Goal: Task Accomplishment & Management: Manage account settings

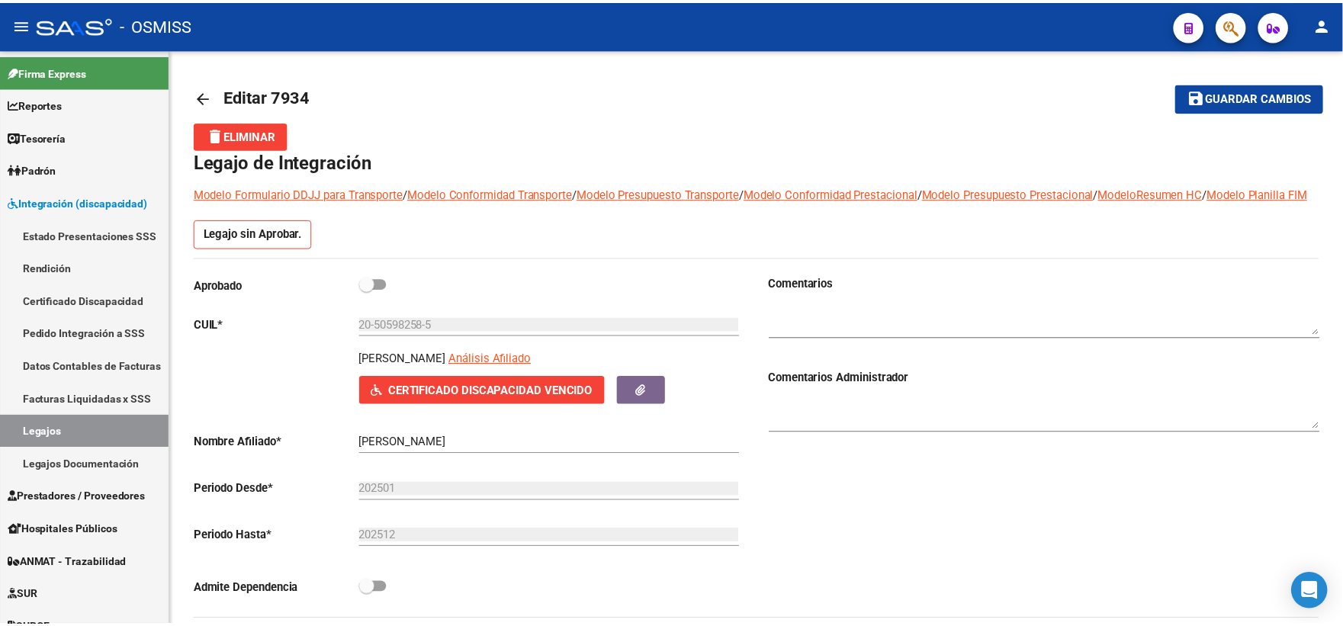
scroll to position [732, 0]
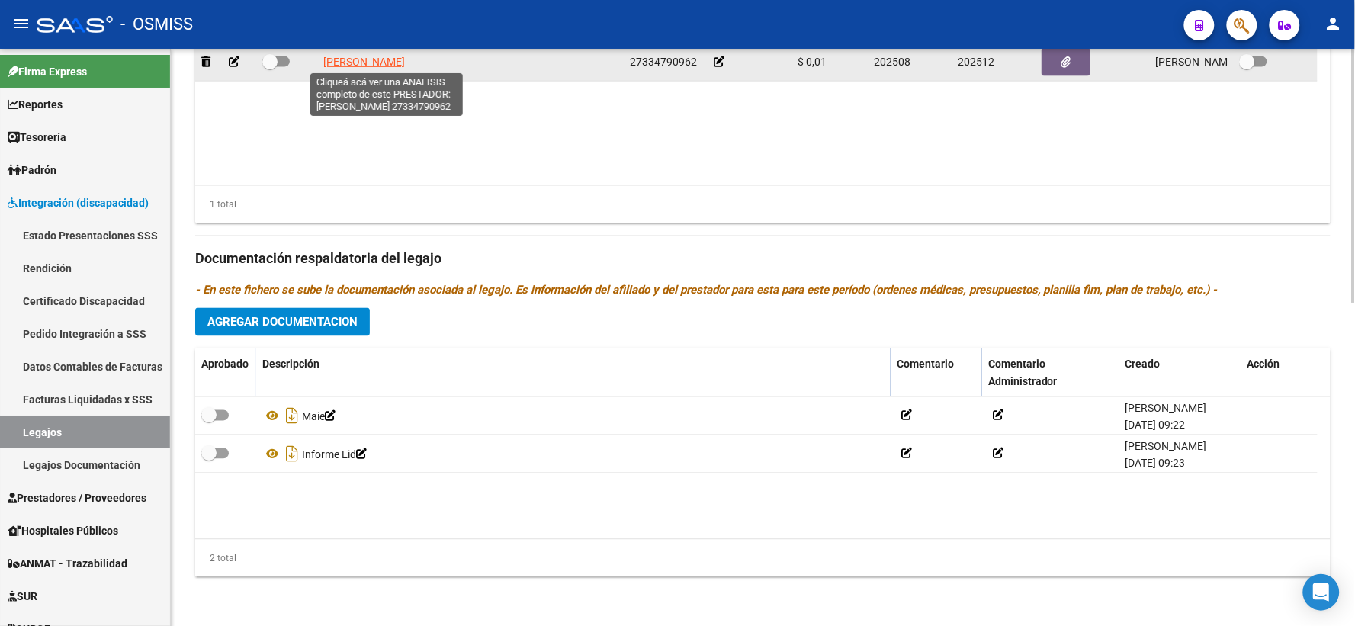
click at [365, 63] on span "SANCHEZ LAURA ROMINA" at bounding box center [364, 62] width 82 height 12
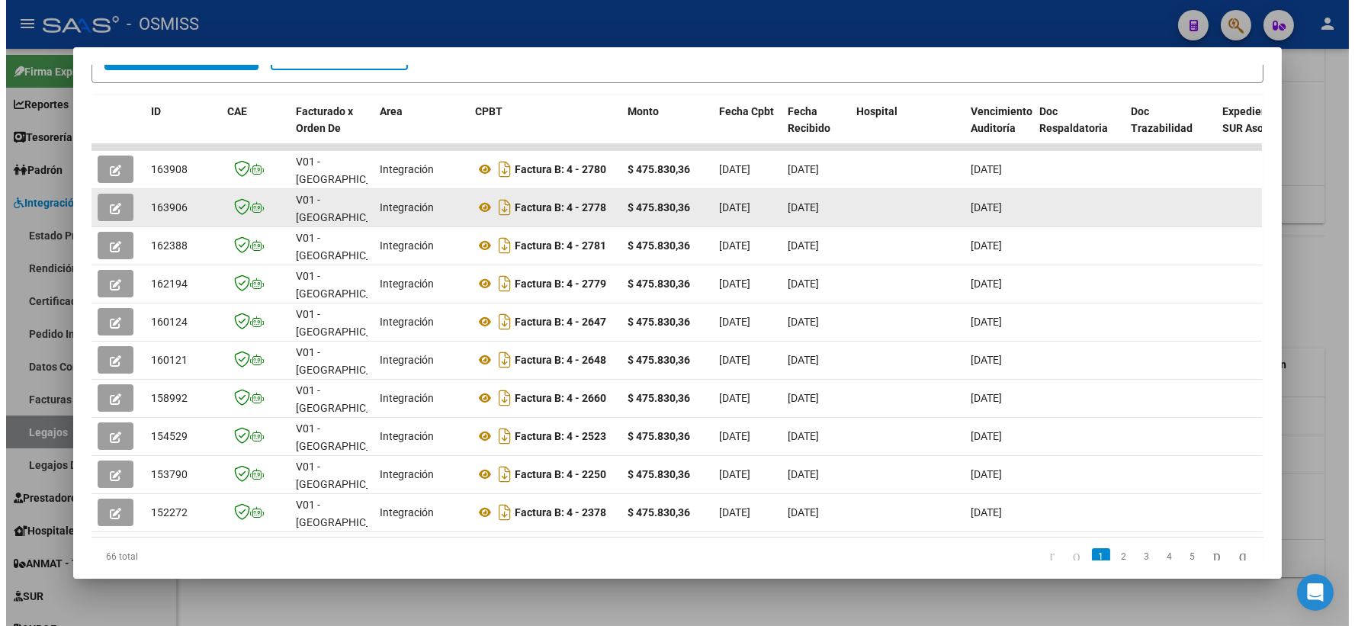
scroll to position [353, 0]
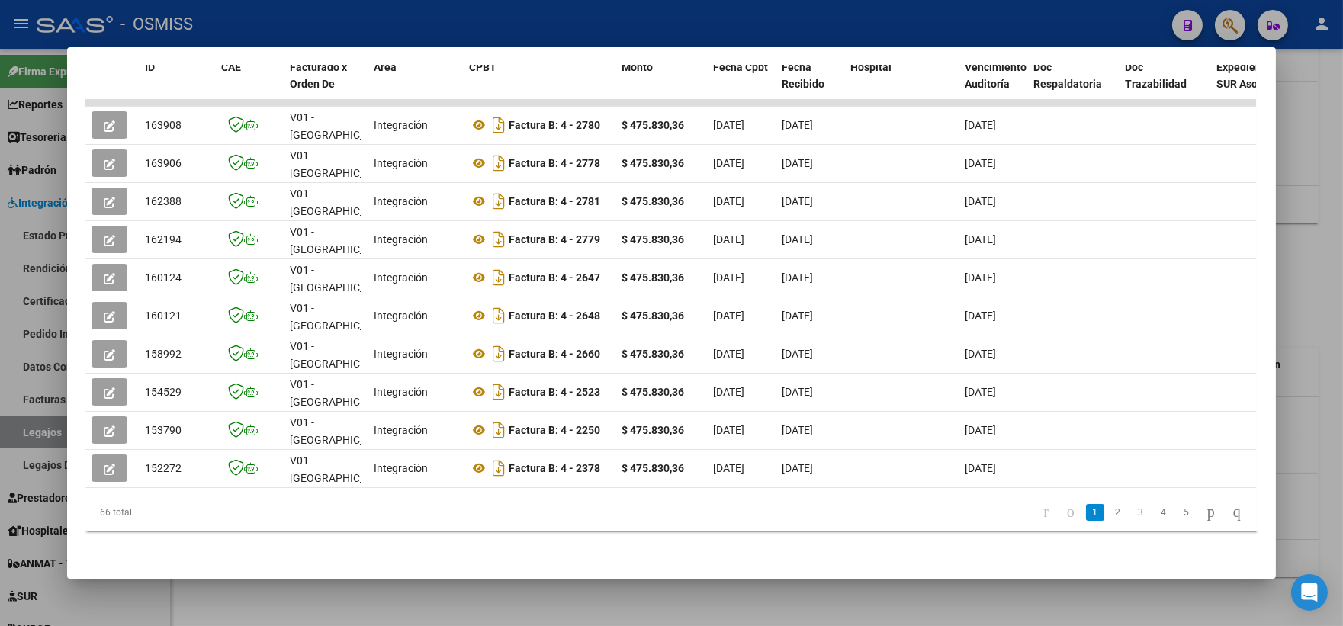
click at [1325, 264] on div at bounding box center [671, 313] width 1343 height 626
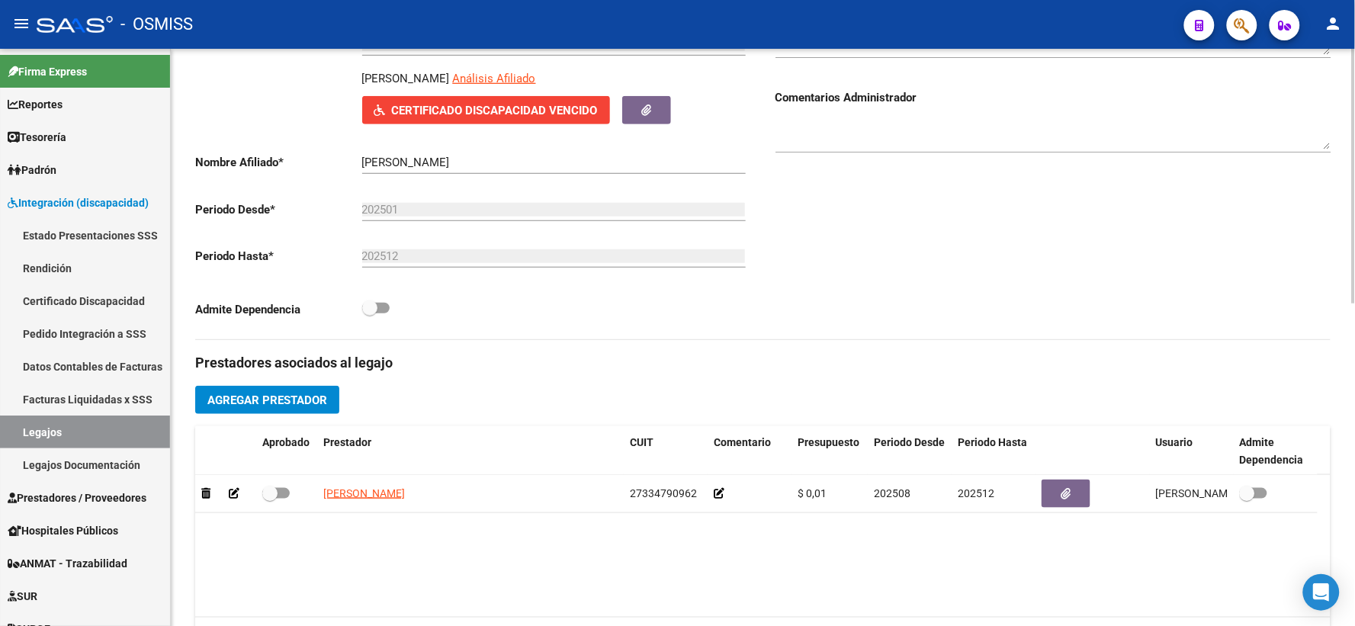
scroll to position [378, 0]
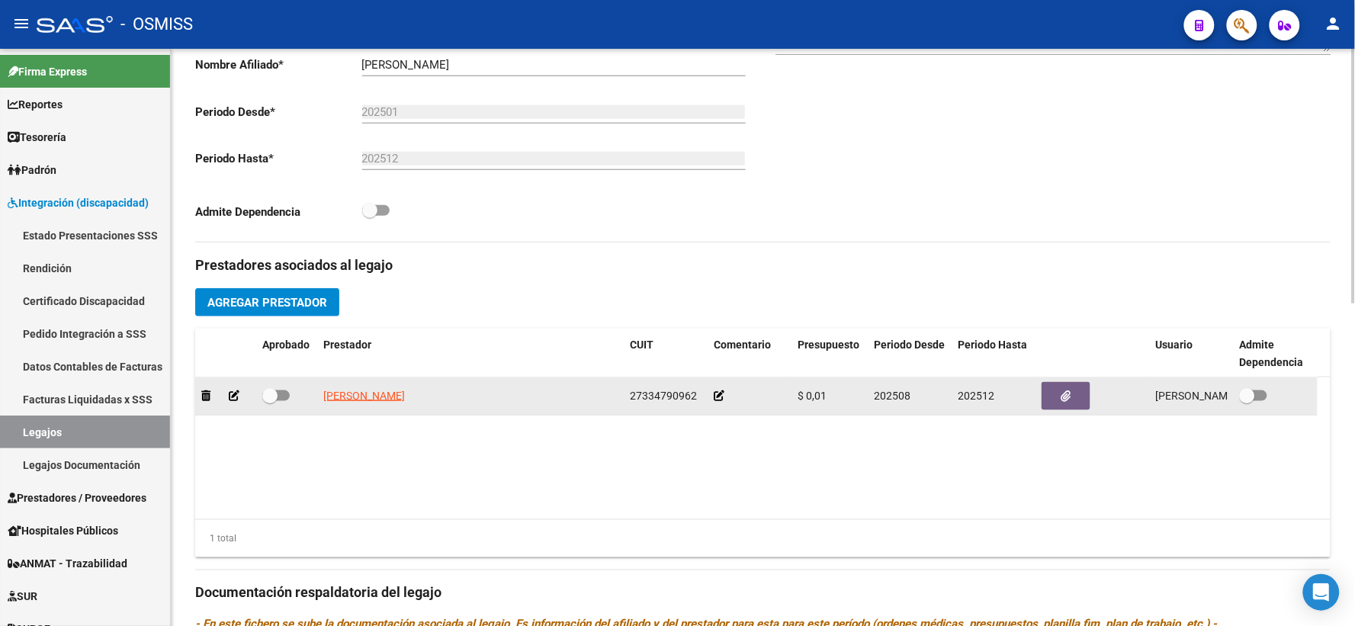
click at [722, 401] on icon at bounding box center [719, 396] width 11 height 11
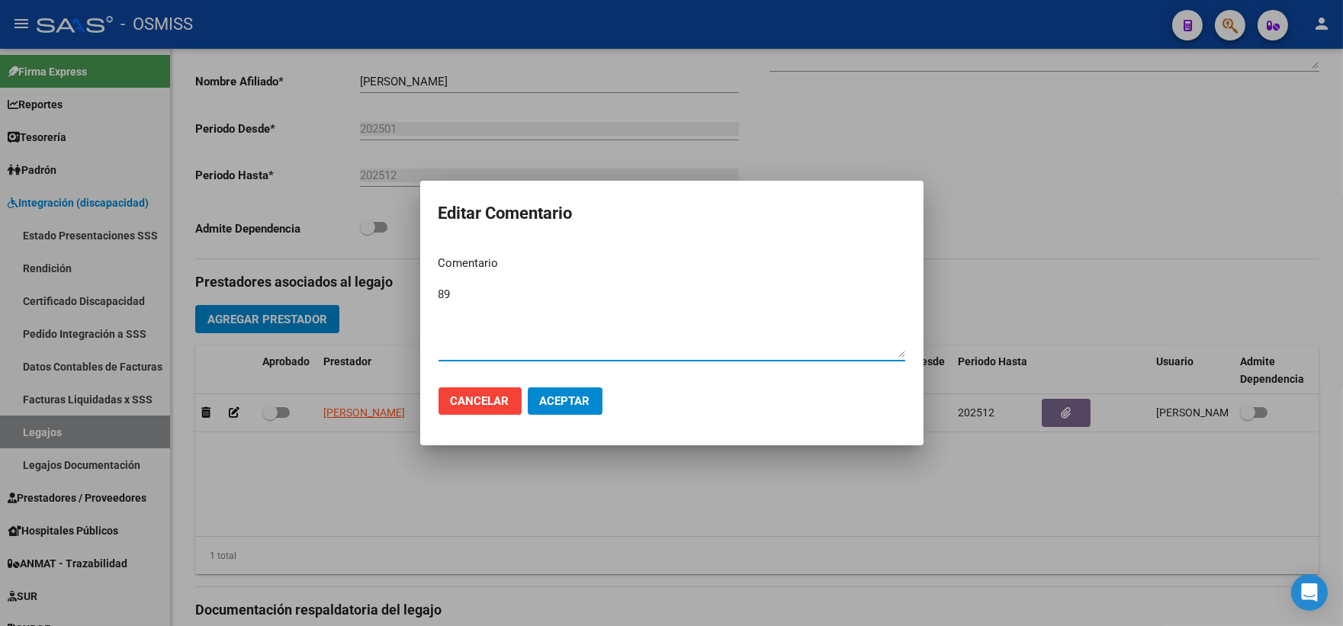
type textarea "89"
click at [573, 410] on button "Aceptar" at bounding box center [565, 401] width 75 height 27
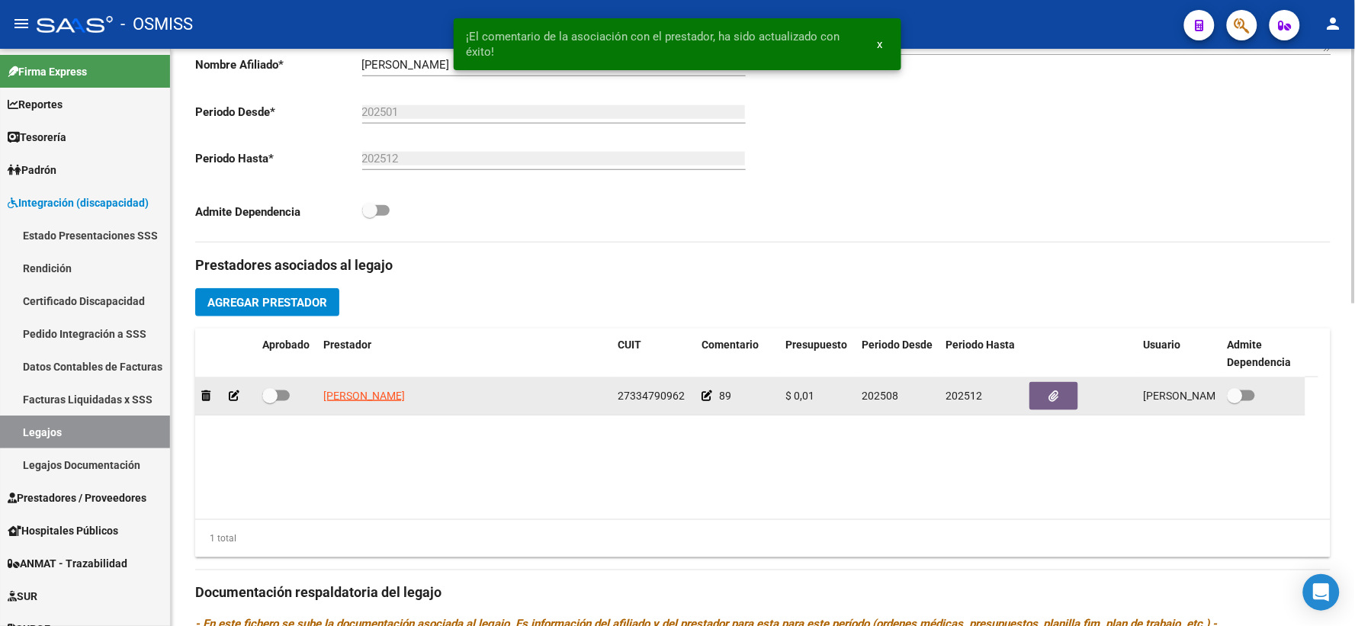
drag, startPoint x: 275, startPoint y: 416, endPoint x: 282, endPoint y: 414, distance: 7.8
click at [282, 401] on span at bounding box center [275, 396] width 27 height 11
click at [270, 402] on input "checkbox" at bounding box center [269, 401] width 1 height 1
checkbox input "true"
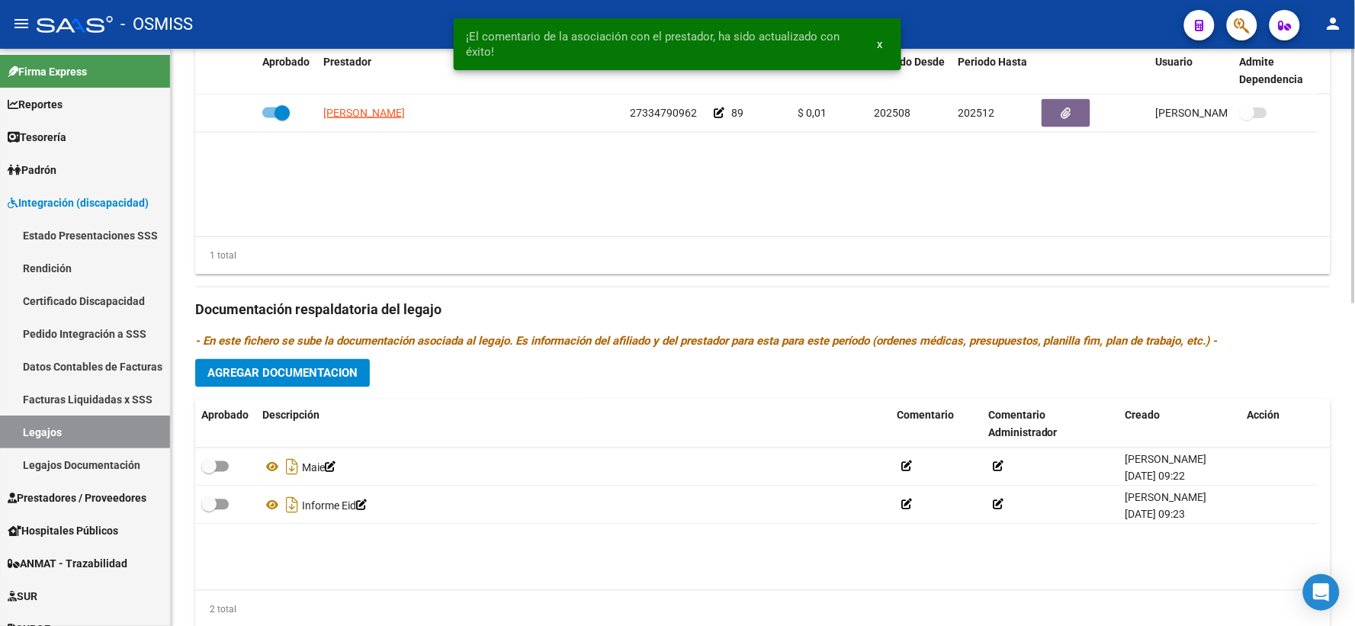
scroll to position [96, 0]
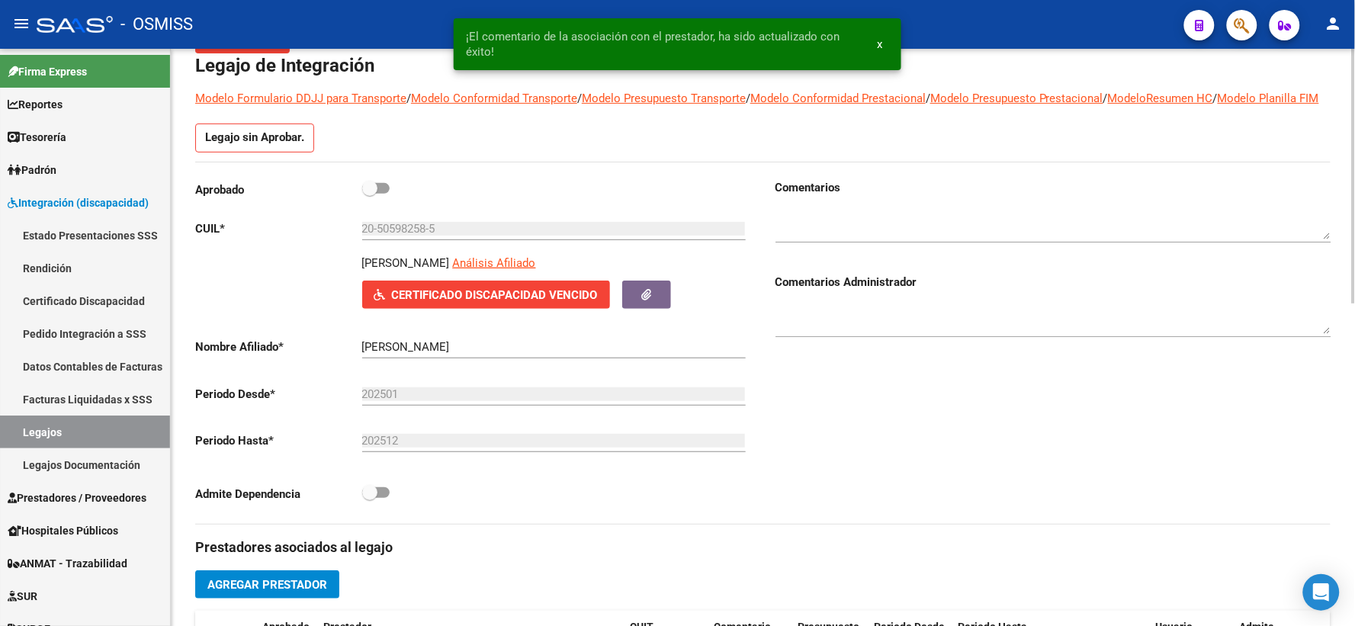
click at [372, 196] on span at bounding box center [369, 188] width 15 height 15
click at [370, 195] on input "checkbox" at bounding box center [369, 194] width 1 height 1
checkbox input "true"
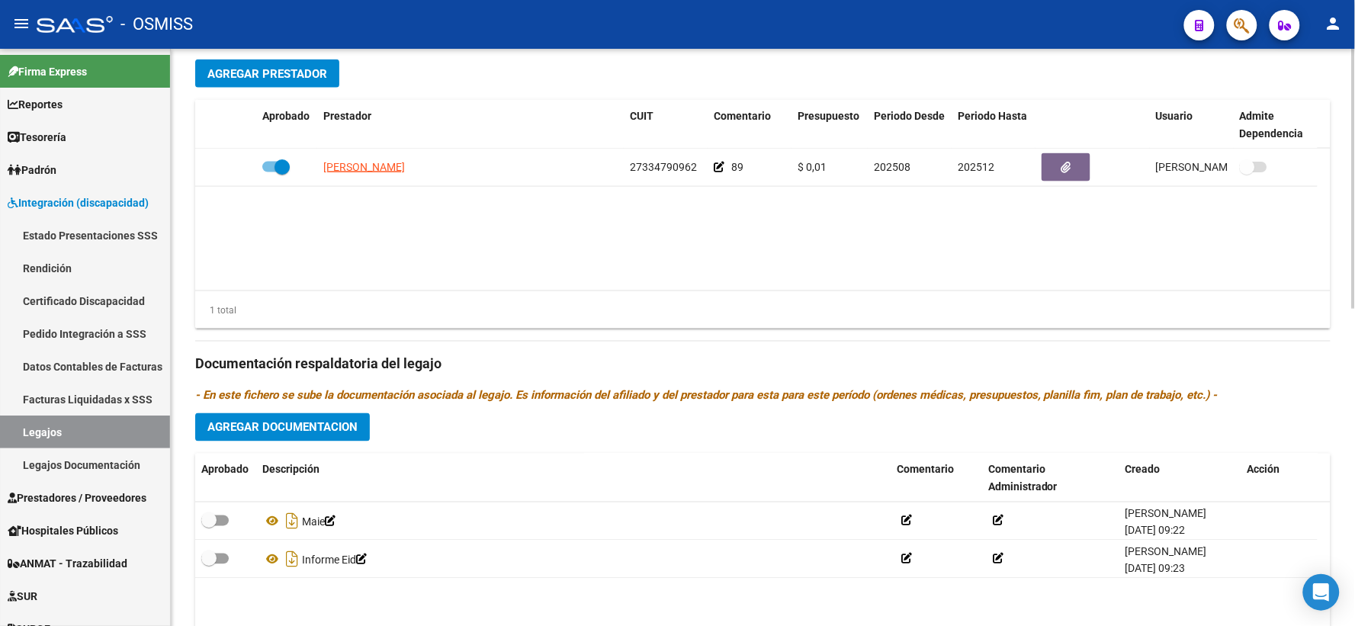
scroll to position [590, 0]
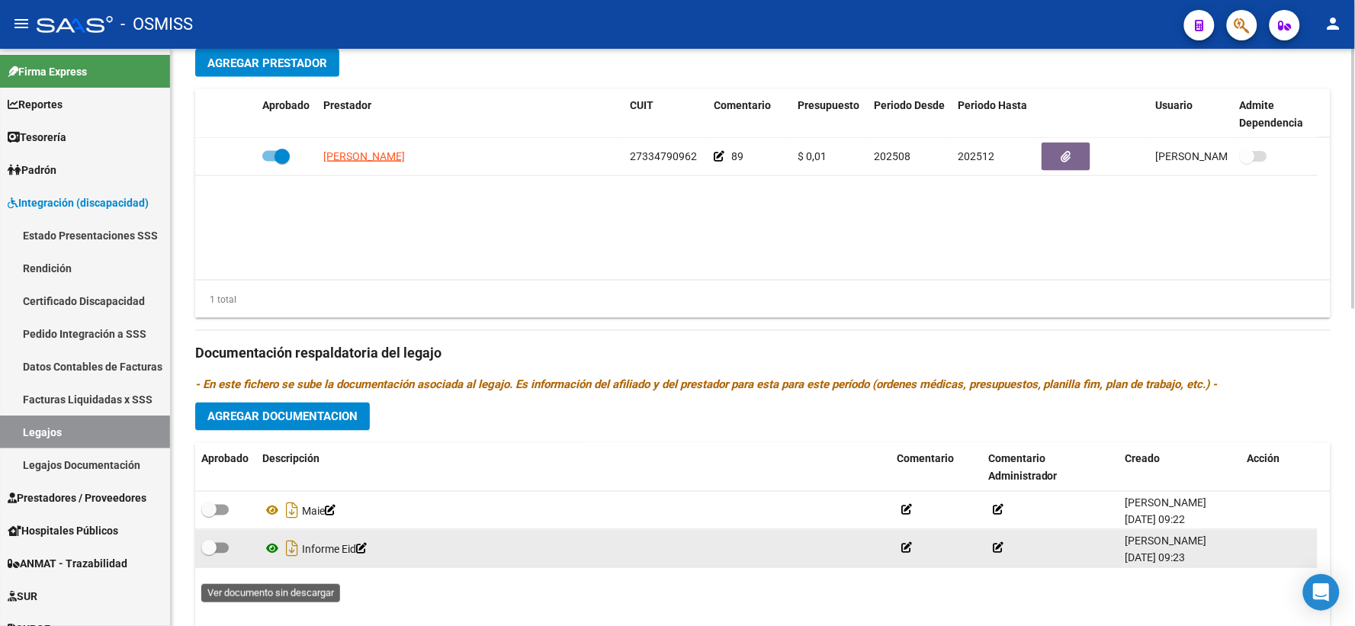
click at [269, 558] on icon at bounding box center [272, 549] width 20 height 18
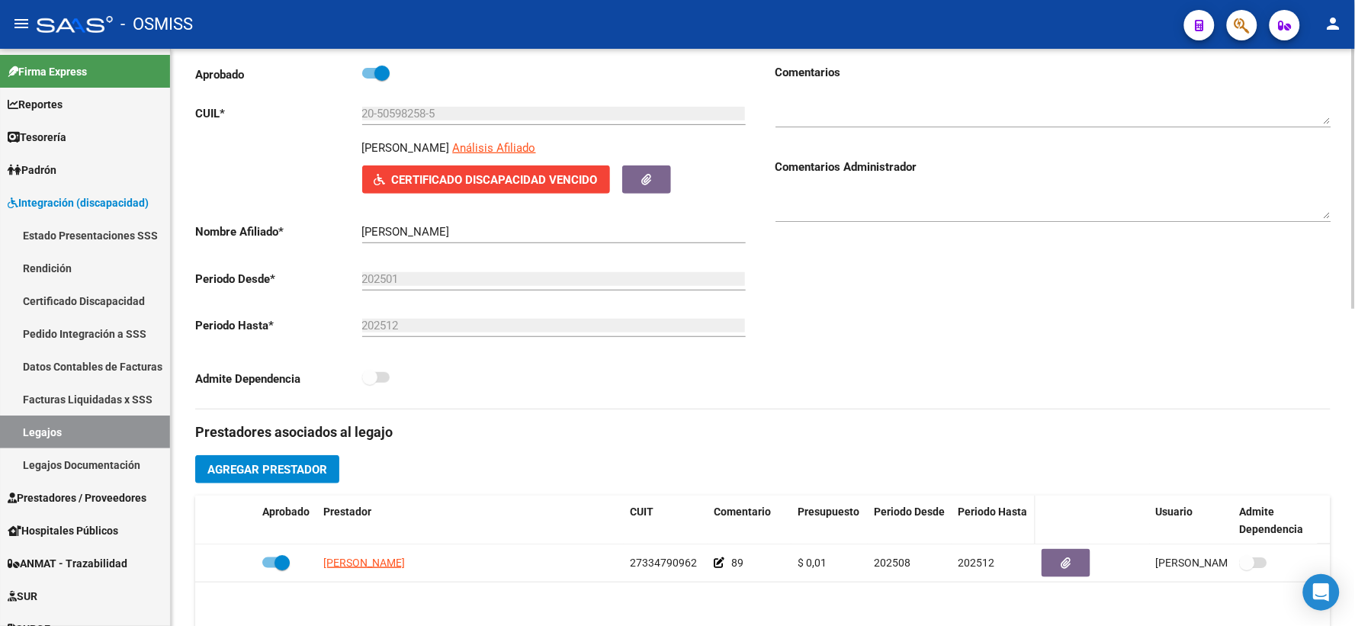
scroll to position [166, 0]
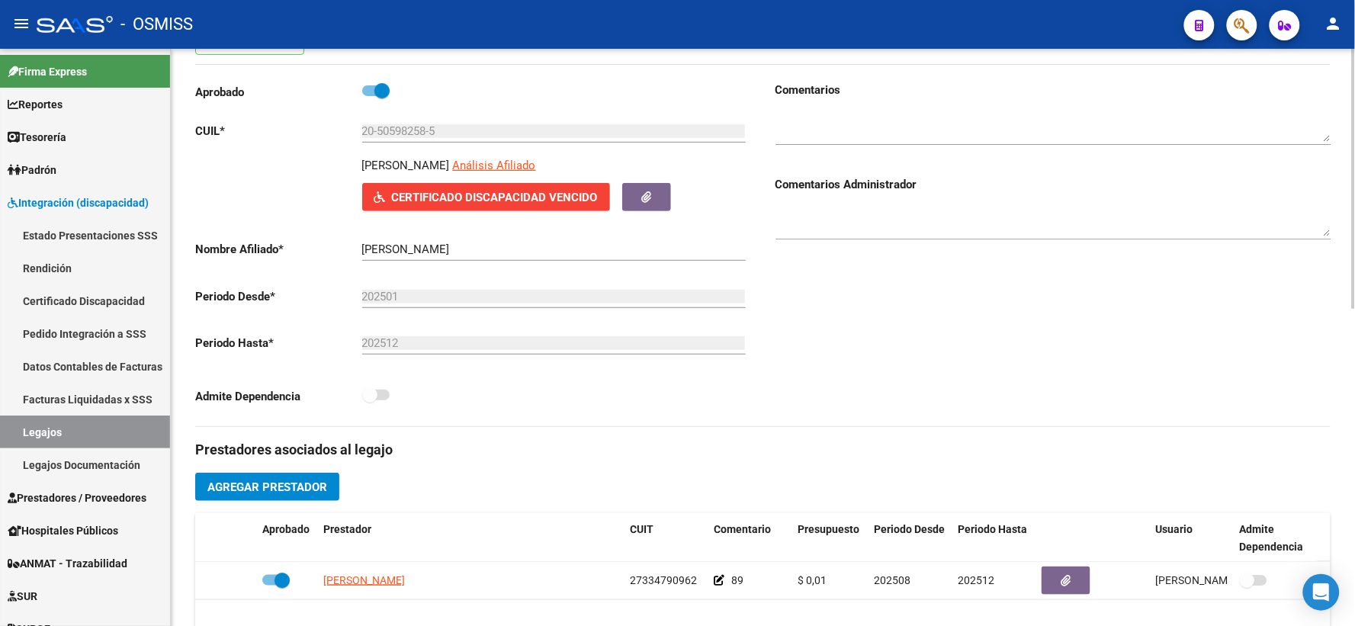
click at [928, 232] on textarea at bounding box center [1054, 221] width 556 height 31
click at [849, 232] on textarea "18/8 FALTA DICU DE TERAPIAS" at bounding box center [1054, 221] width 556 height 31
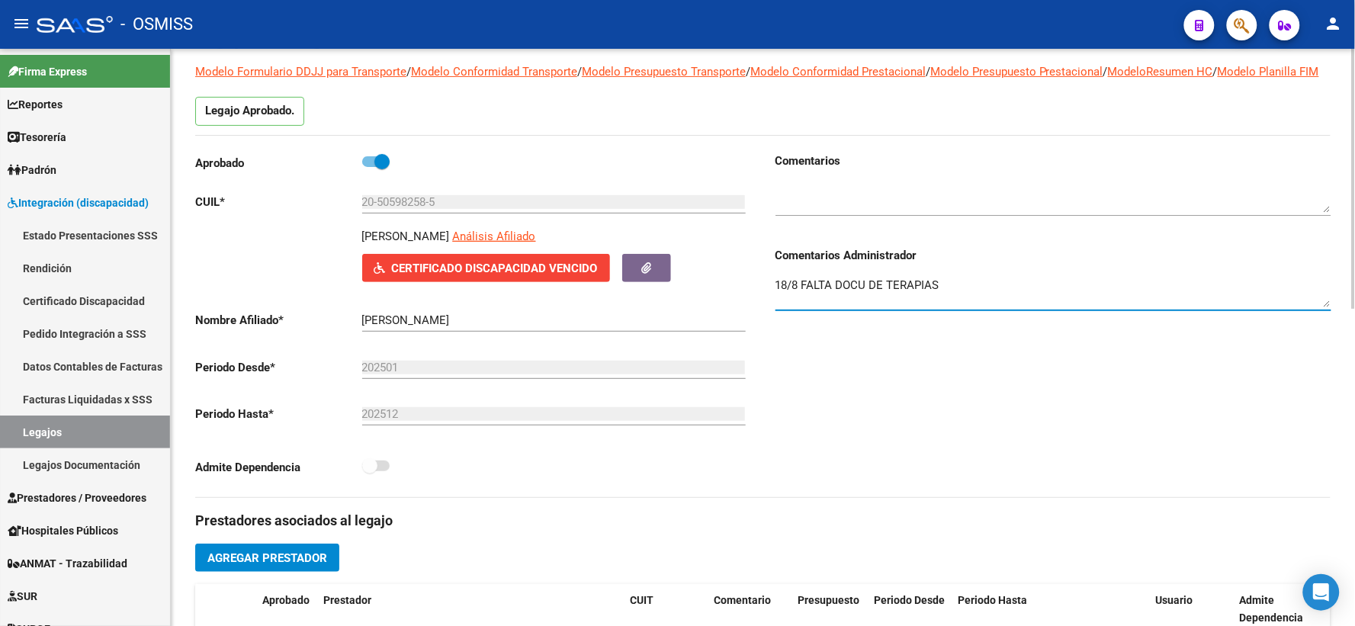
scroll to position [0, 0]
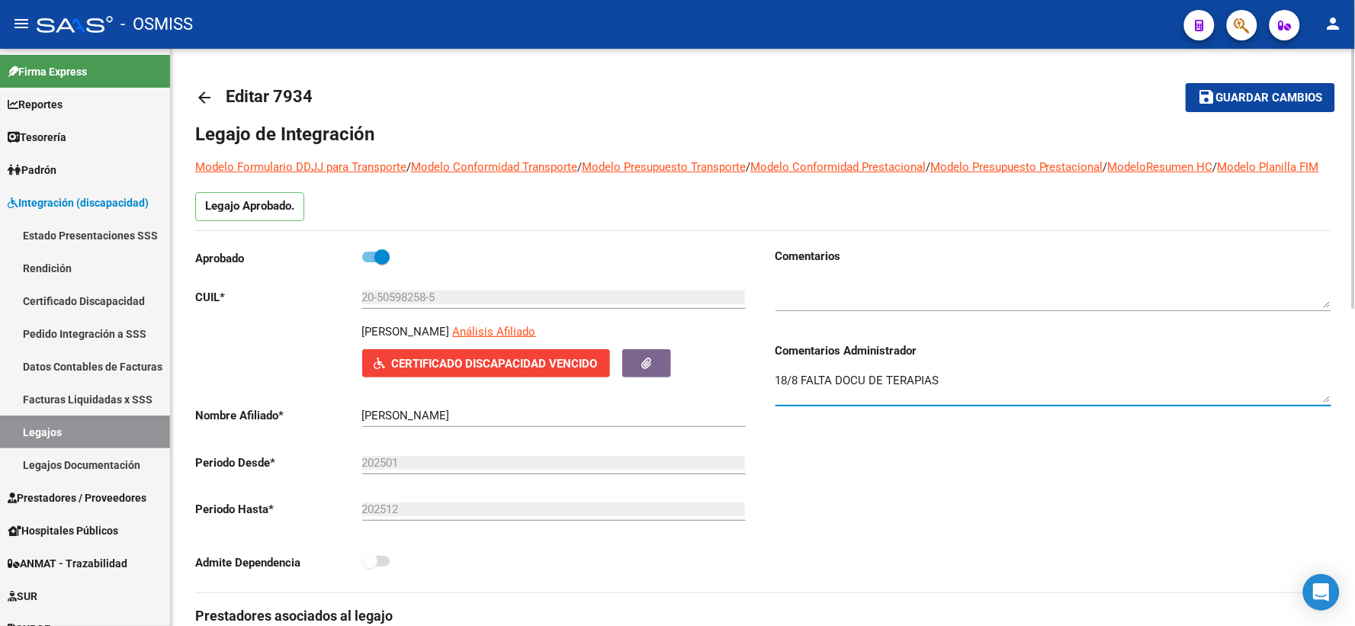
type textarea "18/8 FALTA DOCU DE TERAPIAS"
drag, startPoint x: 1217, startPoint y: 85, endPoint x: 967, endPoint y: 96, distance: 250.5
click at [1217, 85] on button "save Guardar cambios" at bounding box center [1261, 97] width 150 height 28
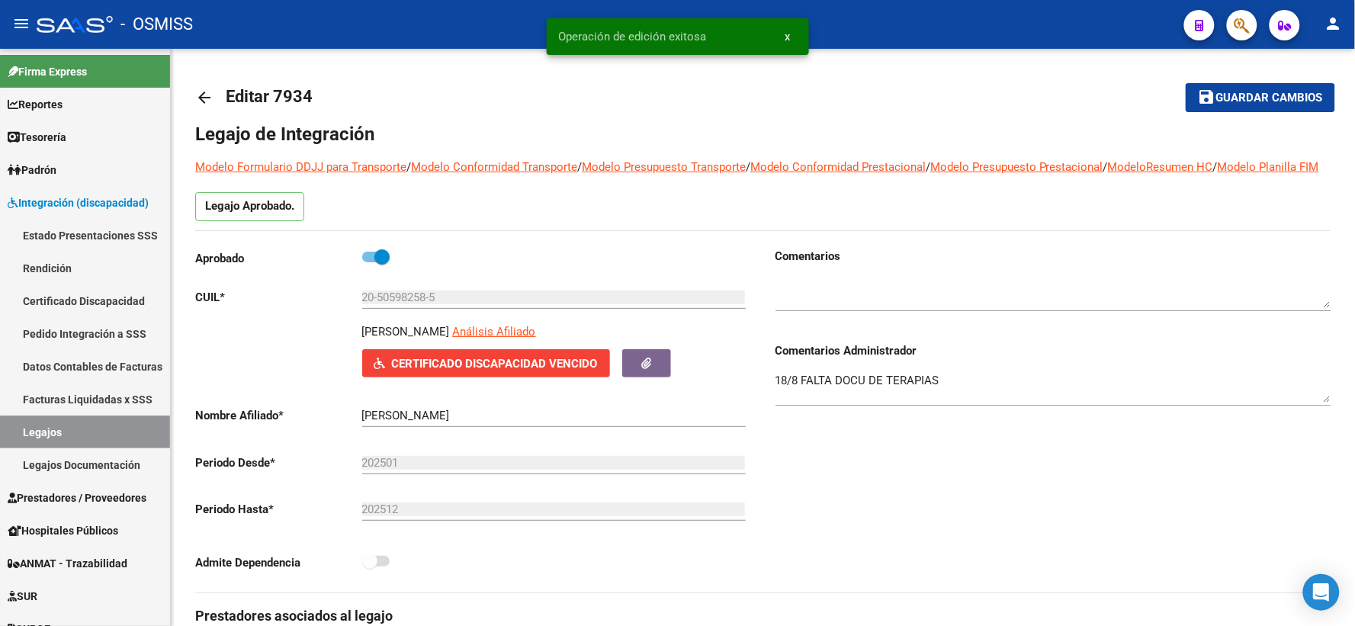
drag, startPoint x: 211, startPoint y: 102, endPoint x: 468, endPoint y: 41, distance: 264.2
click at [218, 100] on link "arrow_back" at bounding box center [210, 97] width 31 height 36
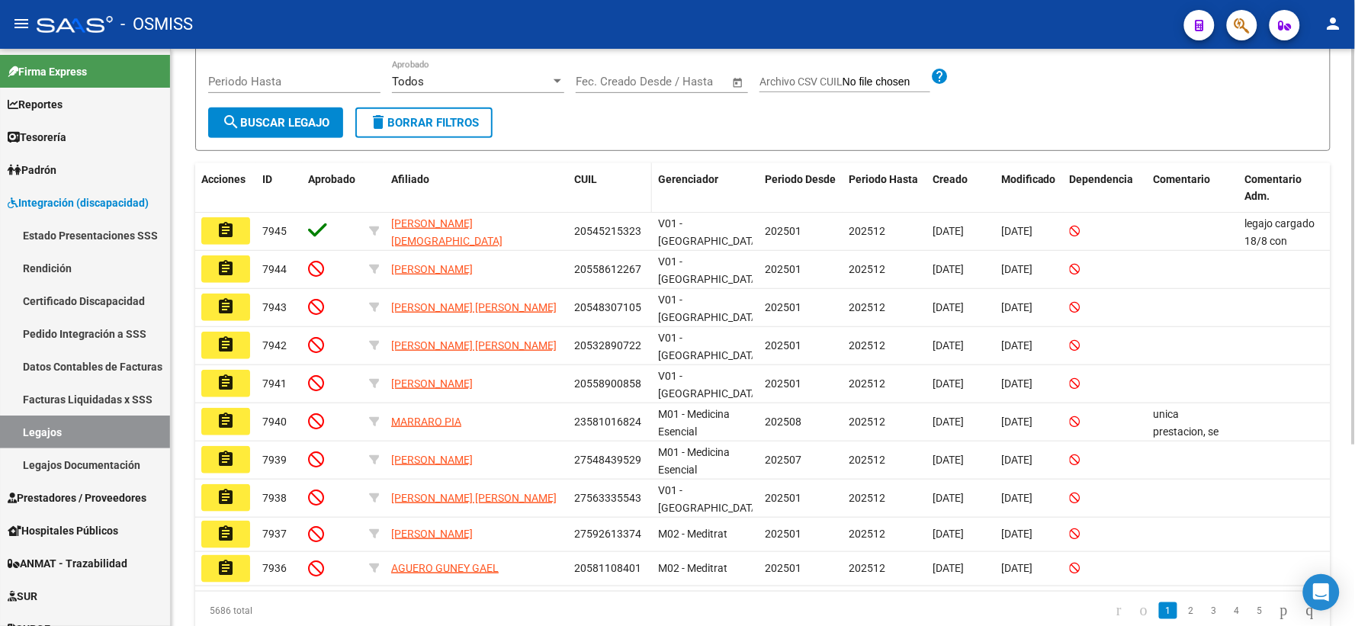
scroll to position [265, 0]
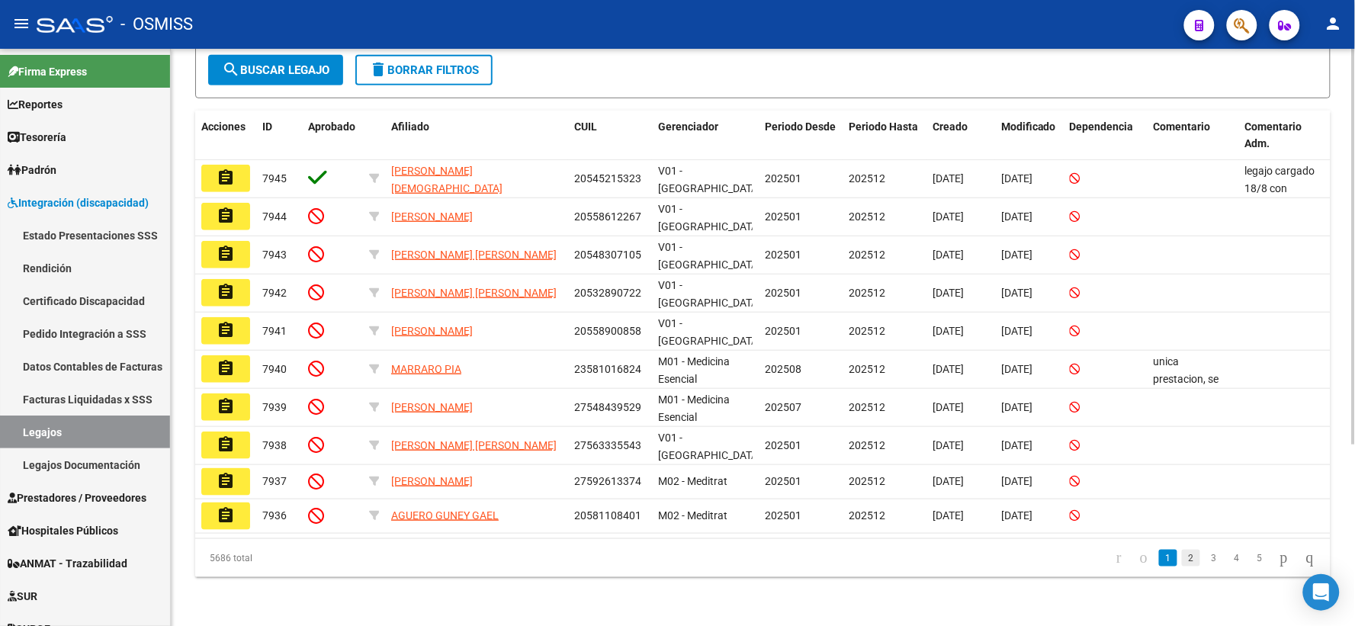
click at [1182, 558] on link "2" at bounding box center [1191, 558] width 18 height 17
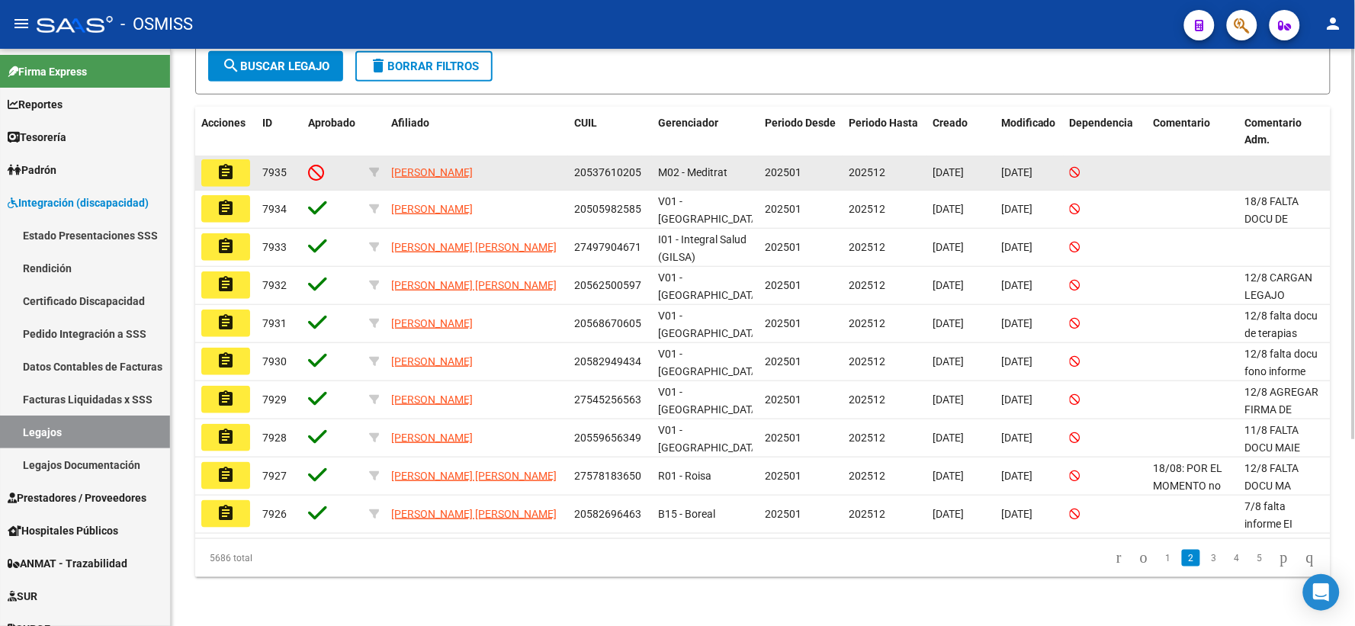
click at [608, 178] on span "20537610205" at bounding box center [607, 172] width 67 height 12
copy span "20537610205"
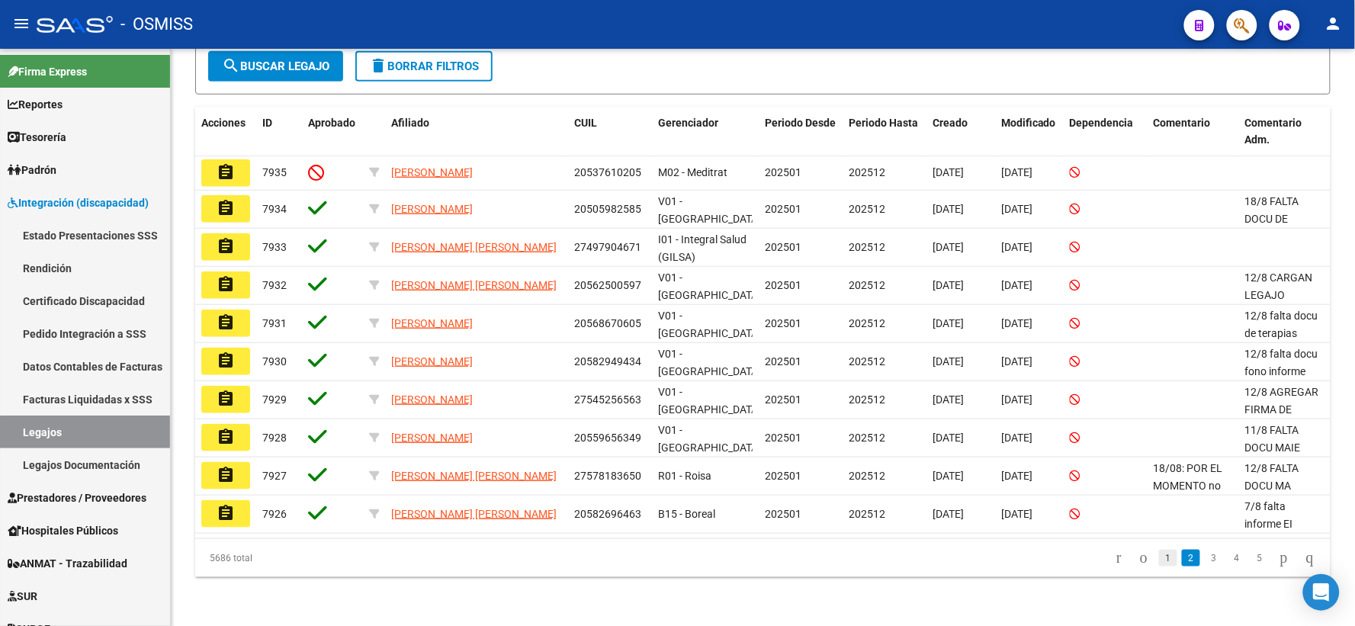
click at [1159, 567] on link "1" at bounding box center [1168, 558] width 18 height 17
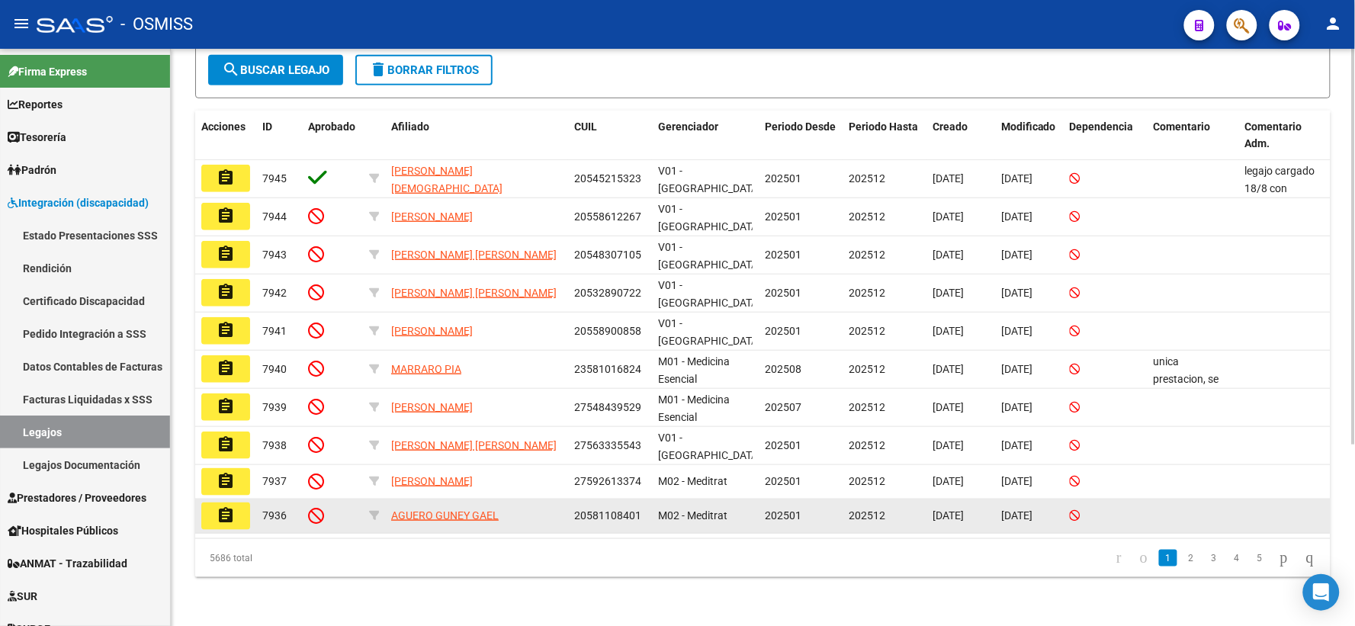
click at [605, 511] on span "20581108401" at bounding box center [607, 516] width 67 height 12
copy span "20581108401"
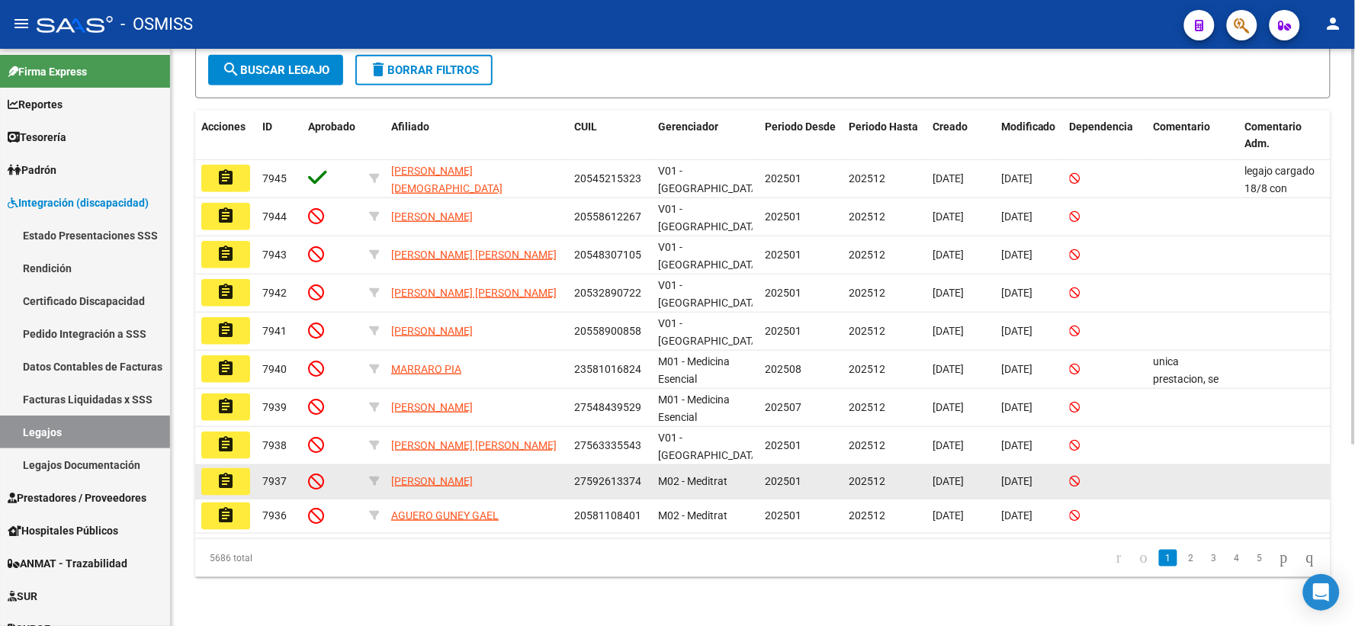
click at [603, 481] on span "27592613374" at bounding box center [607, 481] width 67 height 12
copy span "27592613374"
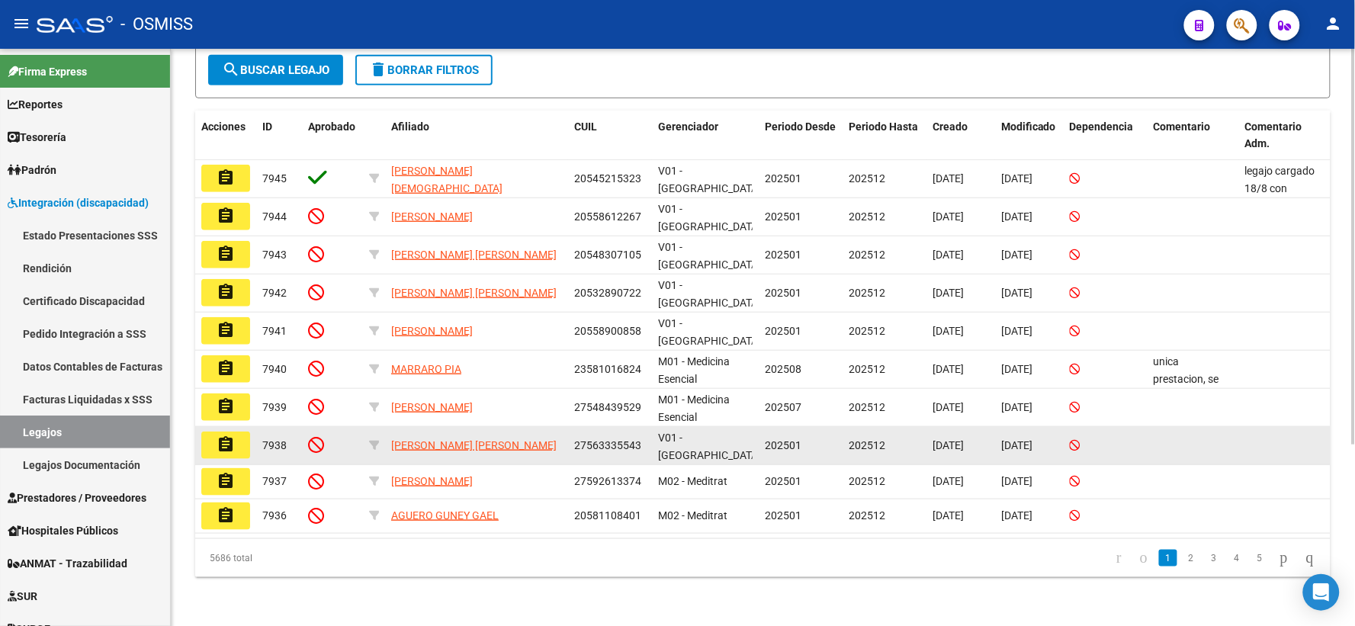
click at [606, 443] on span "27563335543" at bounding box center [607, 445] width 67 height 12
copy span "27563335543"
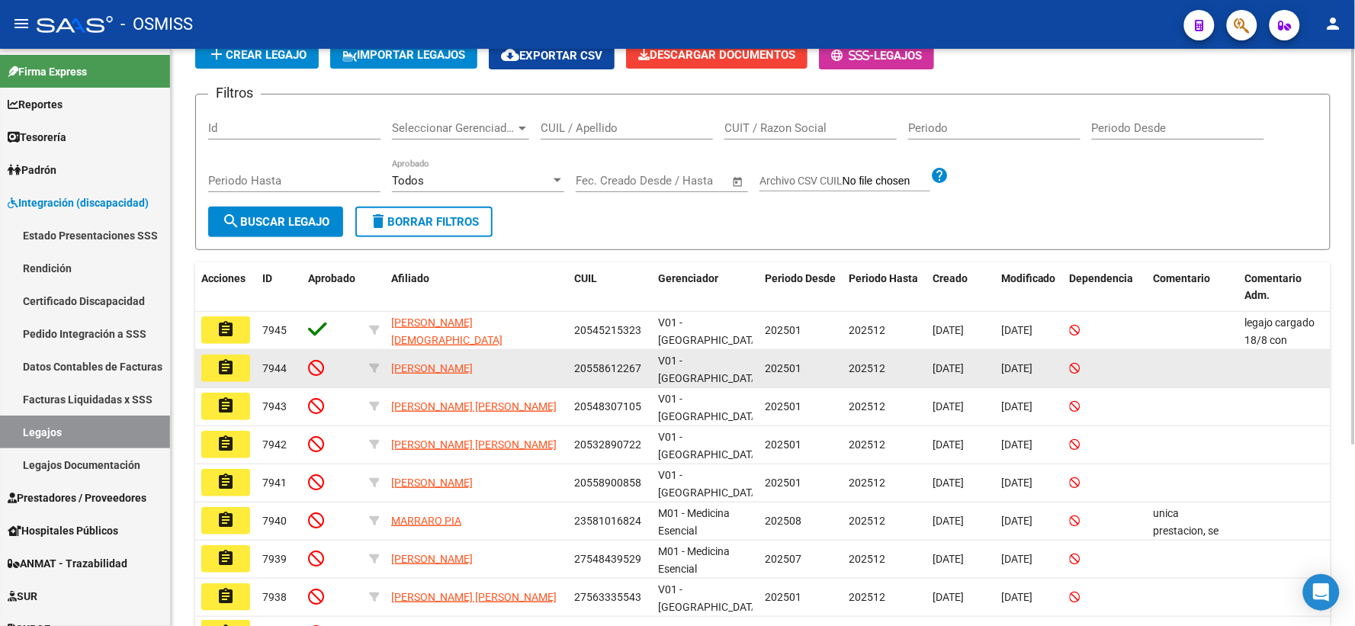
scroll to position [0, 0]
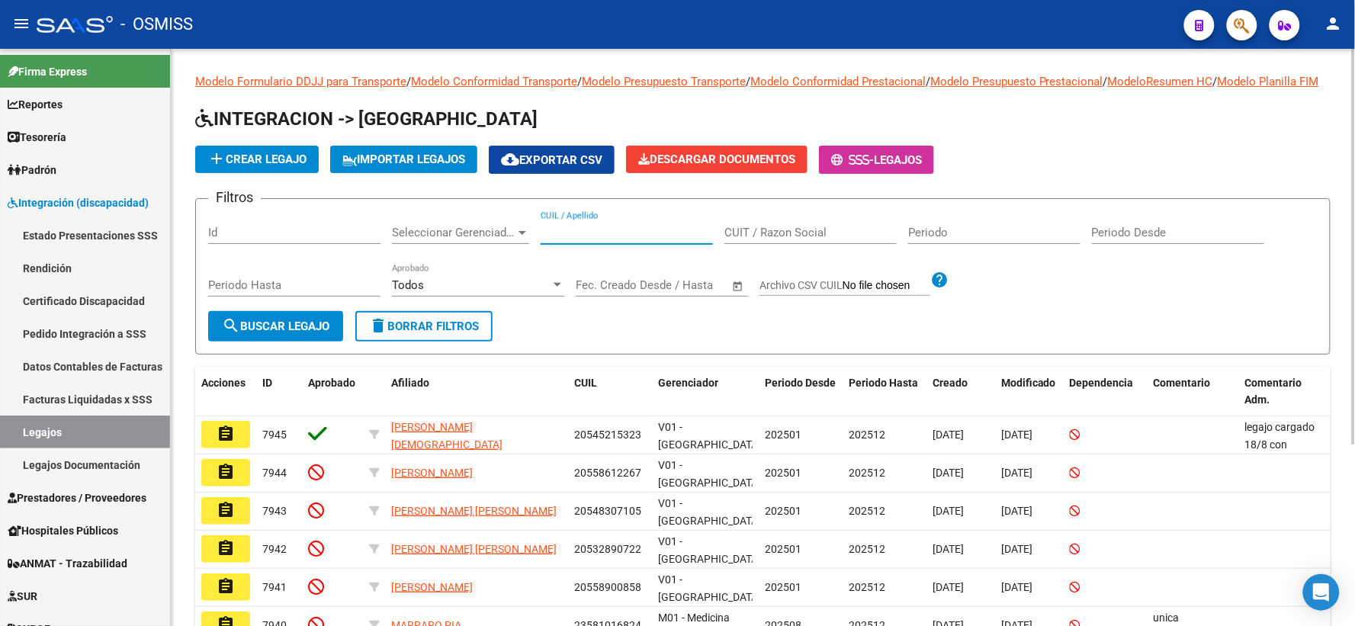
click at [646, 240] on input "CUIL / Apellido" at bounding box center [627, 233] width 172 height 14
paste input "23581016824"
type input "23581016824"
click at [256, 333] on span "search Buscar Legajo" at bounding box center [276, 327] width 108 height 14
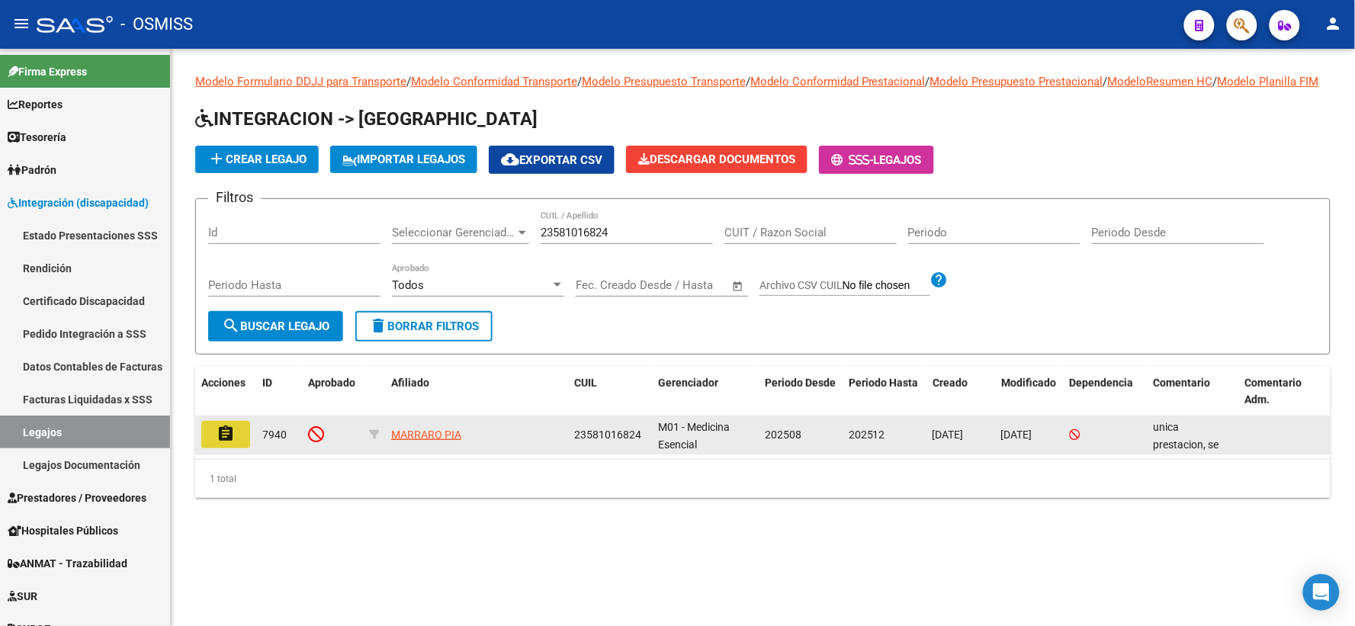
click at [221, 443] on mat-icon "assignment" at bounding box center [226, 434] width 18 height 18
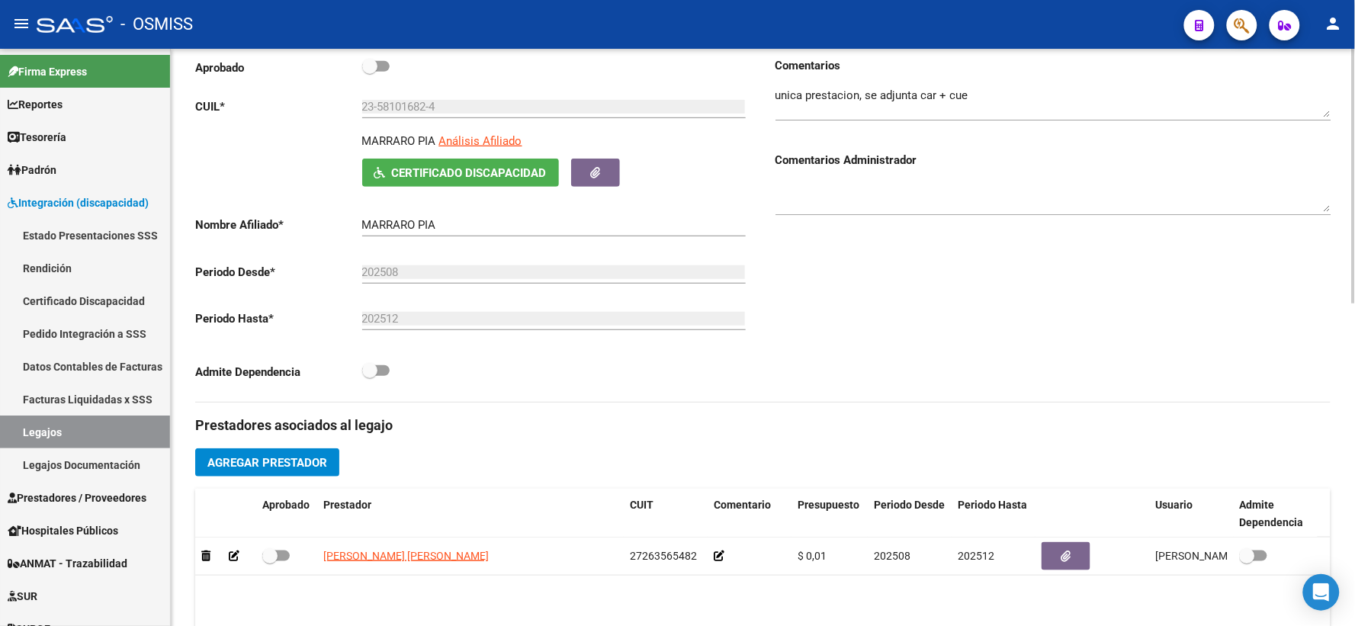
scroll to position [353, 0]
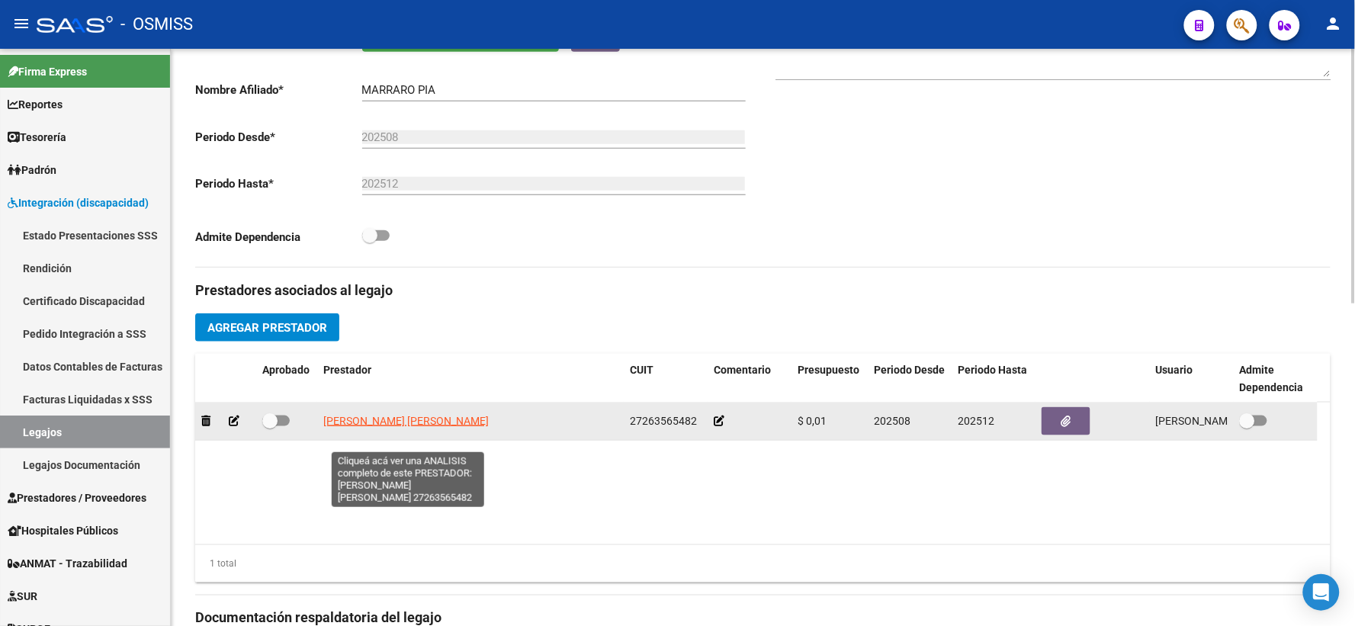
click at [407, 427] on span "SILVA DAMARIS ALEJANDRA RUTH" at bounding box center [406, 421] width 166 height 12
type textarea "27263565482"
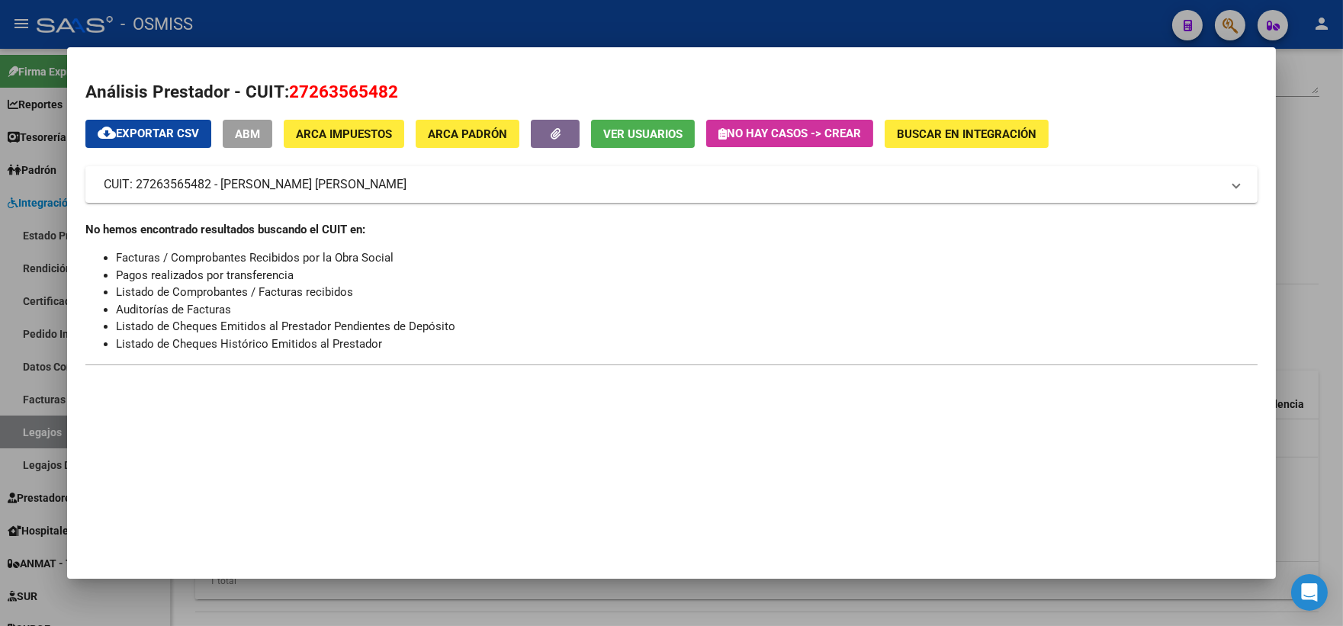
click at [1316, 243] on div at bounding box center [671, 313] width 1343 height 626
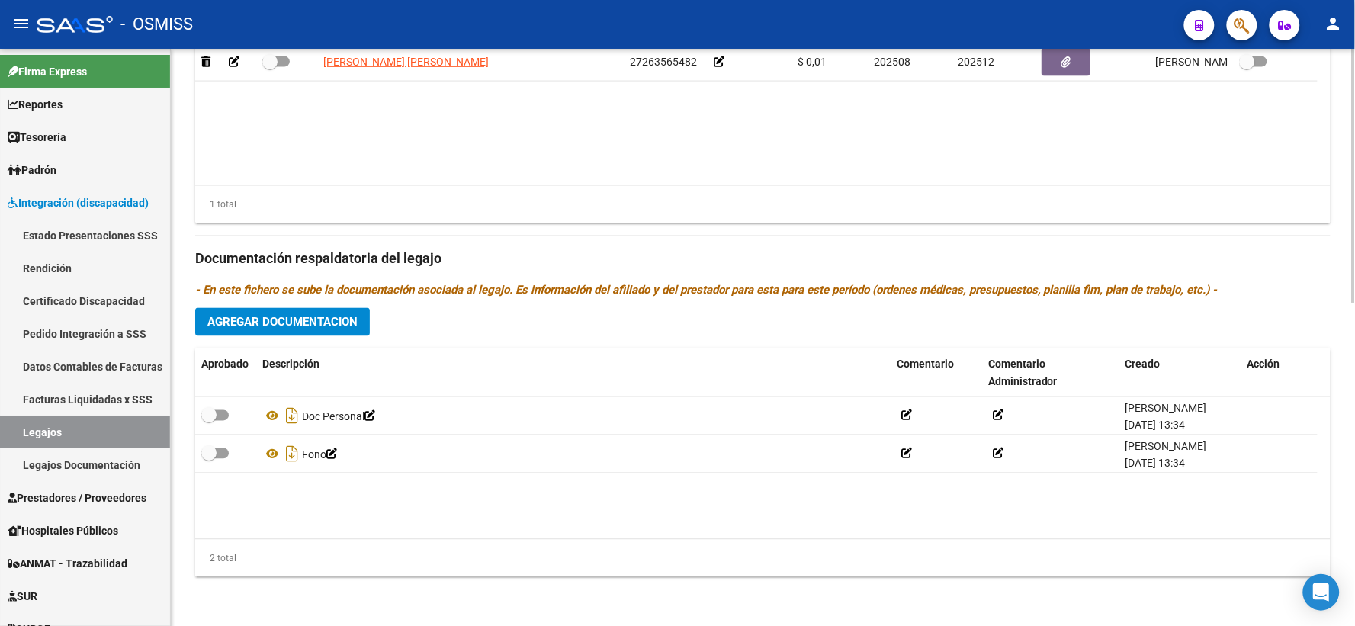
scroll to position [732, 0]
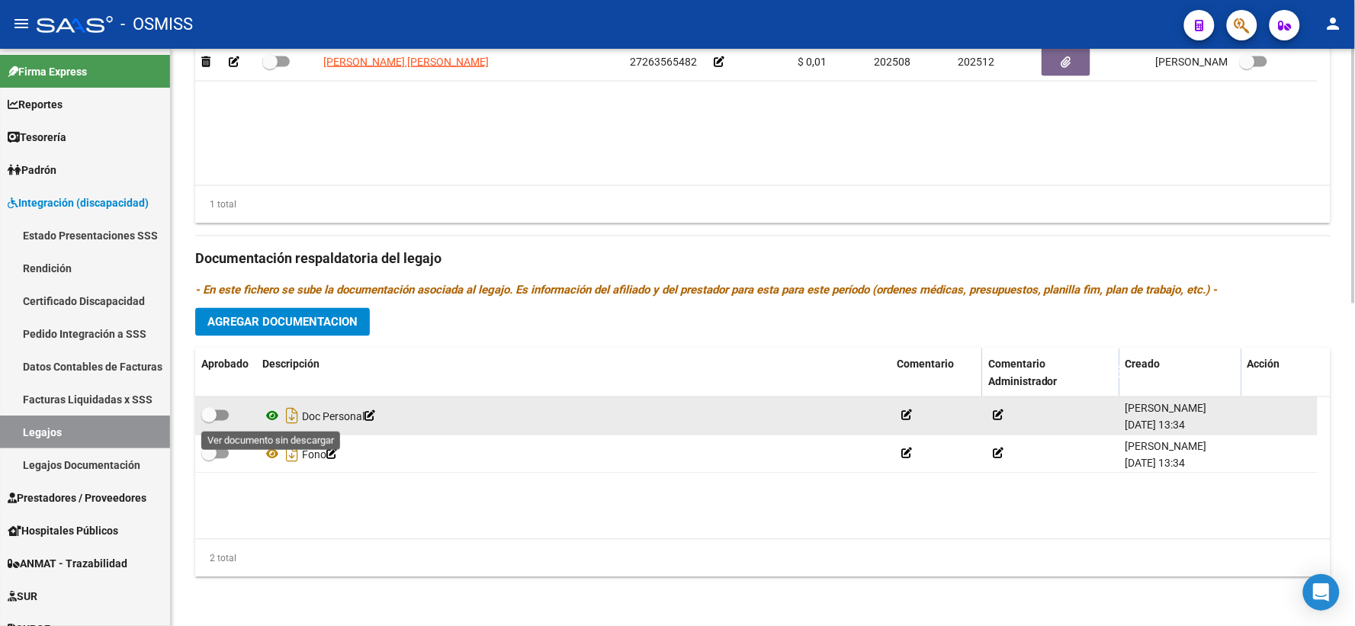
click at [270, 418] on icon at bounding box center [272, 416] width 20 height 18
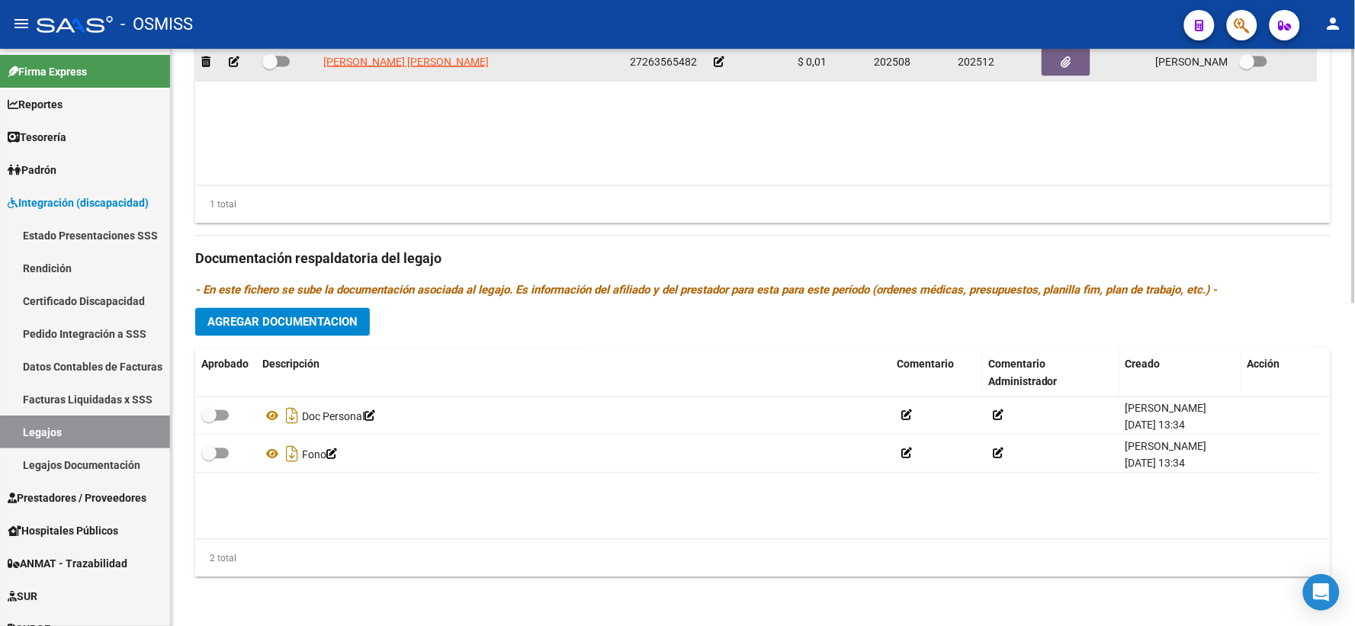
click at [720, 63] on icon at bounding box center [719, 61] width 11 height 11
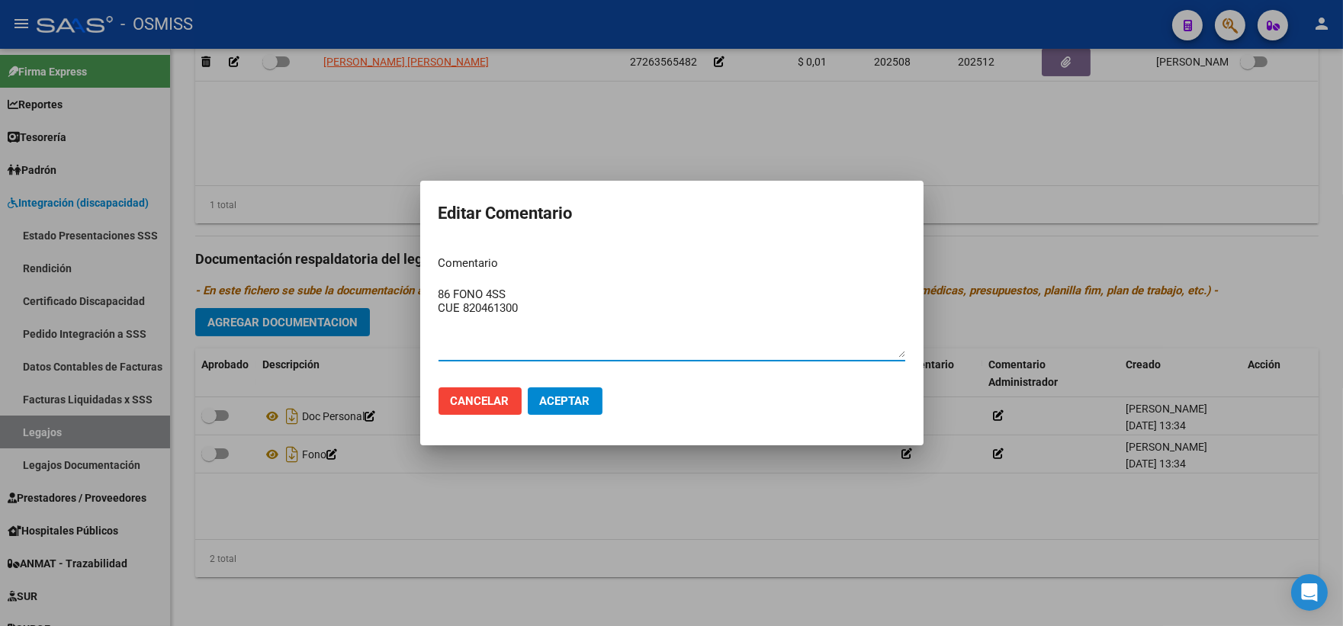
type textarea "86 FONO 4SS CUE 820461300"
click at [549, 407] on span "Aceptar" at bounding box center [565, 401] width 50 height 14
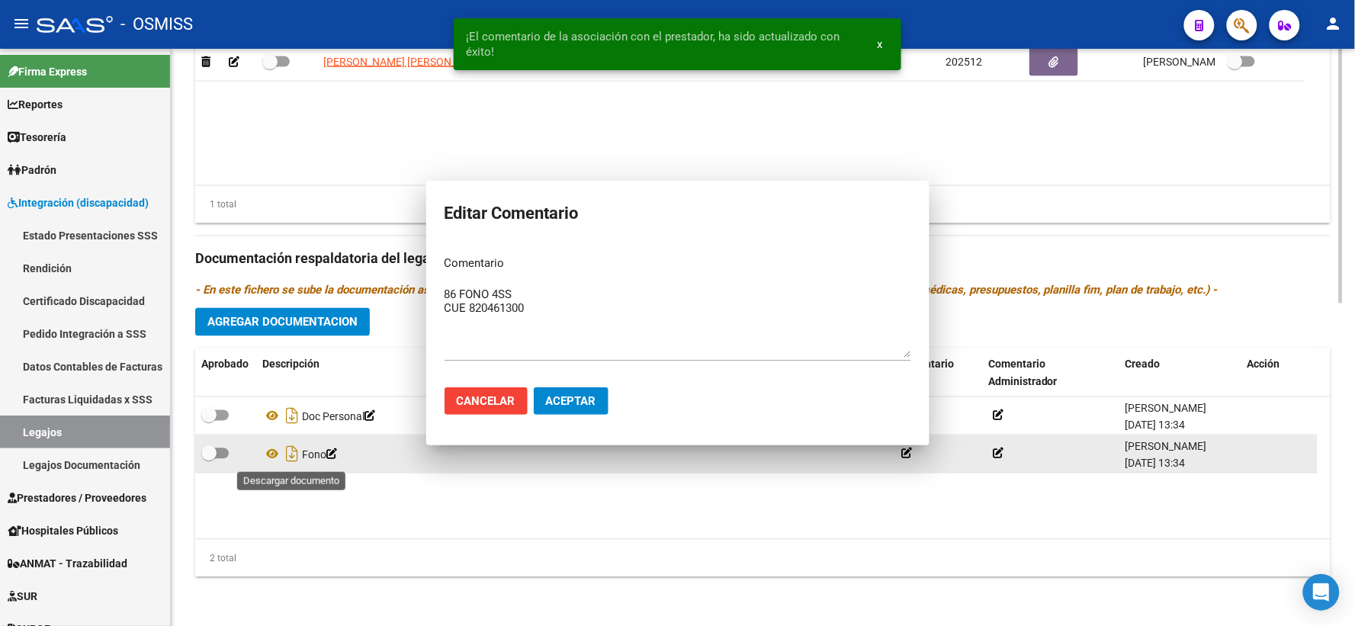
scroll to position [726, 0]
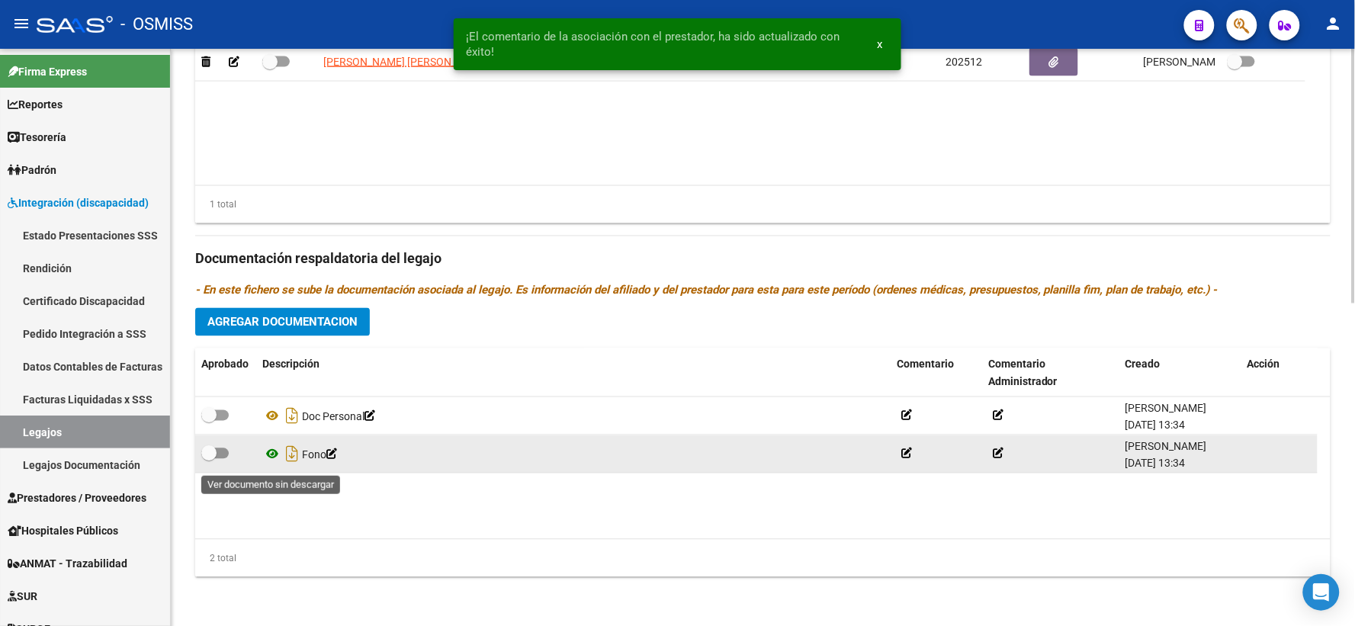
click at [275, 458] on icon at bounding box center [272, 454] width 20 height 18
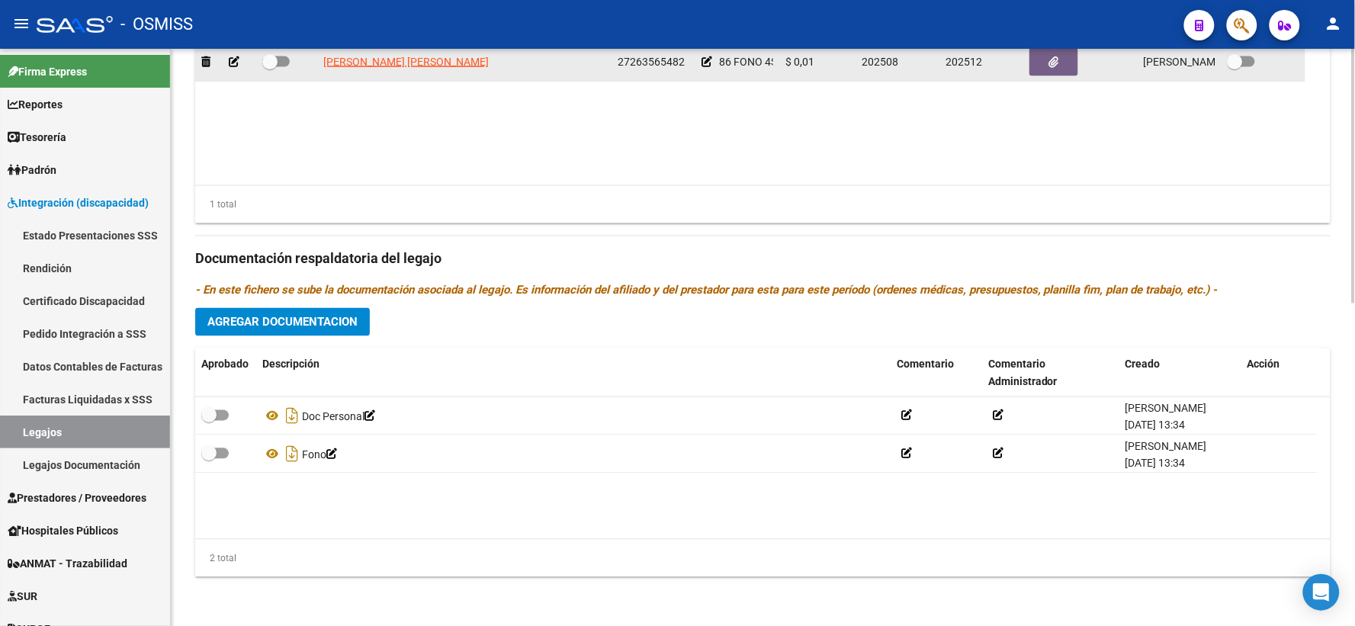
click at [271, 67] on span at bounding box center [269, 61] width 15 height 15
click at [270, 67] on input "checkbox" at bounding box center [269, 67] width 1 height 1
checkbox input "true"
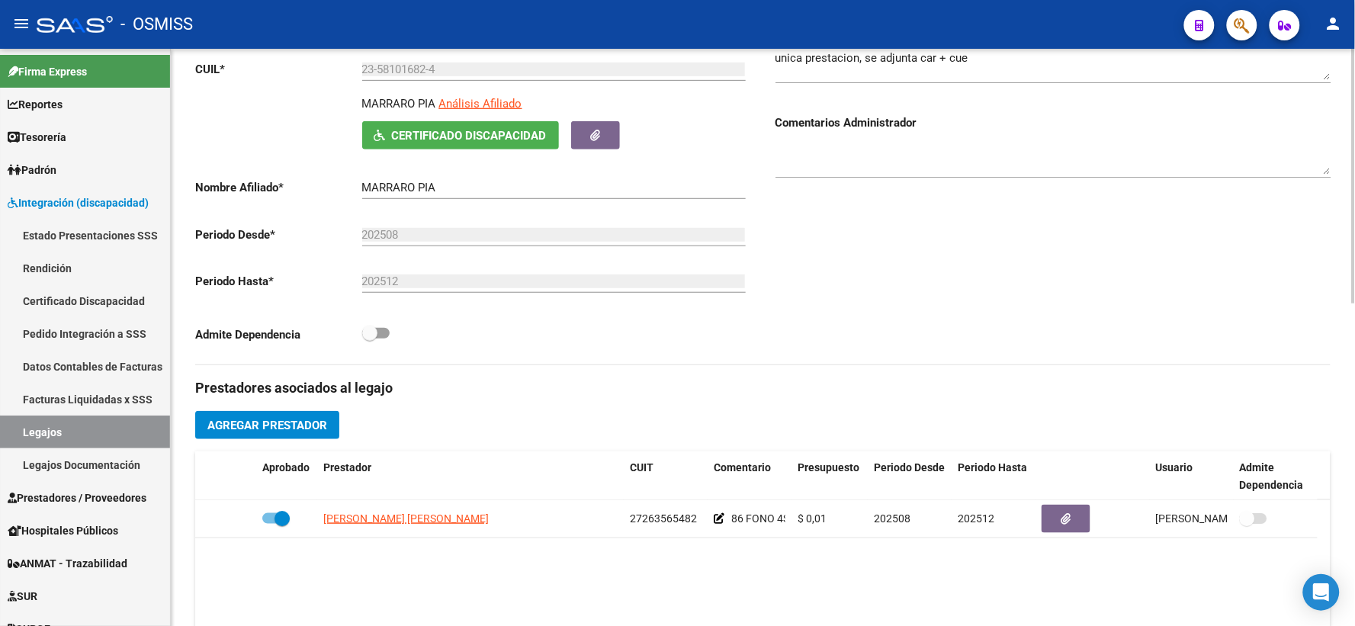
scroll to position [232, 0]
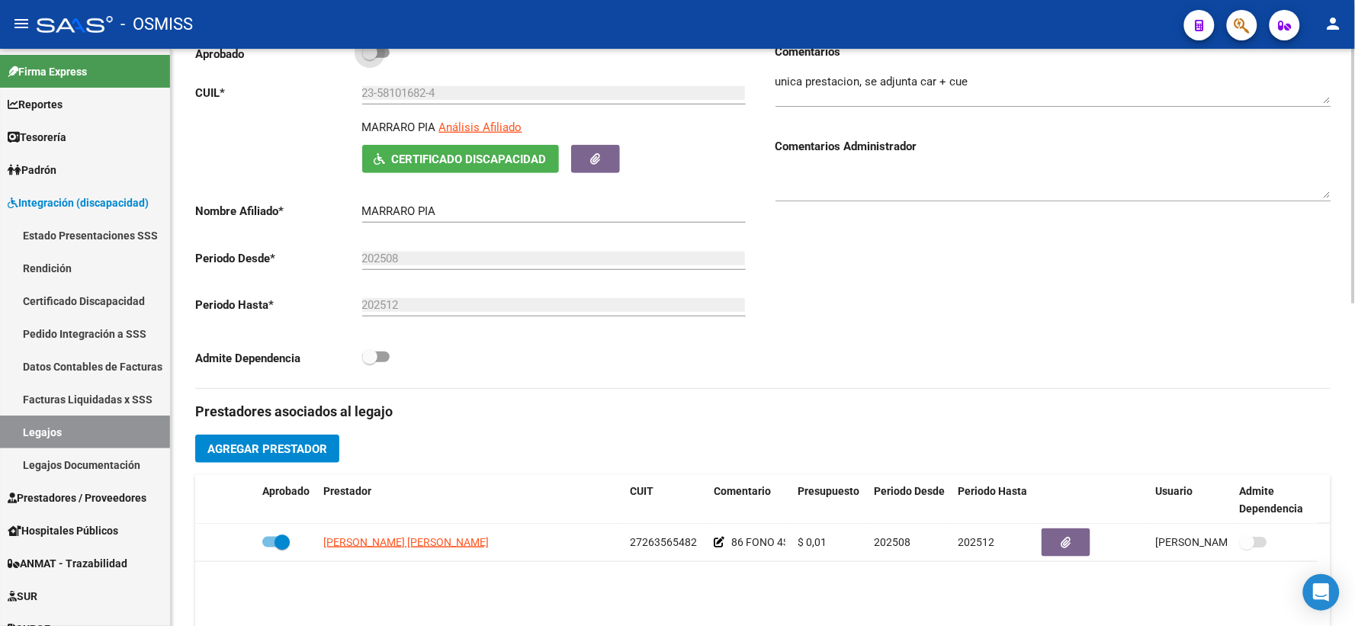
click at [372, 60] on span at bounding box center [369, 52] width 15 height 15
click at [370, 59] on input "checkbox" at bounding box center [369, 58] width 1 height 1
checkbox input "true"
click at [818, 191] on textarea at bounding box center [1054, 183] width 556 height 31
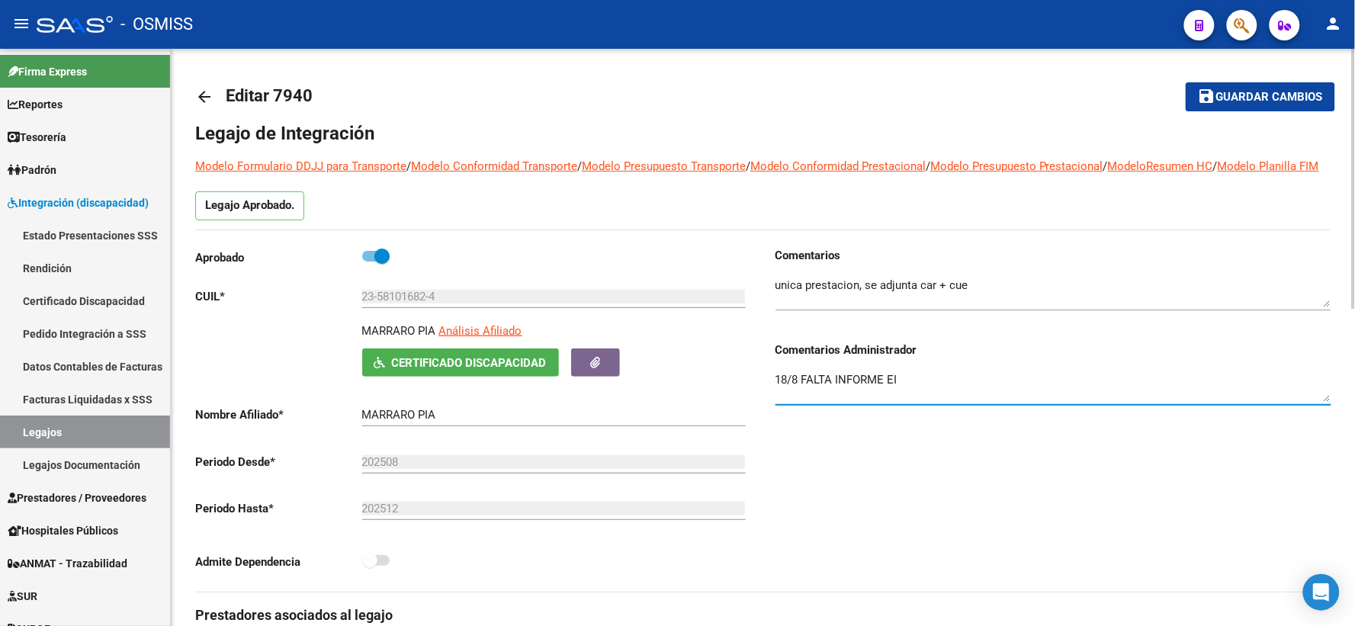
scroll to position [0, 0]
type textarea "18/8 FALTA INFORME EI"
click at [1274, 97] on span "Guardar cambios" at bounding box center [1270, 99] width 107 height 14
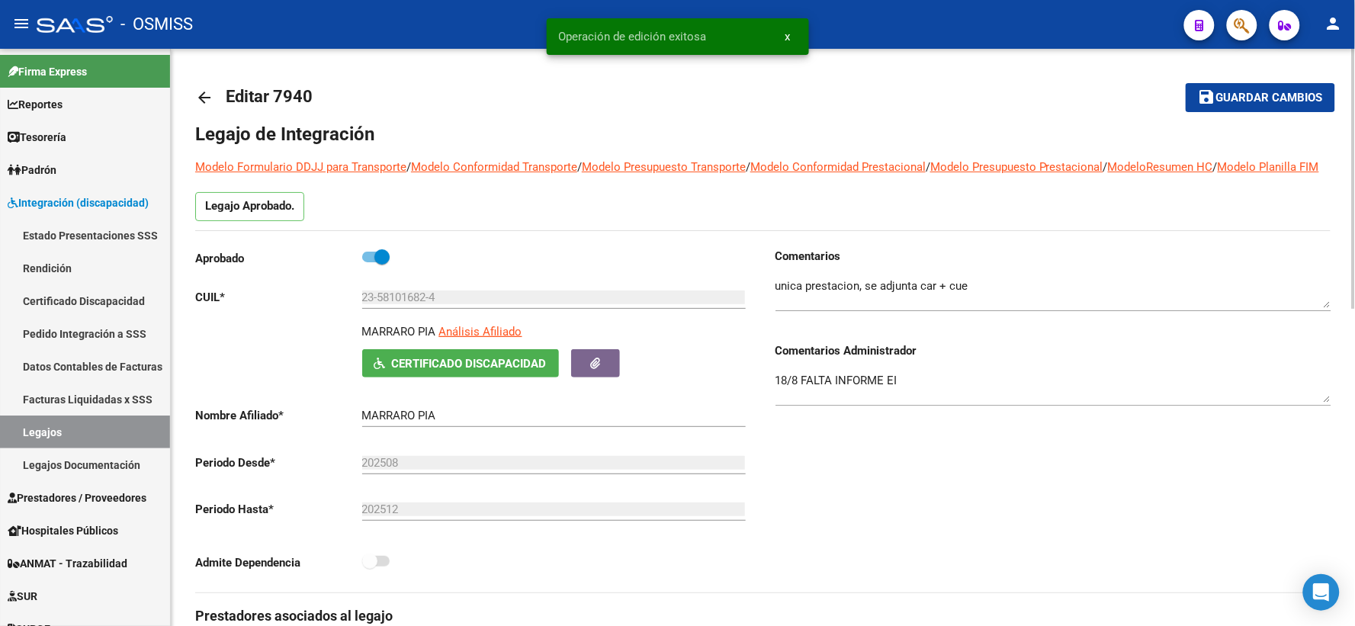
click at [198, 100] on mat-icon "arrow_back" at bounding box center [204, 97] width 18 height 18
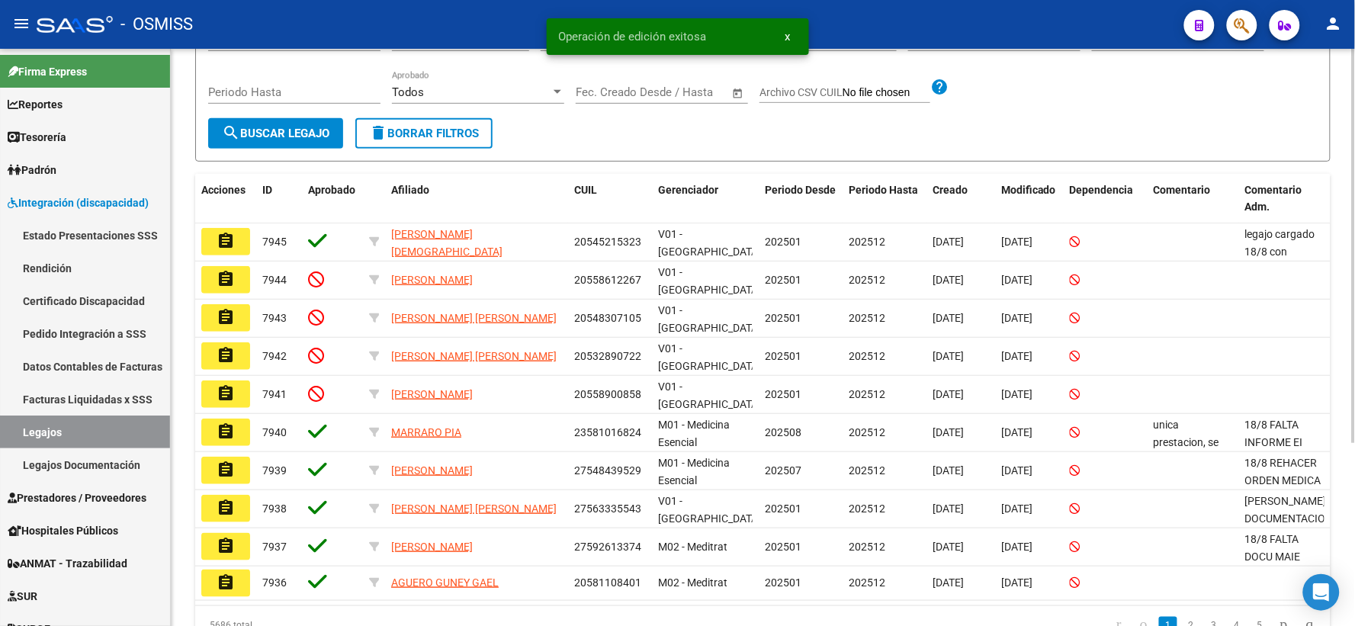
scroll to position [211, 0]
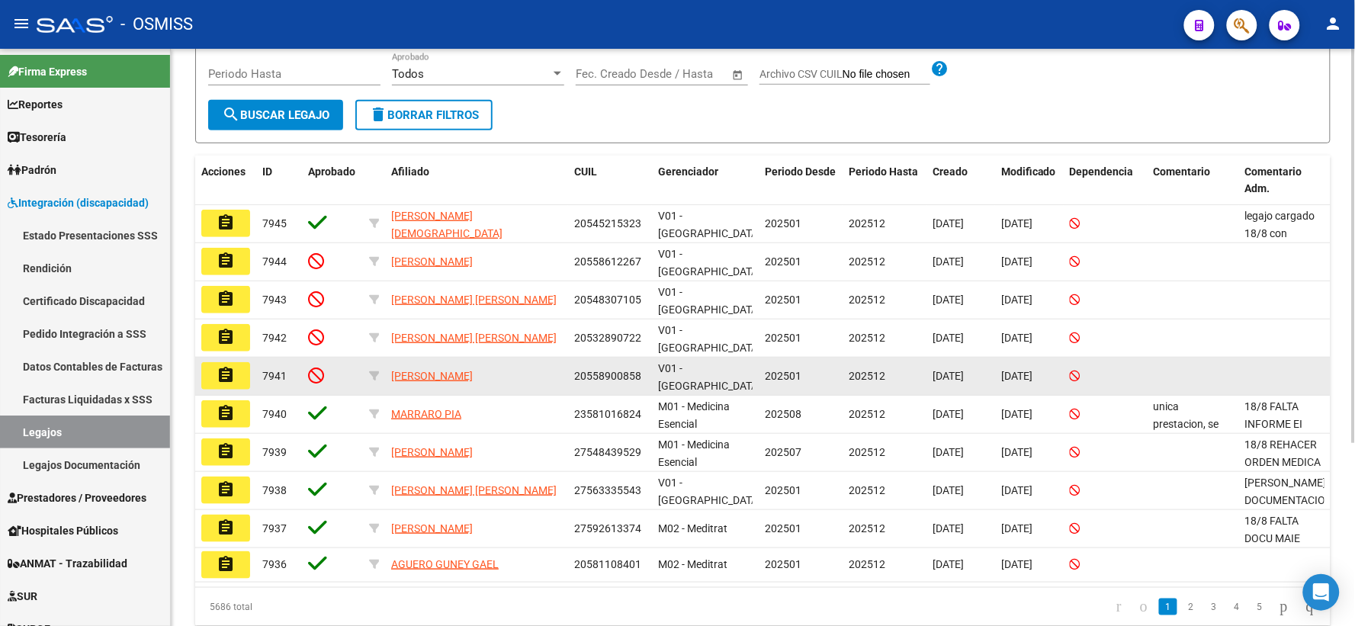
click at [229, 381] on mat-icon "assignment" at bounding box center [226, 375] width 18 height 18
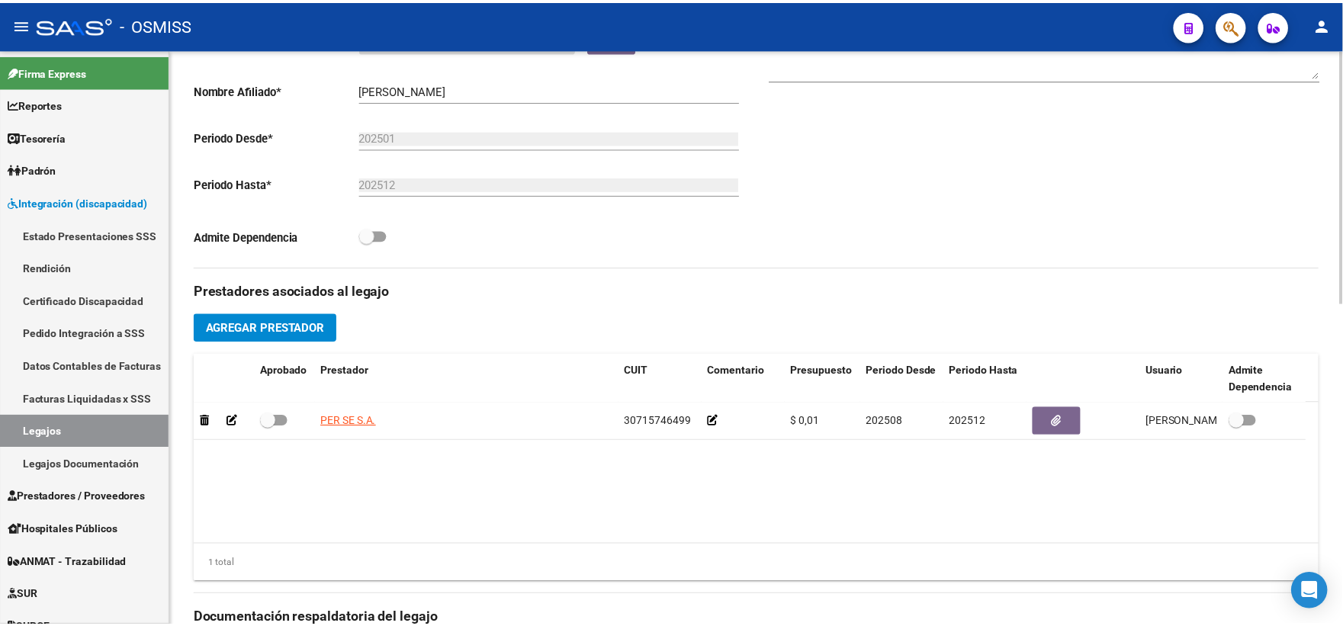
scroll to position [635, 0]
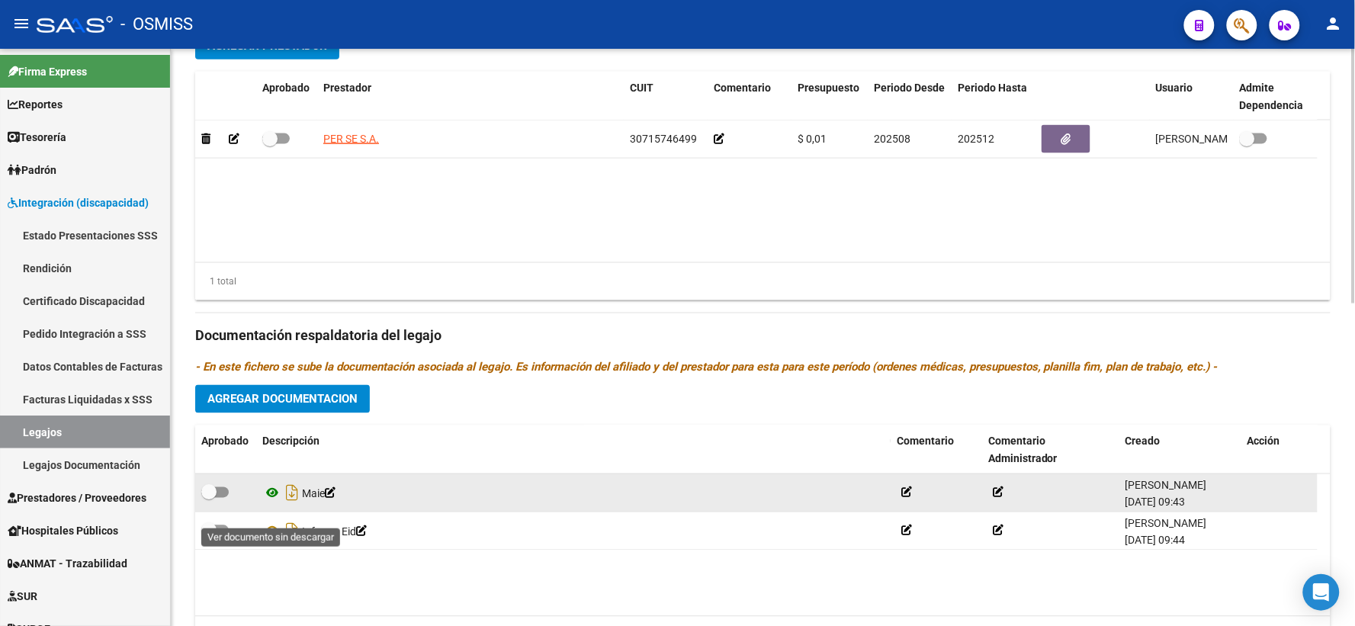
click at [272, 503] on icon at bounding box center [272, 493] width 20 height 18
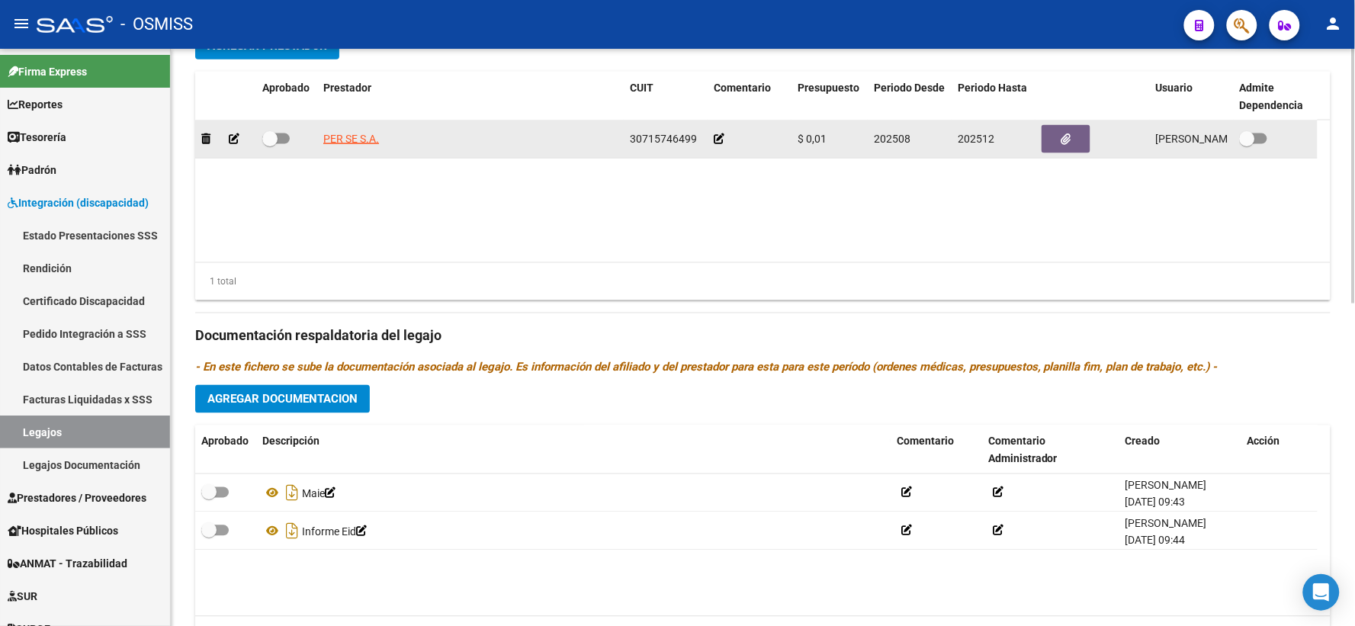
click at [719, 144] on icon at bounding box center [719, 138] width 11 height 11
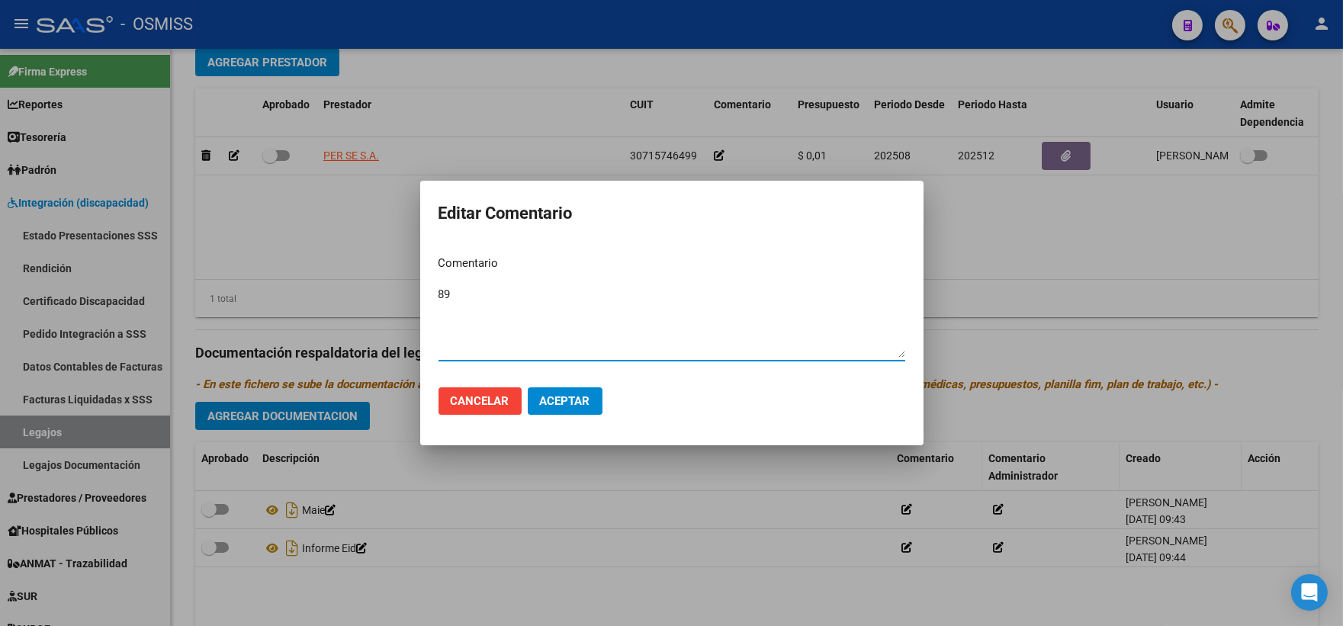
type textarea "89"
click at [558, 404] on span "Aceptar" at bounding box center [565, 401] width 50 height 14
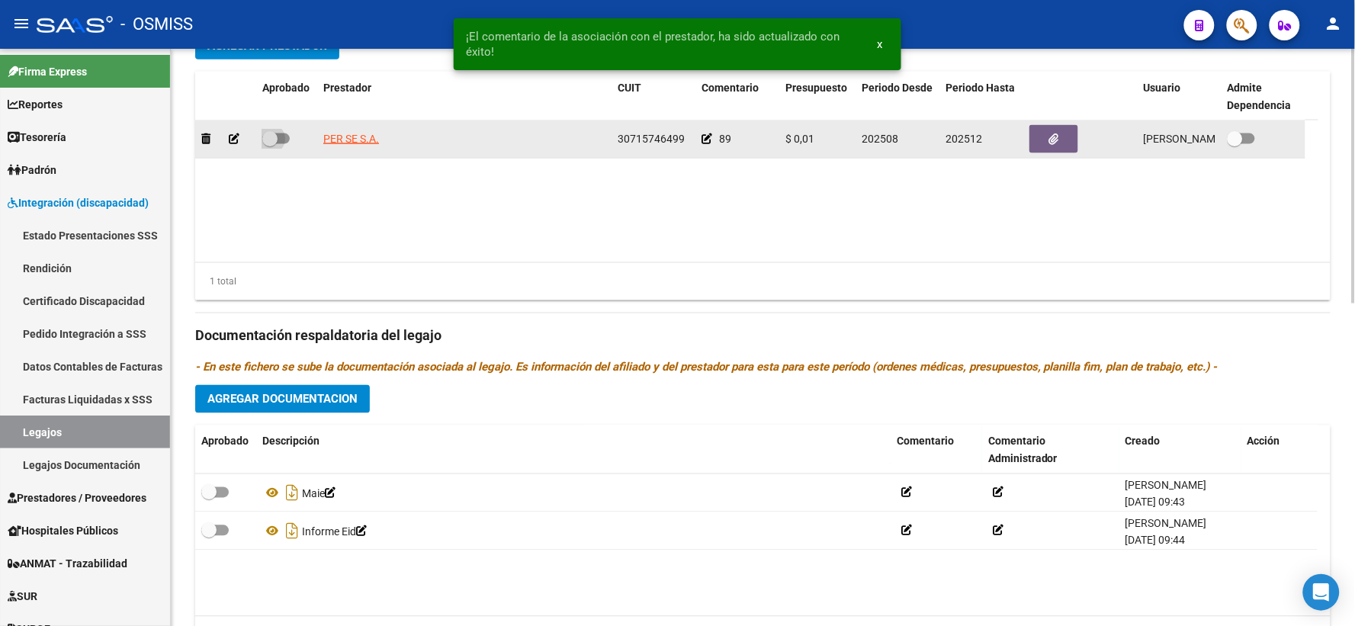
click at [271, 146] on span at bounding box center [269, 138] width 15 height 15
click at [270, 145] on input "checkbox" at bounding box center [269, 144] width 1 height 1
checkbox input "true"
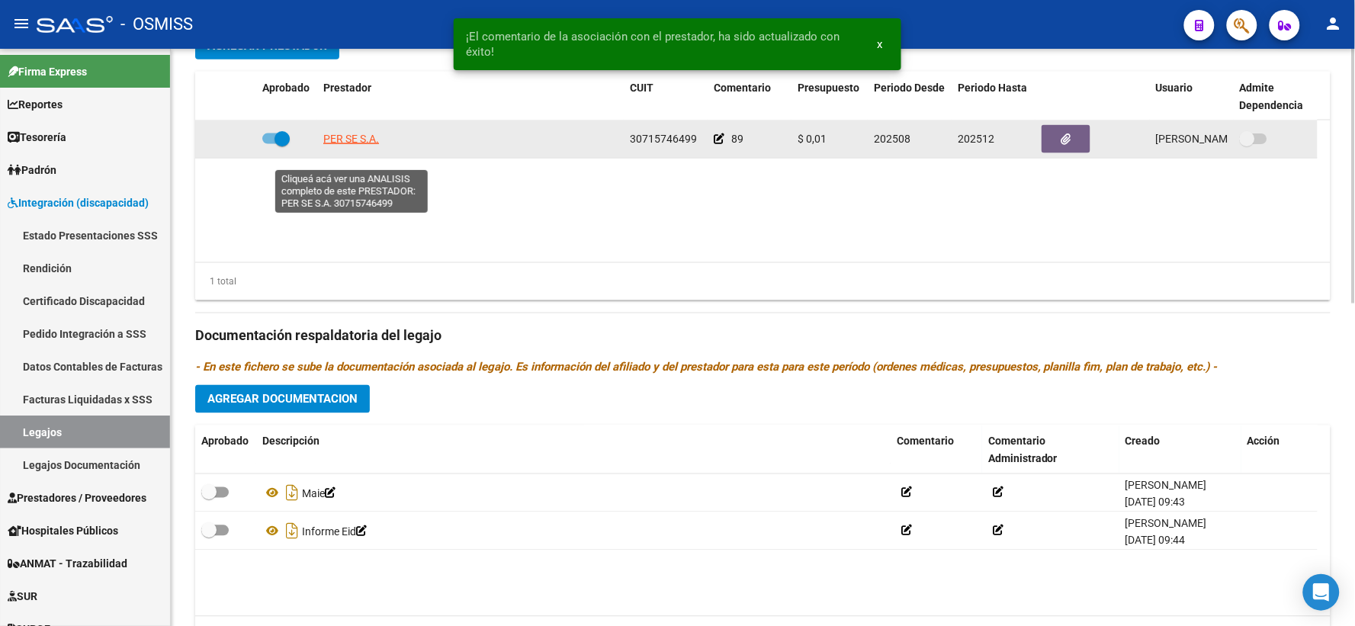
click at [345, 145] on span "PER SE S.A." at bounding box center [351, 139] width 56 height 12
type textarea "30715746499"
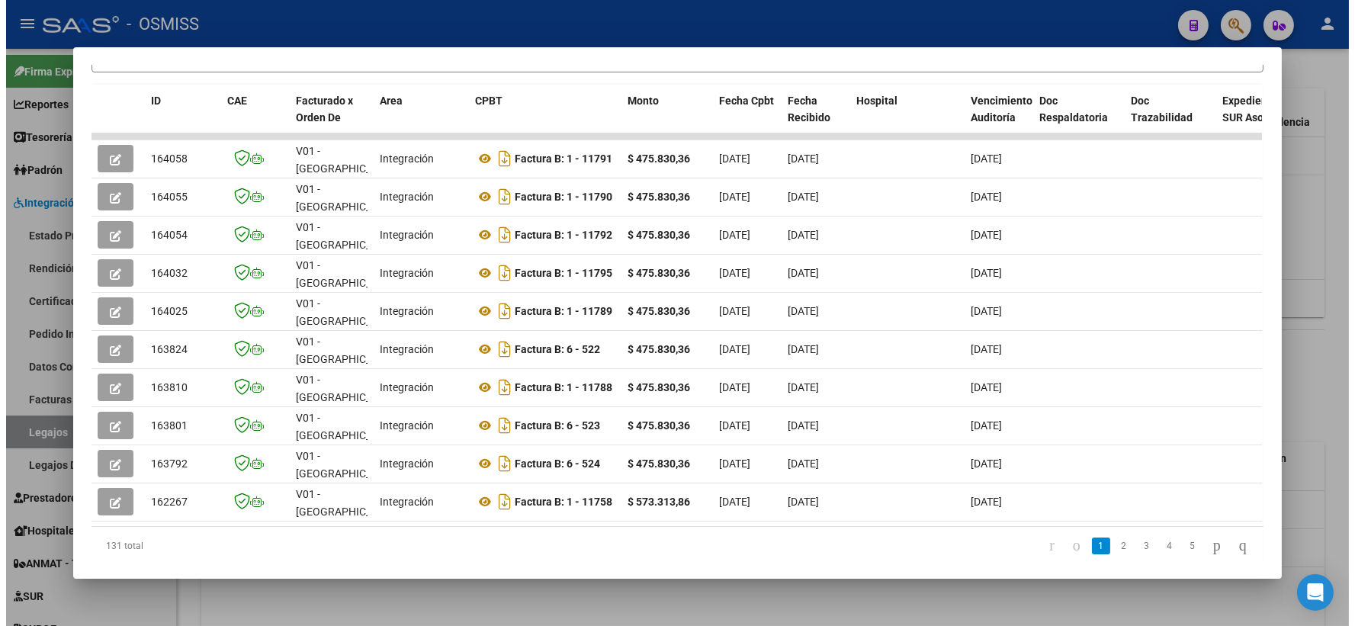
scroll to position [359, 0]
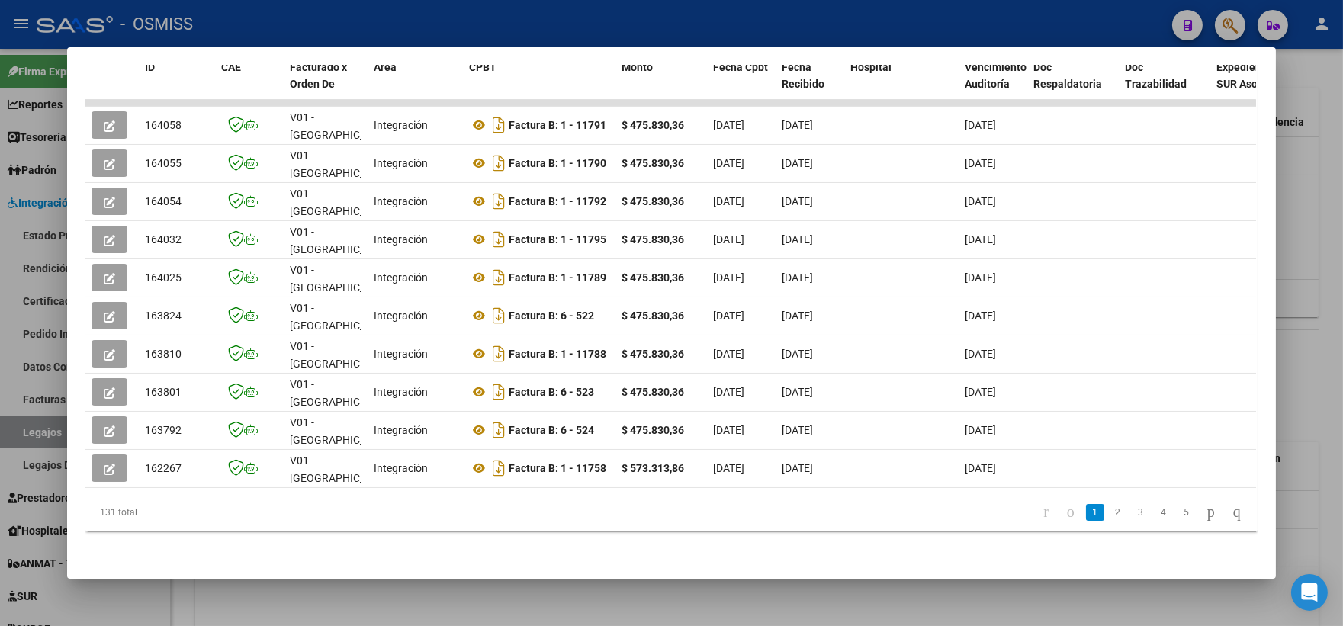
drag, startPoint x: 1323, startPoint y: 230, endPoint x: 1299, endPoint y: 231, distance: 24.5
click at [1323, 230] on div at bounding box center [671, 313] width 1343 height 626
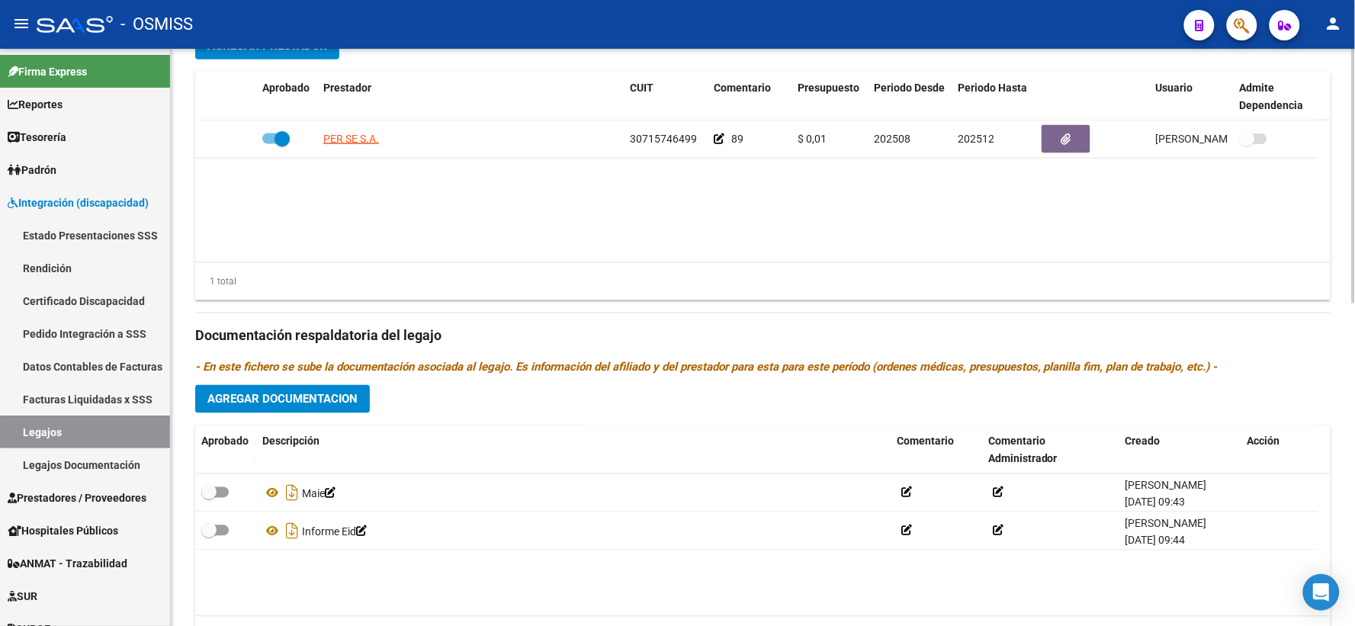
scroll to position [211, 0]
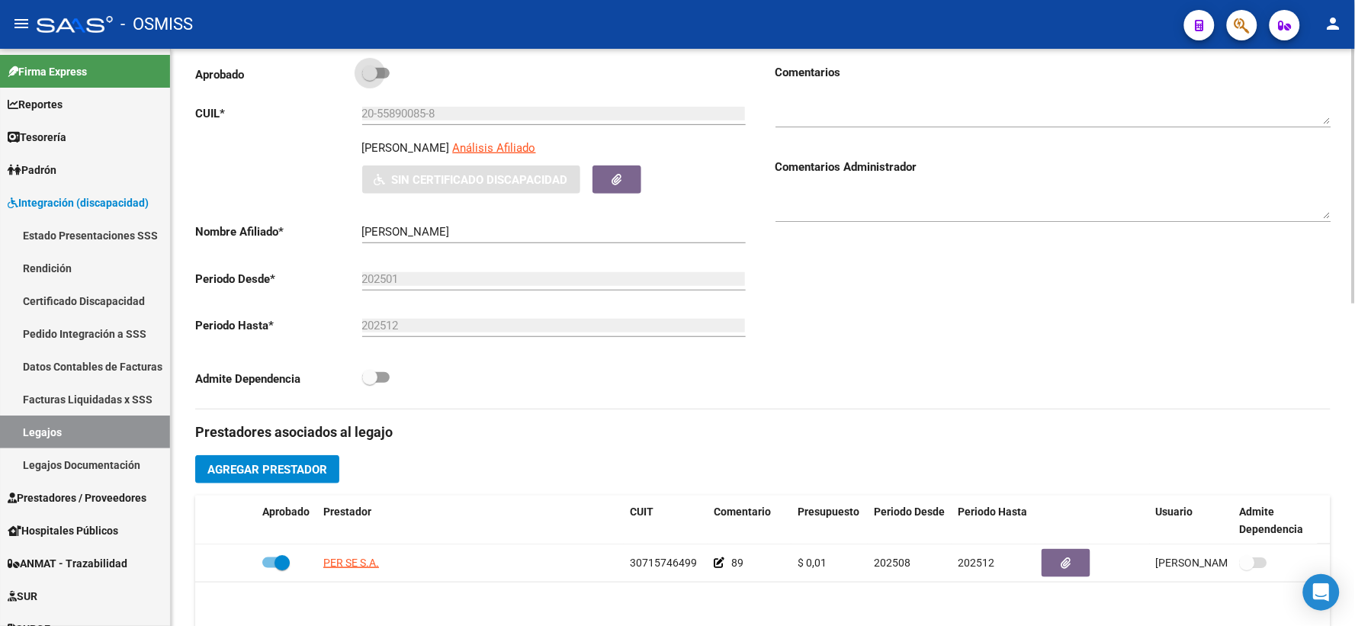
click at [368, 81] on span at bounding box center [369, 73] width 15 height 15
click at [369, 79] on input "checkbox" at bounding box center [369, 79] width 1 height 1
checkbox input "true"
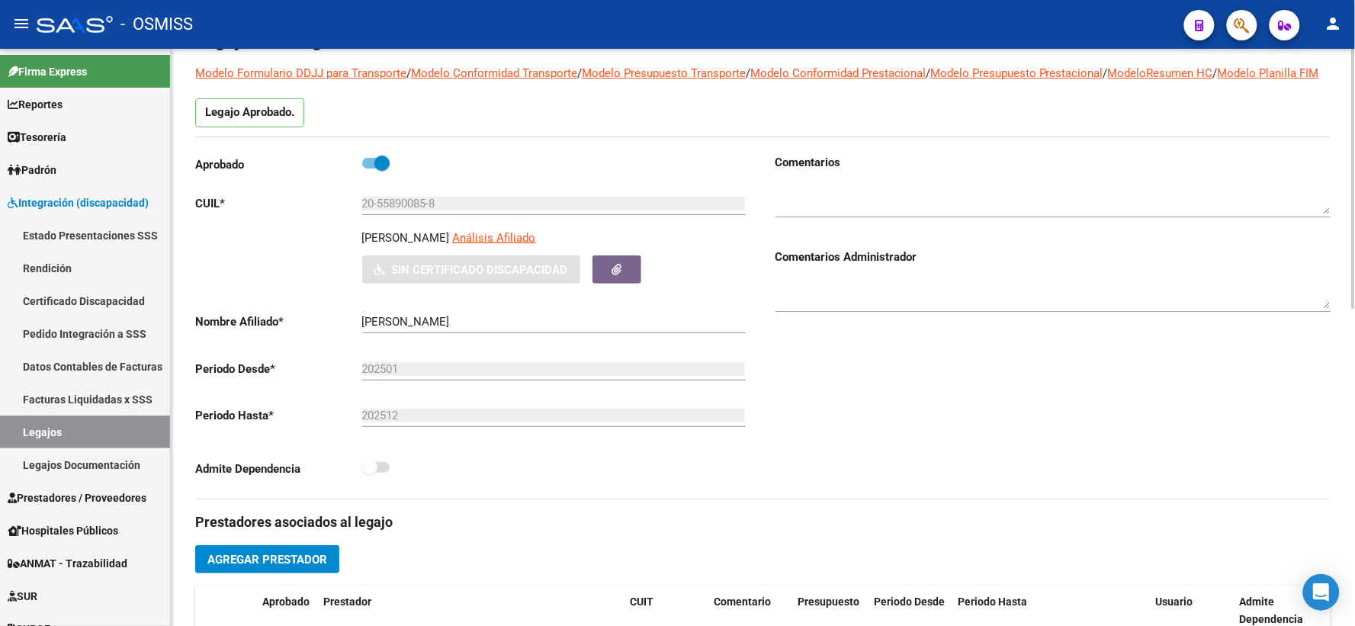
scroll to position [0, 0]
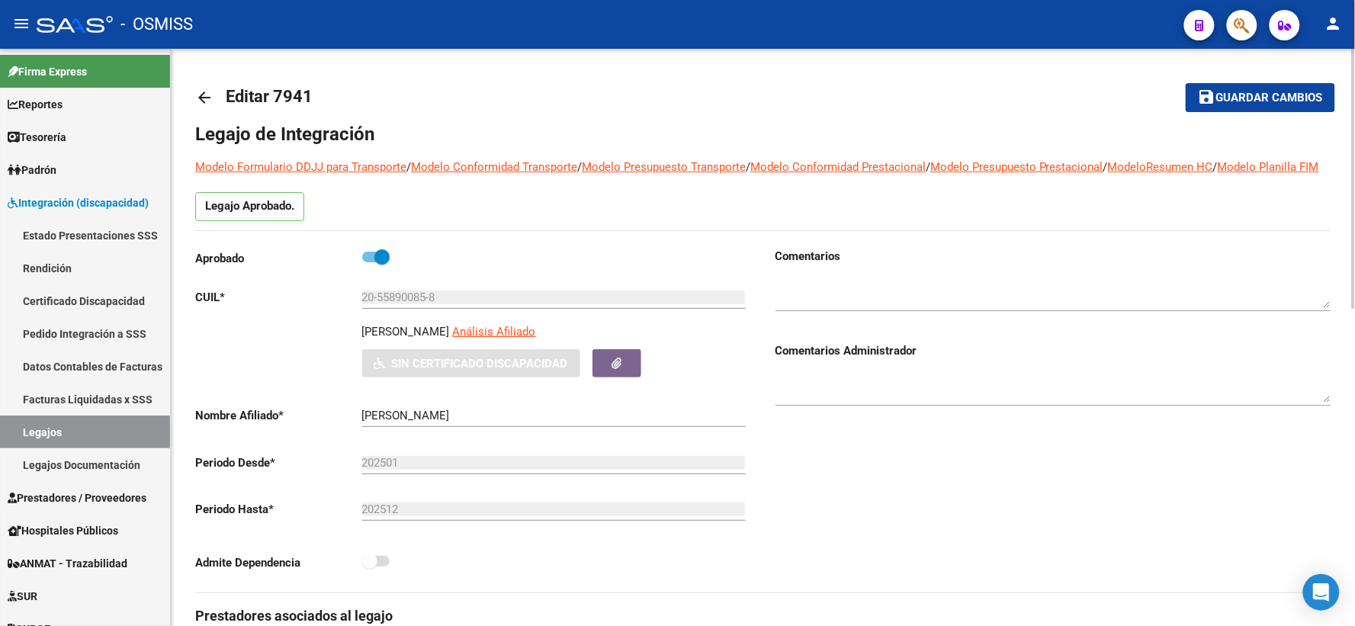
click at [1226, 100] on span "Guardar cambios" at bounding box center [1270, 99] width 107 height 14
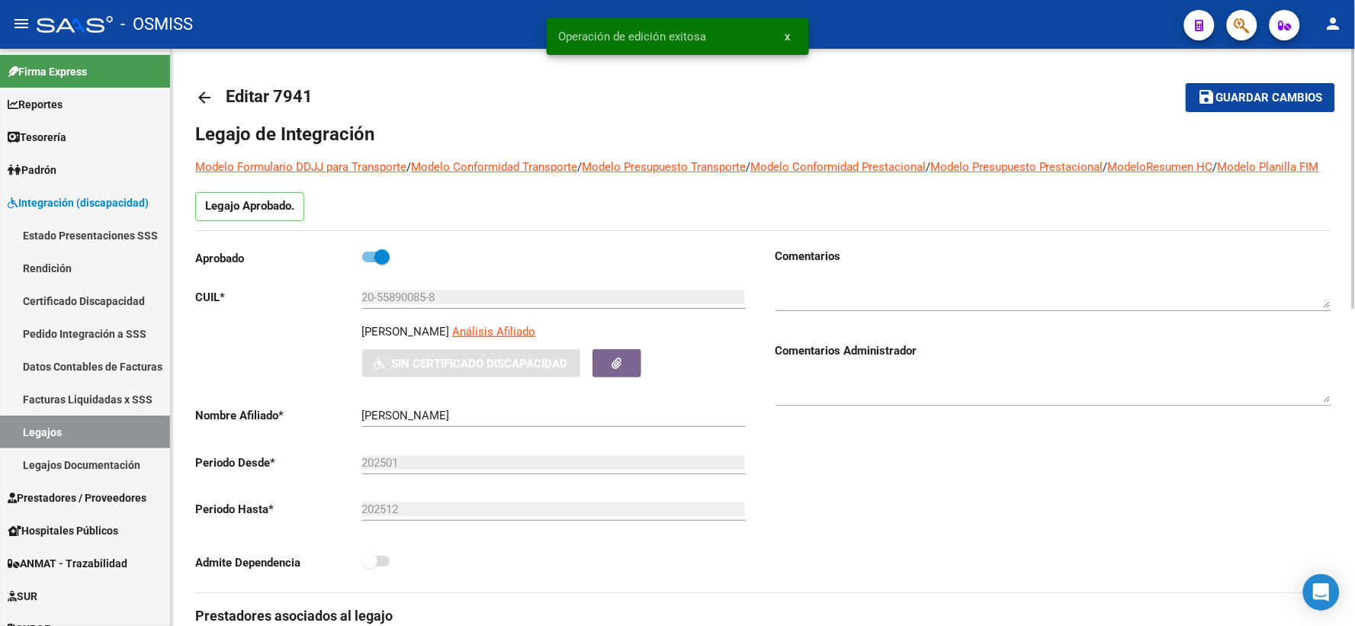
click at [202, 96] on mat-icon "arrow_back" at bounding box center [204, 97] width 18 height 18
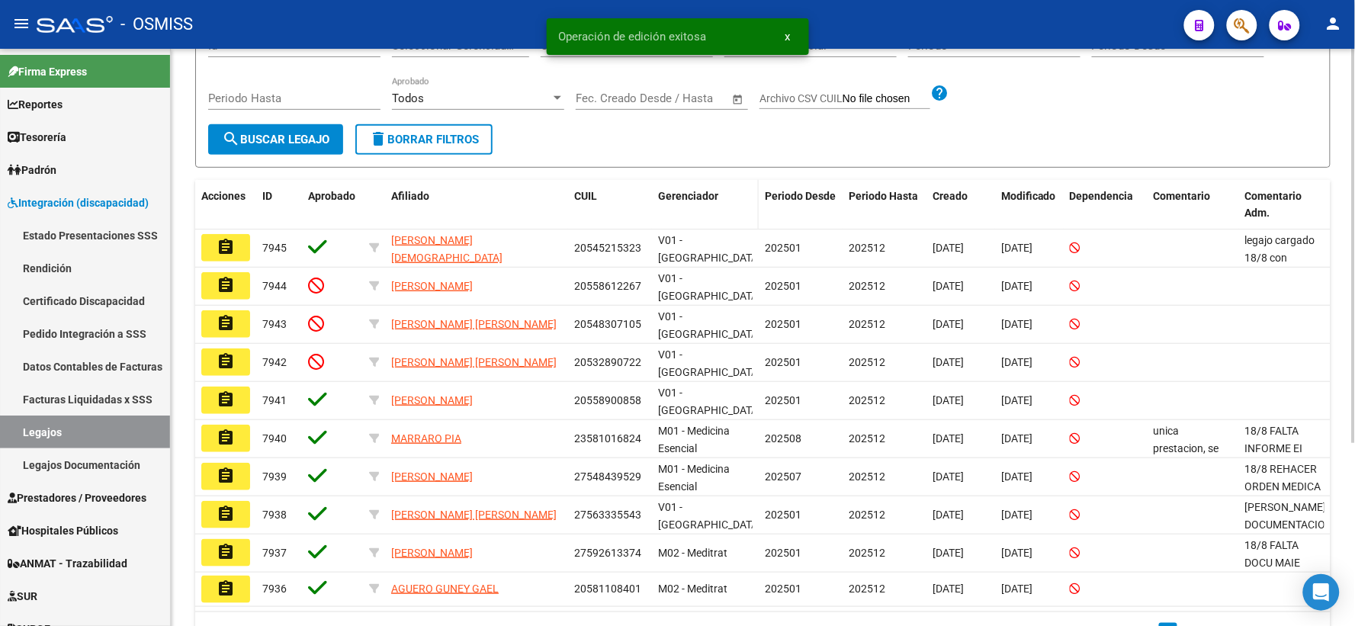
scroll to position [211, 0]
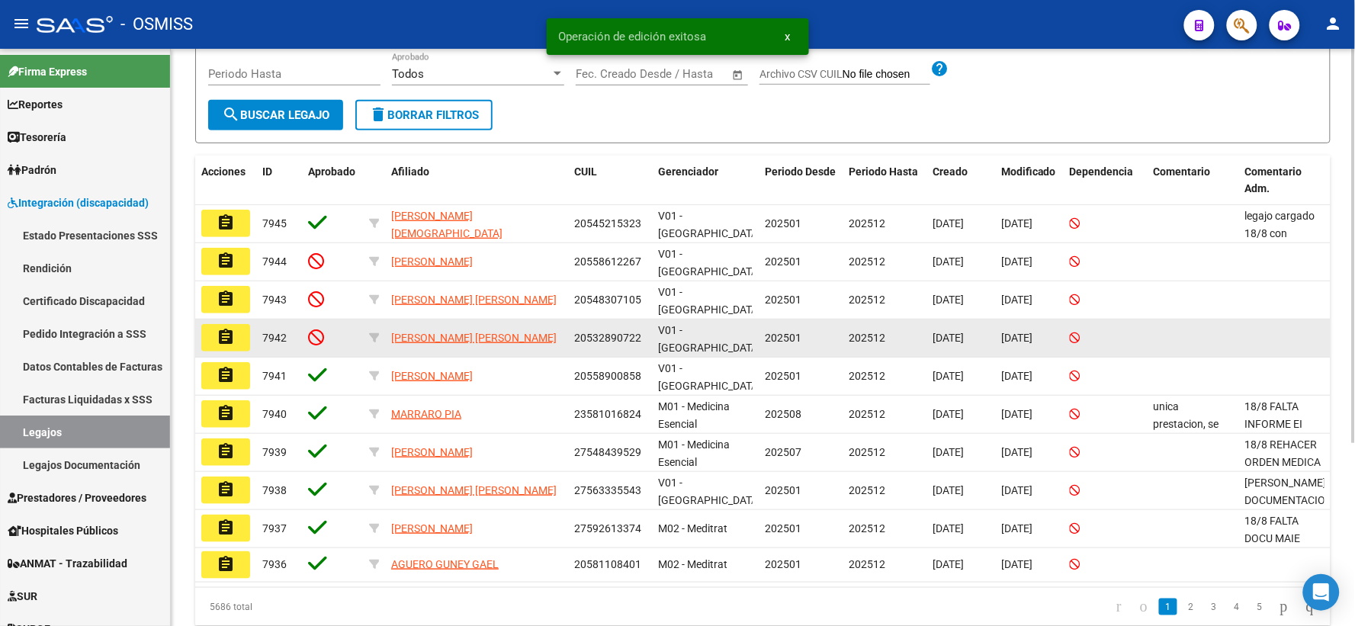
click at [222, 340] on mat-icon "assignment" at bounding box center [226, 337] width 18 height 18
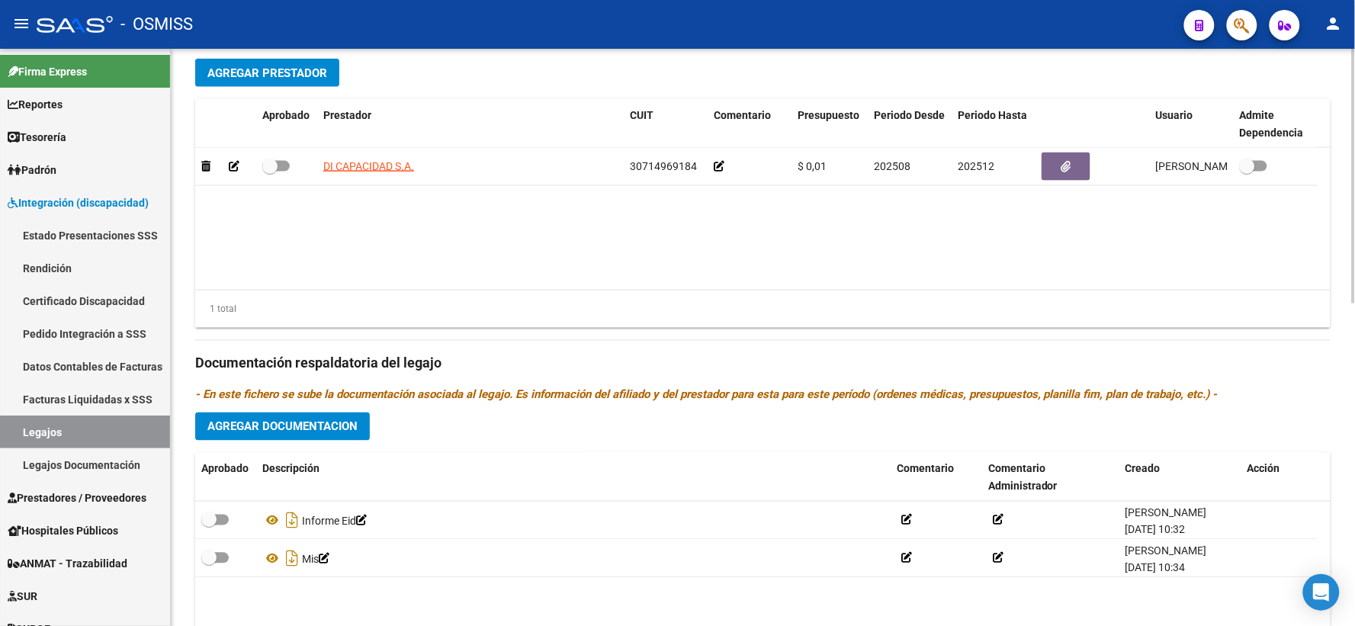
scroll to position [732, 0]
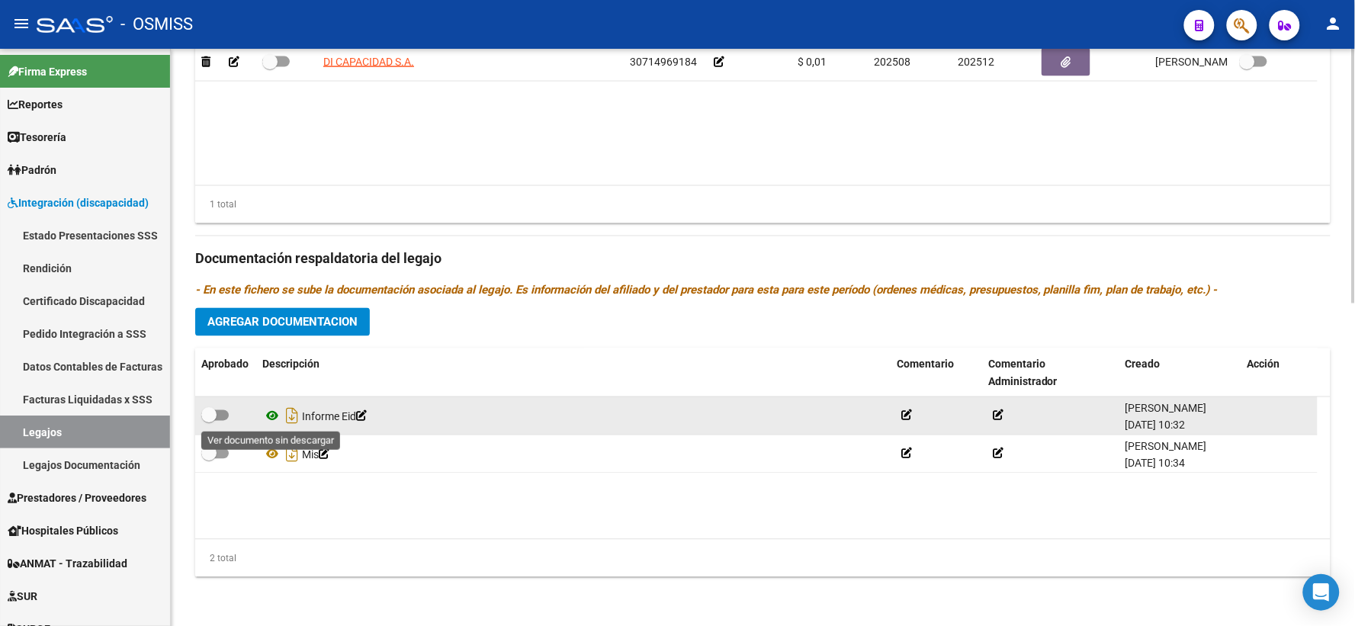
click at [273, 413] on icon at bounding box center [272, 416] width 20 height 18
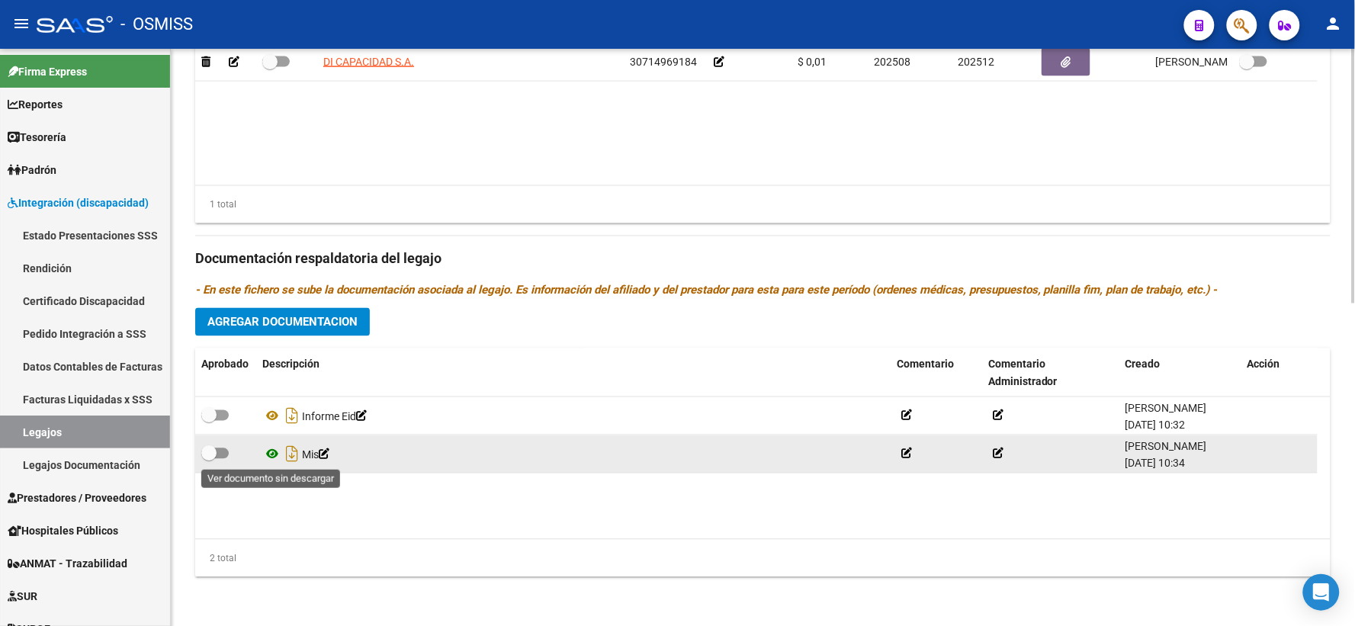
click at [275, 452] on icon at bounding box center [272, 454] width 20 height 18
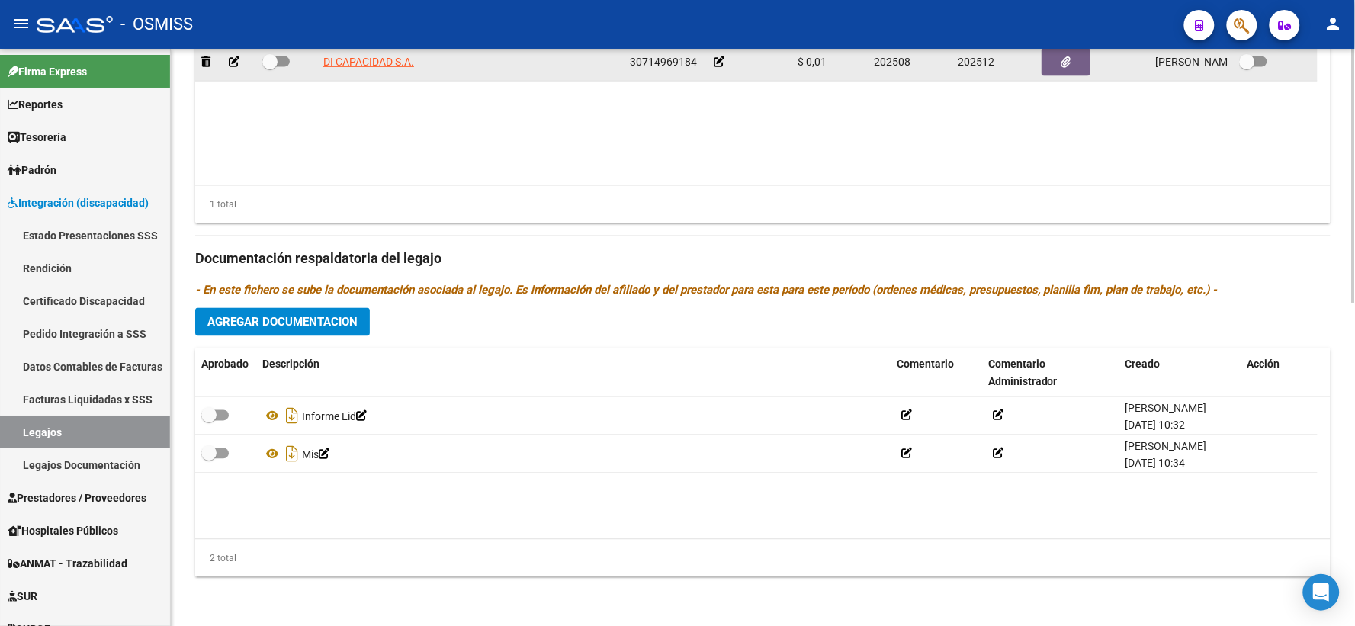
click at [718, 56] on icon at bounding box center [719, 61] width 11 height 11
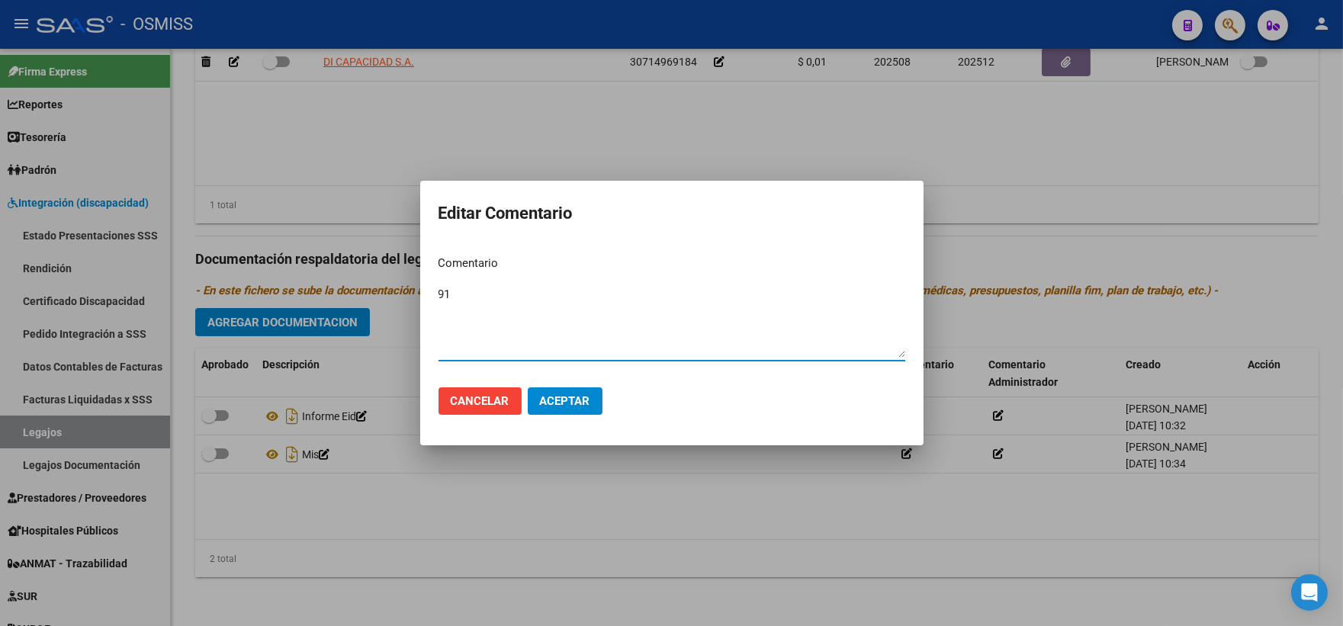
type textarea "91"
click at [574, 410] on button "Aceptar" at bounding box center [565, 401] width 75 height 27
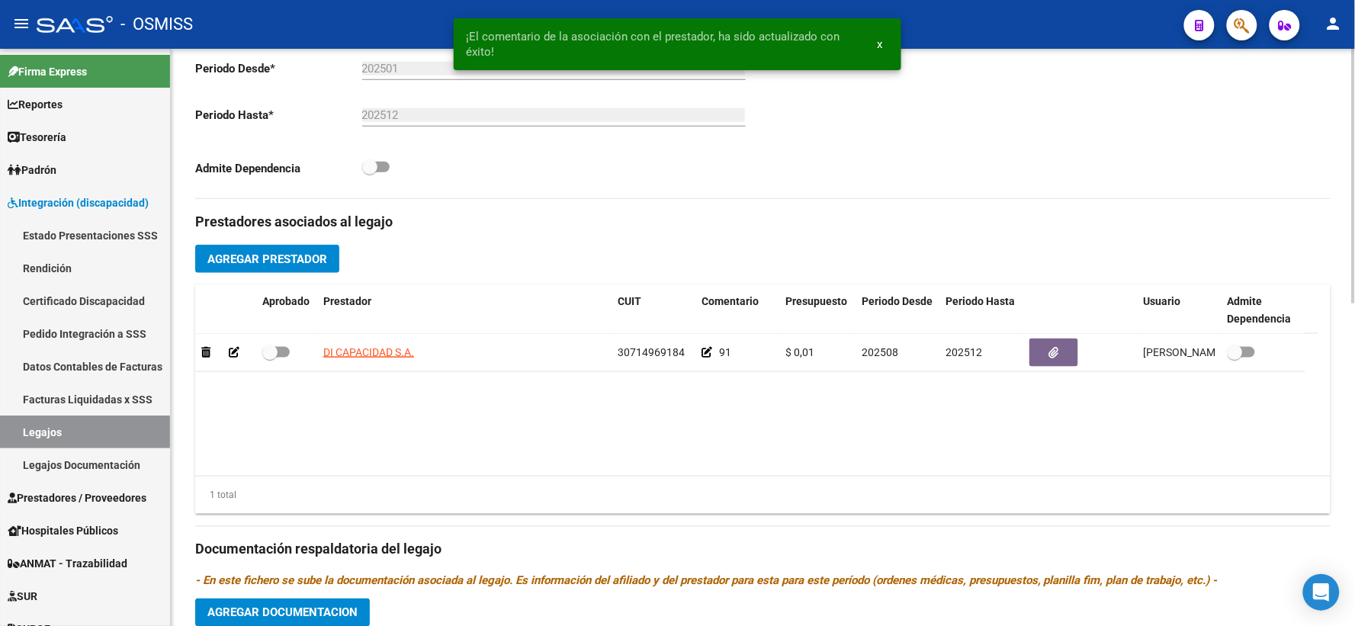
scroll to position [372, 0]
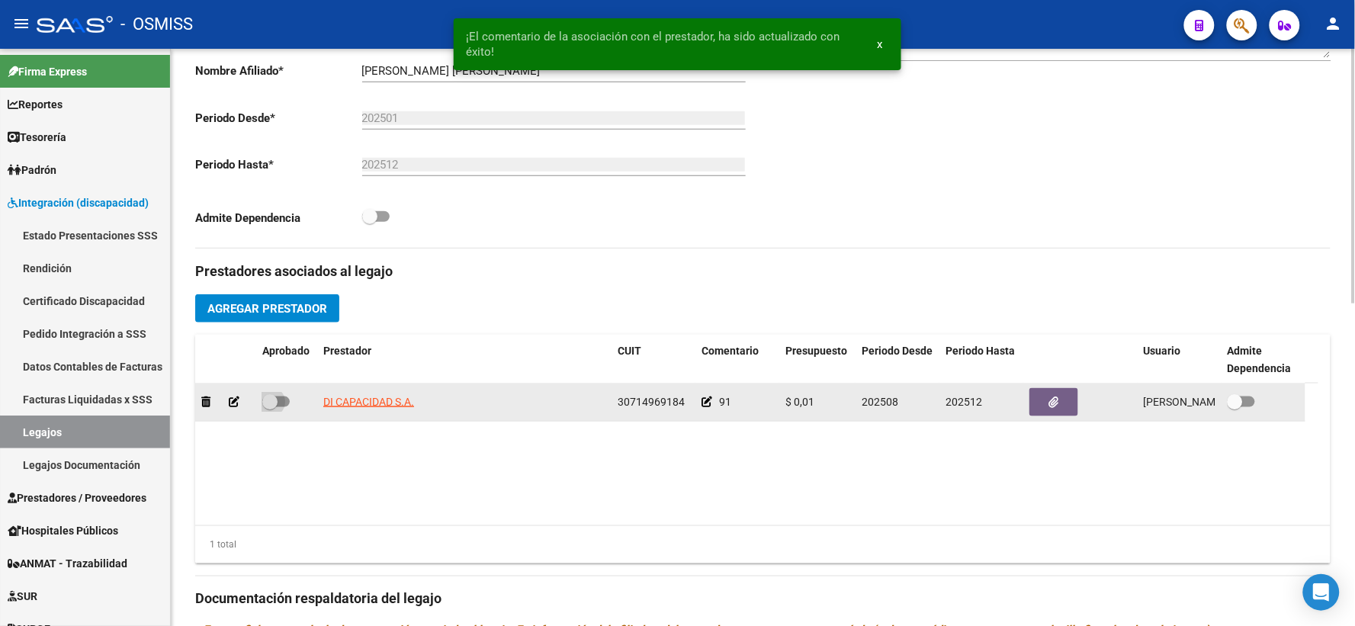
click at [271, 410] on span at bounding box center [269, 401] width 15 height 15
click at [270, 408] on input "checkbox" at bounding box center [269, 407] width 1 height 1
checkbox input "true"
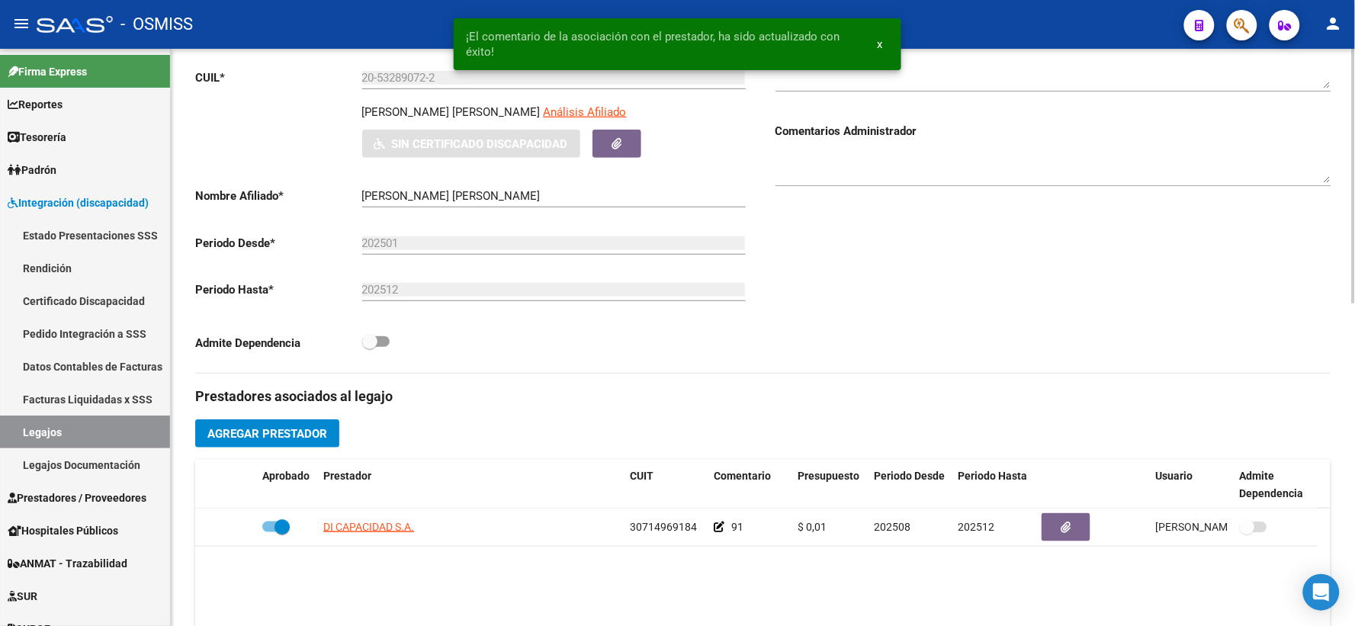
scroll to position [0, 0]
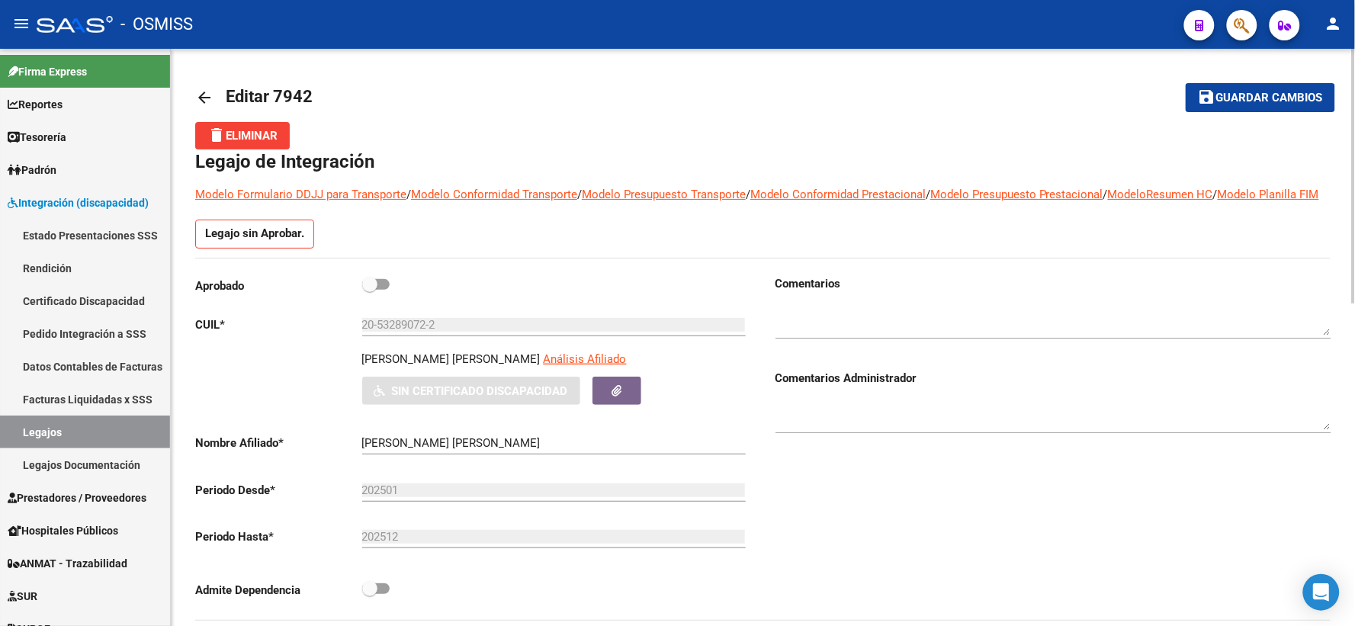
click at [368, 292] on span at bounding box center [369, 284] width 15 height 15
click at [369, 291] on input "checkbox" at bounding box center [369, 290] width 1 height 1
checkbox input "true"
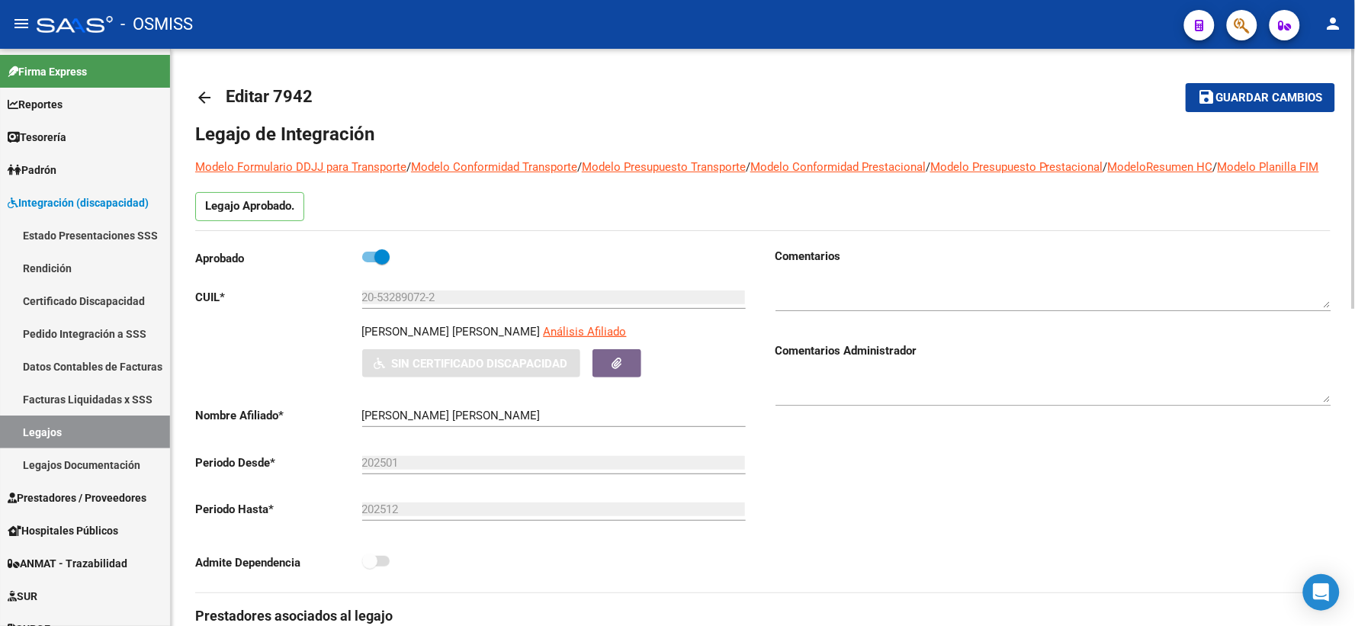
click at [1278, 92] on span "Guardar cambios" at bounding box center [1270, 99] width 107 height 14
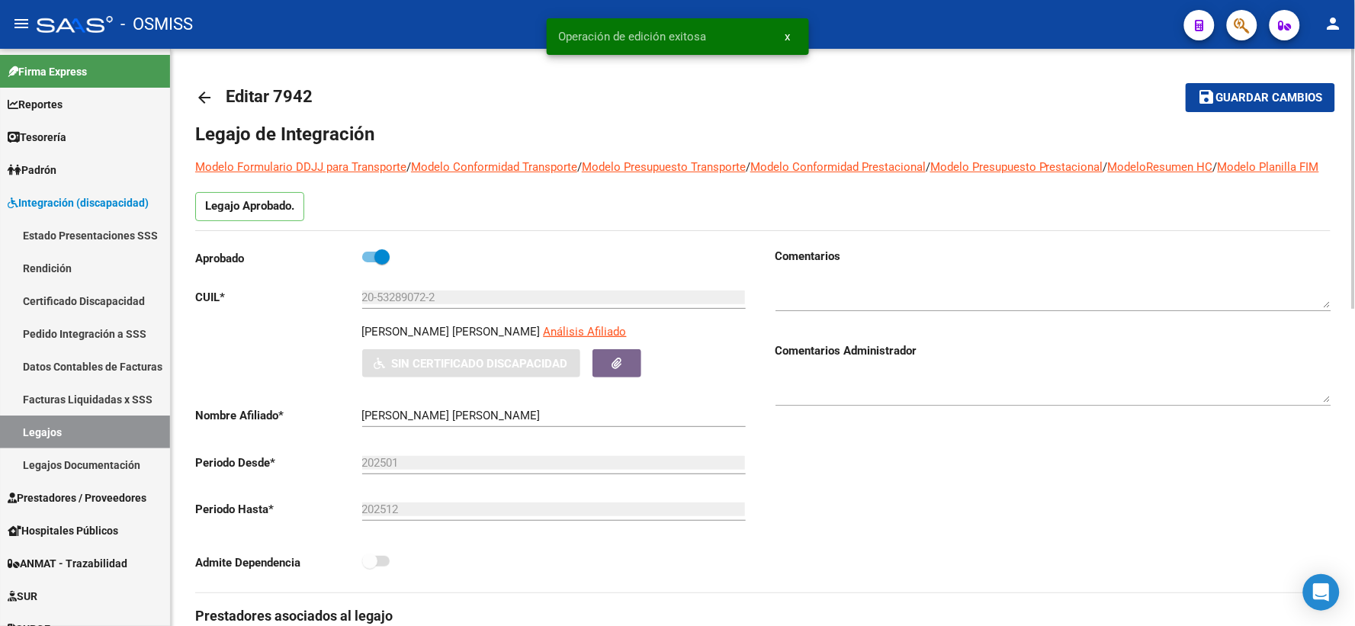
click at [201, 95] on mat-icon "arrow_back" at bounding box center [204, 97] width 18 height 18
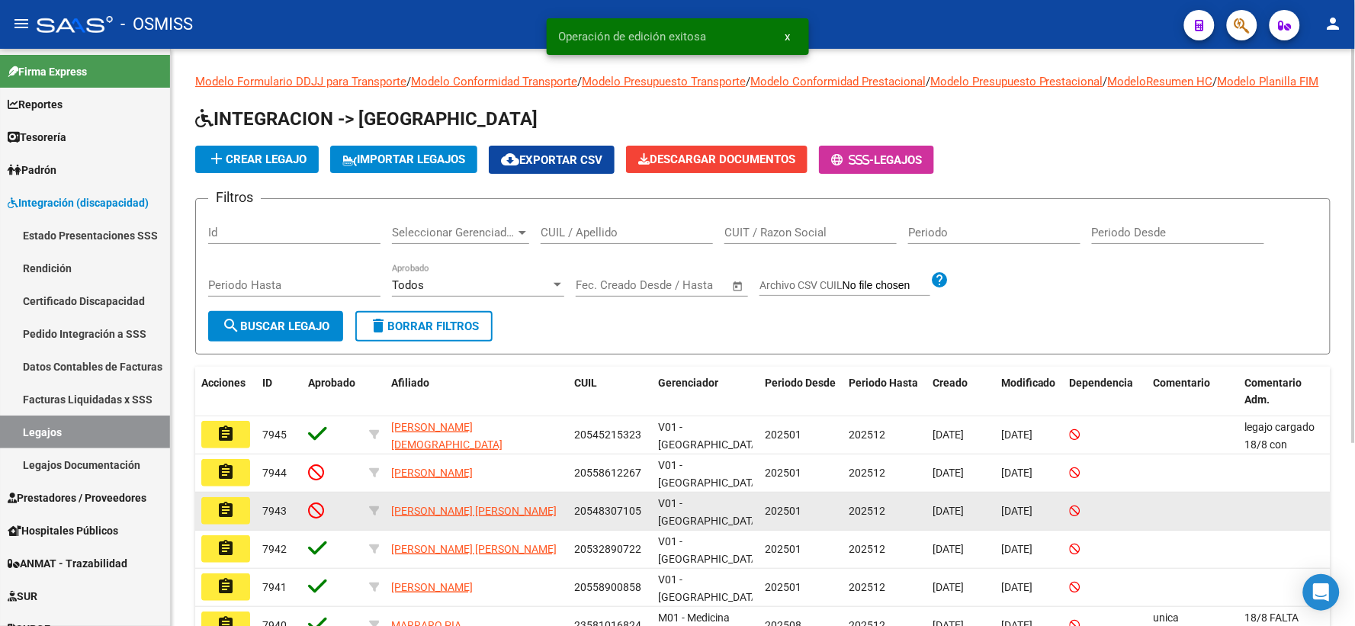
click at [230, 519] on mat-icon "assignment" at bounding box center [226, 510] width 18 height 18
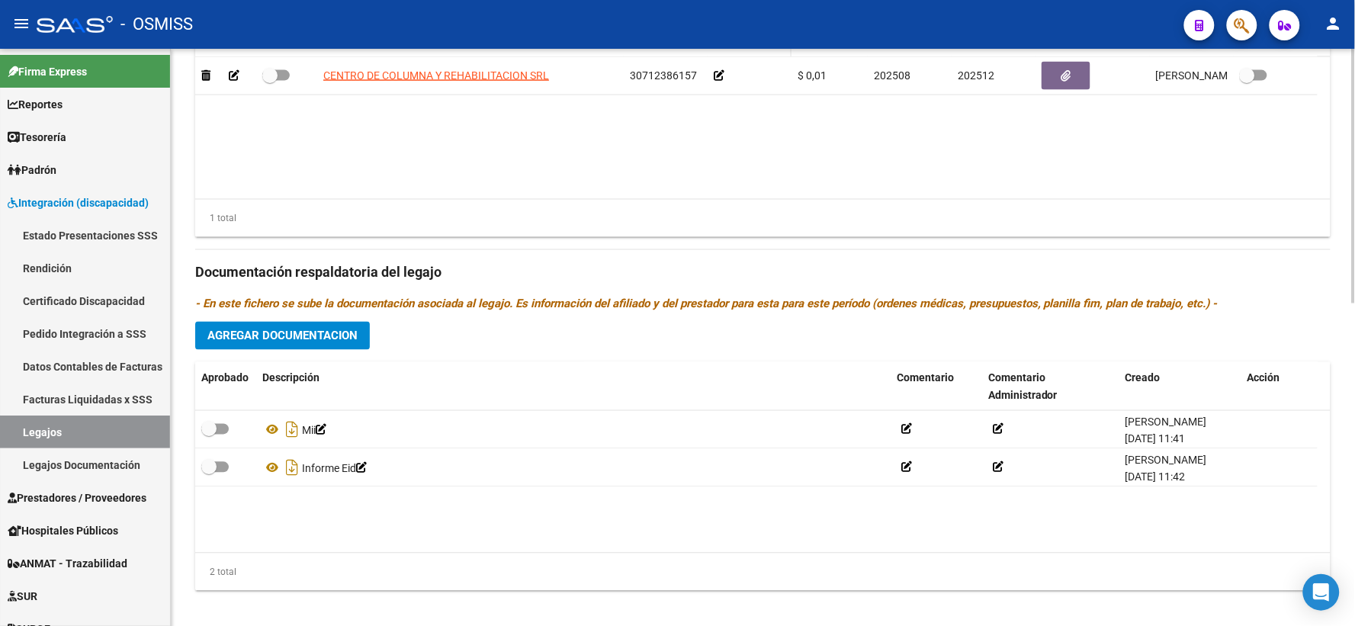
scroll to position [732, 0]
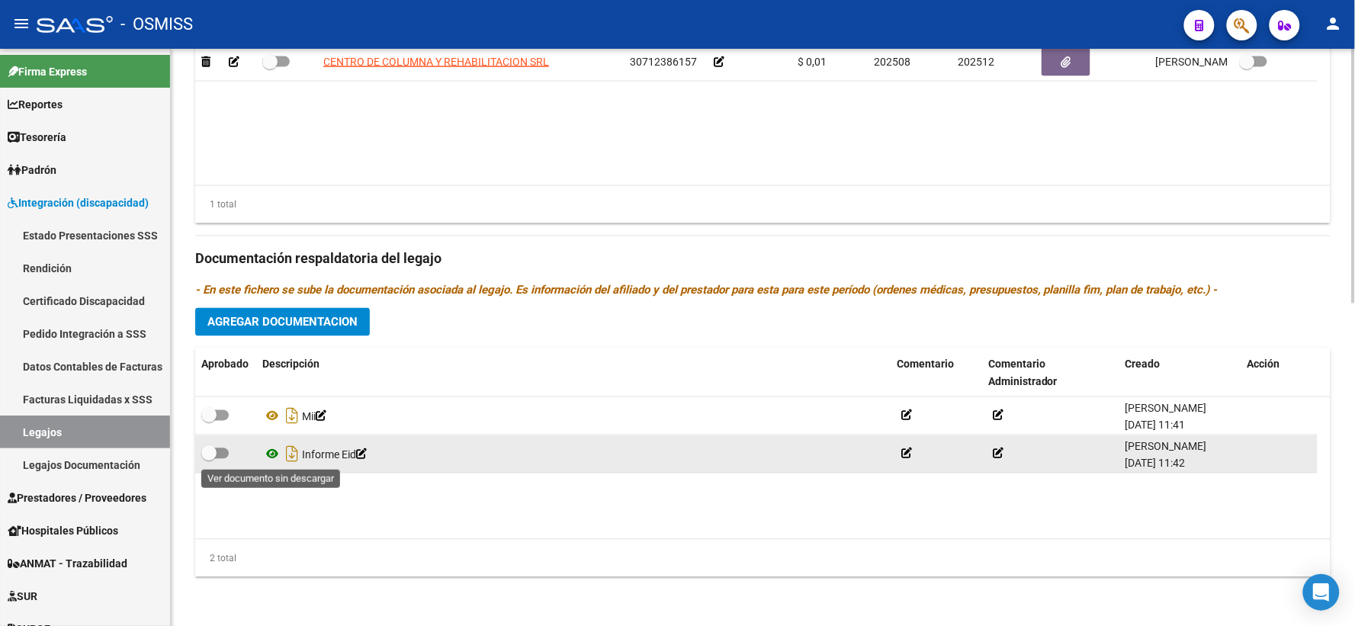
click at [271, 452] on icon at bounding box center [272, 454] width 20 height 18
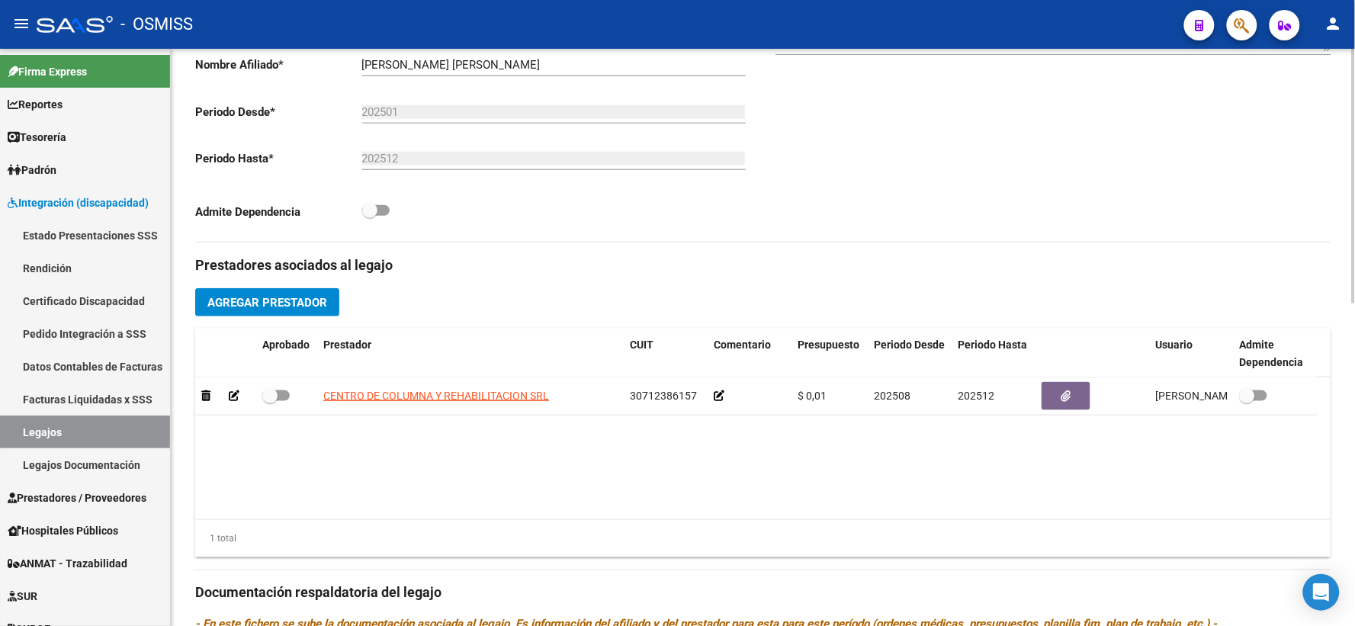
scroll to position [308, 0]
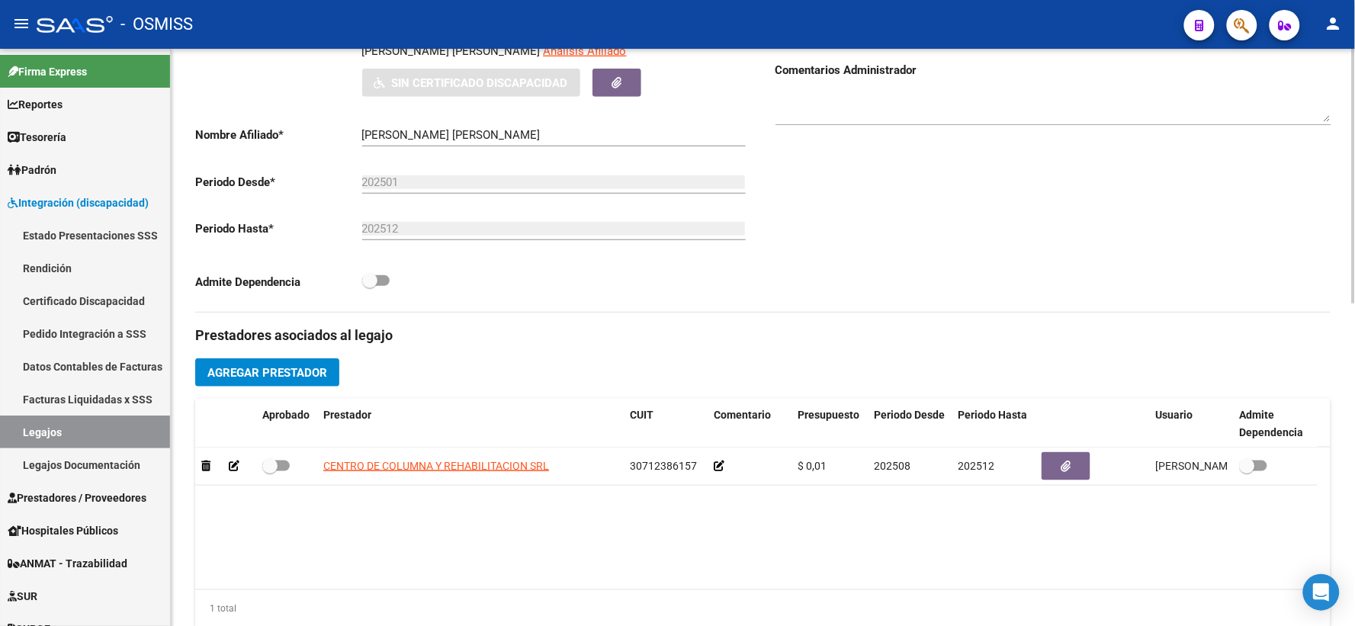
click at [971, 103] on div at bounding box center [1054, 102] width 556 height 47
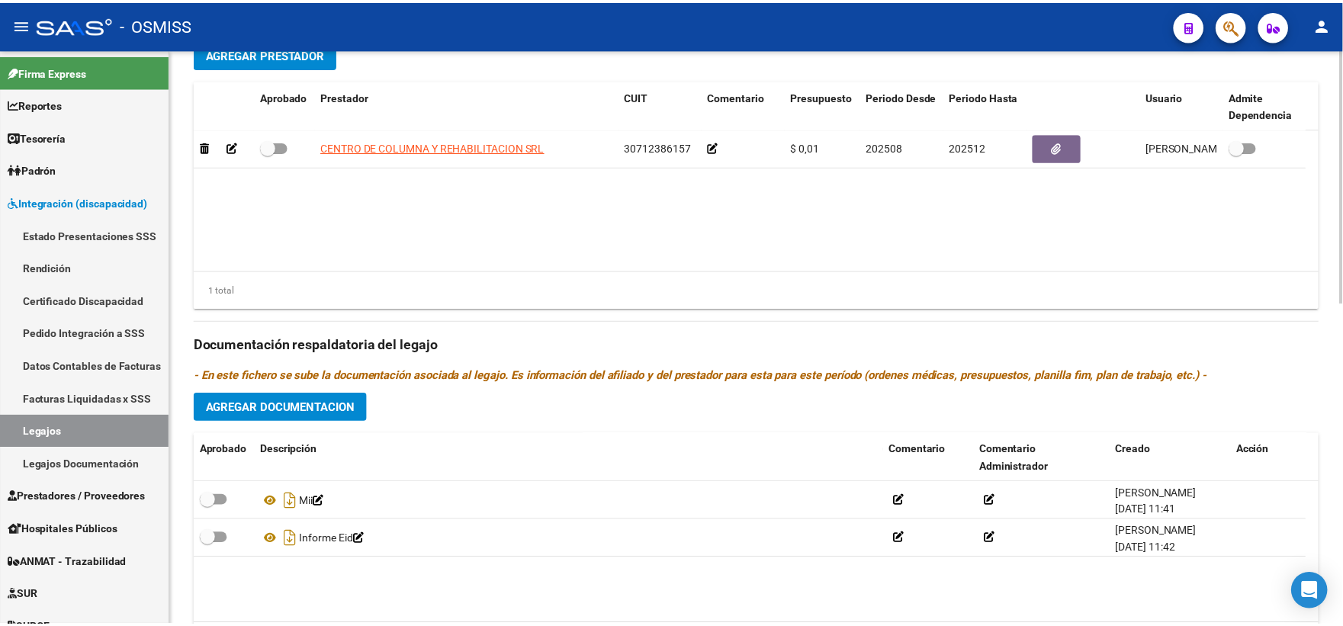
scroll to position [661, 0]
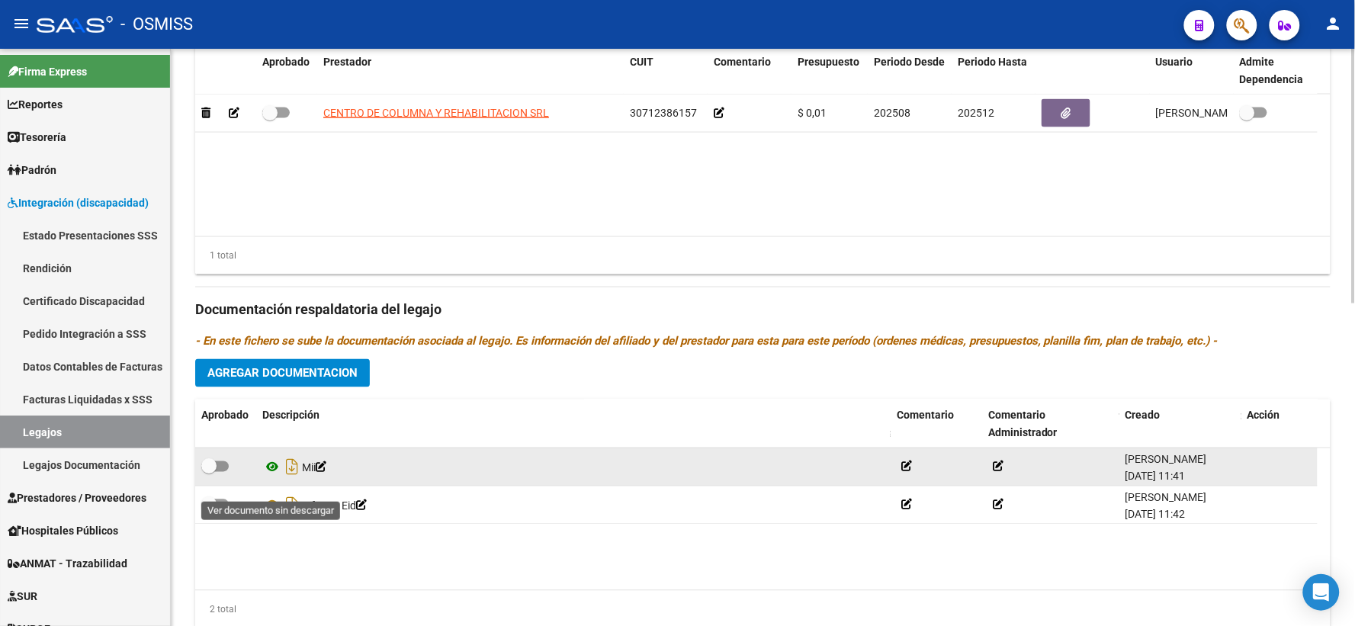
type textarea "18/8 FALTA FIRMA DE MEDICO EN INFORME EI"
click at [265, 477] on icon at bounding box center [272, 467] width 20 height 18
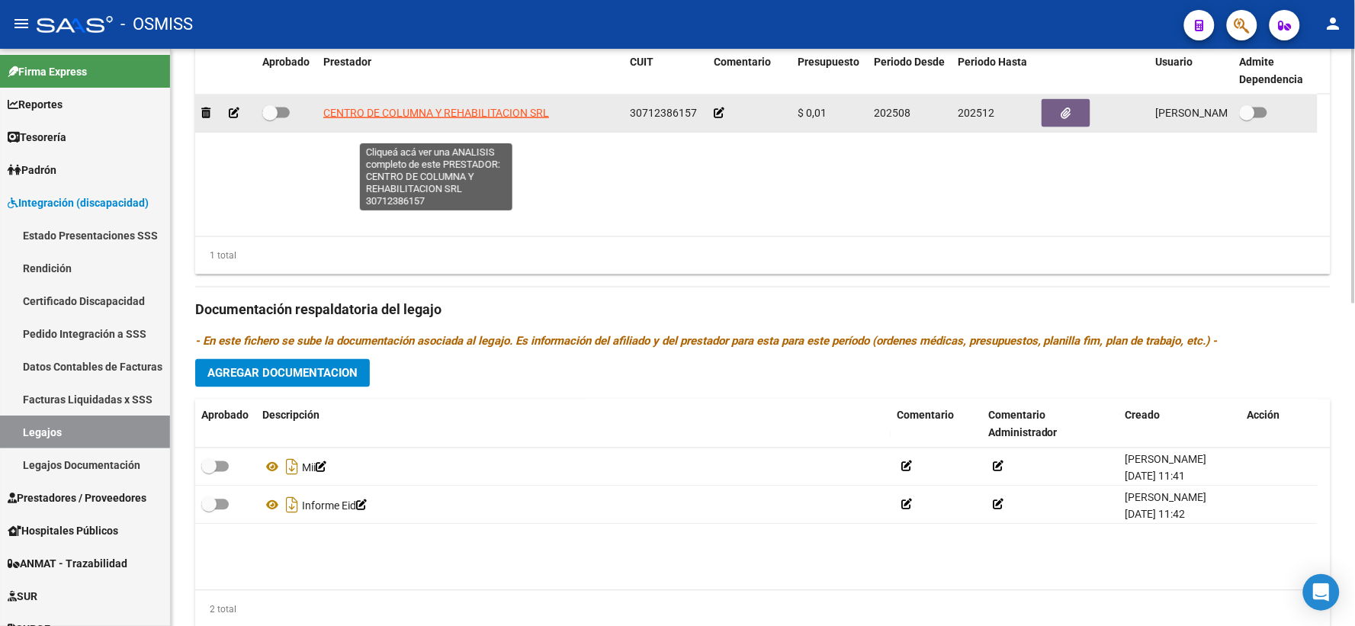
click at [386, 119] on span "CENTRO DE COLUMNA Y REHABILITACION SRL" at bounding box center [436, 113] width 226 height 12
type textarea "30712386157"
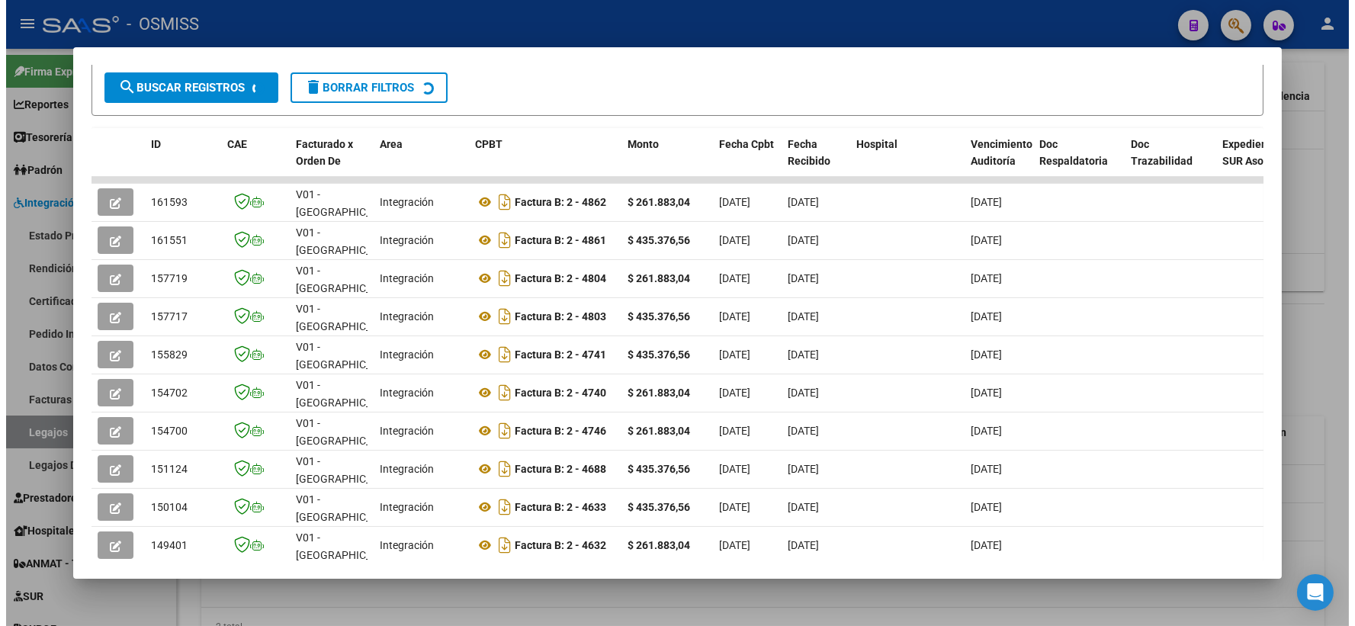
scroll to position [359, 0]
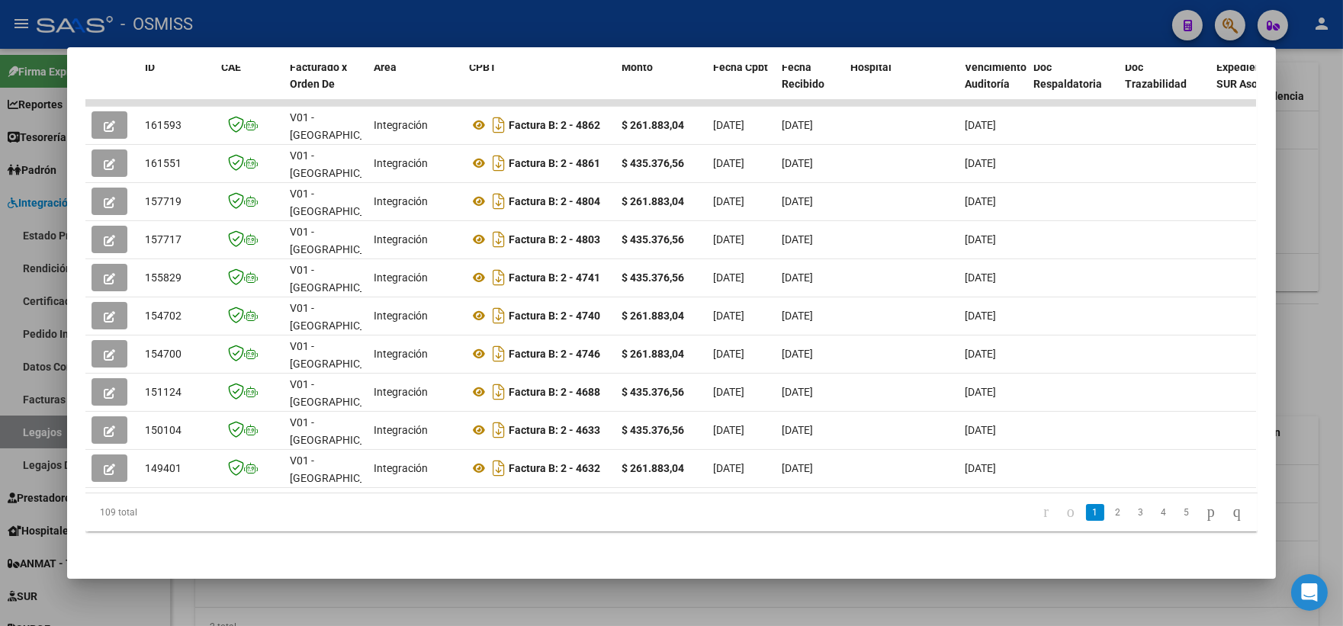
click at [1320, 200] on div at bounding box center [671, 313] width 1343 height 626
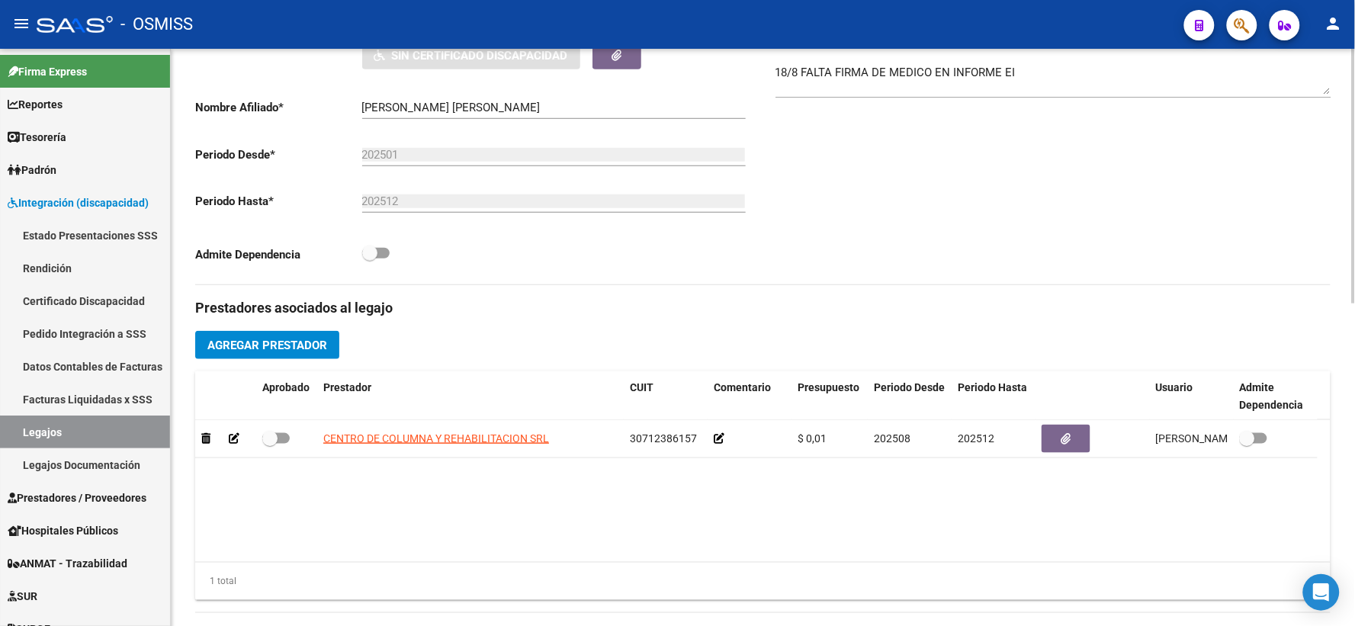
scroll to position [238, 0]
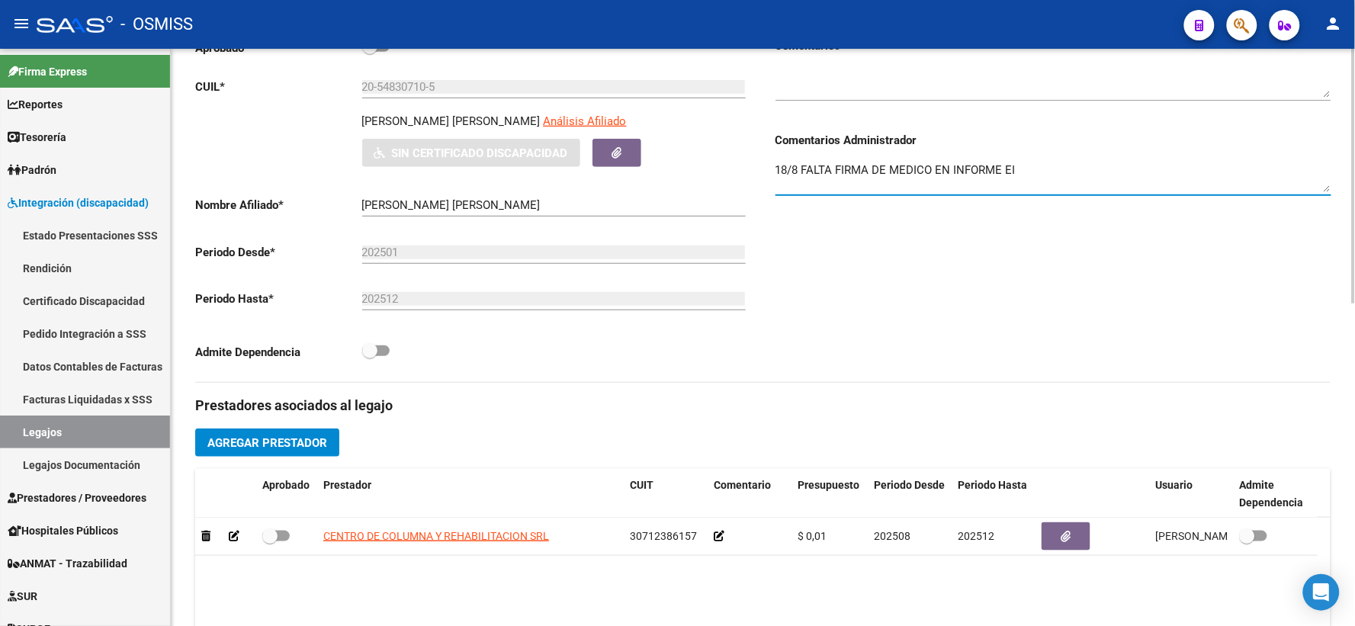
click at [1044, 187] on textarea "18/8 FALTA FIRMA DE MEDICO EN INFORME EI" at bounding box center [1054, 177] width 556 height 31
type textarea "18/8 FALTA FIRMA DE MEDICO EN INFORME EI NO COINCIDEN LOS 2 CRONOGRAMAS"
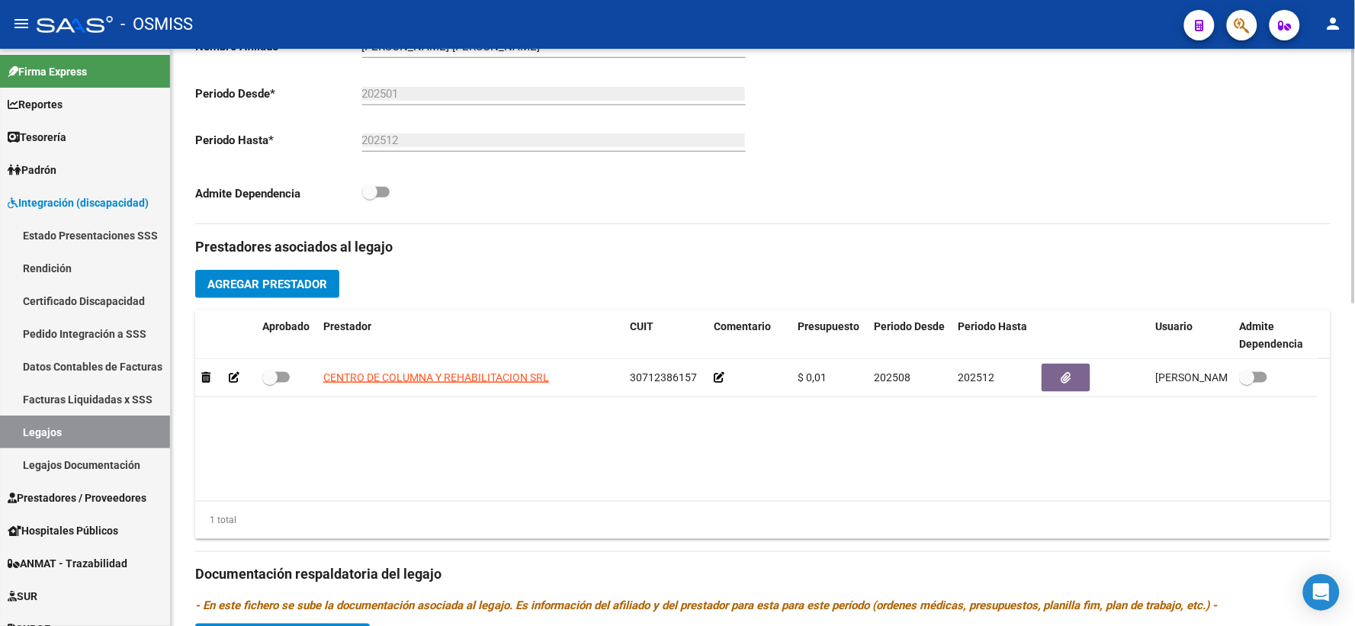
scroll to position [450, 0]
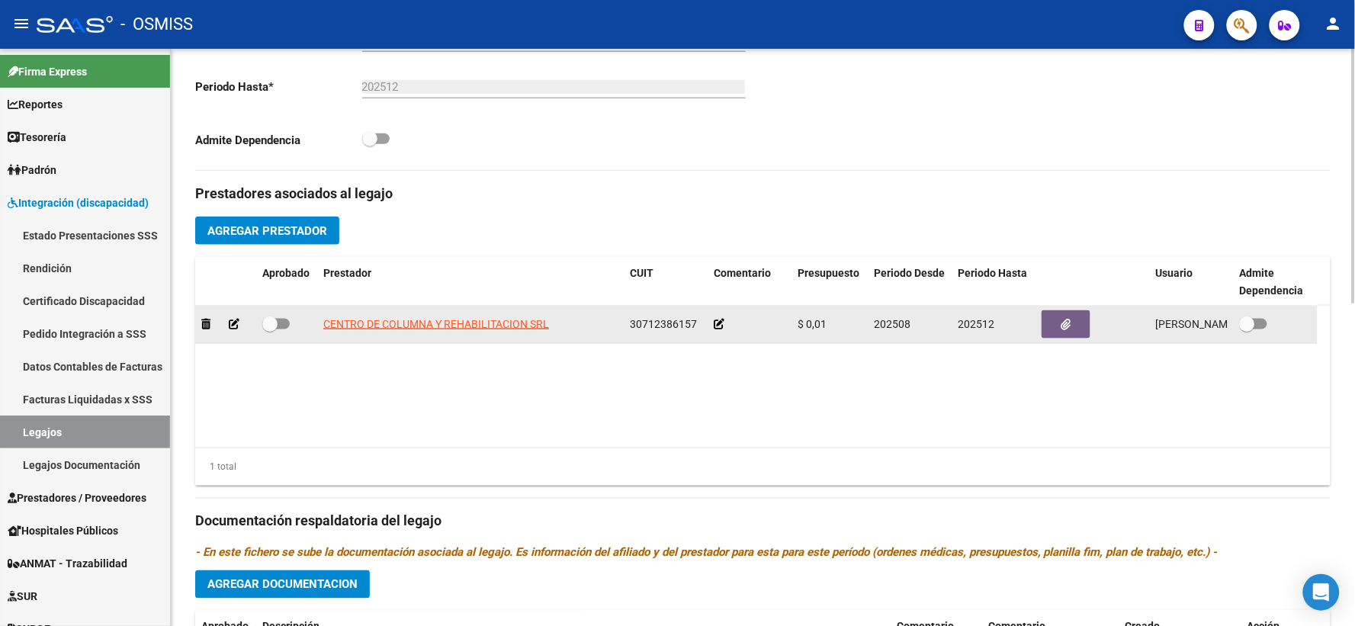
click at [718, 330] on icon at bounding box center [719, 324] width 11 height 11
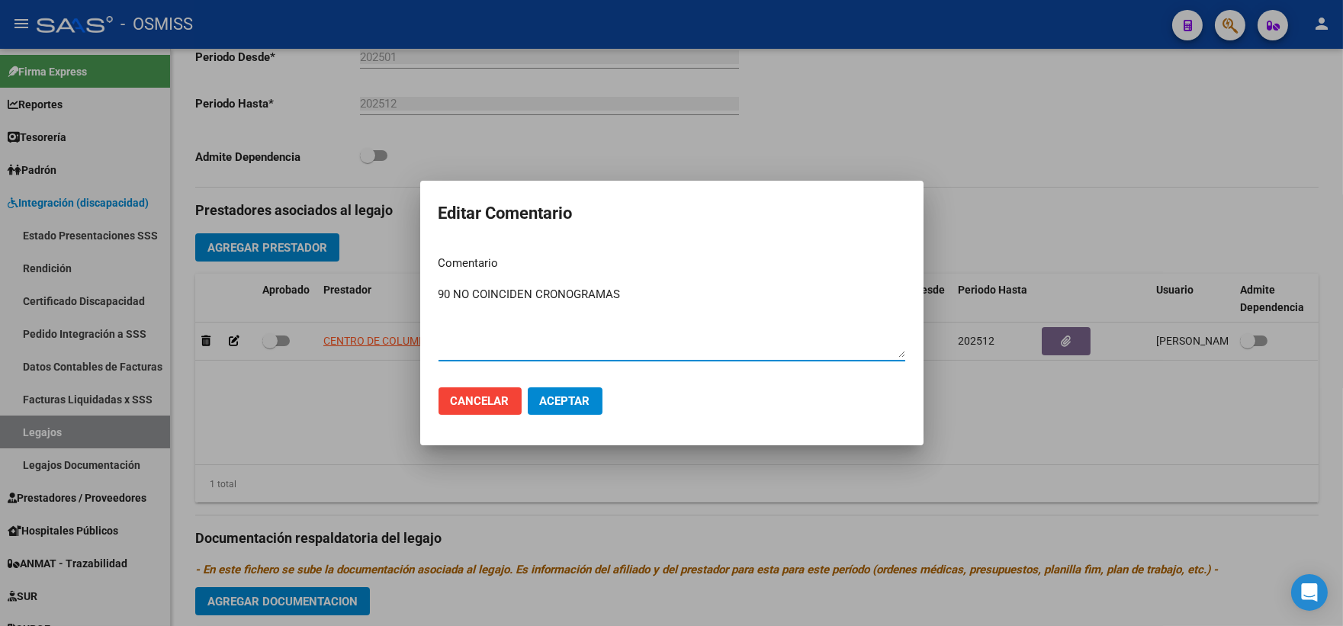
type textarea "90 NO COINCIDEN CRONOGRAMAS"
click at [550, 405] on span "Aceptar" at bounding box center [565, 401] width 50 height 14
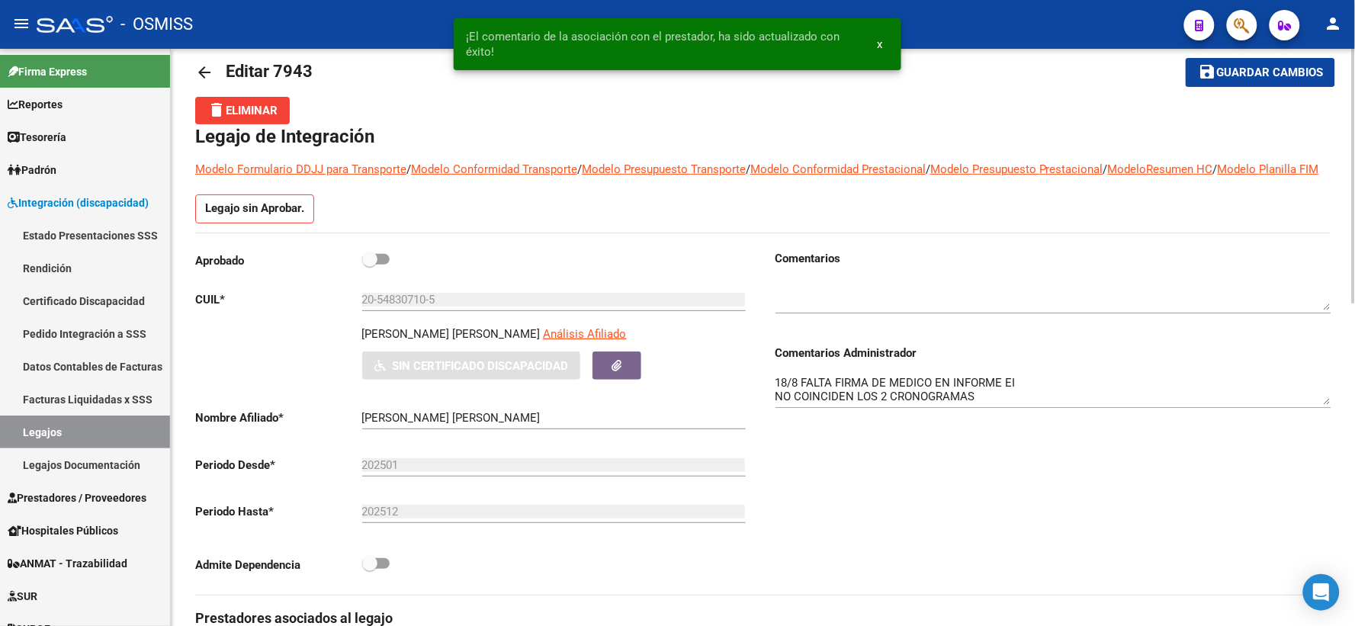
scroll to position [0, 0]
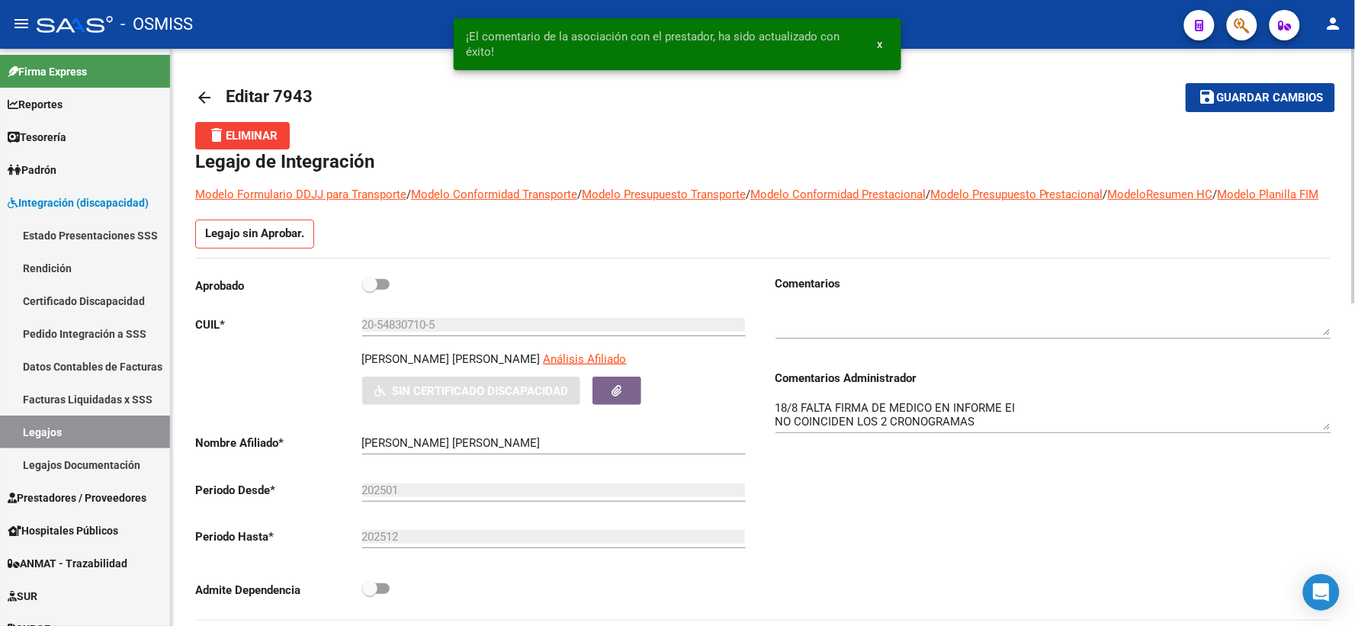
drag, startPoint x: 1259, startPoint y: 90, endPoint x: 1244, endPoint y: 94, distance: 15.0
click at [1256, 92] on span "Guardar cambios" at bounding box center [1270, 99] width 107 height 14
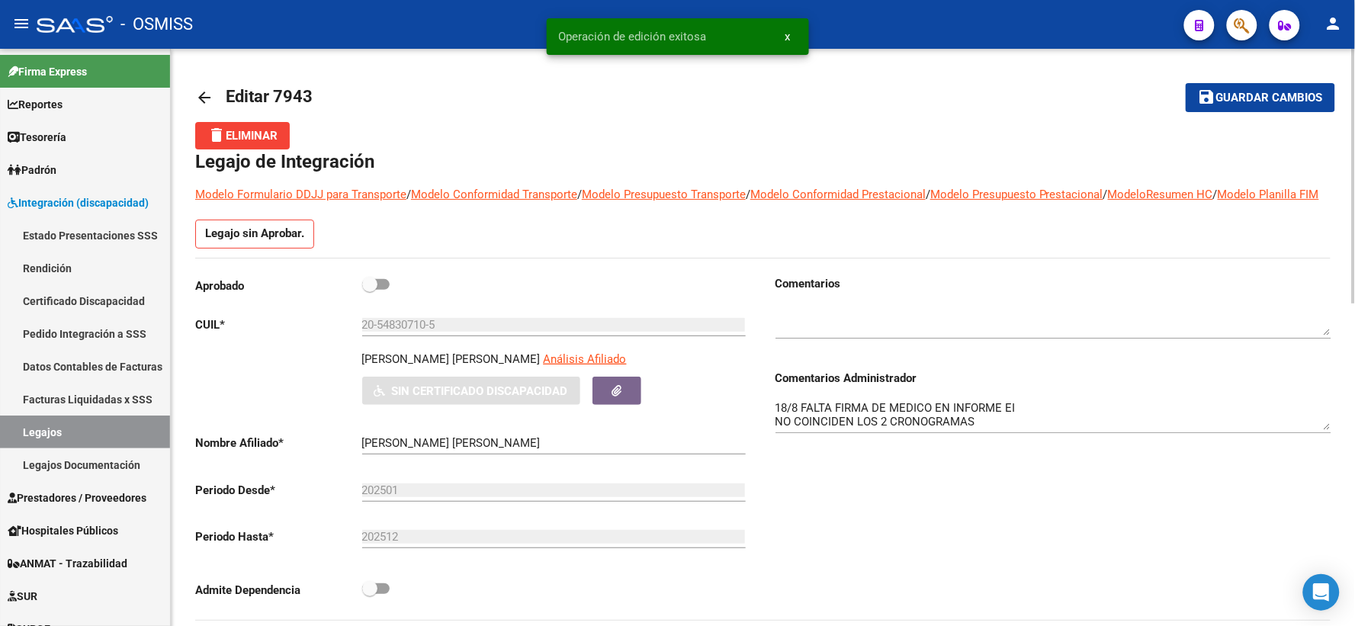
click at [209, 103] on mat-icon "arrow_back" at bounding box center [204, 97] width 18 height 18
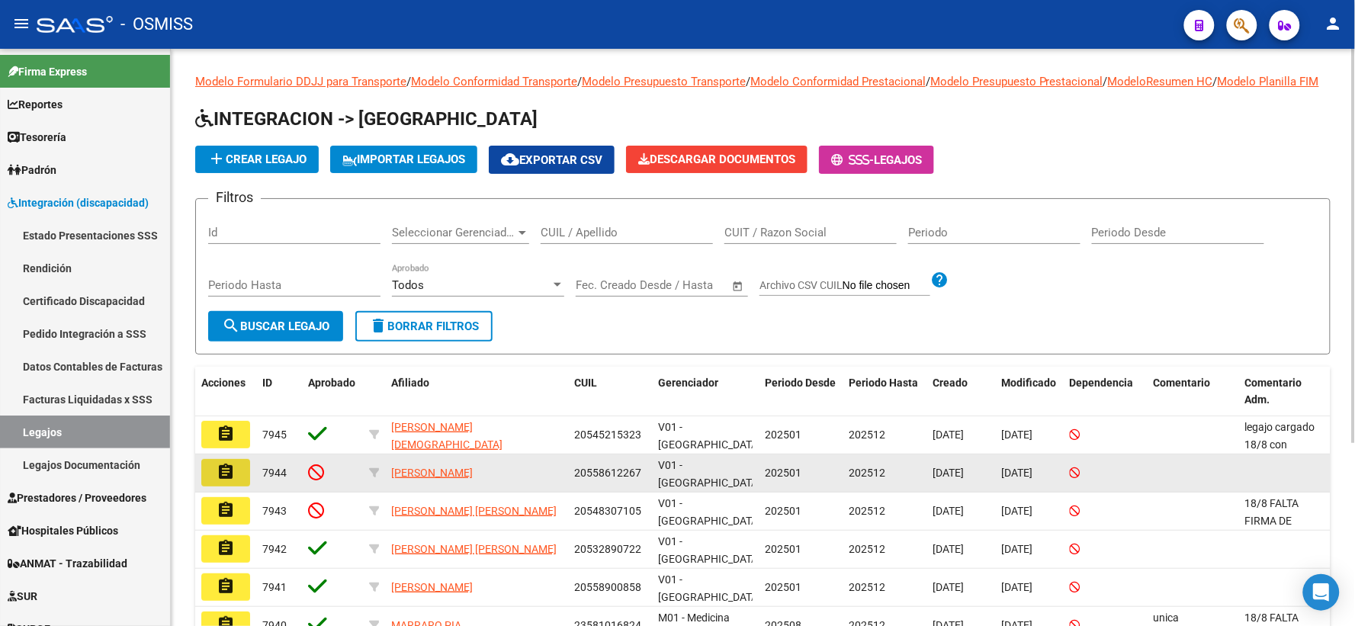
click at [222, 478] on mat-icon "assignment" at bounding box center [226, 472] width 18 height 18
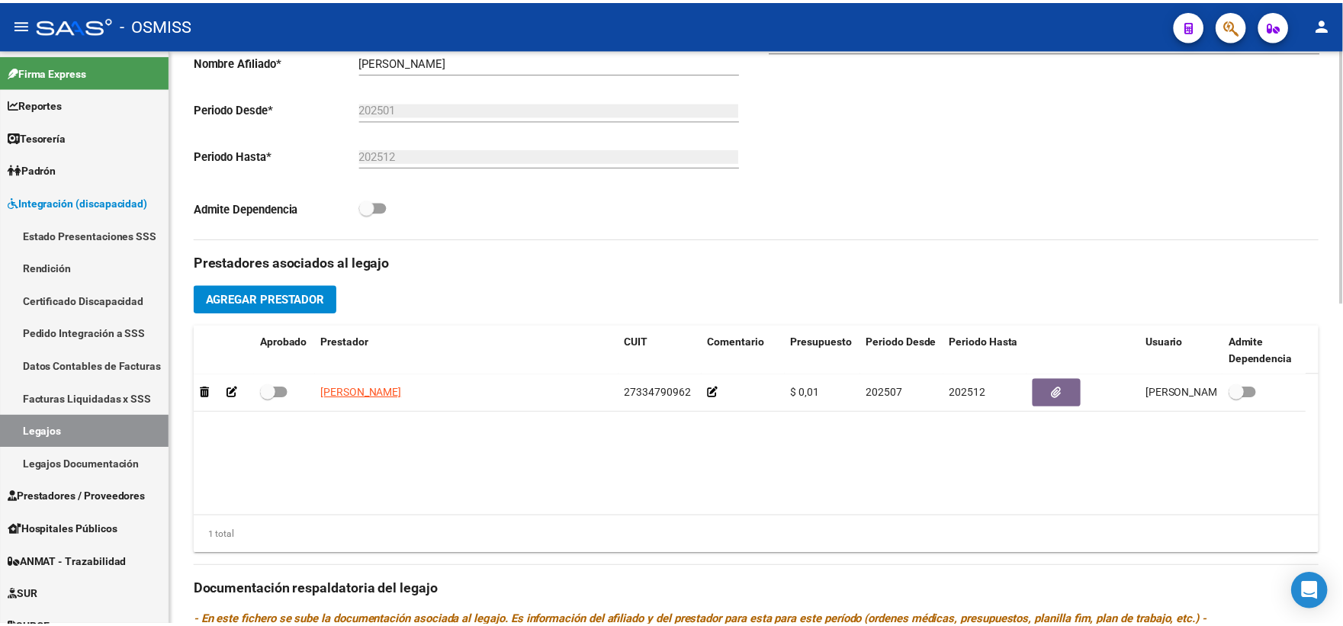
scroll to position [423, 0]
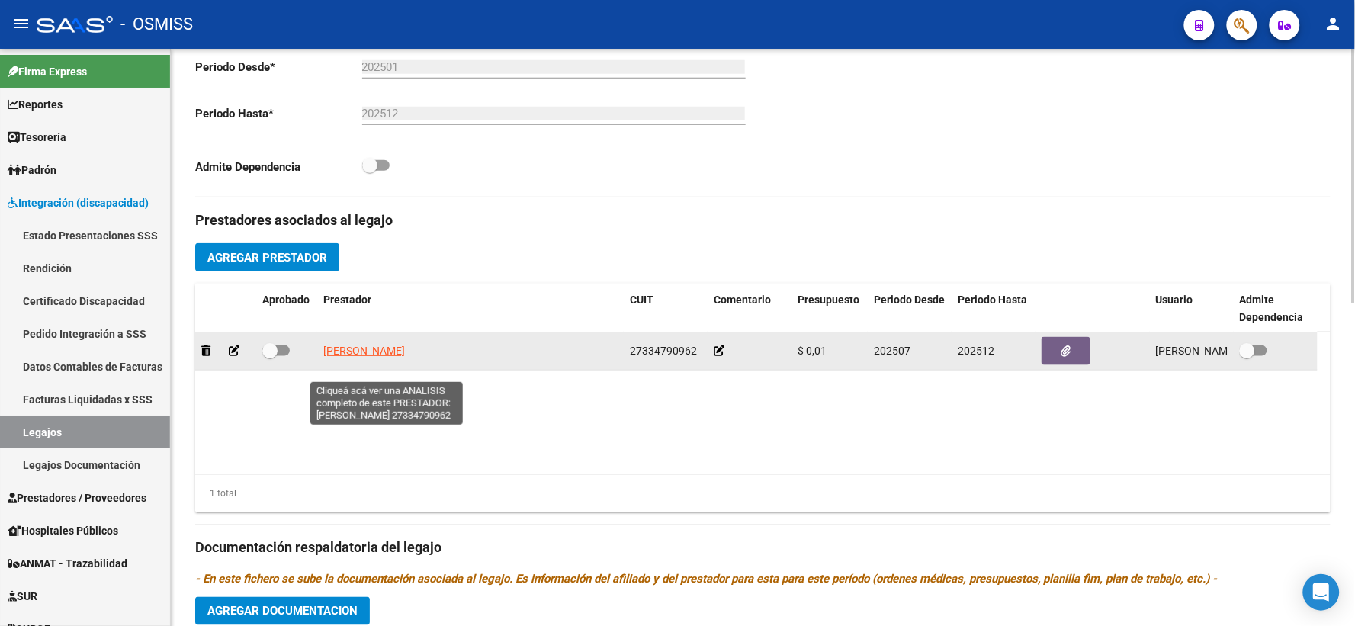
click at [394, 357] on span "SANCHEZ LAURA ROMINA" at bounding box center [364, 351] width 82 height 12
type textarea "27334790962"
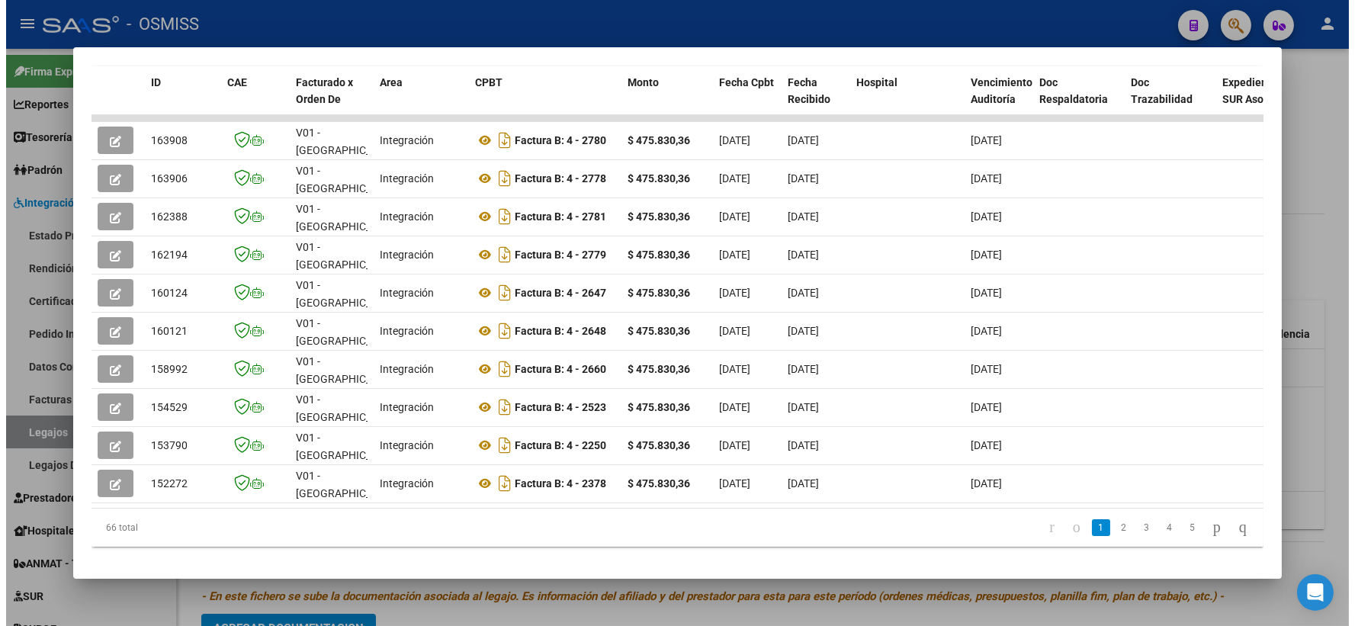
scroll to position [359, 0]
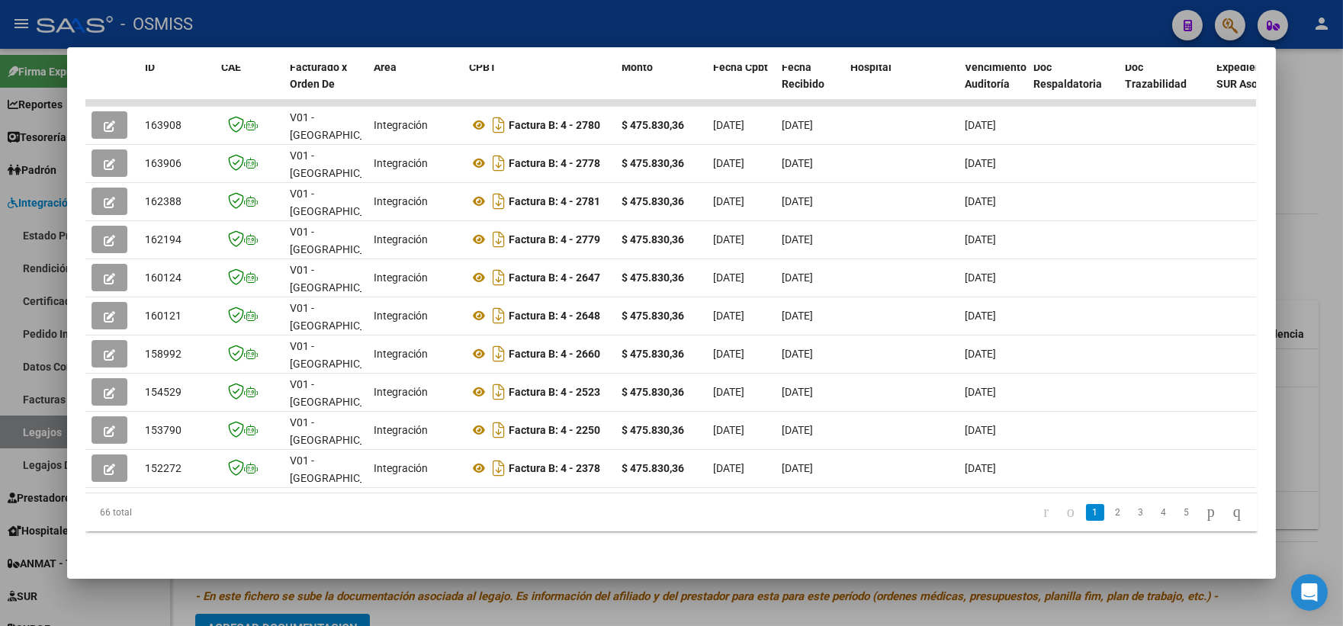
click at [1306, 240] on div at bounding box center [671, 313] width 1343 height 626
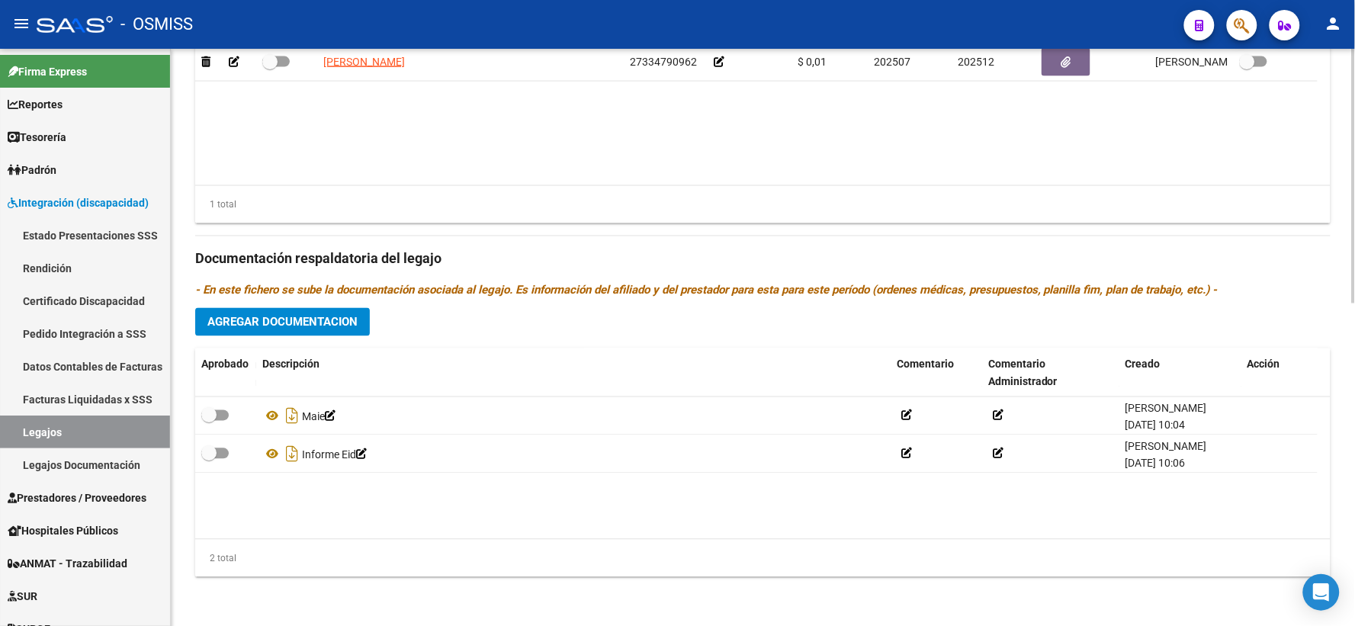
scroll to position [732, 0]
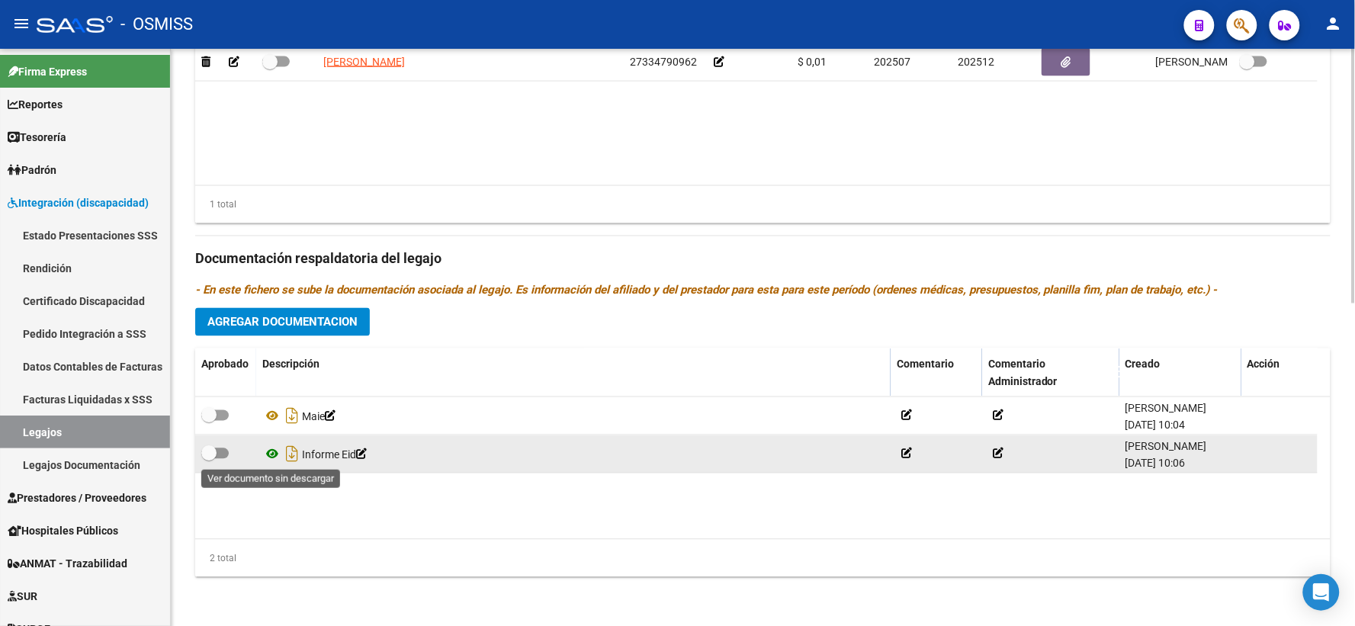
click at [271, 454] on icon at bounding box center [272, 454] width 20 height 18
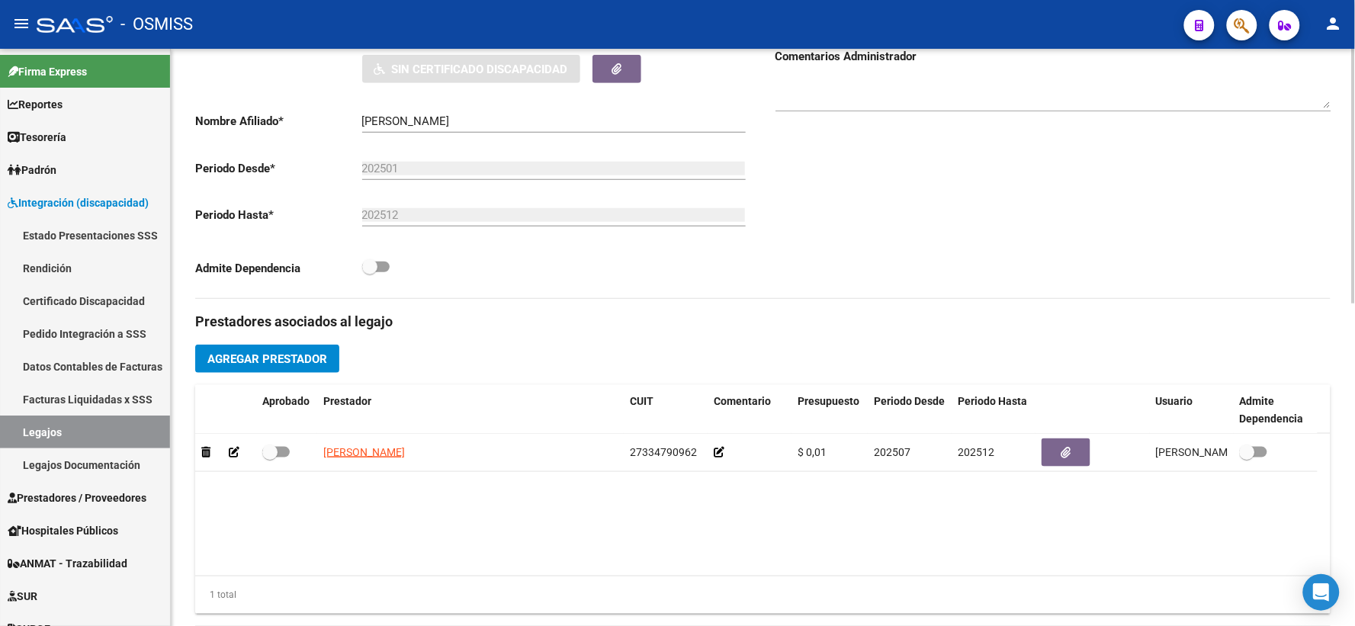
scroll to position [308, 0]
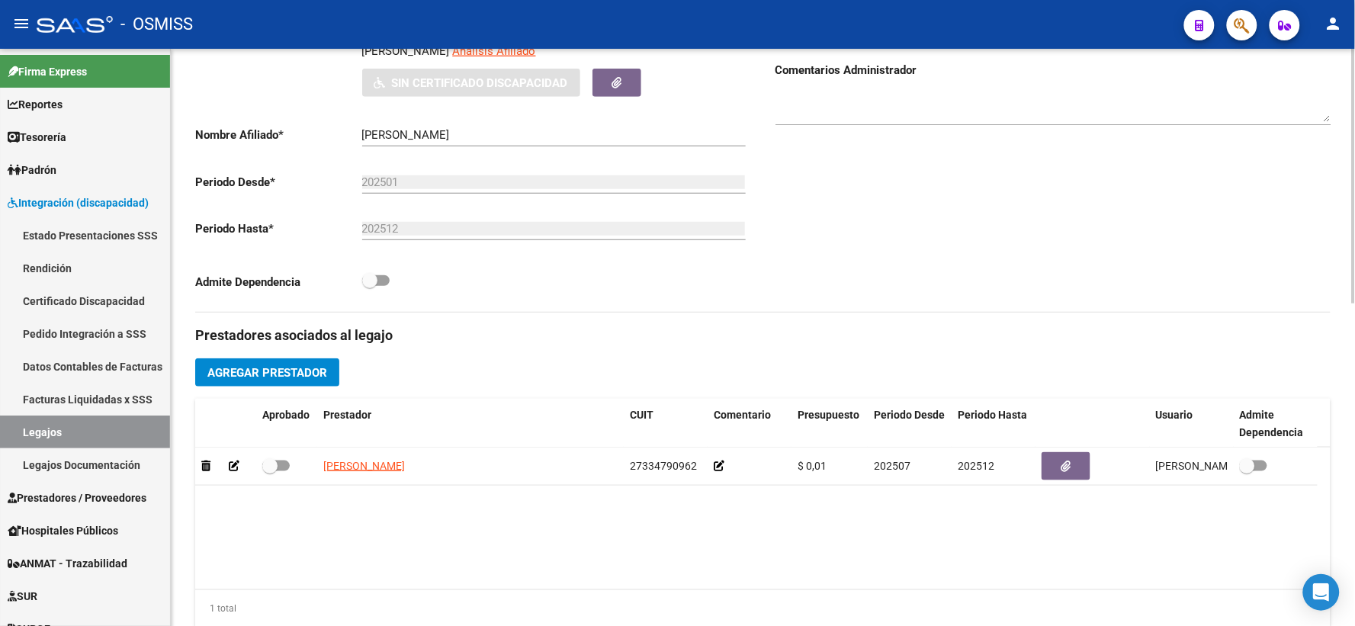
click at [967, 101] on div at bounding box center [1054, 102] width 556 height 47
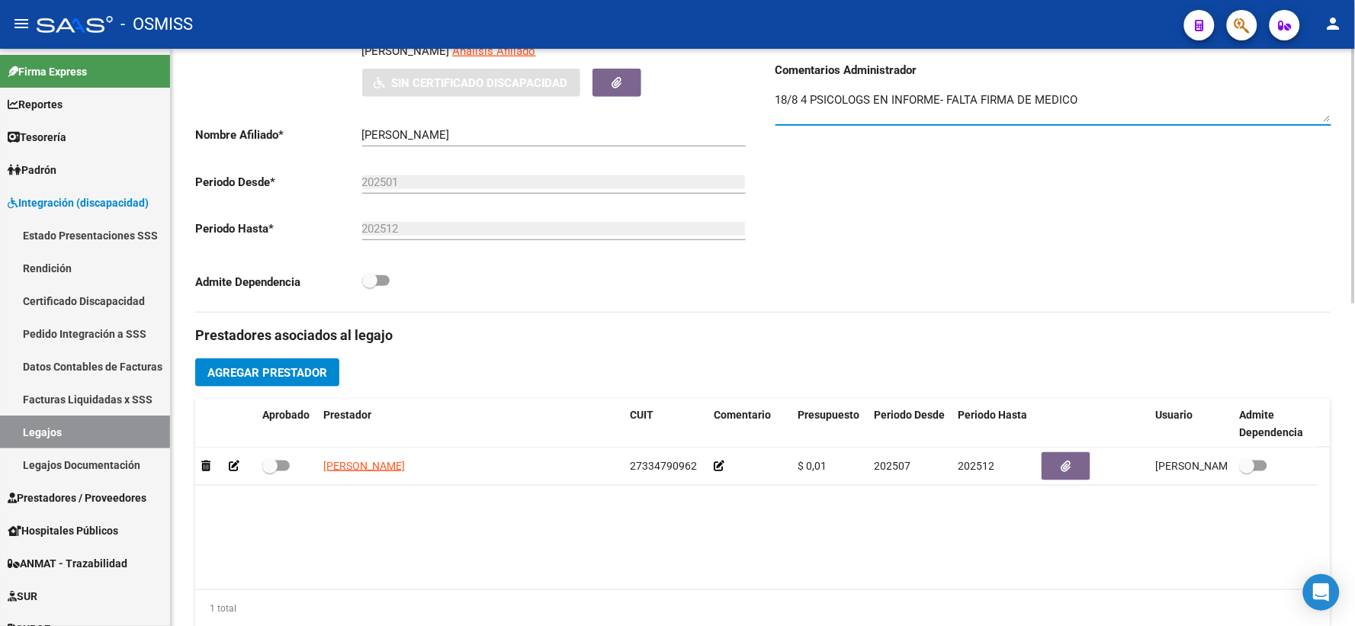
click at [867, 115] on textarea "18/8 4 PSICOLOGS EN INFORME- FALTA FIRMA DE MEDICO" at bounding box center [1054, 107] width 556 height 31
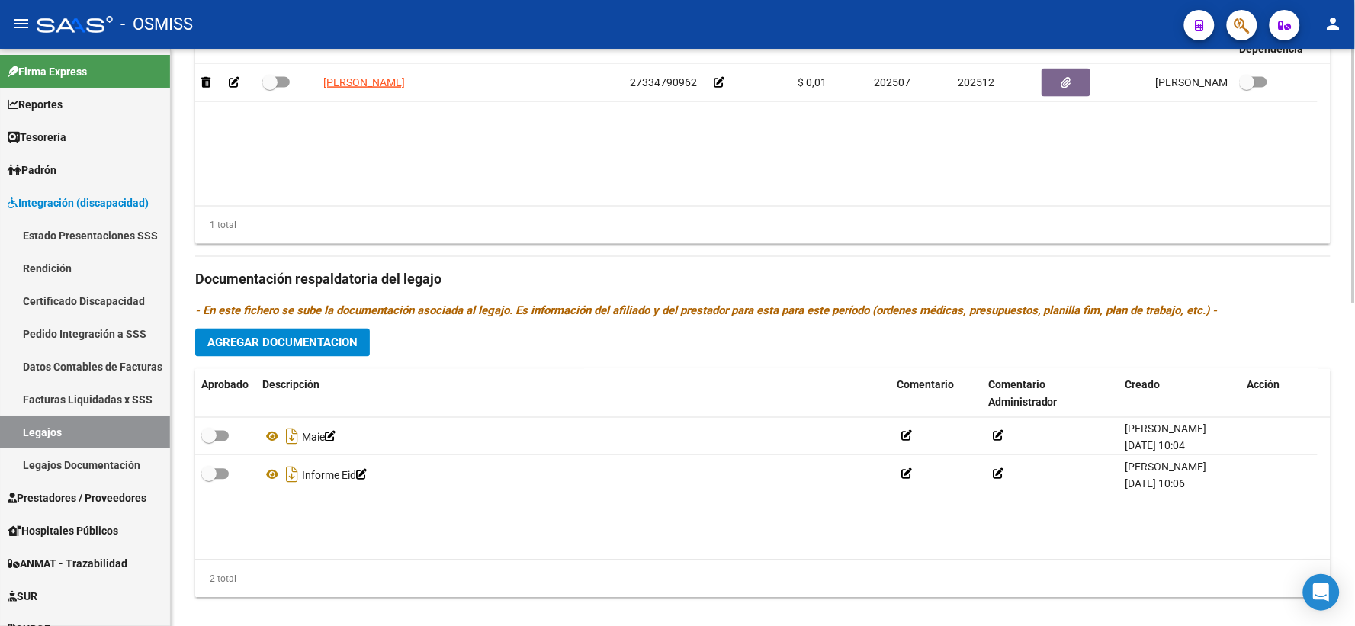
scroll to position [732, 0]
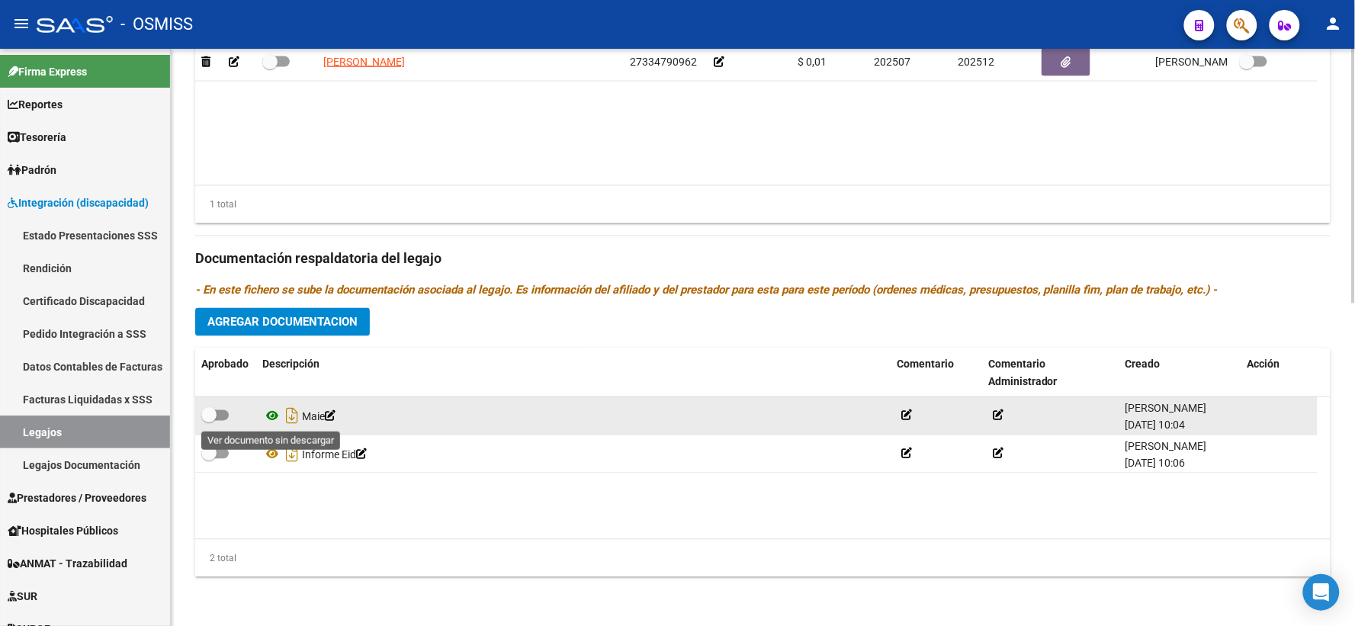
click at [269, 420] on icon at bounding box center [272, 416] width 20 height 18
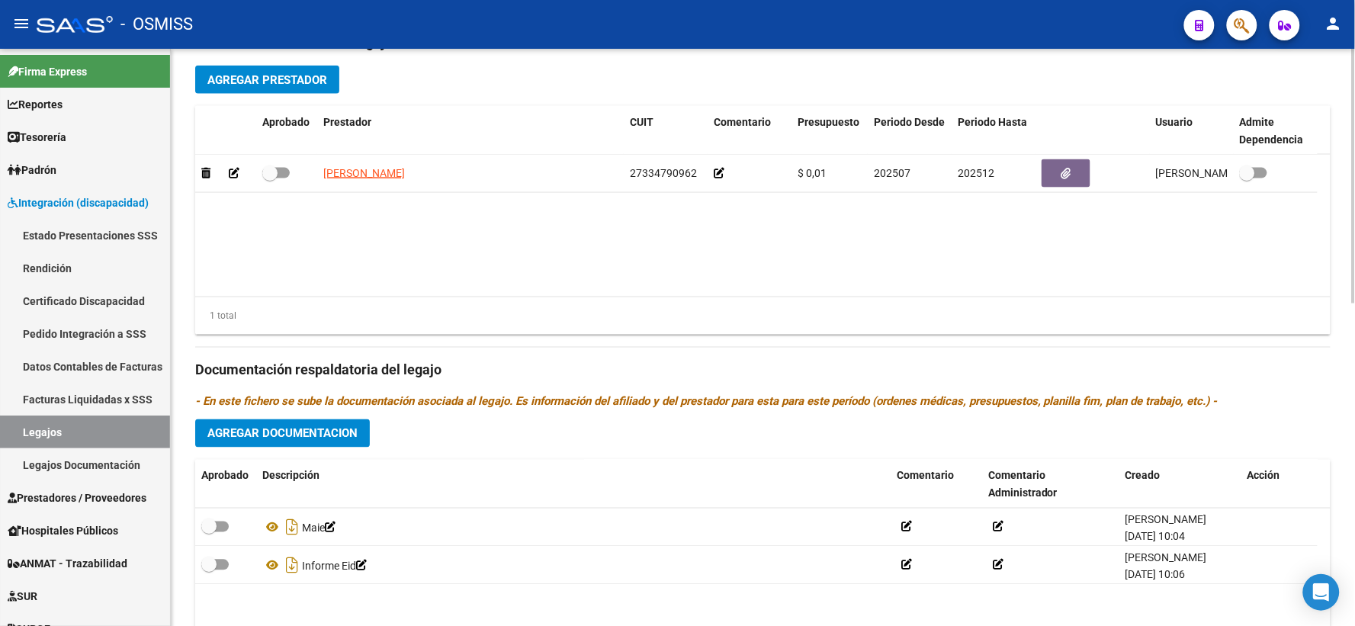
scroll to position [661, 0]
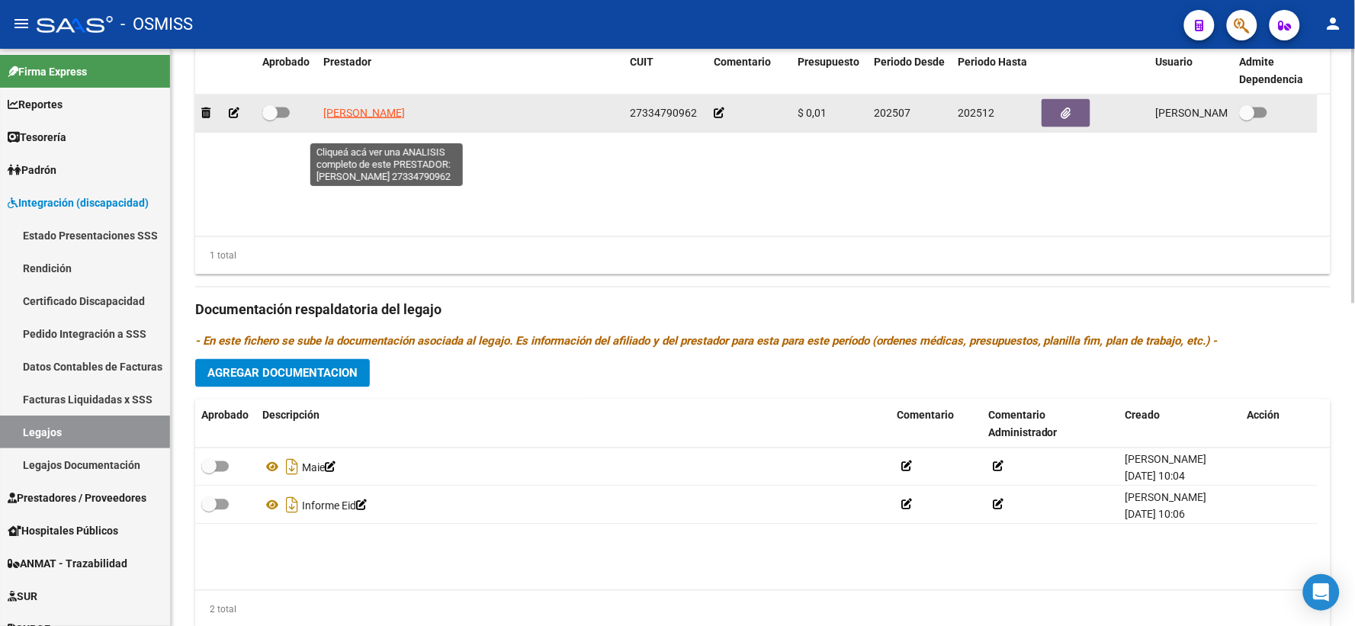
click at [394, 119] on span "SANCHEZ LAURA ROMINA" at bounding box center [364, 113] width 82 height 12
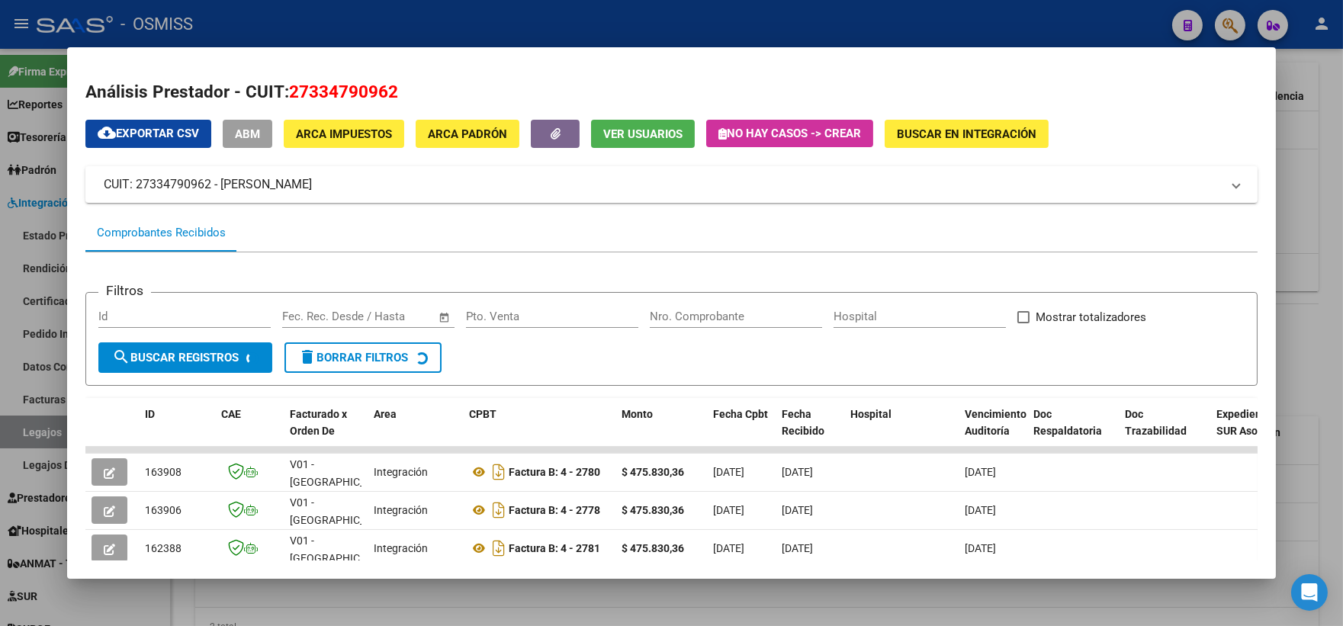
click at [1317, 252] on div at bounding box center [671, 313] width 1343 height 626
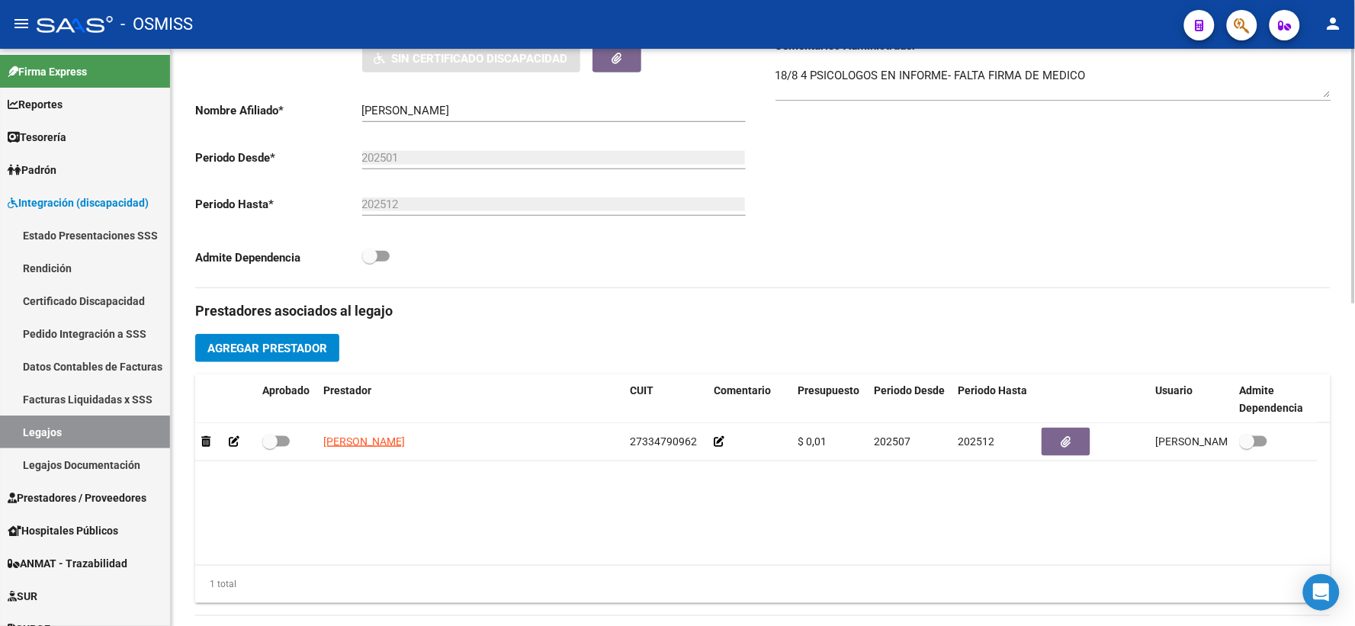
scroll to position [166, 0]
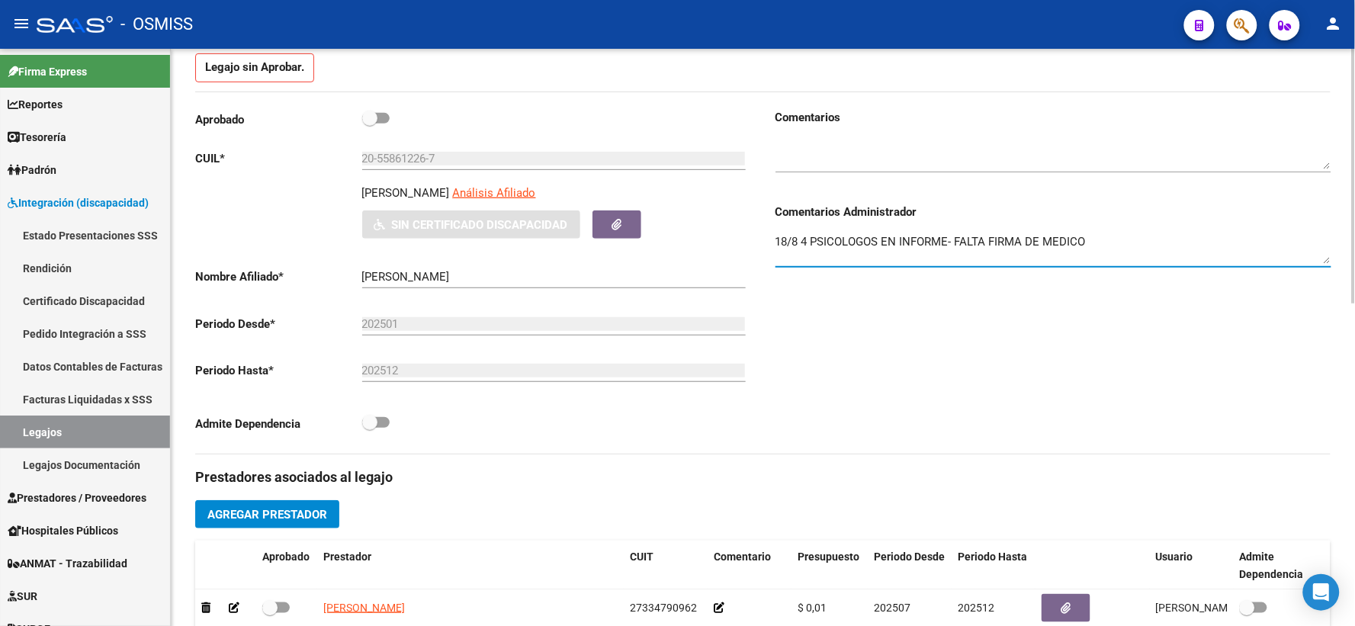
click at [1125, 256] on textarea "18/8 4 PSICOLOGOS EN INFORME- FALTA FIRMA DE MEDICO" at bounding box center [1054, 248] width 556 height 31
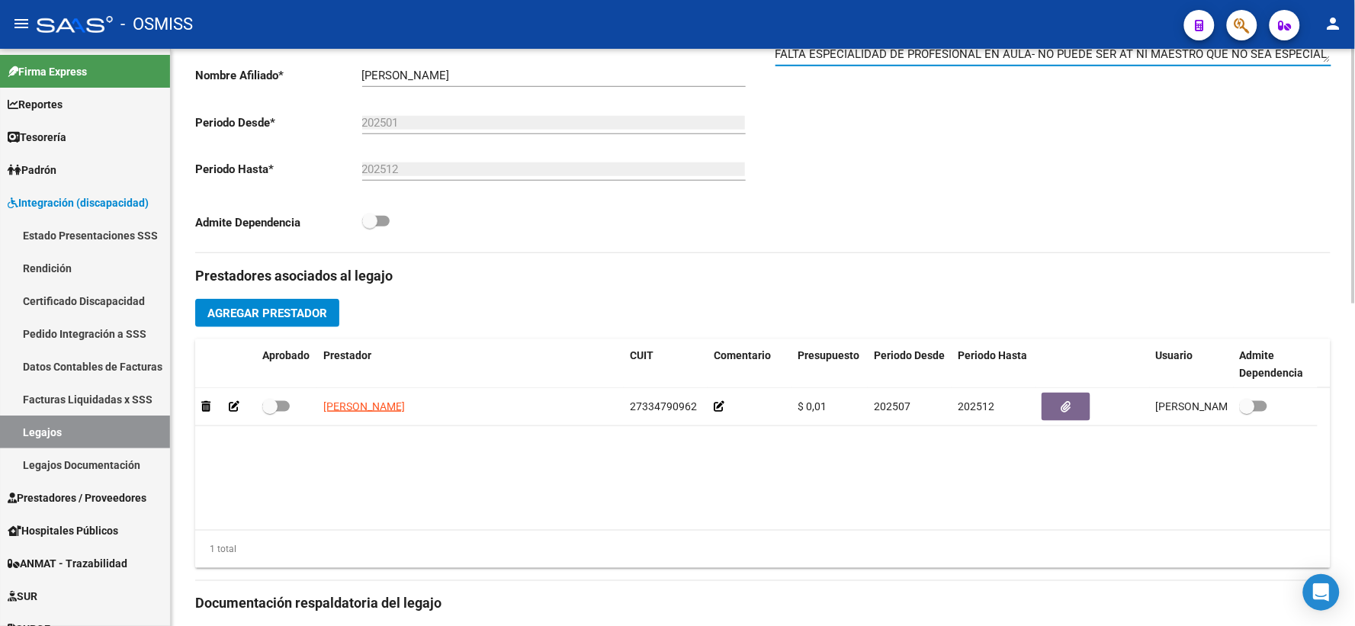
scroll to position [308, 0]
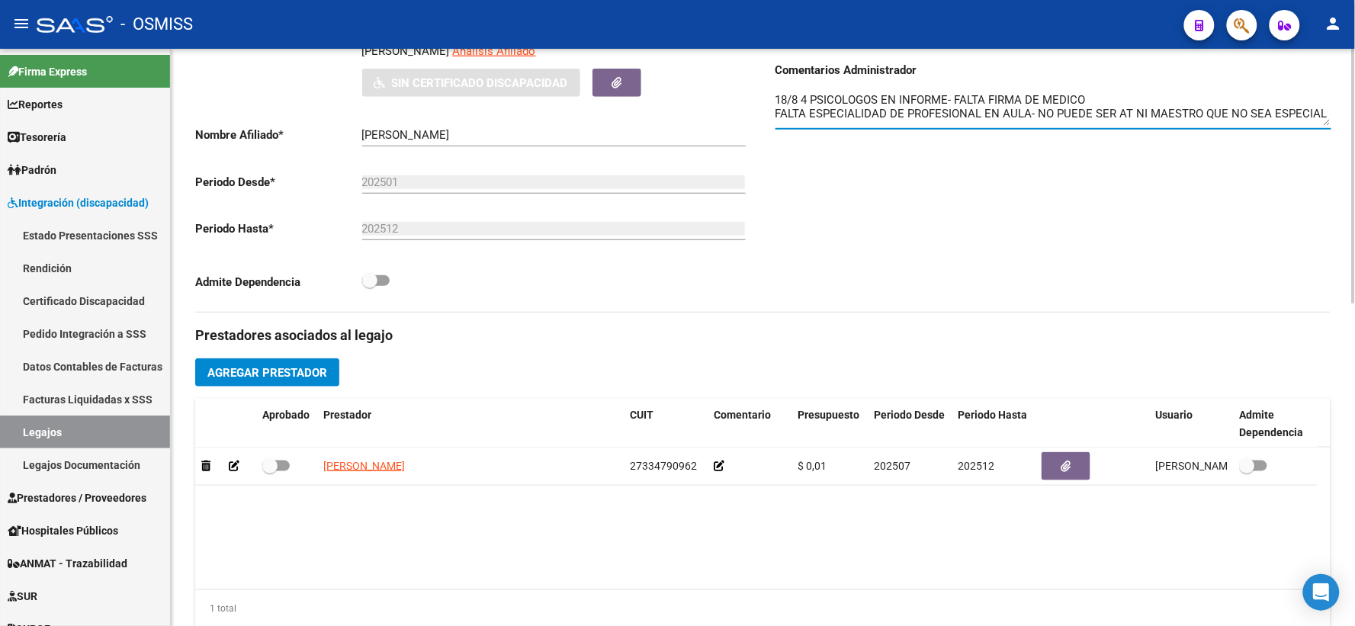
drag, startPoint x: 1320, startPoint y: 127, endPoint x: 761, endPoint y: 131, distance: 559.2
click at [761, 131] on div "Aprobado CUIL * 20-55861226-7 Ingresar CUIL GERFAU BASTIAN LIHUEL Análisis Afil…" at bounding box center [763, 139] width 1136 height 345
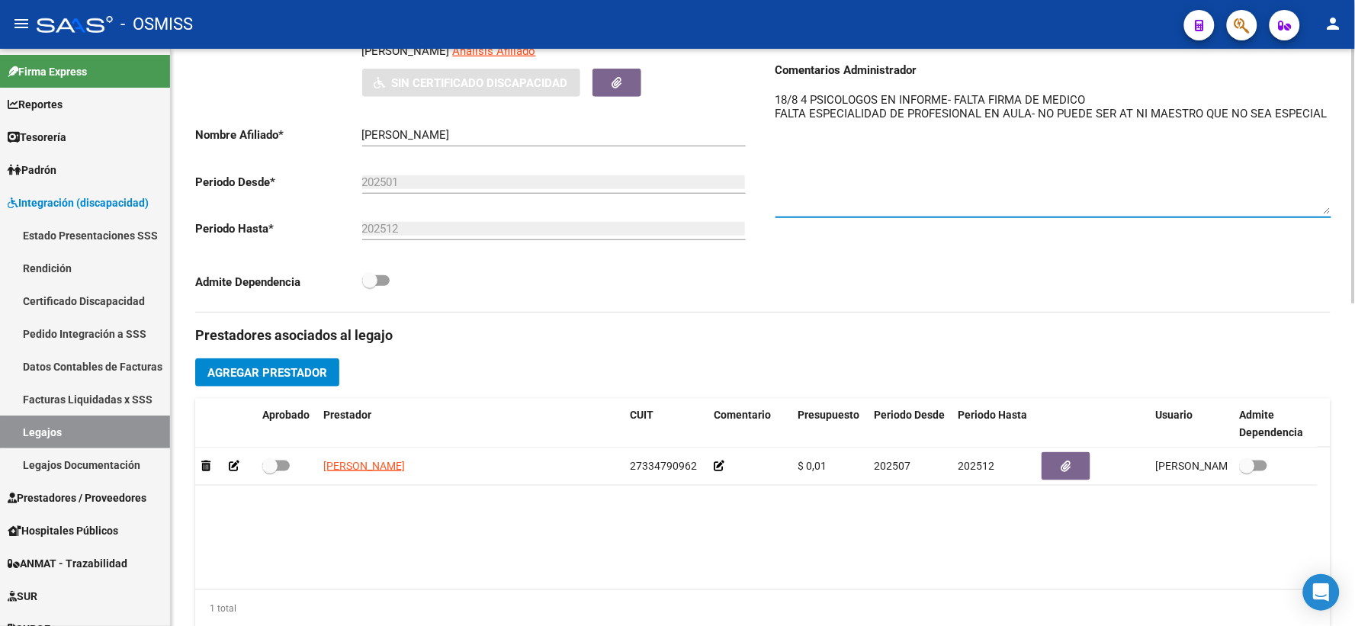
drag, startPoint x: 1329, startPoint y: 141, endPoint x: 1341, endPoint y: 230, distance: 89.3
click at [1341, 230] on div "arrow_back Editar 7944 save Guardar cambios delete Eliminar Legajo de Integraci…" at bounding box center [763, 386] width 1185 height 1290
drag, startPoint x: 1322, startPoint y: 124, endPoint x: 1331, endPoint y: 146, distance: 23.9
click at [1331, 146] on textarea "18/8 4 PSICOLOGOS EN INFORME- FALTA FIRMA DE MEDICO FALTA ESPECIALIDAD DE PROFE…" at bounding box center [1054, 153] width 556 height 123
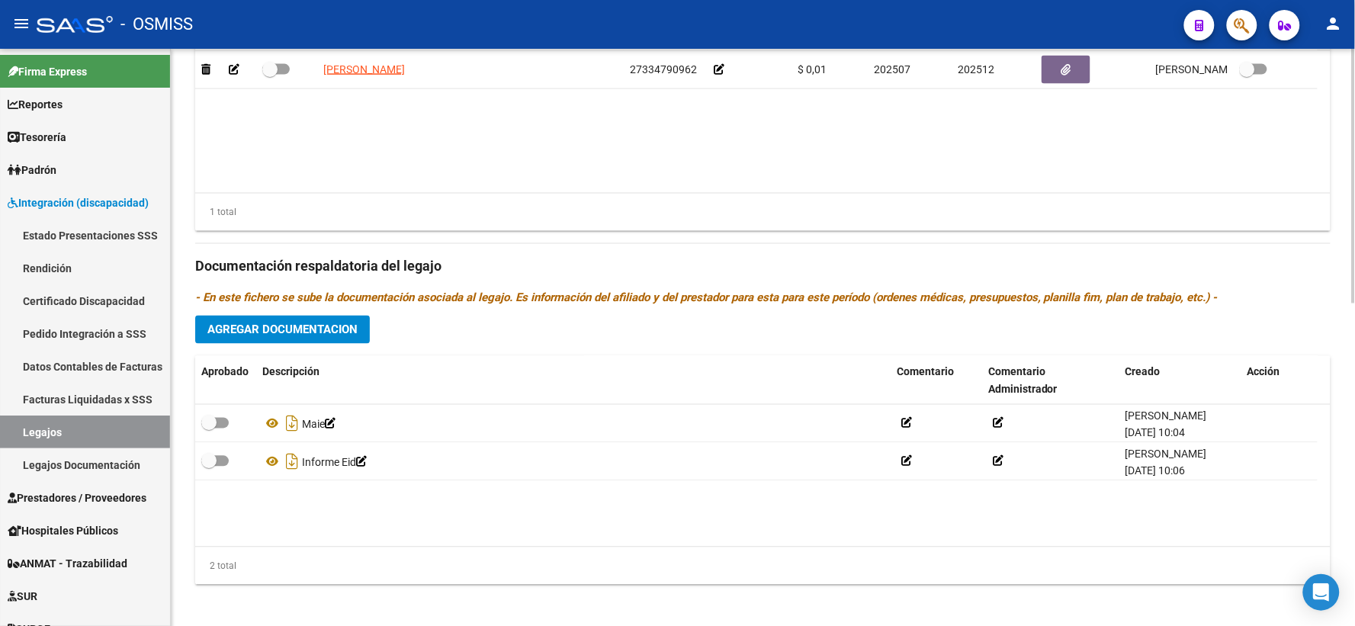
scroll to position [732, 0]
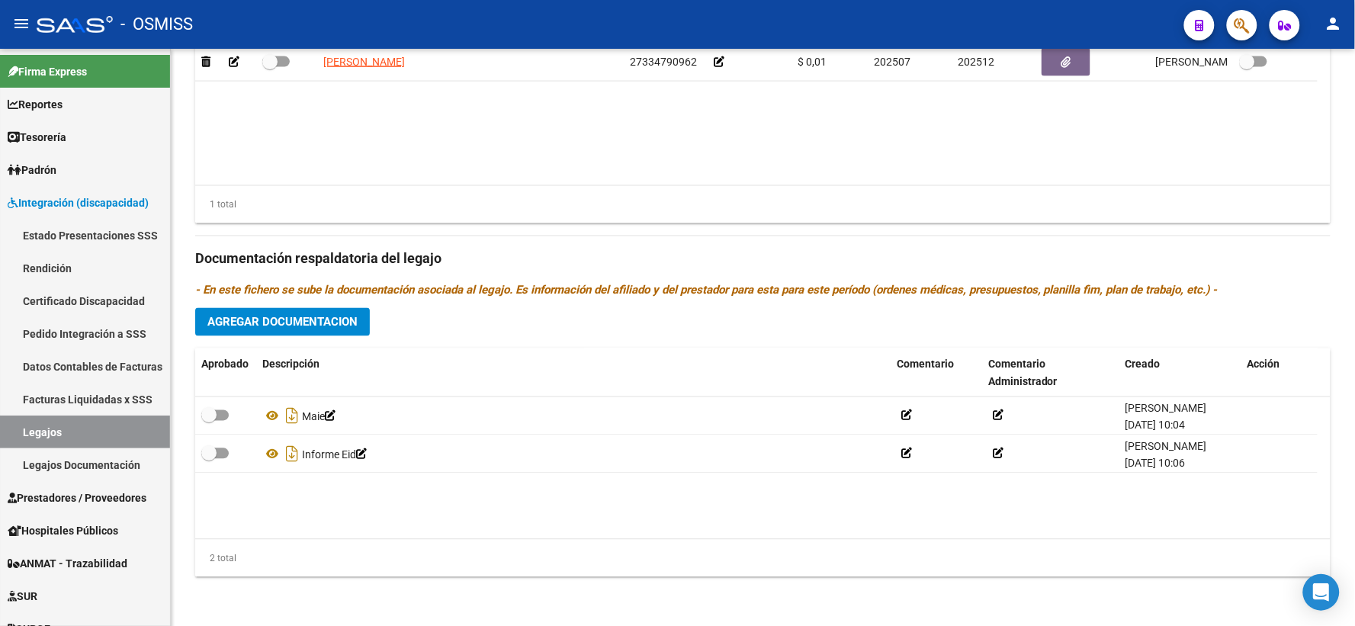
type textarea "18/8 4 PSICOLOGOS EN INFORME- FALTA FIRMA DE MEDICO"
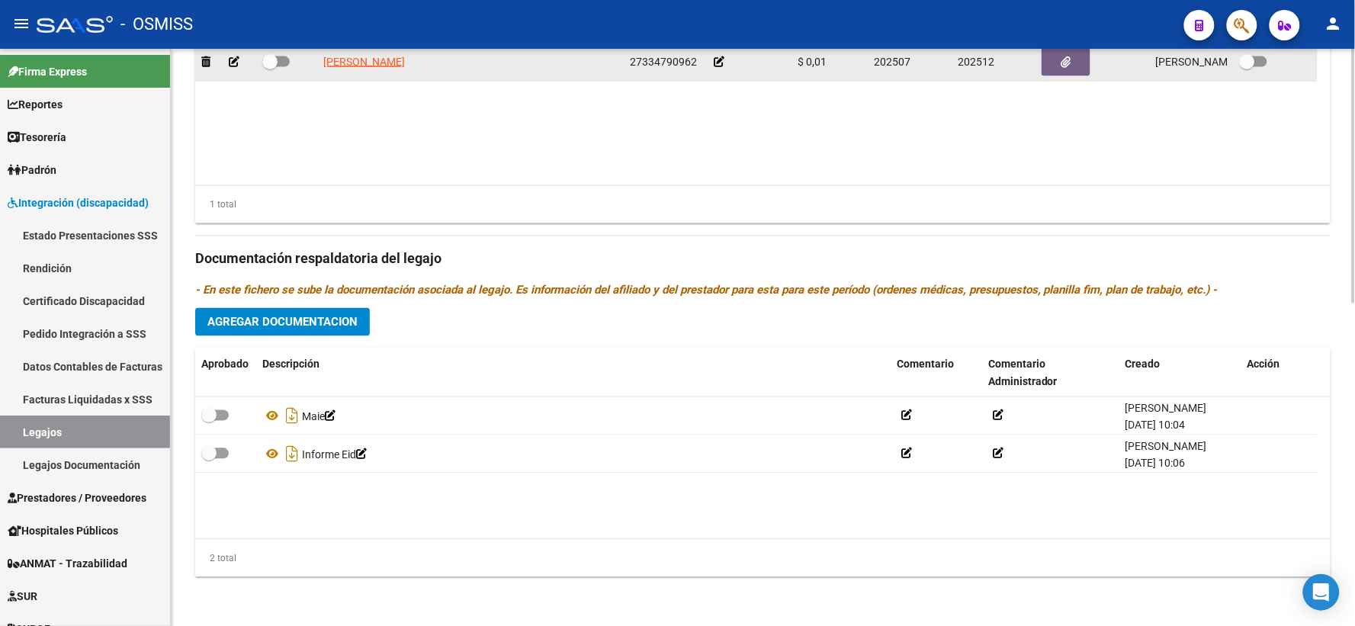
click at [661, 62] on span "27334790962" at bounding box center [663, 62] width 67 height 12
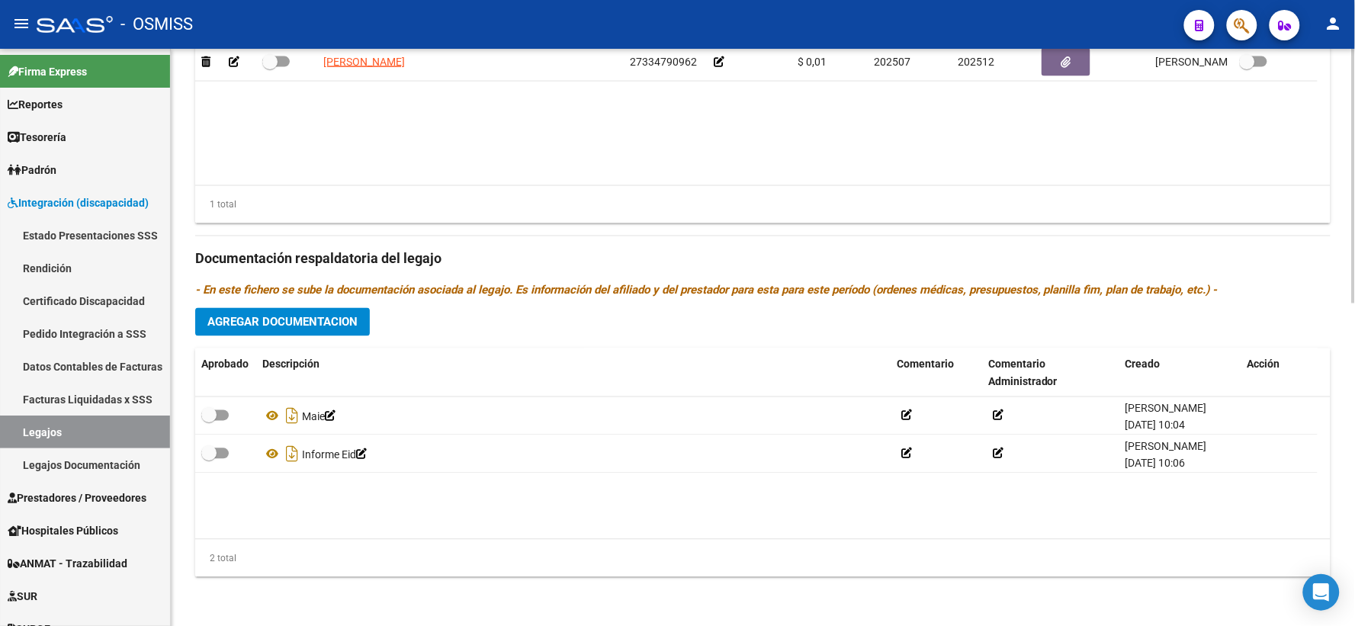
click at [661, 61] on div "Aprobado Prestador CUIT Comentario Presupuesto Periodo Desde Periodo Hasta Usua…" at bounding box center [763, 110] width 1136 height 230
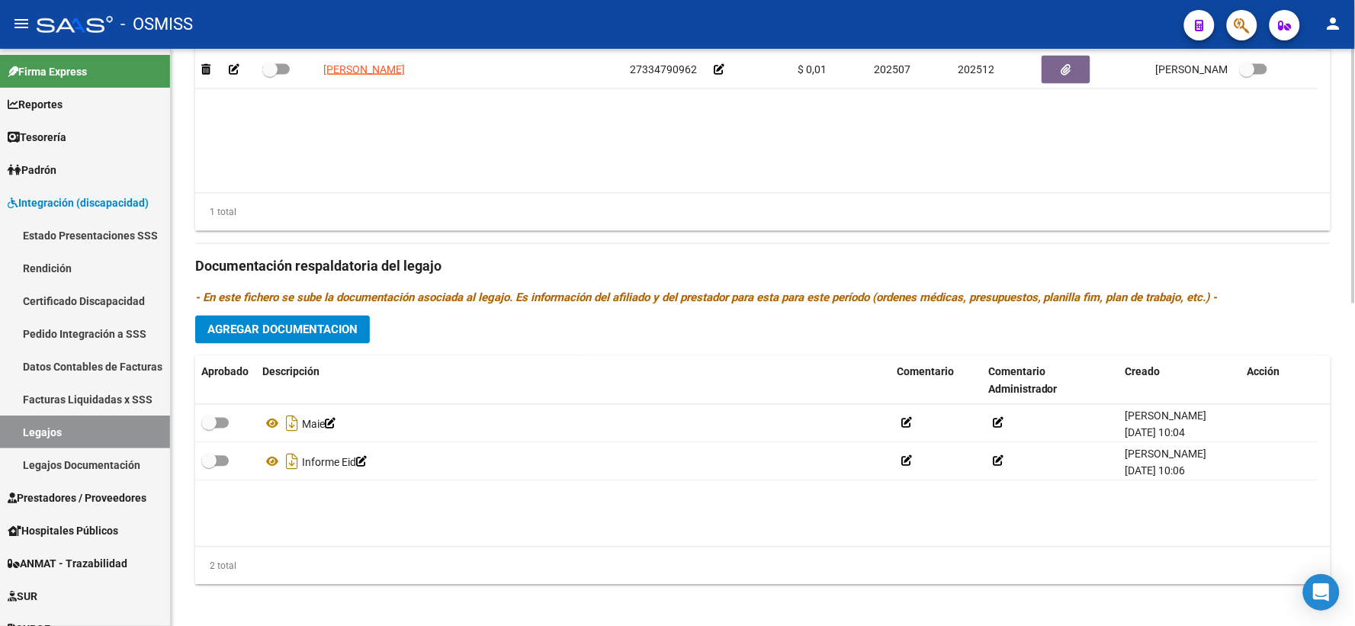
drag, startPoint x: 661, startPoint y: 61, endPoint x: 612, endPoint y: 182, distance: 130.3
click at [615, 185] on datatable-body "SANCHEZ LAURA ROMINA 27334790962 $ 0,01 202507 202512 Luisina Sacchetta 18/08/2…" at bounding box center [763, 122] width 1136 height 142
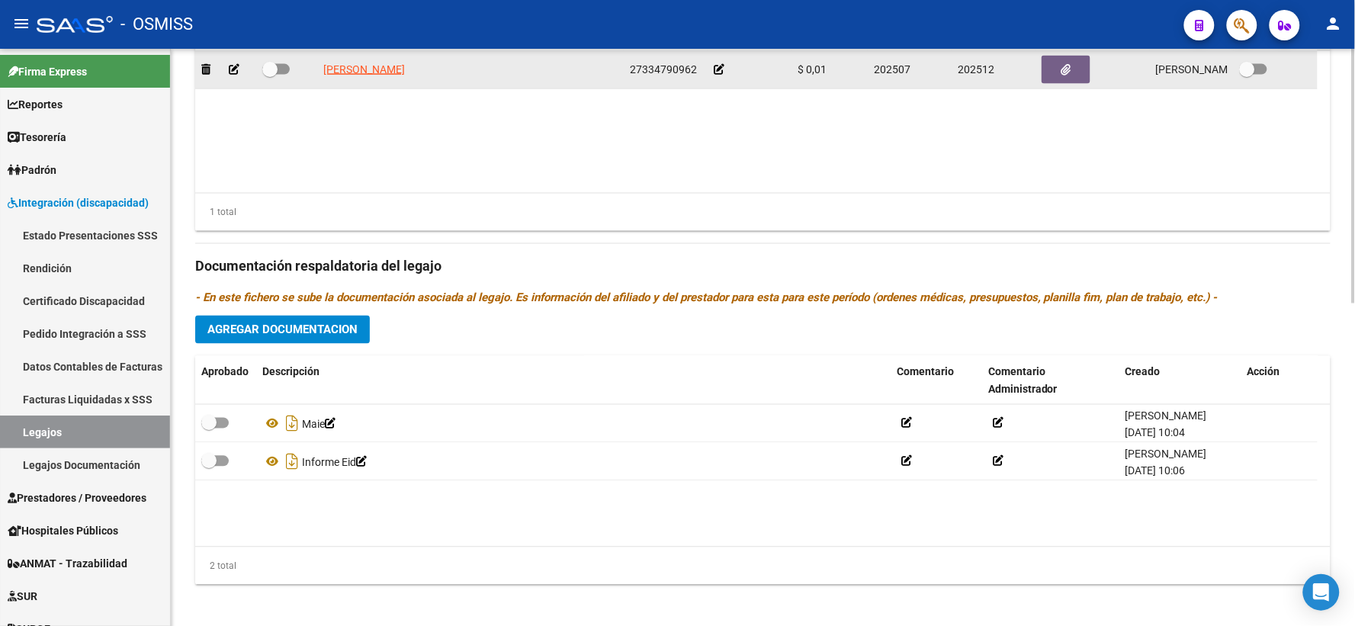
click at [653, 76] on span "27334790962" at bounding box center [663, 69] width 67 height 12
copy span "27334790962"
click at [720, 75] on icon at bounding box center [719, 69] width 11 height 11
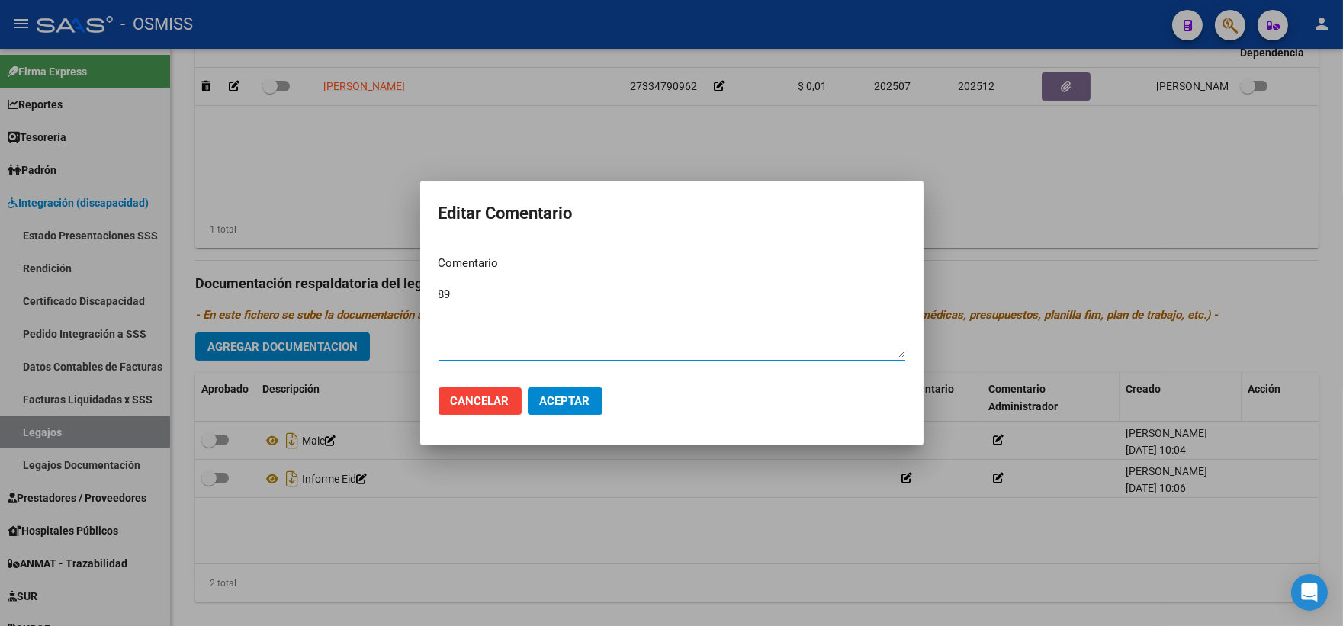
type textarea "89"
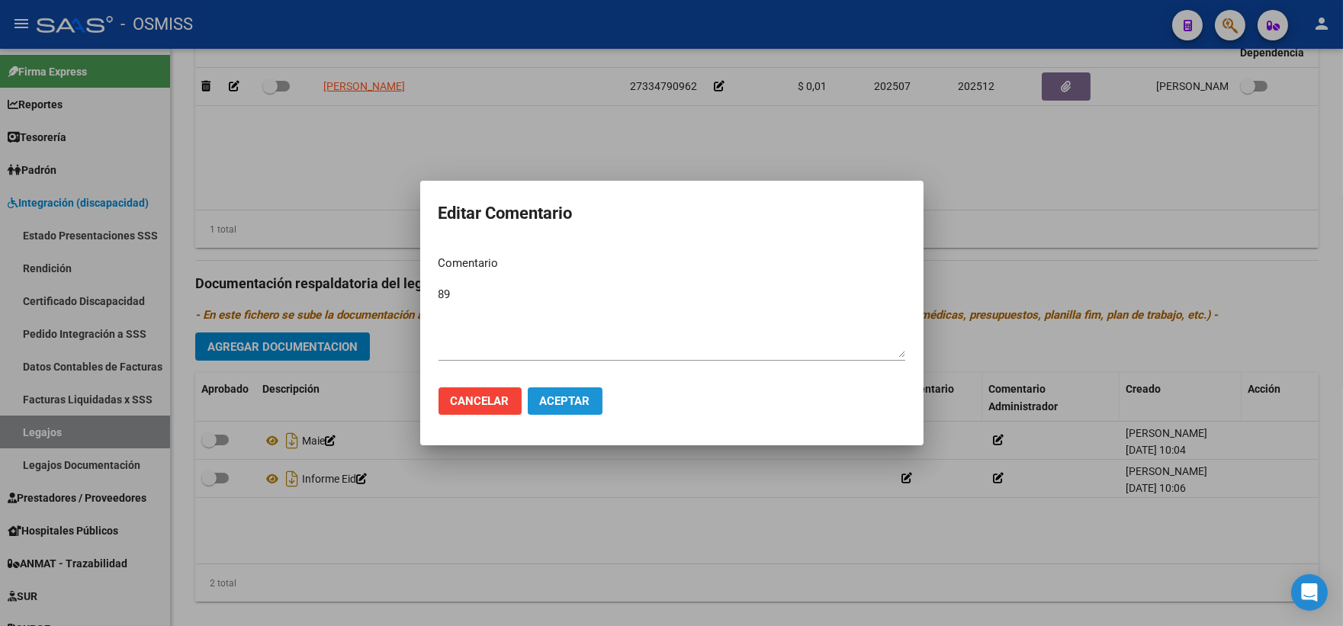
click at [547, 399] on span "Aceptar" at bounding box center [565, 401] width 50 height 14
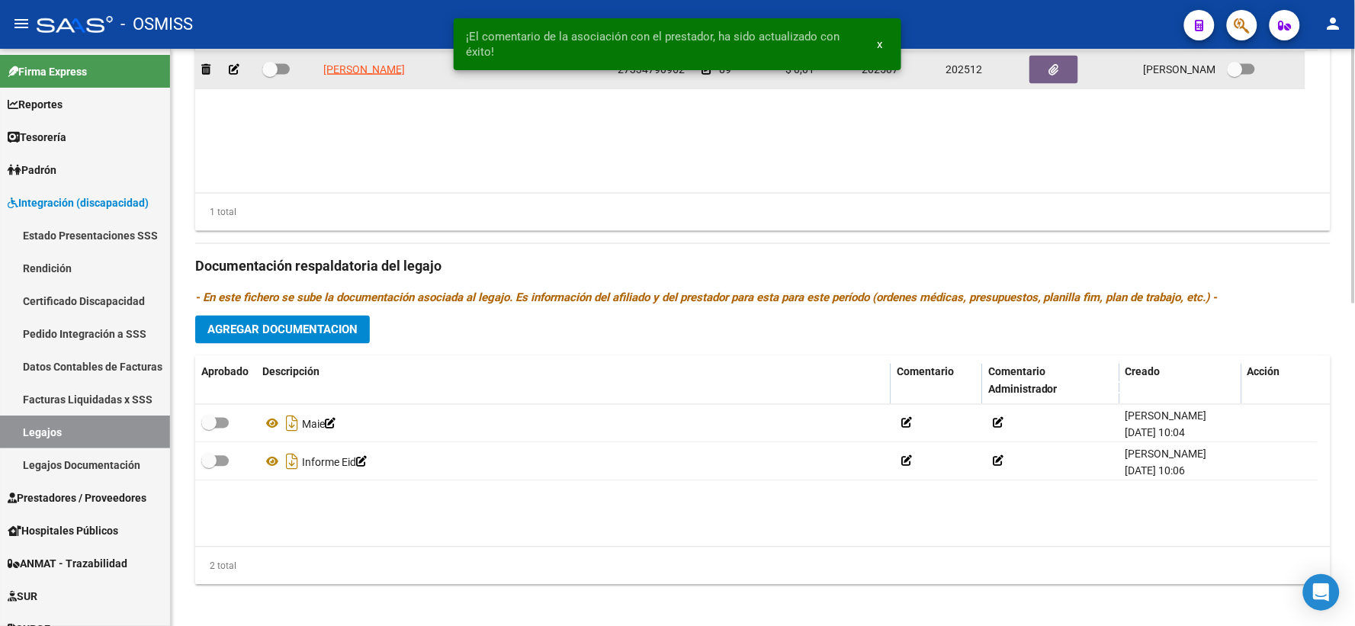
drag, startPoint x: 265, startPoint y: 85, endPoint x: 568, endPoint y: 161, distance: 311.6
click at [275, 77] on span at bounding box center [269, 69] width 15 height 15
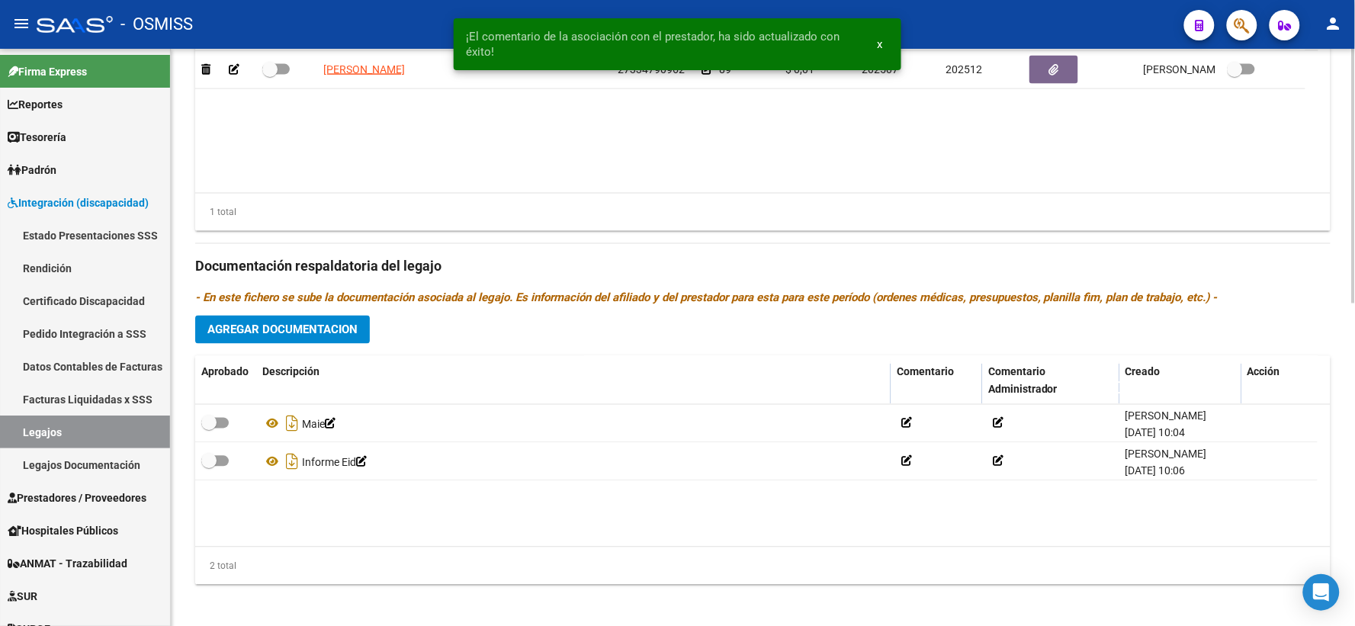
click at [270, 76] on input "checkbox" at bounding box center [269, 75] width 1 height 1
checkbox input "true"
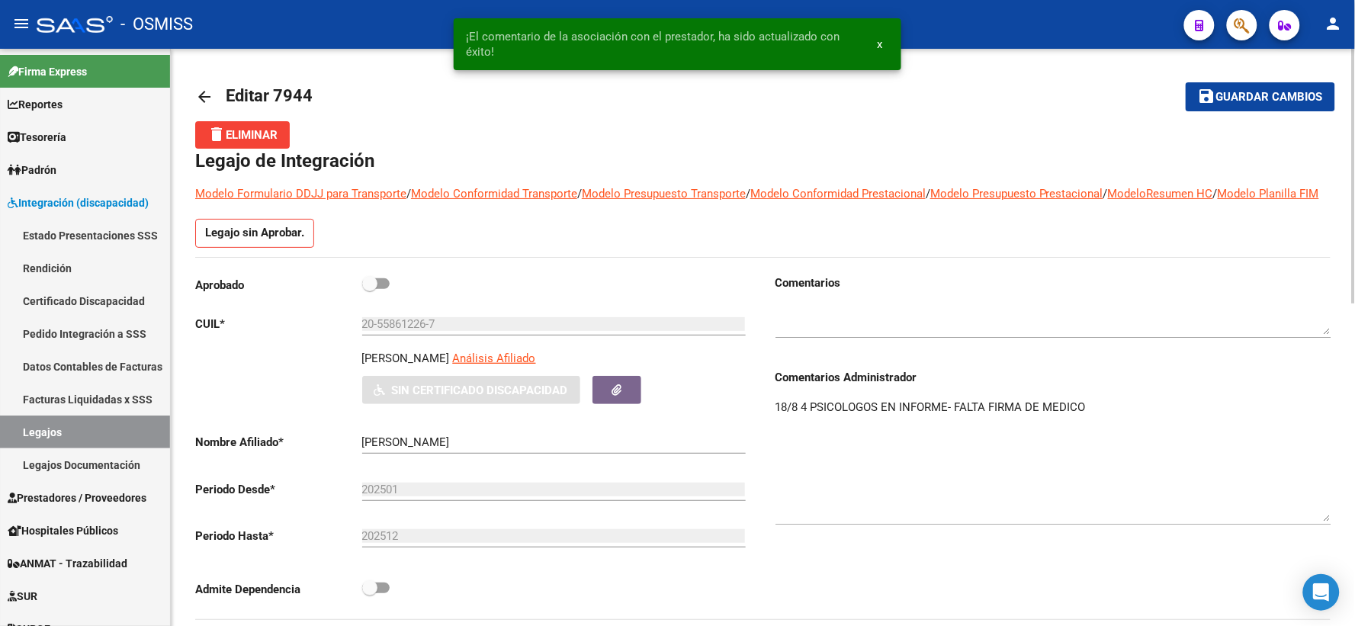
scroll to position [0, 0]
click at [365, 292] on span at bounding box center [369, 284] width 15 height 15
click at [369, 291] on input "checkbox" at bounding box center [369, 290] width 1 height 1
checkbox input "true"
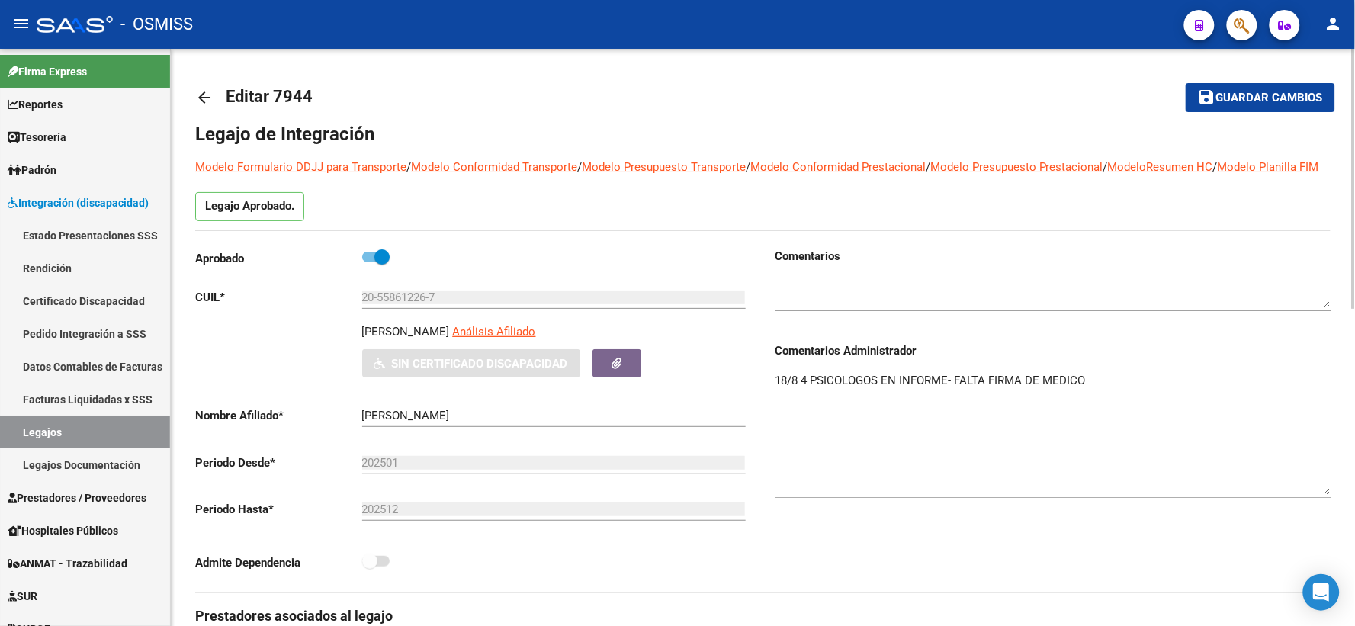
drag, startPoint x: 1249, startPoint y: 99, endPoint x: 967, endPoint y: 191, distance: 296.9
click at [1234, 108] on button "save Guardar cambios" at bounding box center [1261, 97] width 150 height 28
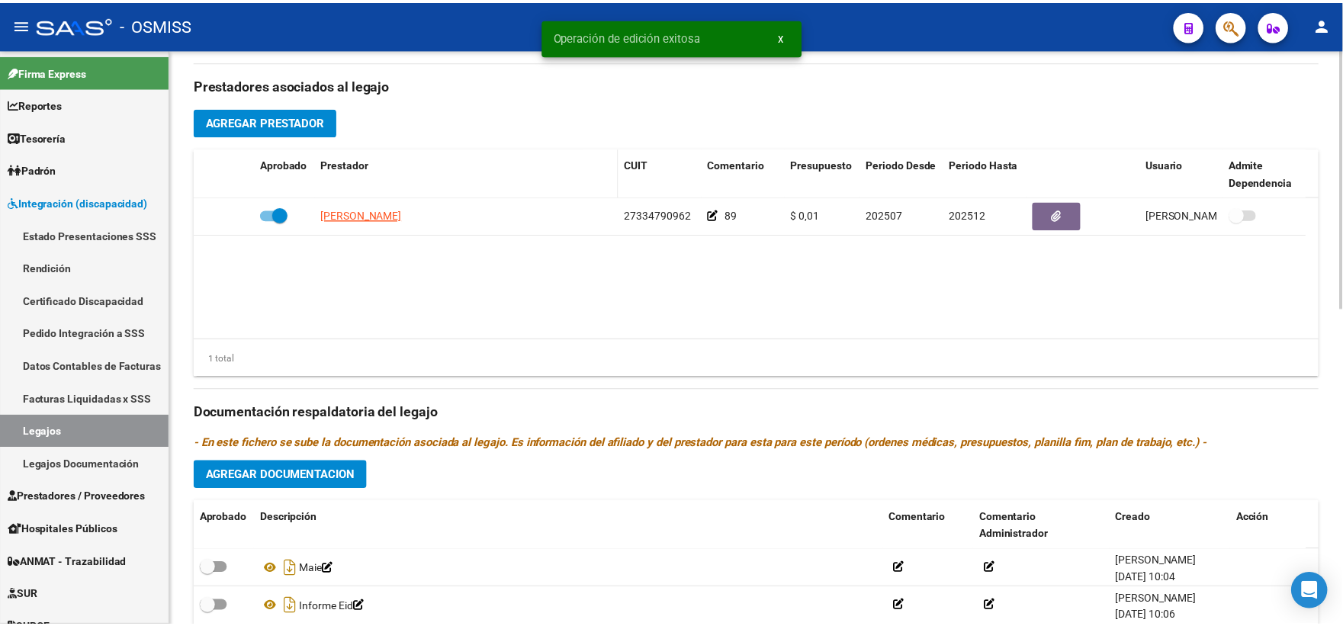
scroll to position [565, 0]
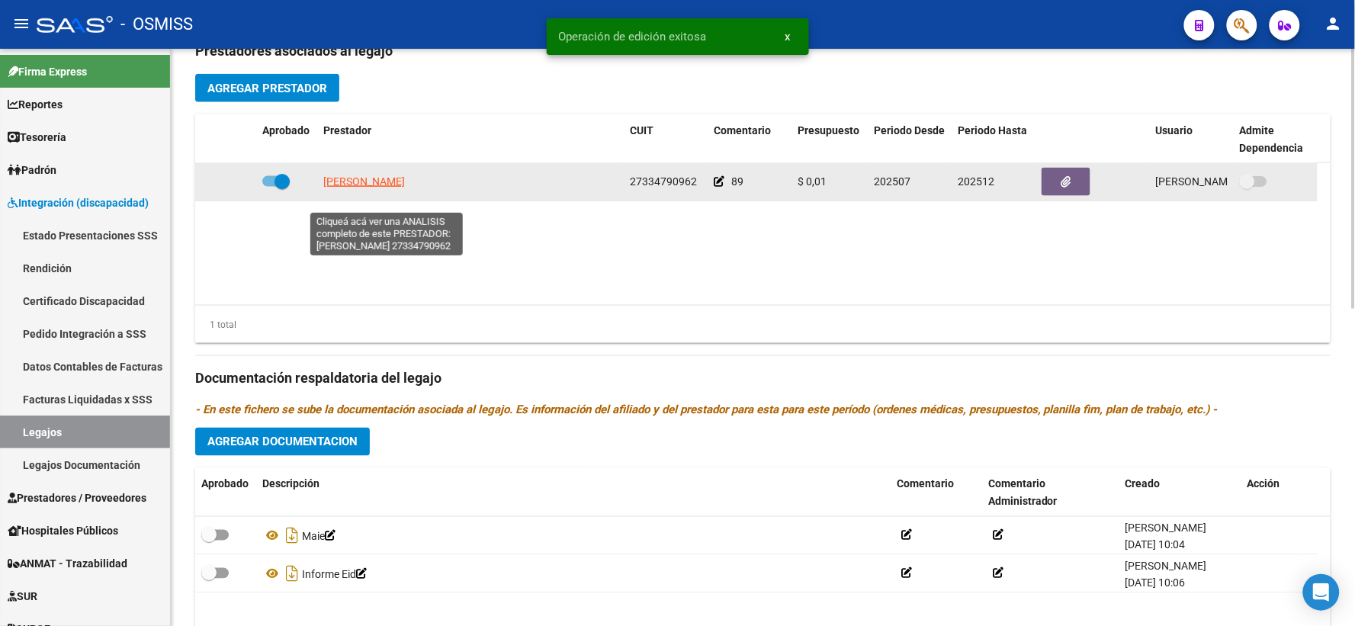
click at [356, 188] on span "SANCHEZ LAURA ROMINA" at bounding box center [364, 181] width 82 height 12
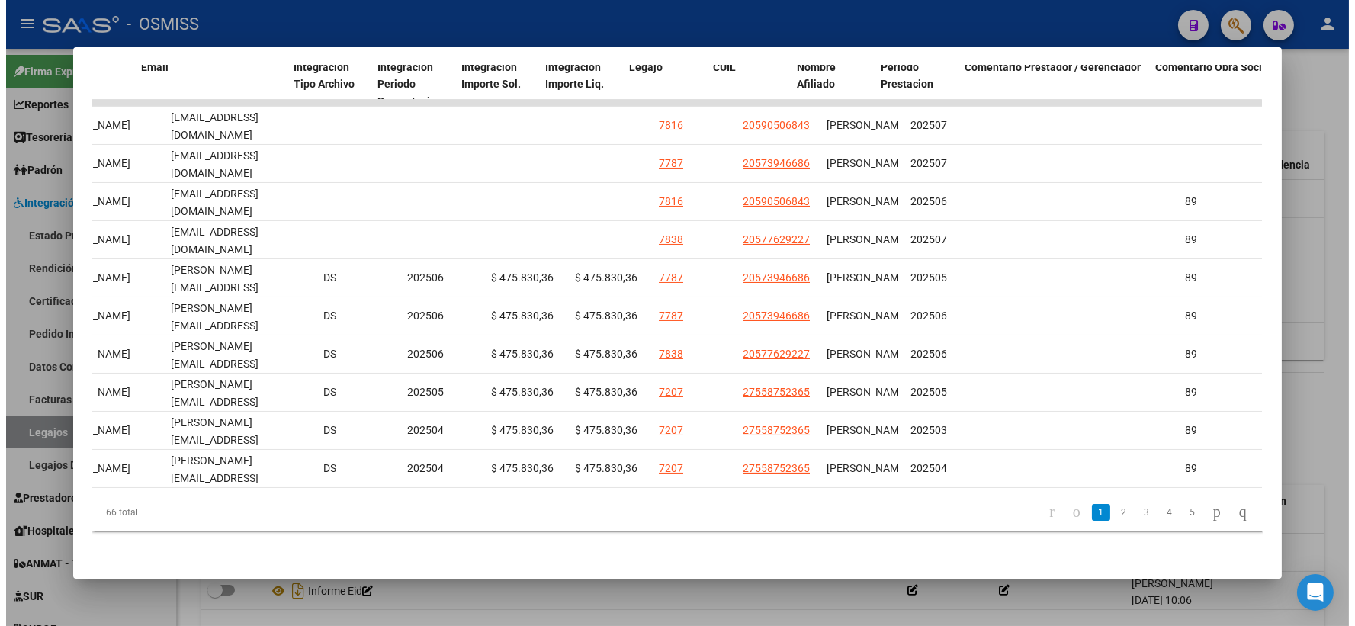
scroll to position [0, 1886]
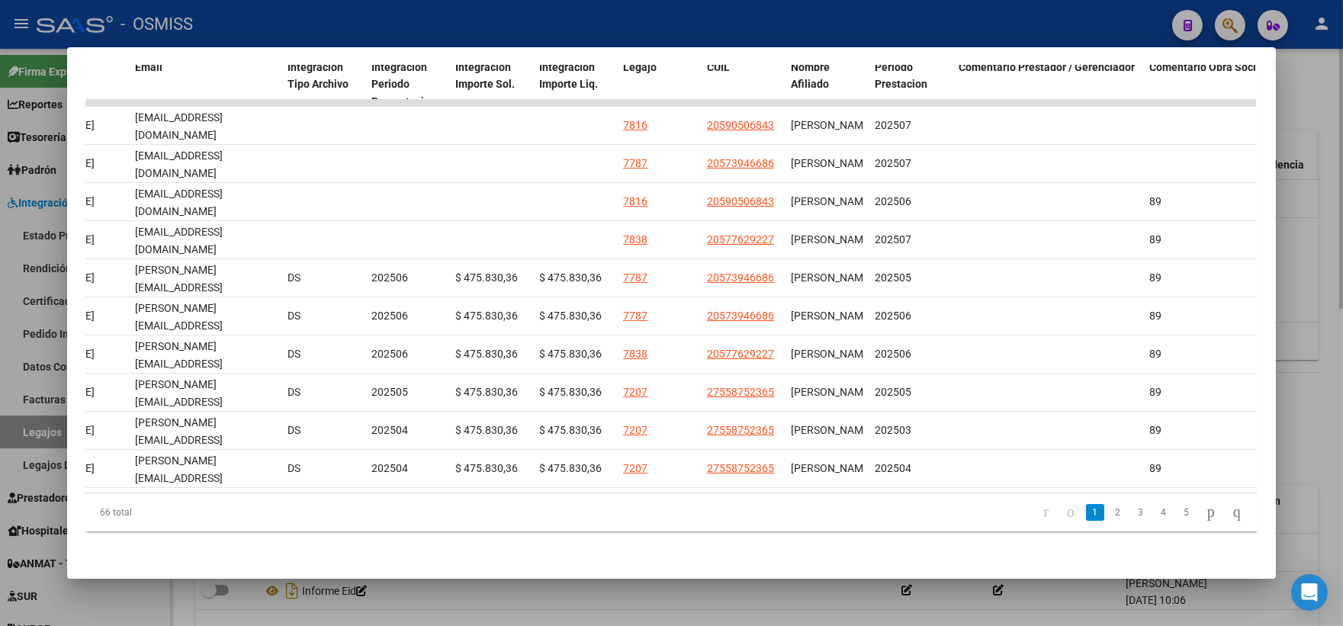
click at [1310, 141] on div at bounding box center [671, 313] width 1343 height 626
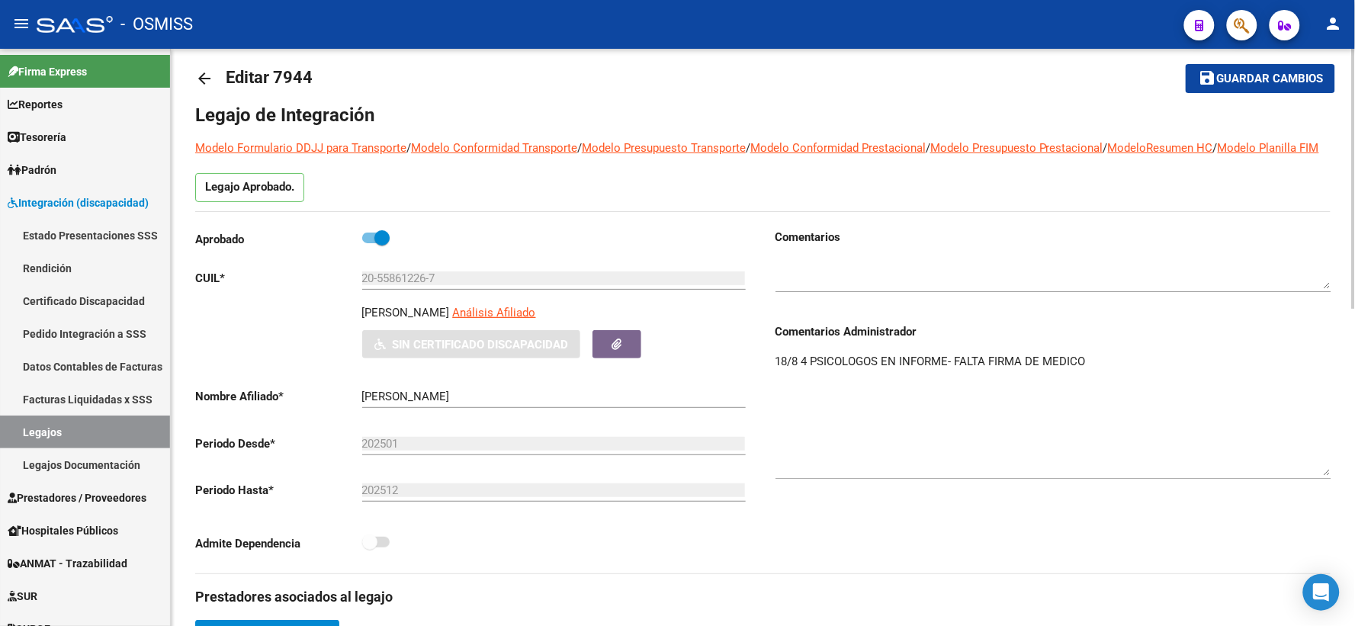
scroll to position [0, 0]
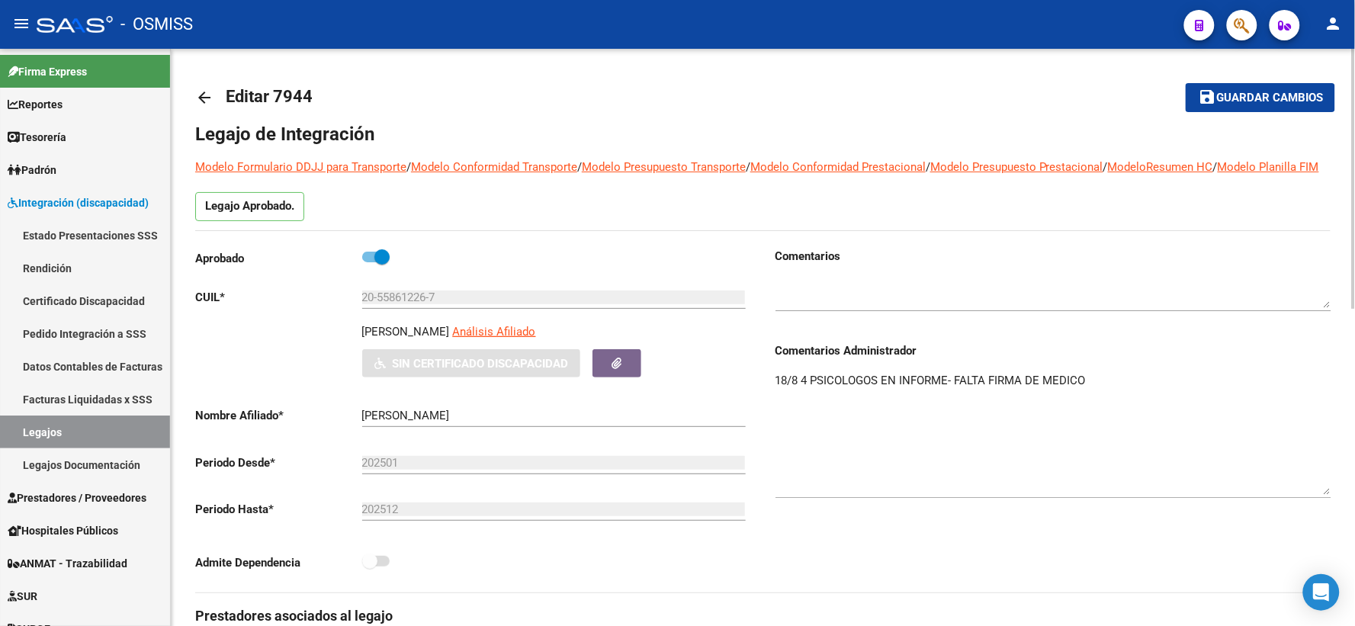
click at [1274, 95] on span "Guardar cambios" at bounding box center [1270, 99] width 107 height 14
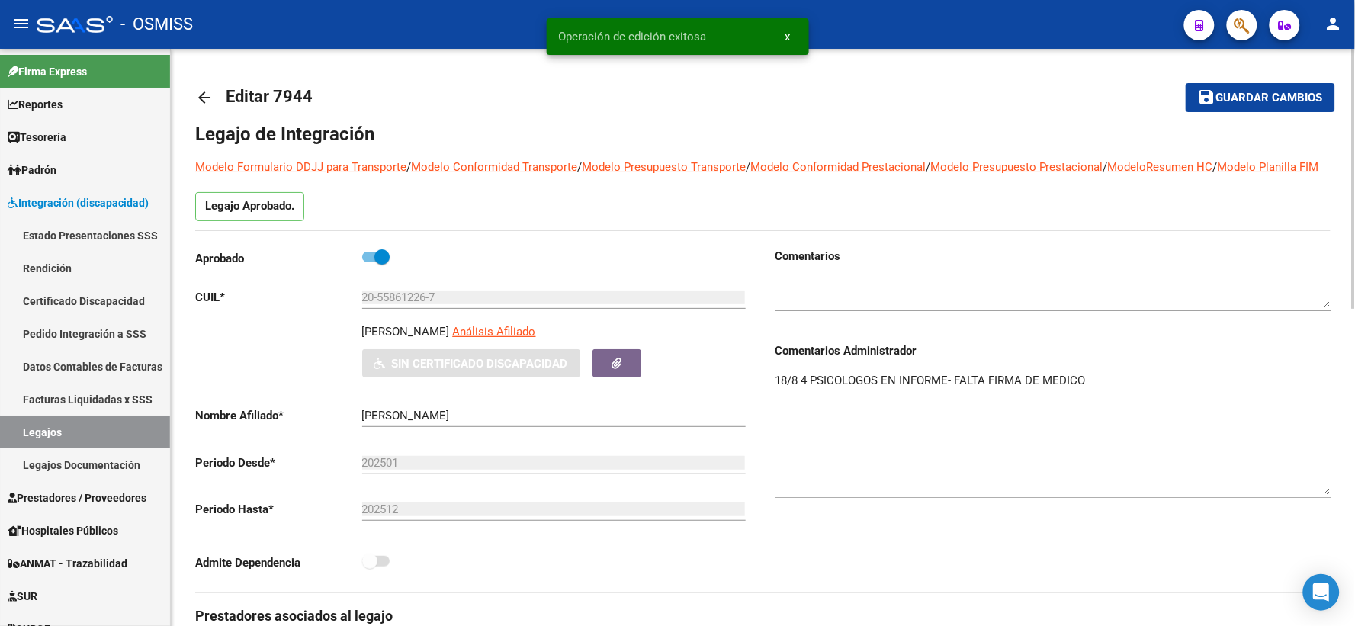
click at [212, 101] on mat-icon "arrow_back" at bounding box center [204, 97] width 18 height 18
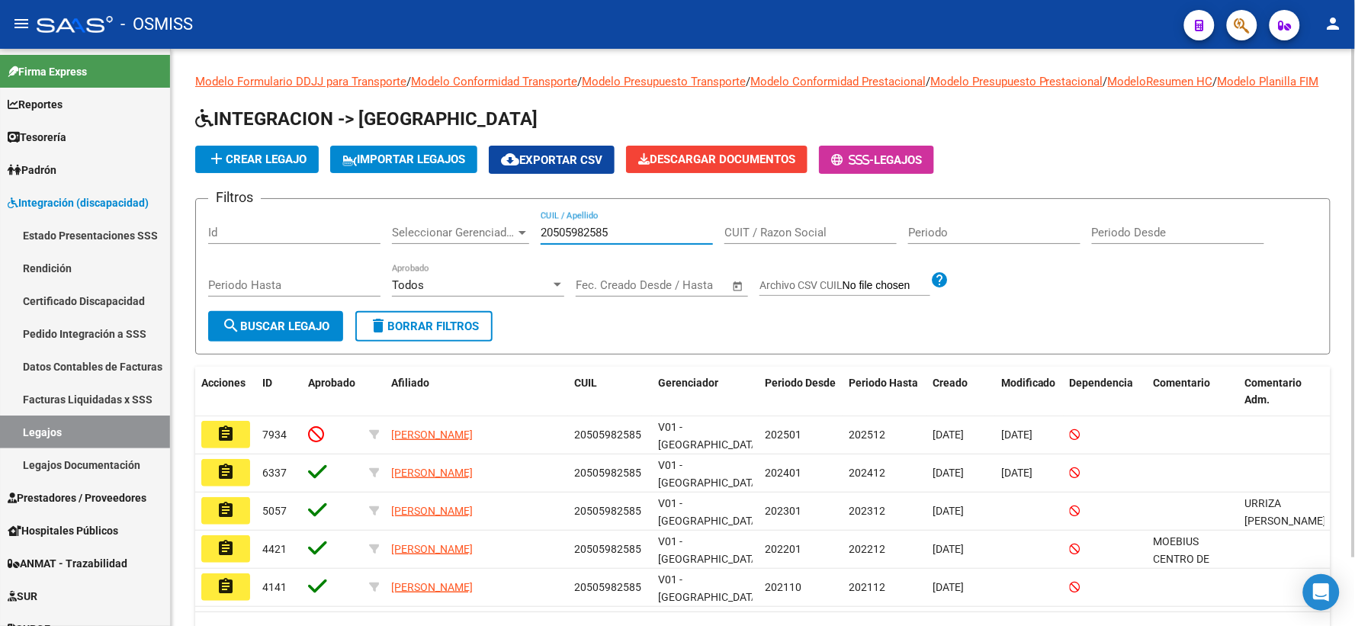
drag, startPoint x: 642, startPoint y: 253, endPoint x: 429, endPoint y: 214, distance: 215.7
click at [429, 214] on app-list-header "INTEGRACION -> Legajos add Crear Legajo IMPORTAR LEGAJOS cloud_download Exporta…" at bounding box center [763, 231] width 1136 height 248
paste input "20537610205"
type input "20537610205"
click at [297, 333] on span "search Buscar Legajo" at bounding box center [276, 327] width 108 height 14
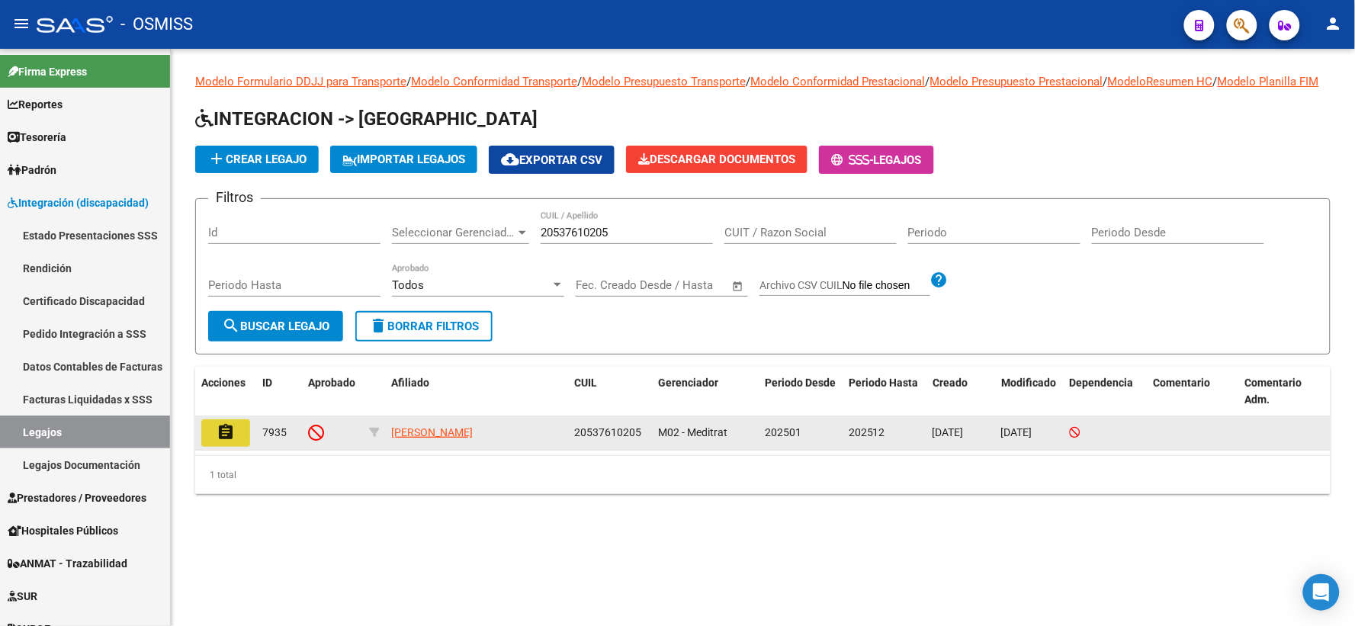
click at [222, 442] on mat-icon "assignment" at bounding box center [226, 432] width 18 height 18
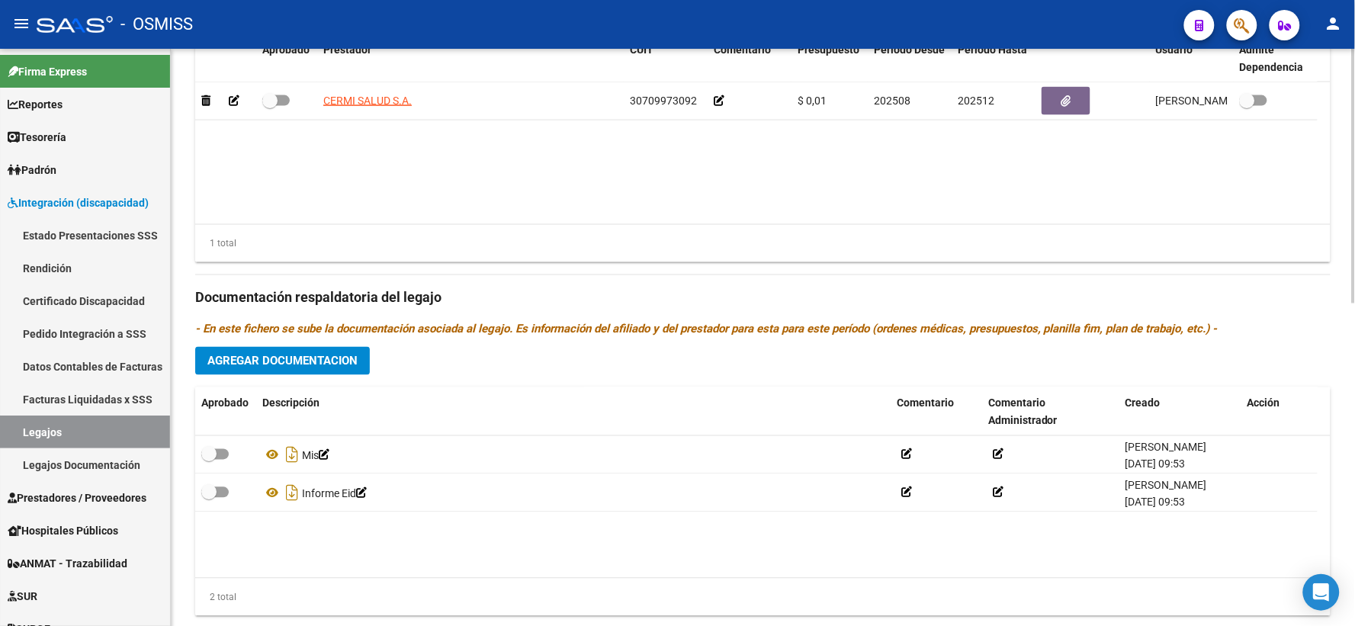
scroll to position [706, 0]
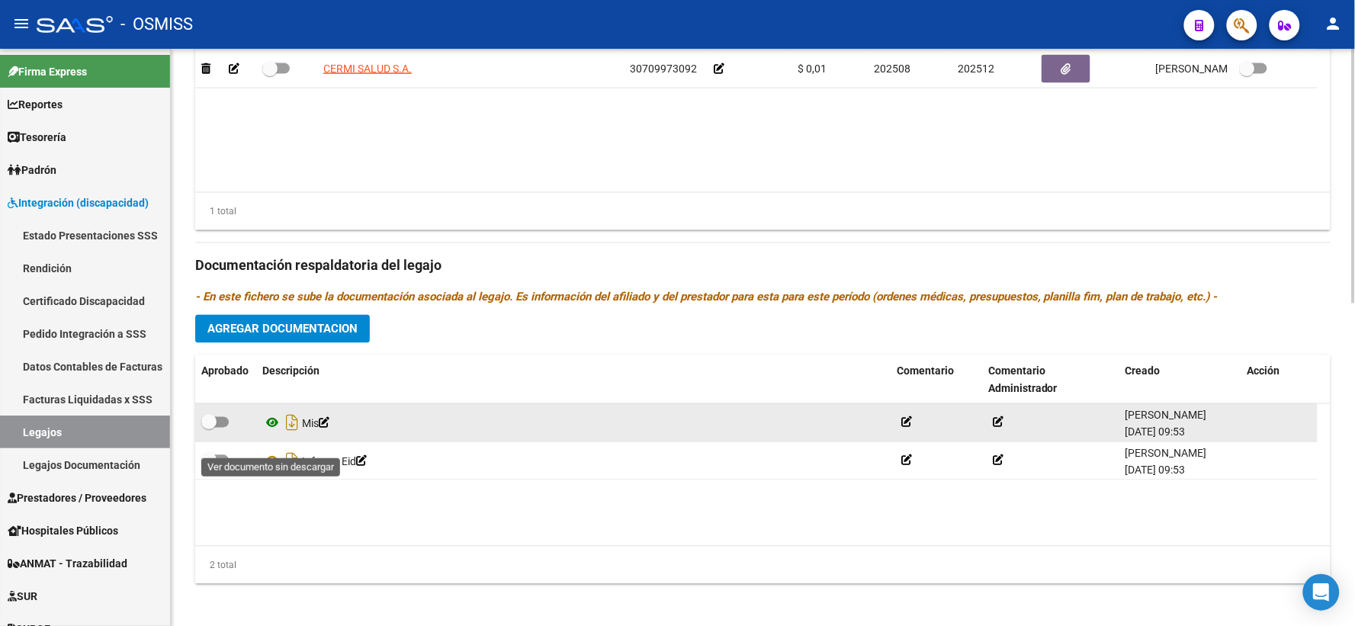
click at [268, 433] on icon at bounding box center [272, 423] width 20 height 18
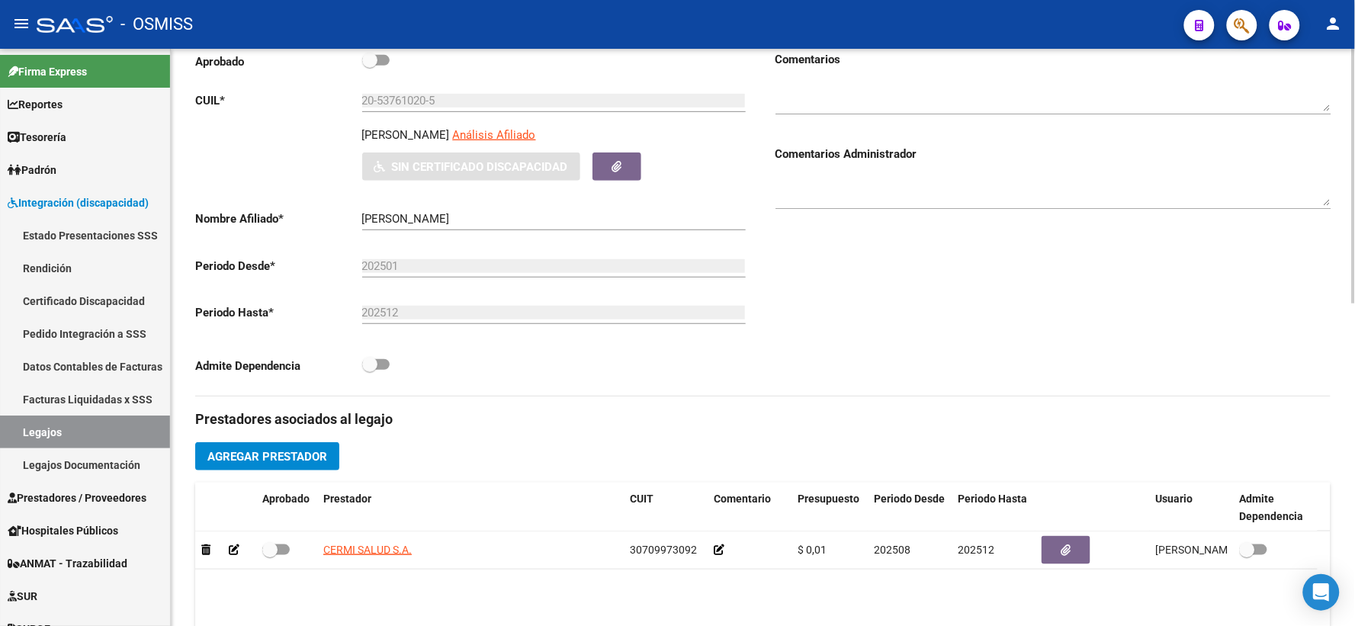
scroll to position [211, 0]
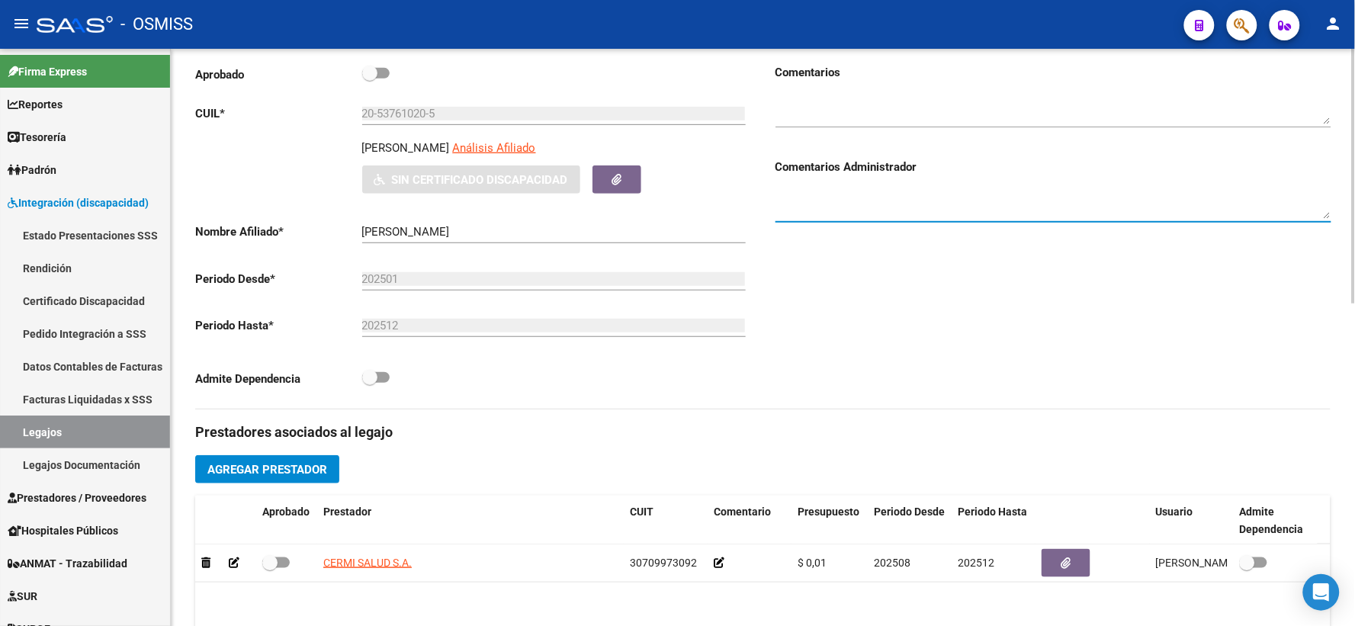
click at [924, 206] on textarea at bounding box center [1054, 203] width 556 height 31
click at [882, 211] on textarea "18/8 FALTA DOCU DE TERAPIAS" at bounding box center [1054, 203] width 556 height 31
drag, startPoint x: 887, startPoint y: 211, endPoint x: 937, endPoint y: 211, distance: 49.6
click at [937, 211] on textarea "18/8 FALTA DOCU DE TERAPIAS" at bounding box center [1054, 203] width 556 height 31
type textarea "18/8 FALTA DOCU DE MAIE"
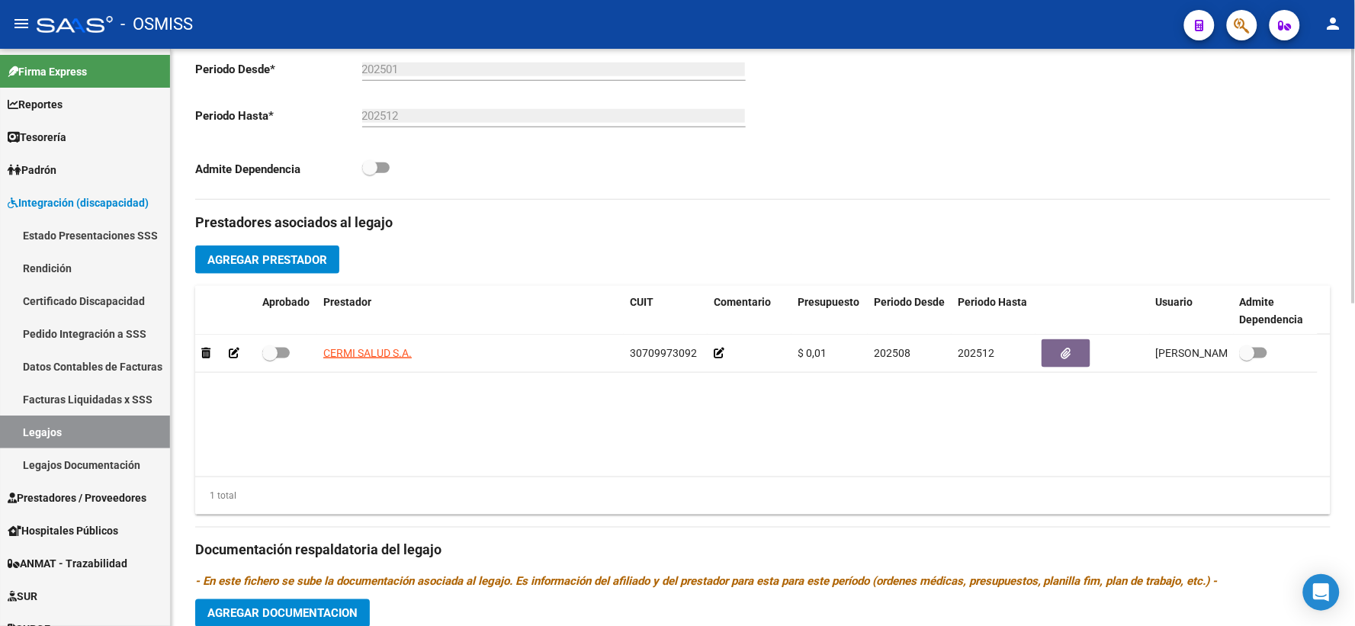
scroll to position [423, 0]
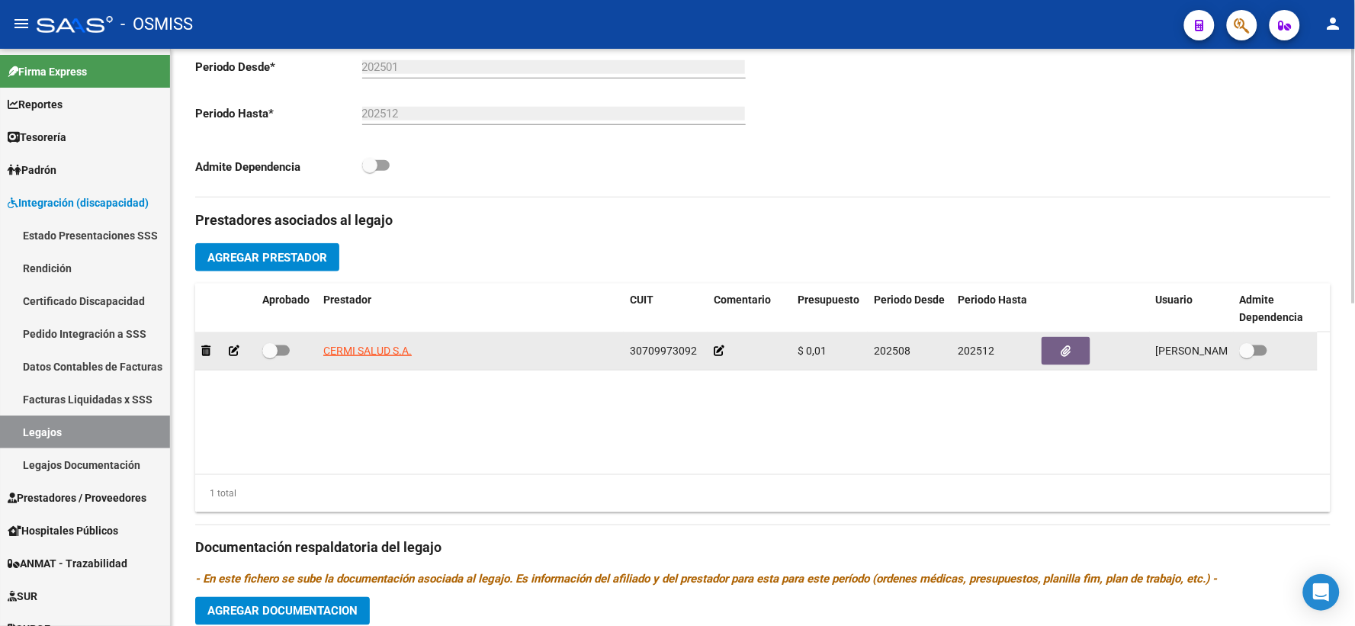
click at [721, 356] on icon at bounding box center [719, 351] width 11 height 11
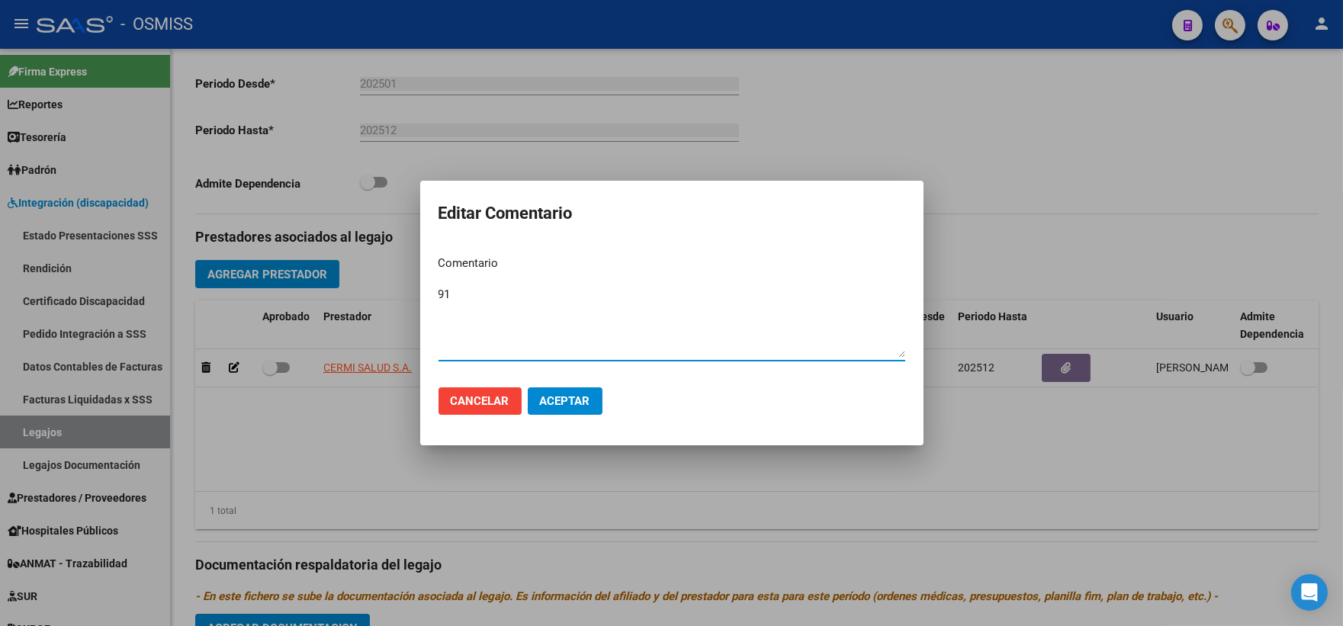
type textarea "91"
click at [574, 394] on span "Aceptar" at bounding box center [565, 401] width 50 height 14
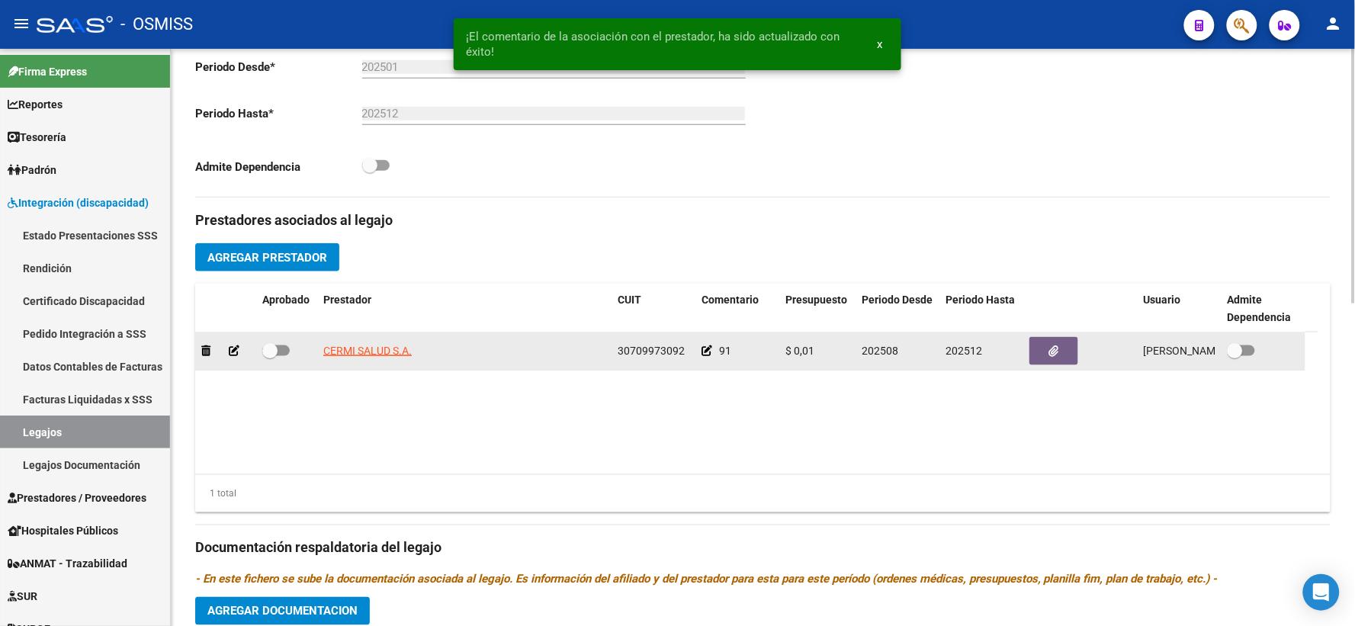
click at [269, 359] on span at bounding box center [269, 350] width 15 height 15
click at [269, 357] on input "checkbox" at bounding box center [269, 356] width 1 height 1
checkbox input "true"
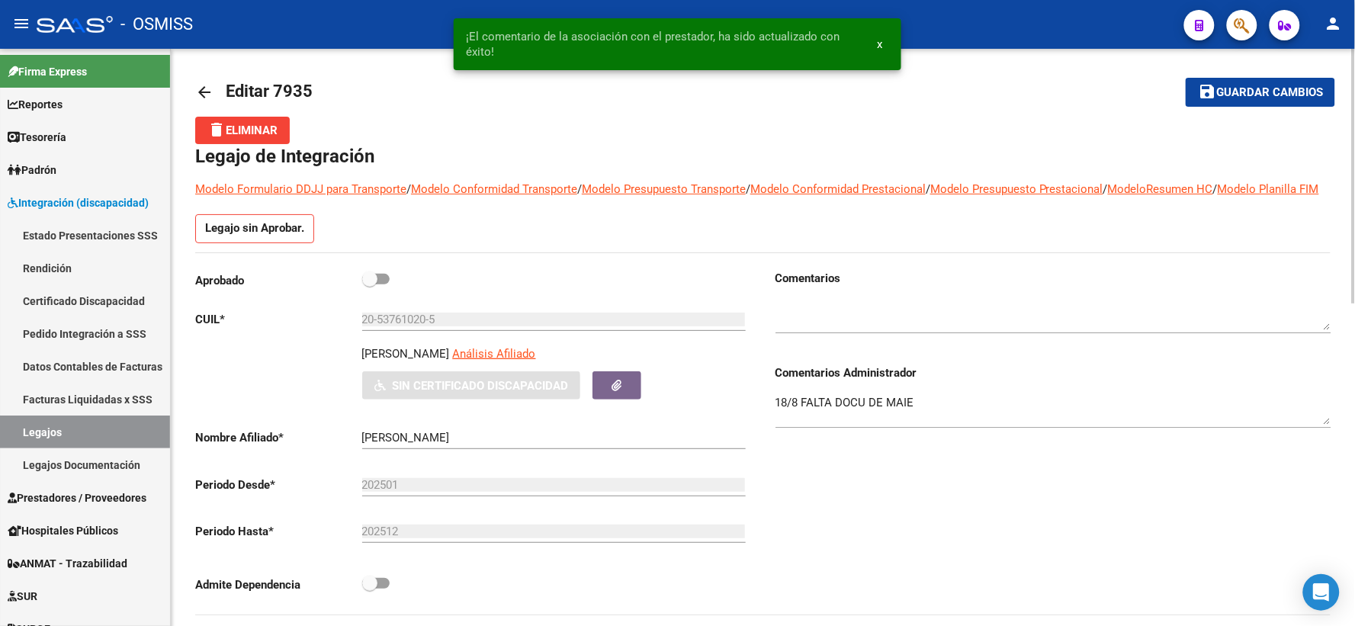
scroll to position [0, 0]
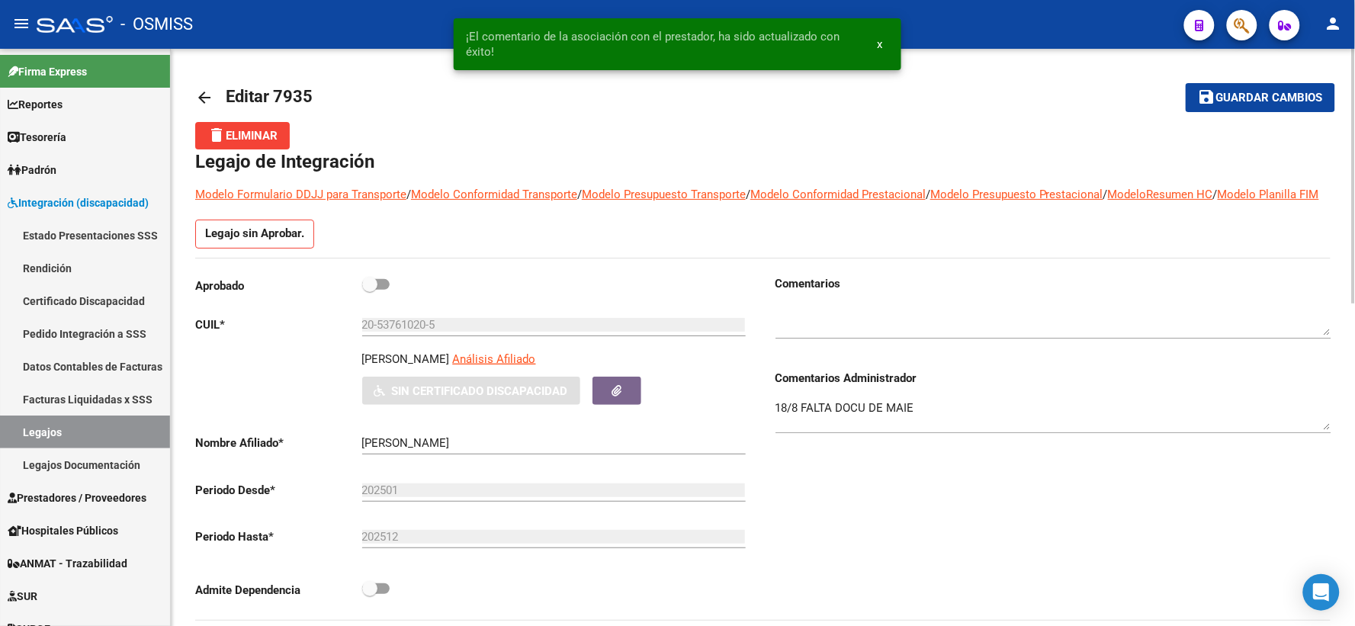
click at [368, 292] on span at bounding box center [369, 284] width 15 height 15
click at [369, 291] on input "checkbox" at bounding box center [369, 290] width 1 height 1
checkbox input "true"
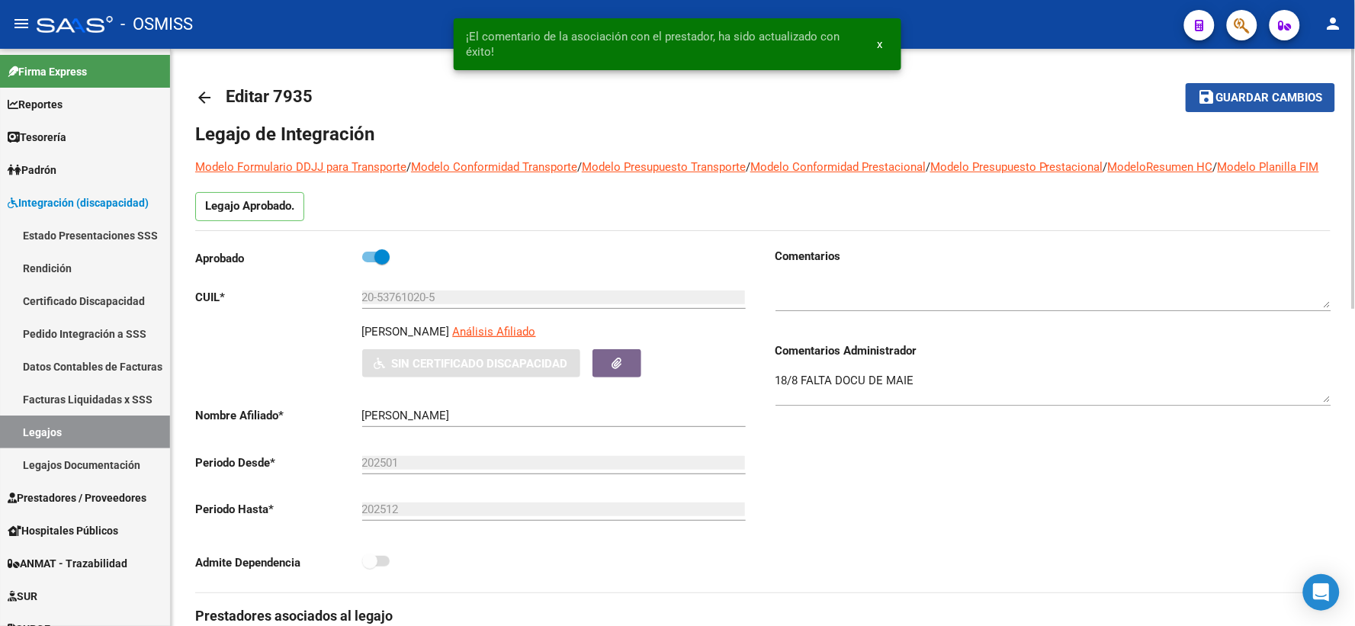
drag, startPoint x: 1270, startPoint y: 102, endPoint x: 689, endPoint y: 258, distance: 601.7
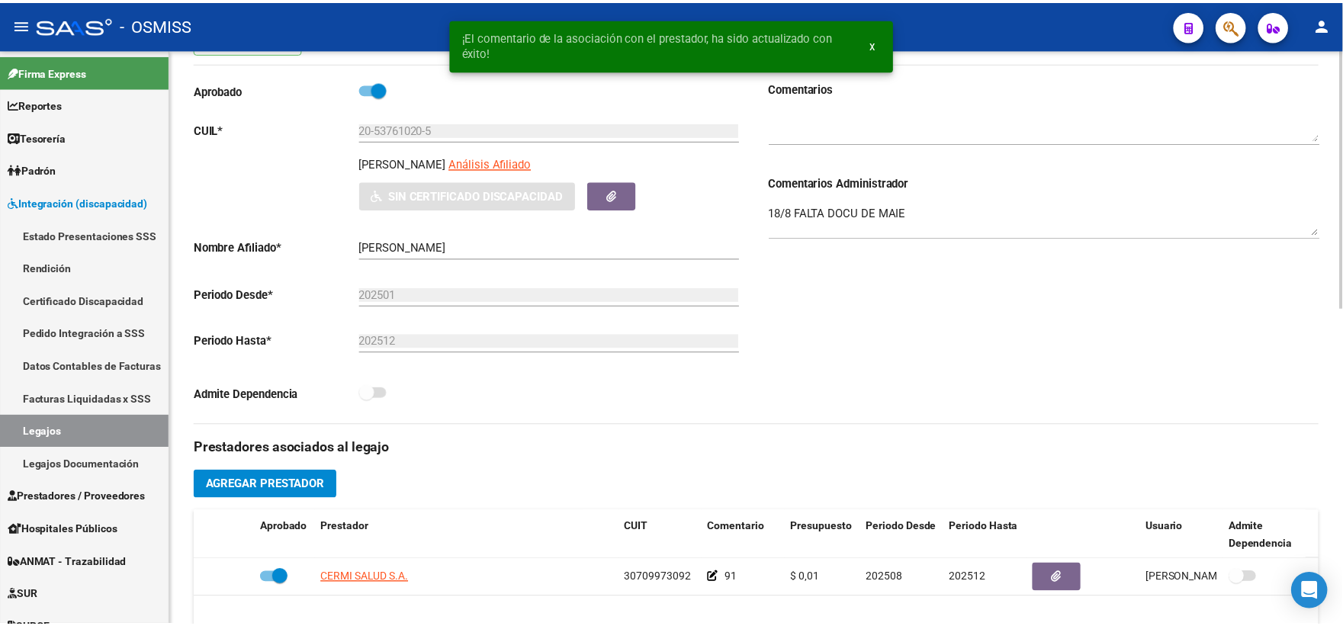
scroll to position [211, 0]
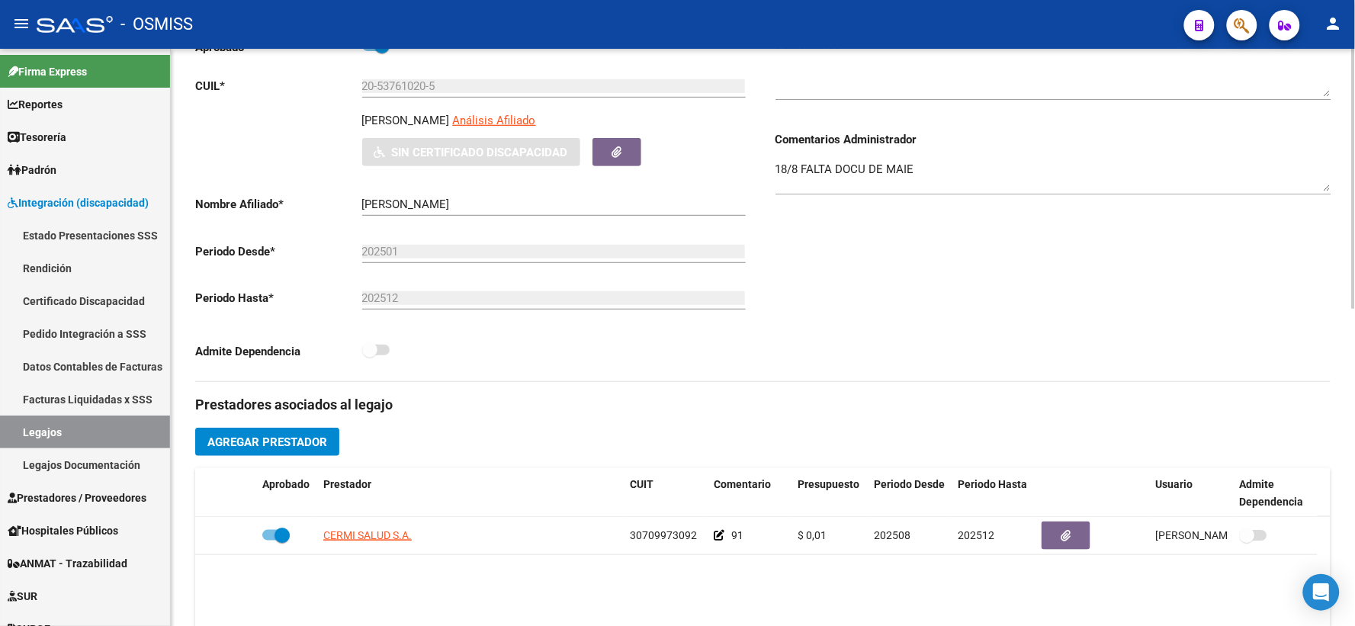
click at [402, 129] on p "[PERSON_NAME]" at bounding box center [406, 120] width 88 height 17
copy p "[PERSON_NAME]"
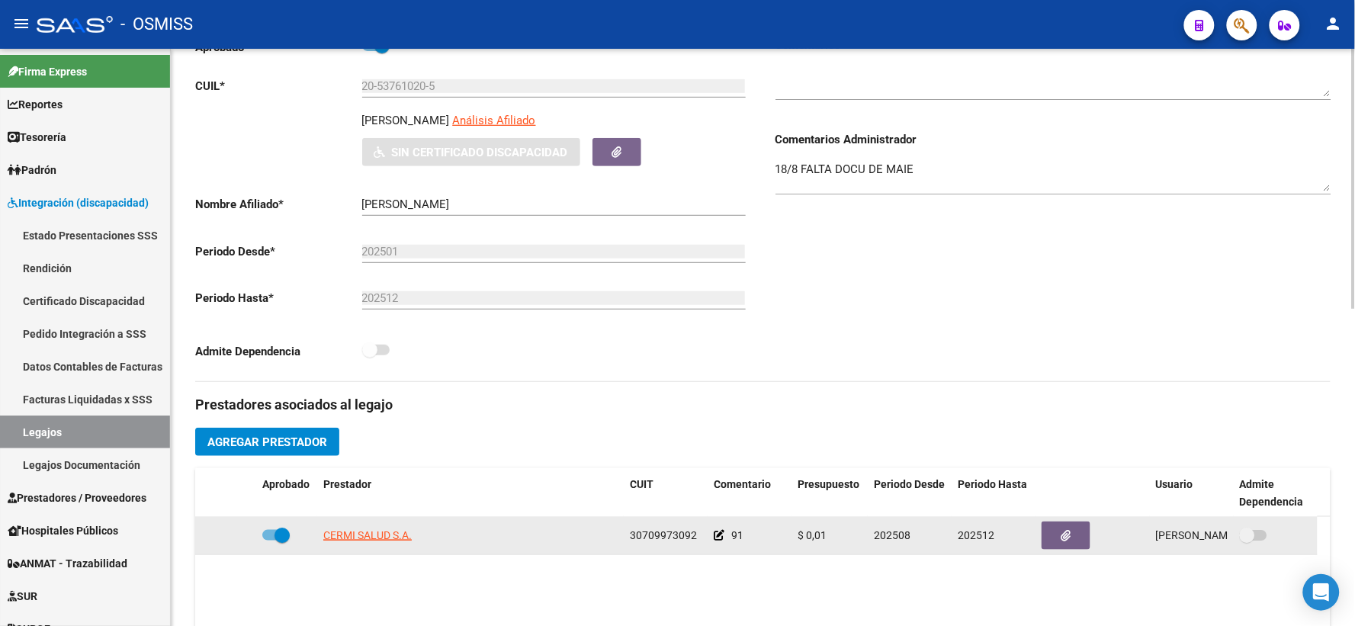
click at [719, 541] on icon at bounding box center [719, 535] width 11 height 11
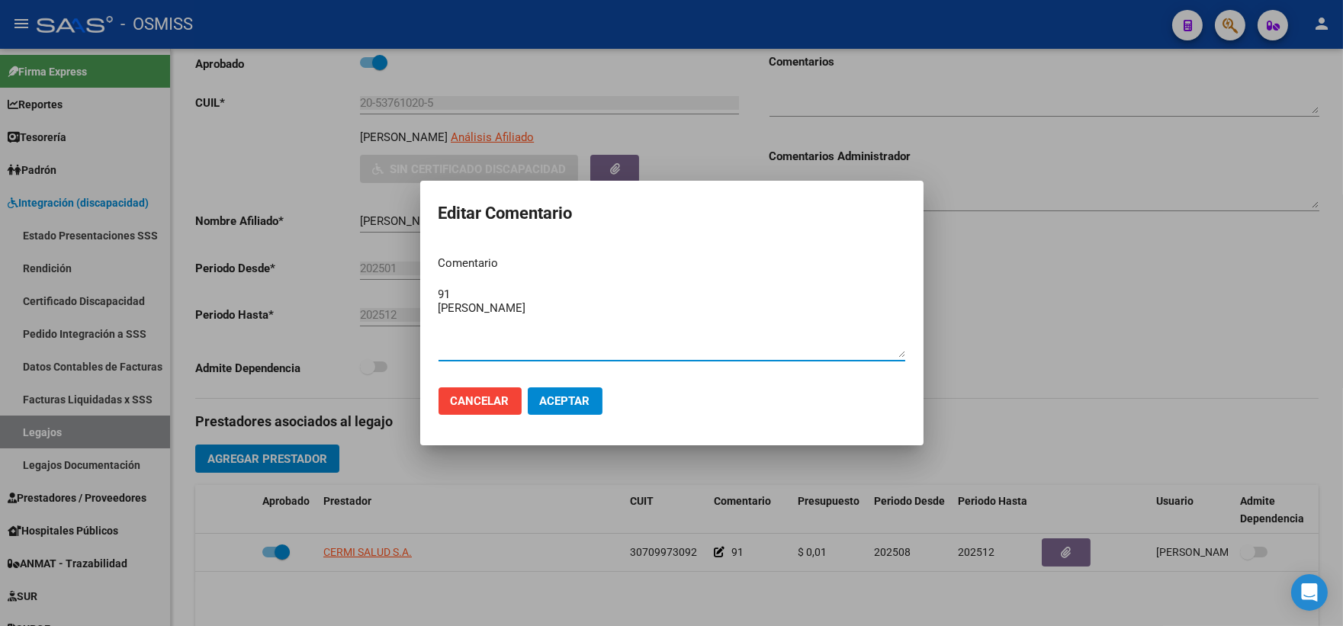
type textarea "91 [PERSON_NAME]"
drag, startPoint x: 565, startPoint y: 404, endPoint x: 471, endPoint y: 461, distance: 110.2
click at [557, 406] on span "Aceptar" at bounding box center [565, 401] width 50 height 14
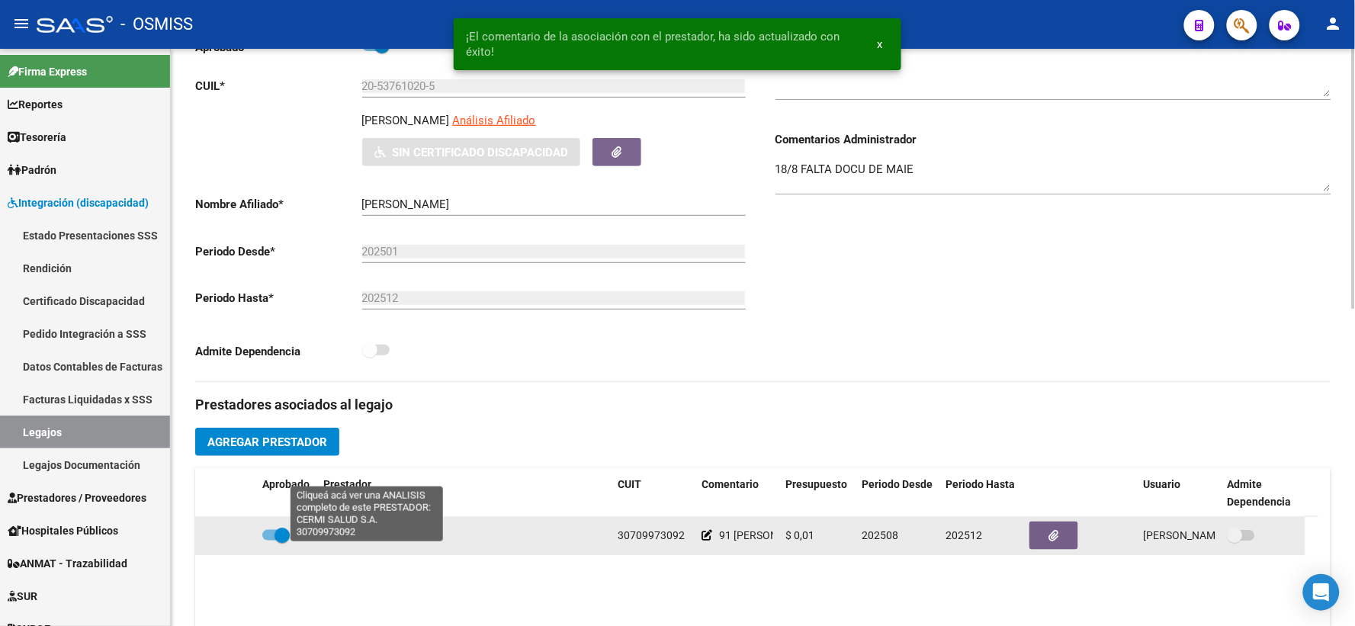
click at [354, 542] on span "CERMI SALUD S.A." at bounding box center [367, 535] width 88 height 12
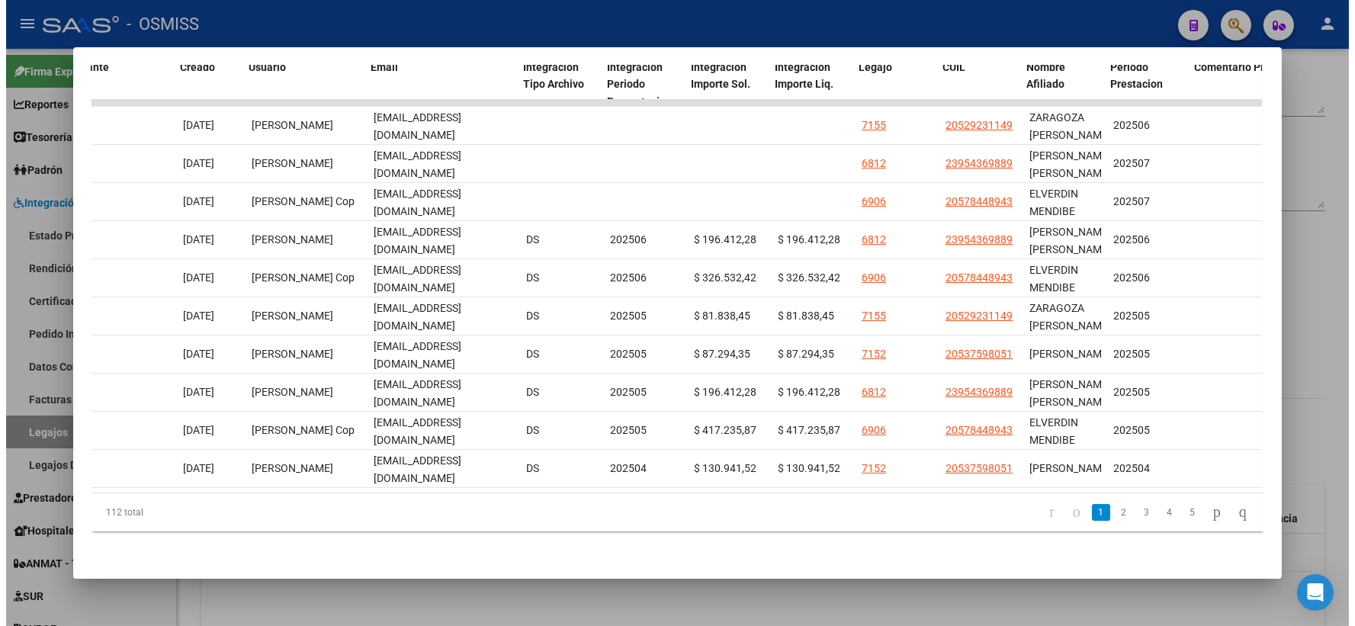
scroll to position [0, 1657]
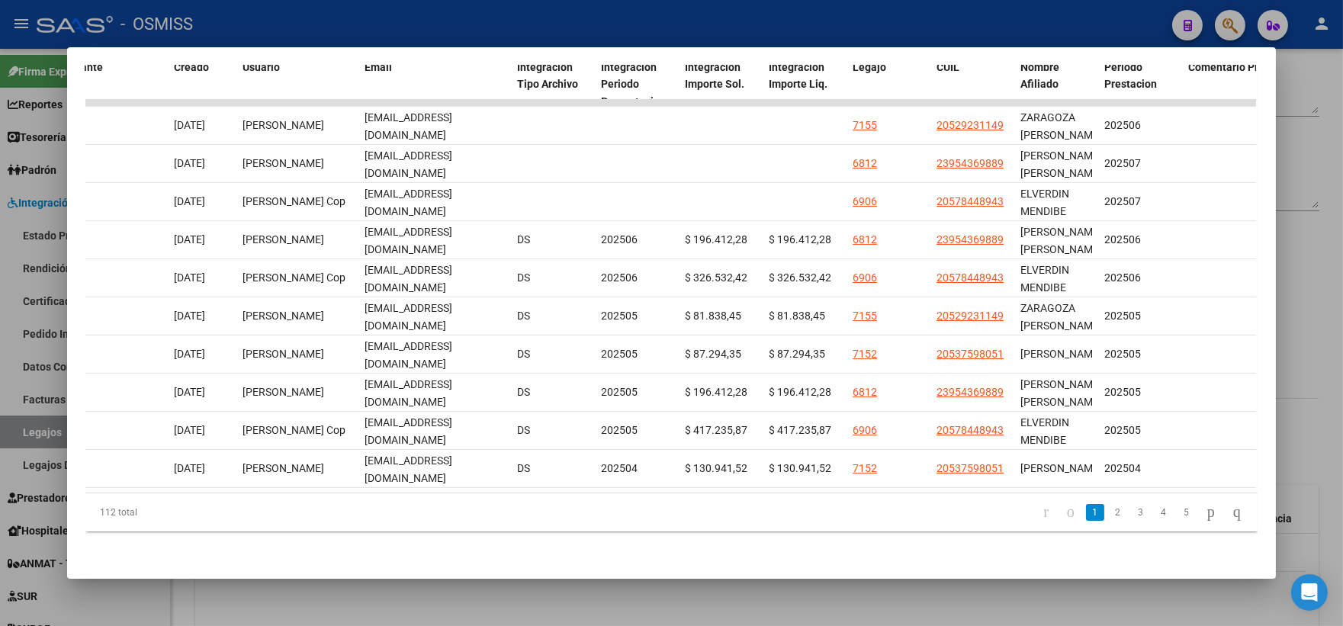
click at [1302, 268] on div at bounding box center [671, 313] width 1343 height 626
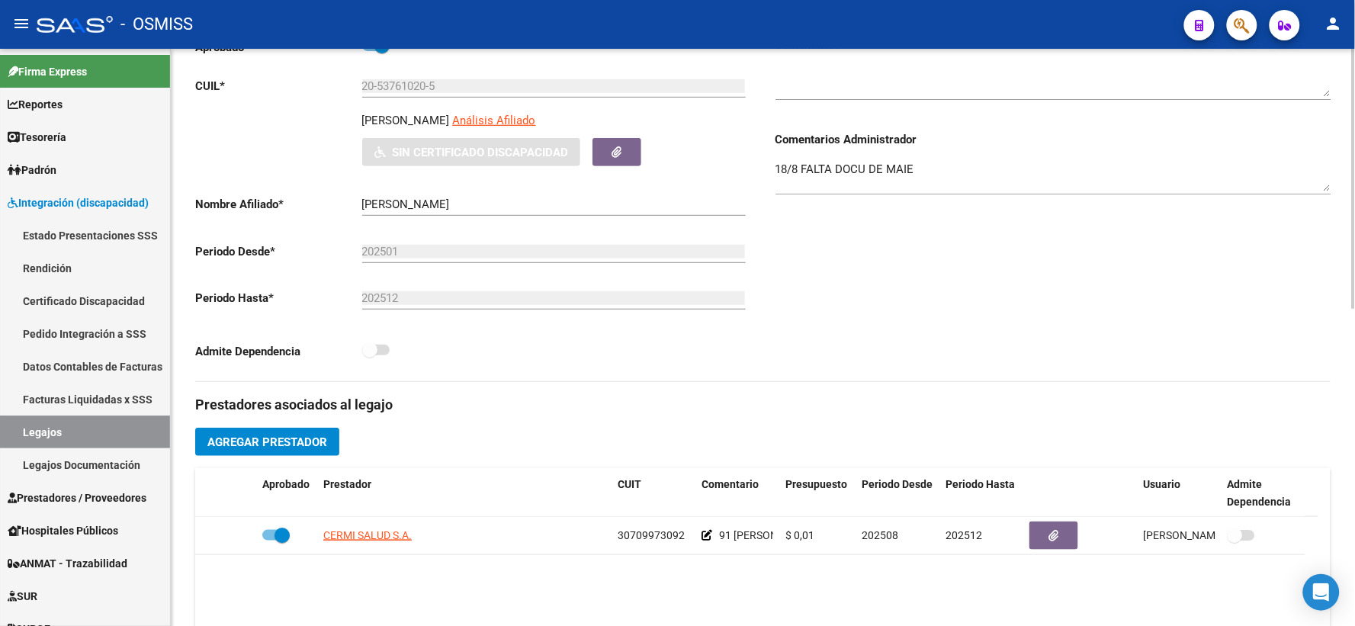
scroll to position [0, 0]
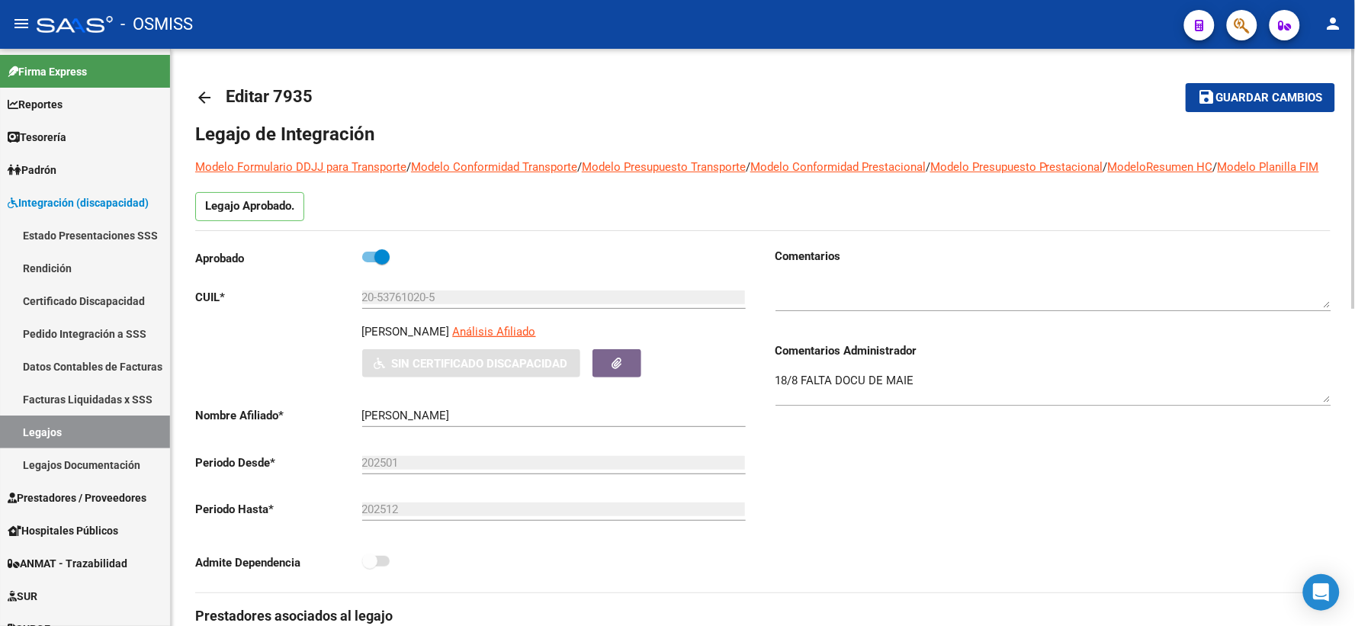
click at [1287, 100] on span "Guardar cambios" at bounding box center [1270, 99] width 107 height 14
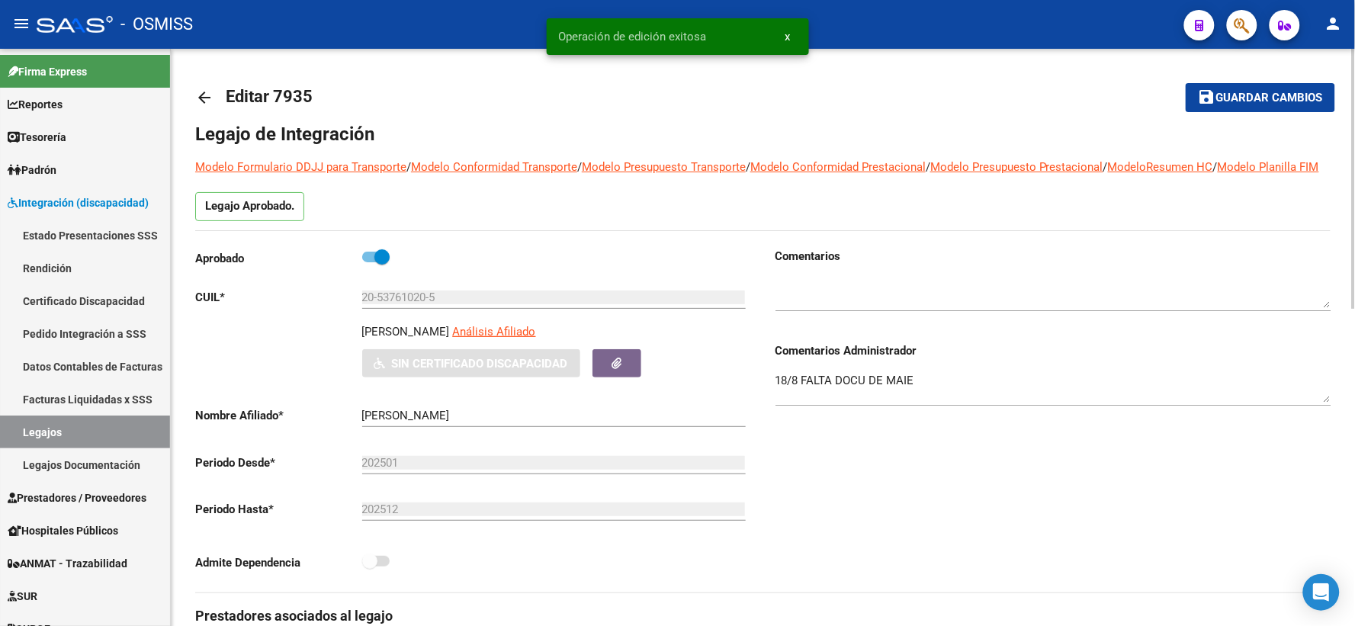
click at [206, 96] on mat-icon "arrow_back" at bounding box center [204, 97] width 18 height 18
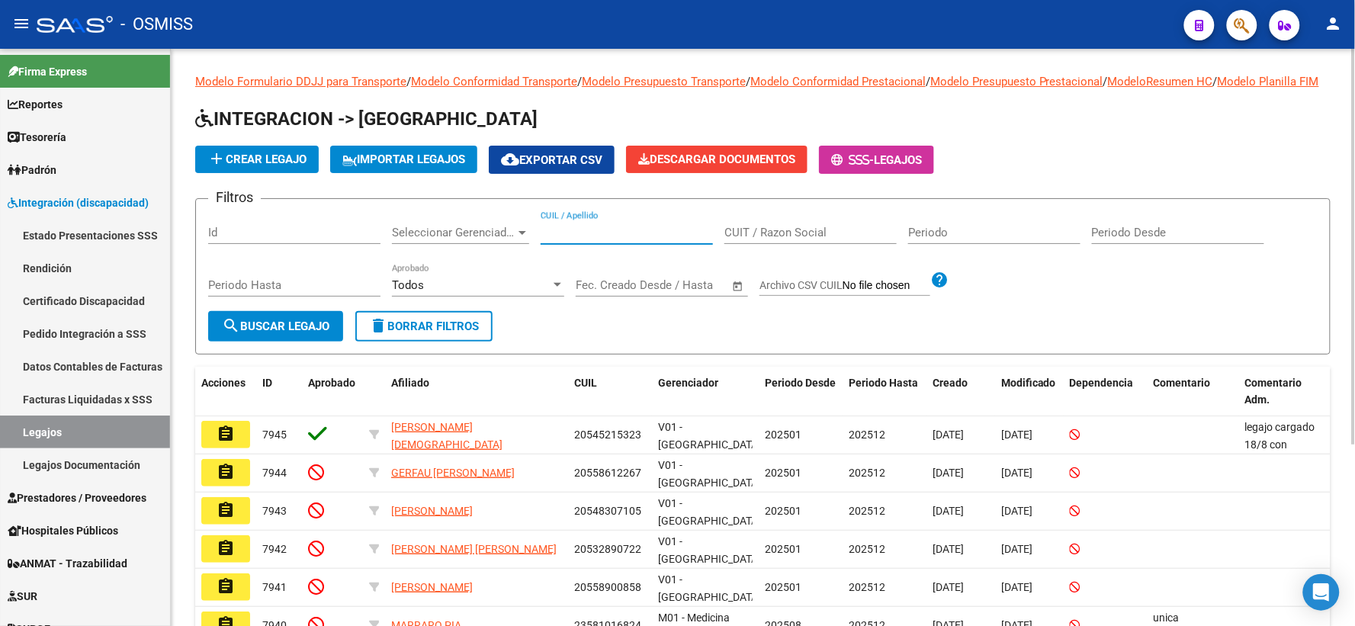
paste input "20581108401"
type input "20581108401"
click at [262, 334] on button "search Buscar Legajo" at bounding box center [275, 326] width 135 height 31
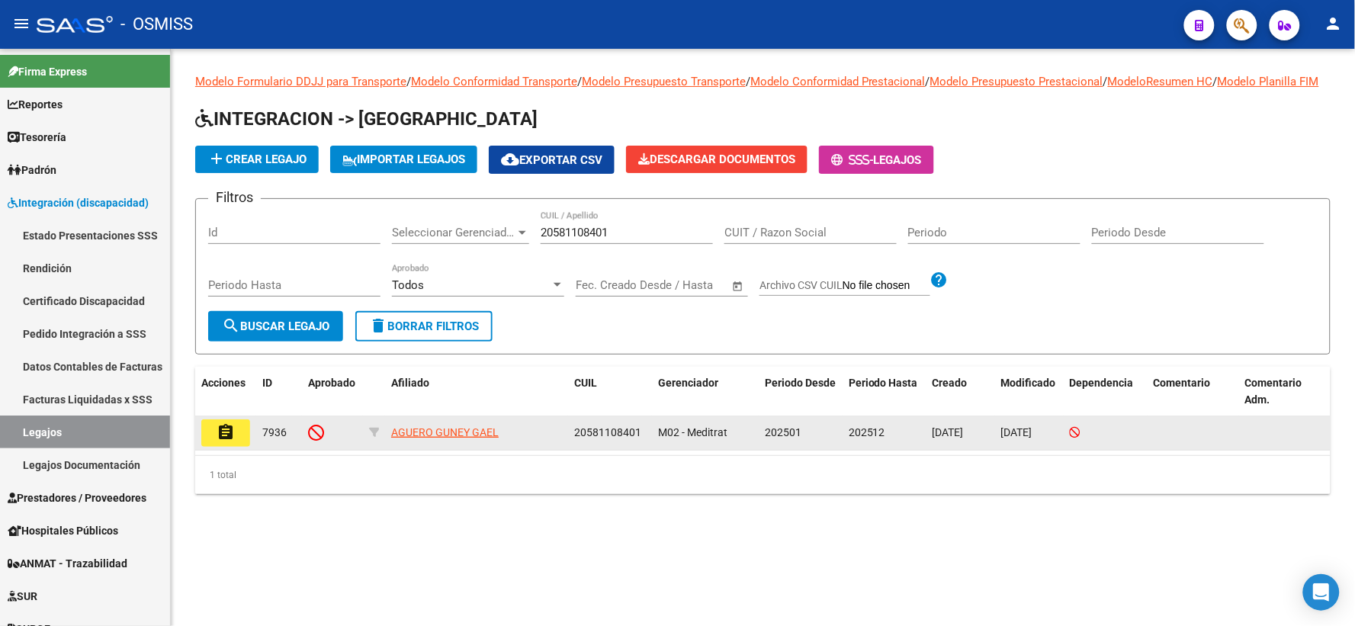
drag, startPoint x: 218, startPoint y: 451, endPoint x: 570, endPoint y: 410, distance: 354.1
click at [222, 442] on mat-icon "assignment" at bounding box center [226, 432] width 18 height 18
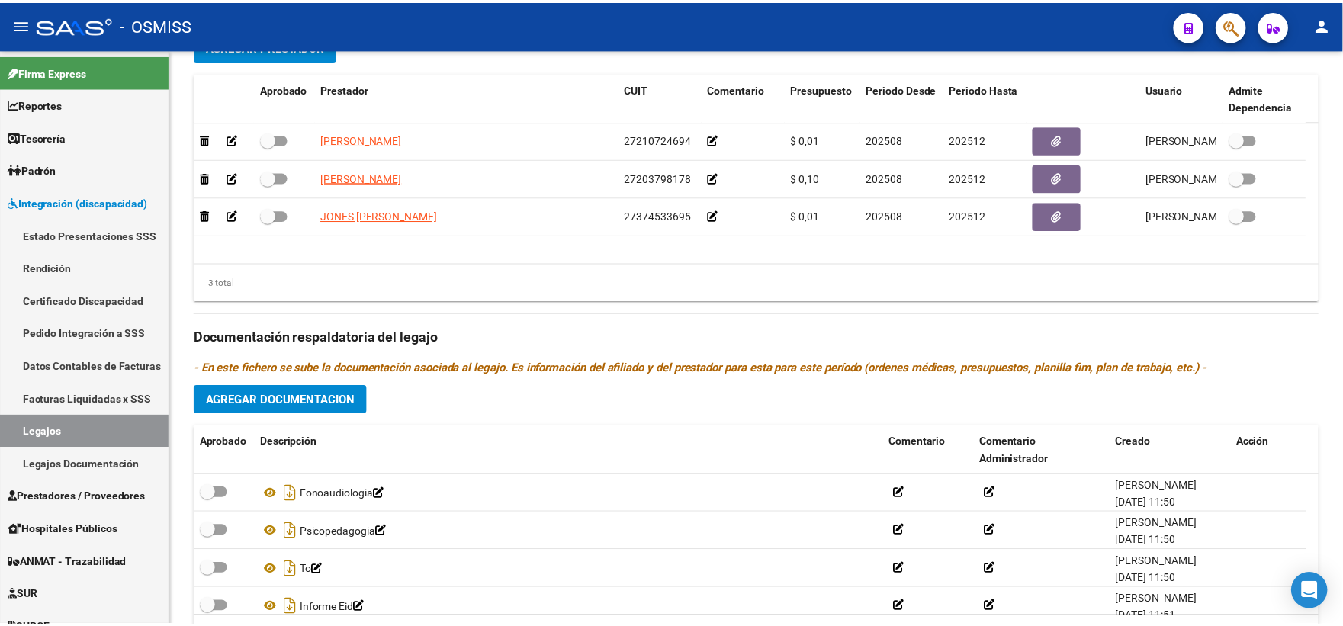
scroll to position [706, 0]
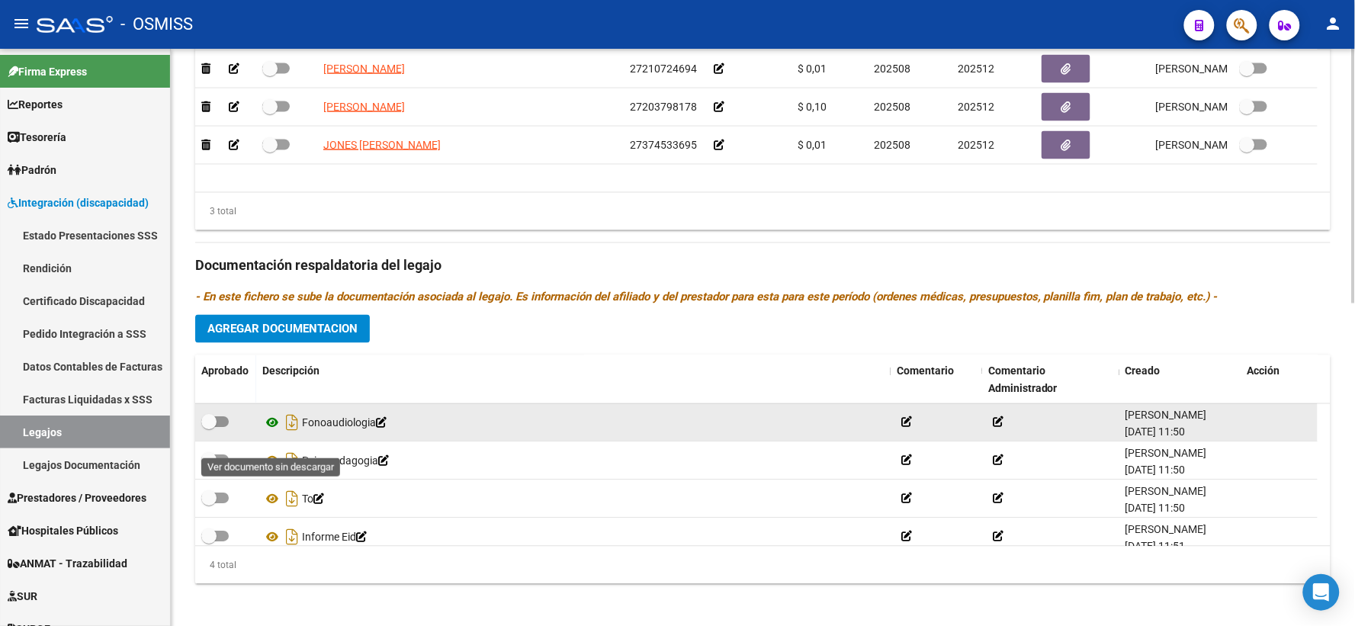
click at [273, 433] on icon at bounding box center [272, 423] width 20 height 18
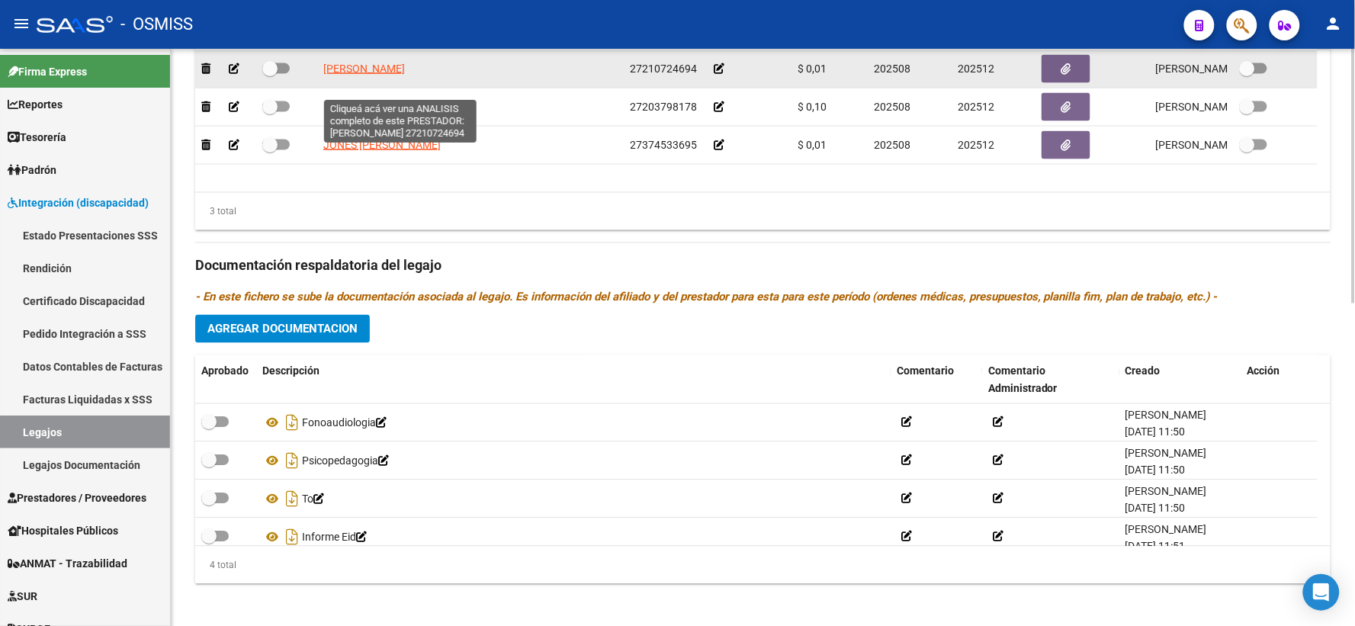
click at [365, 75] on span "[PERSON_NAME]" at bounding box center [364, 69] width 82 height 12
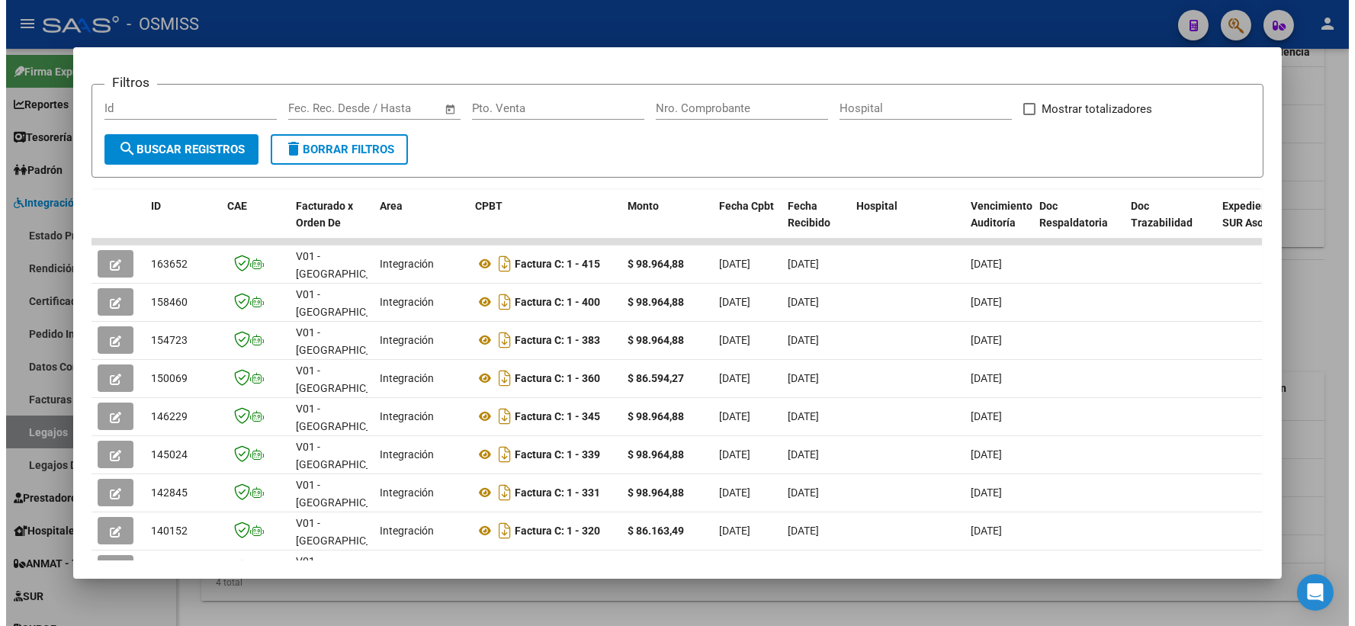
scroll to position [211, 0]
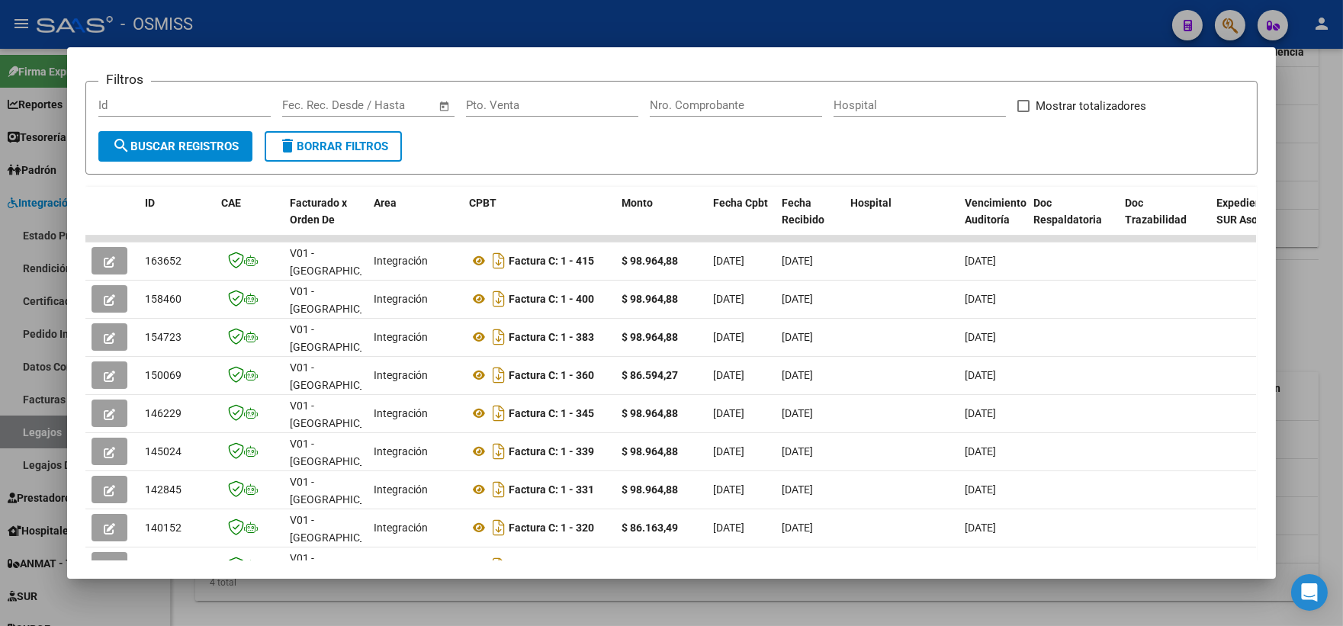
click at [1299, 305] on div at bounding box center [671, 313] width 1343 height 626
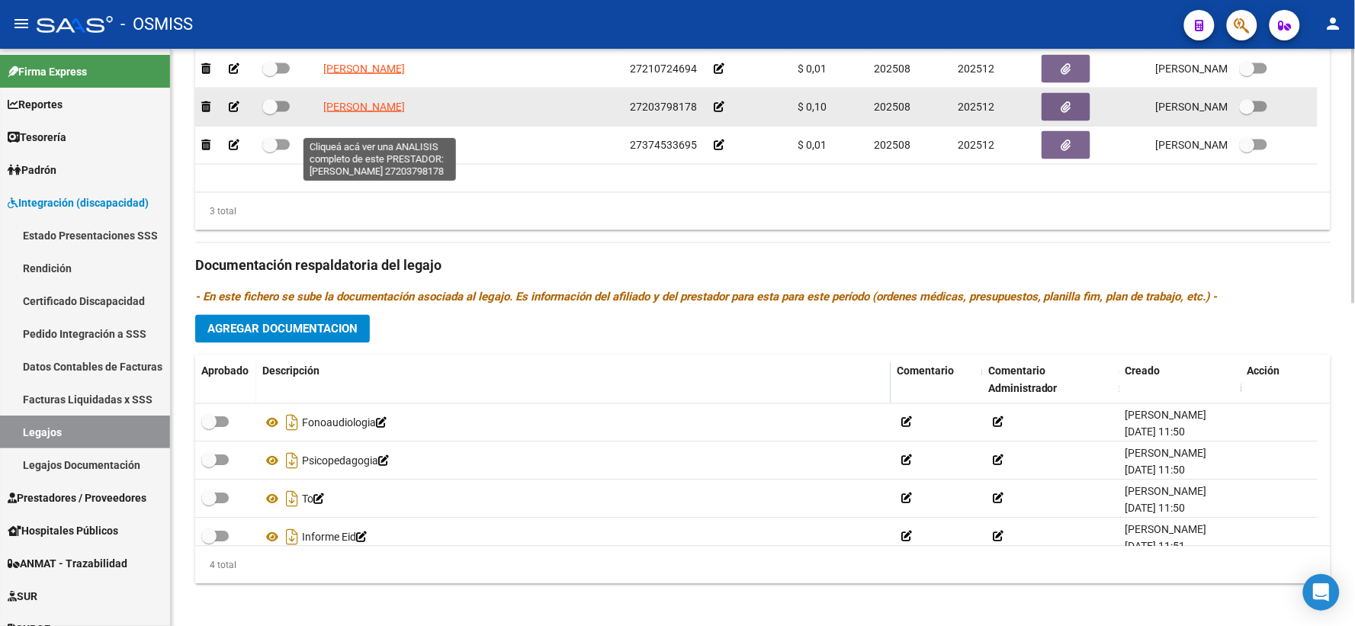
click at [345, 113] on span "[PERSON_NAME]" at bounding box center [364, 107] width 82 height 12
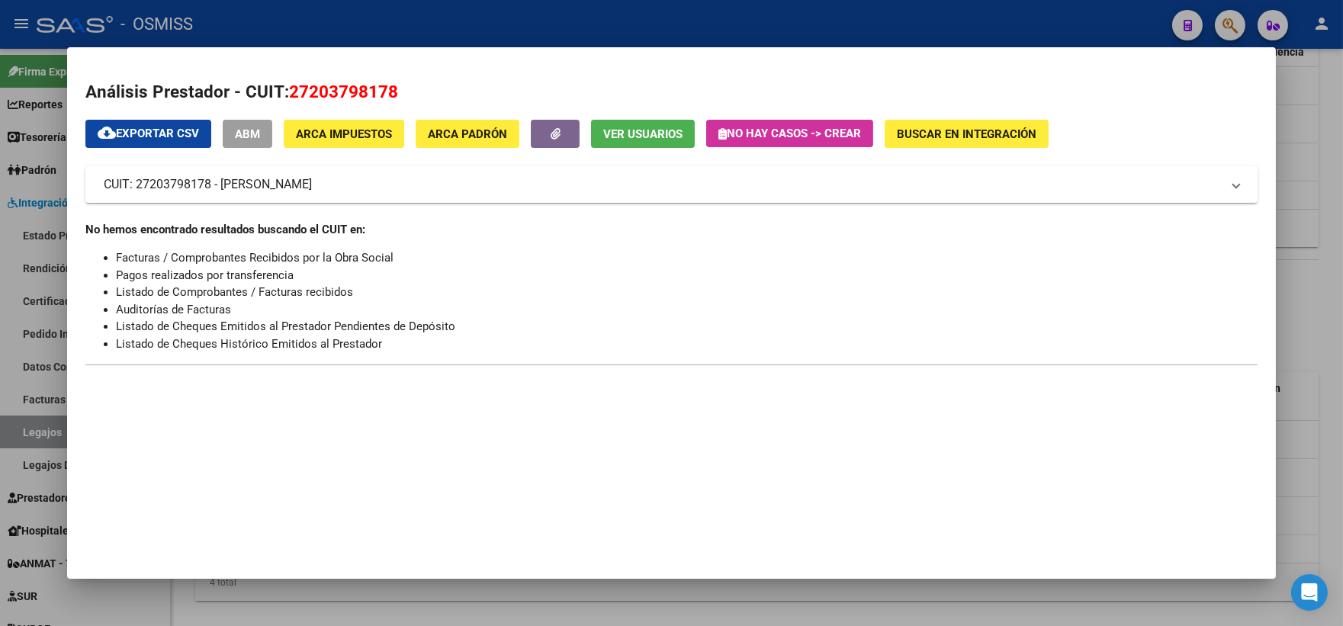
click at [1302, 301] on div at bounding box center [671, 313] width 1343 height 626
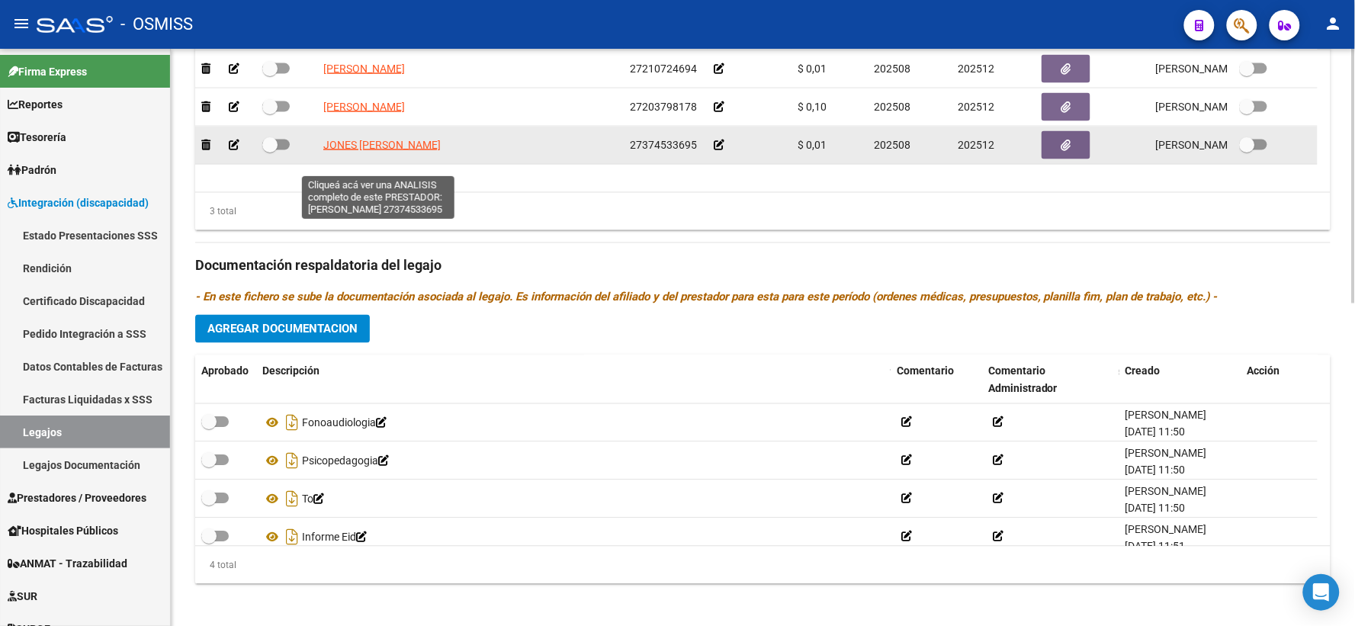
click at [377, 151] on span "JONES [PERSON_NAME]" at bounding box center [381, 145] width 117 height 12
type textarea "27374533695"
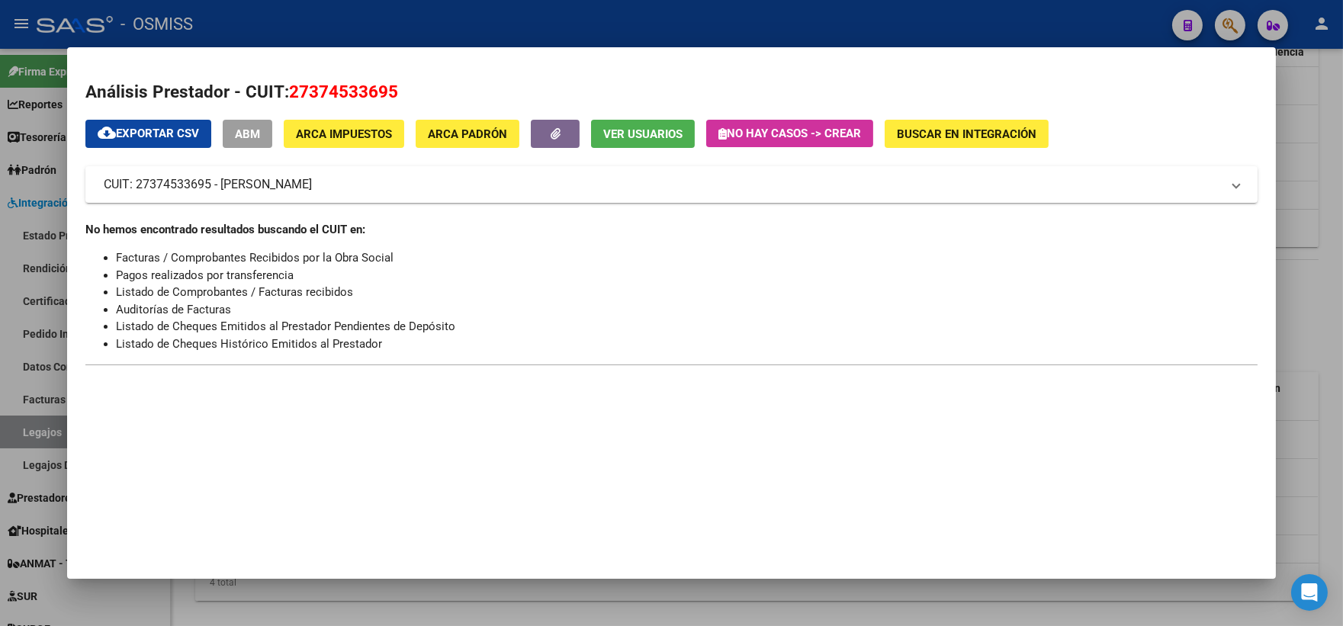
click at [1295, 320] on div at bounding box center [671, 313] width 1343 height 626
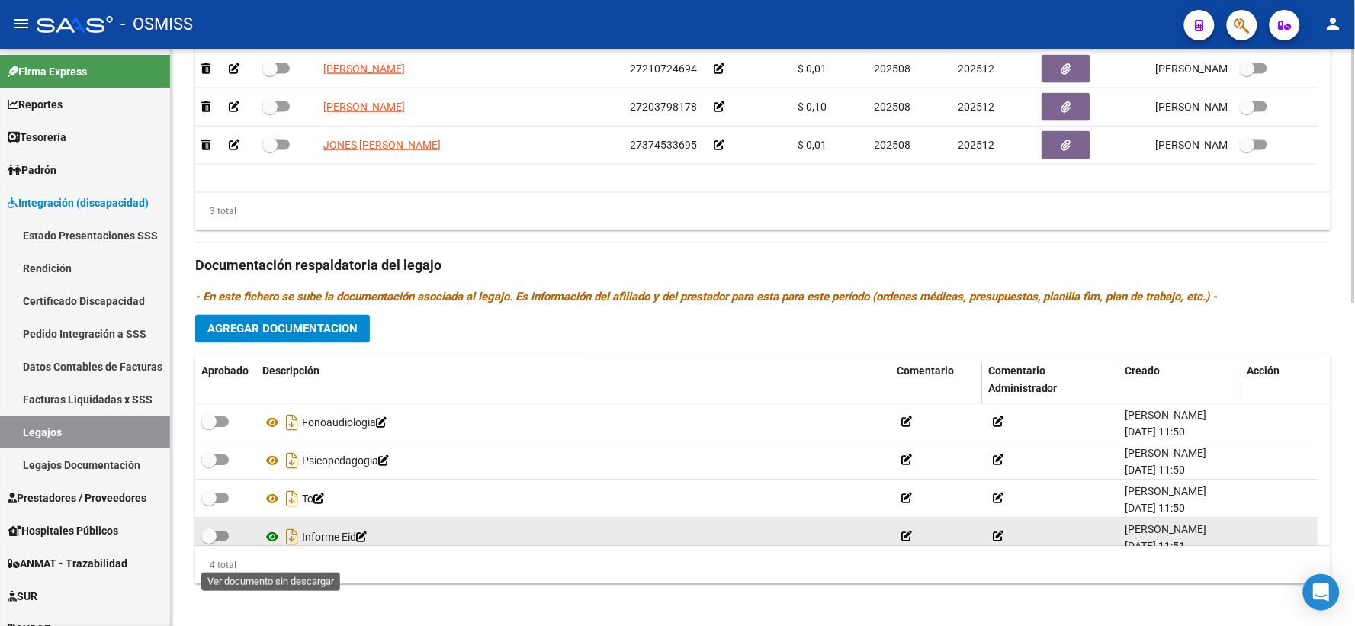
click at [270, 547] on icon at bounding box center [272, 538] width 20 height 18
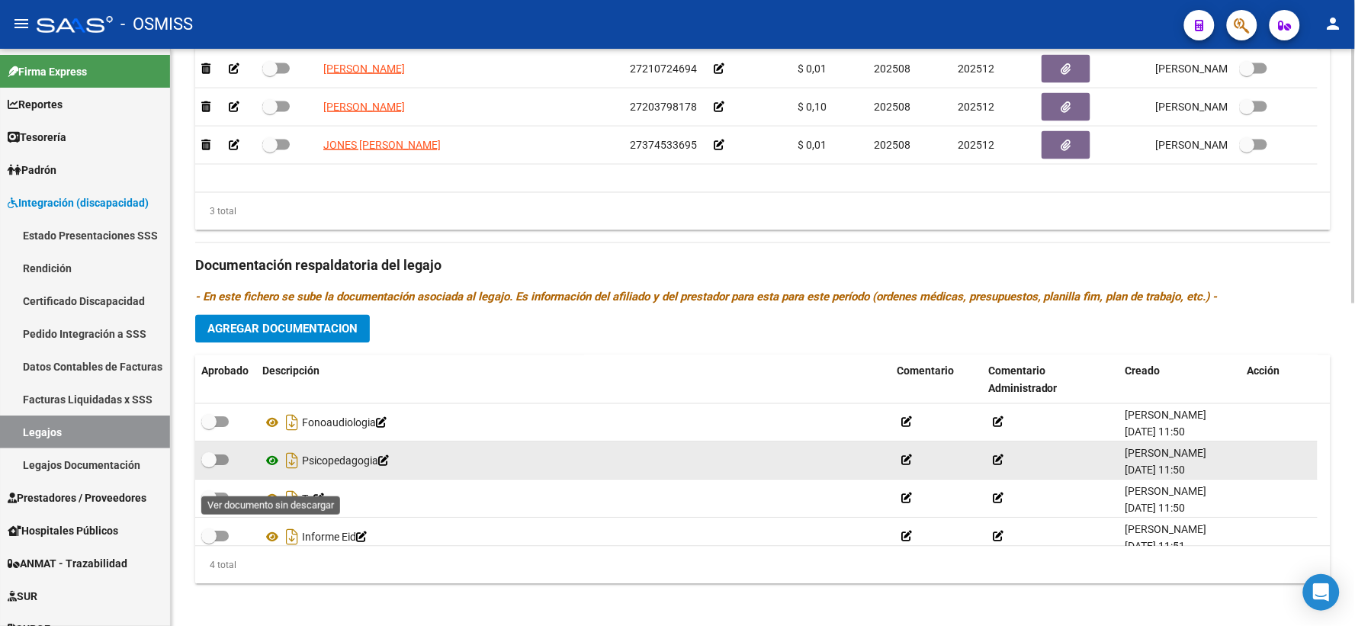
click at [276, 471] on icon at bounding box center [272, 461] width 20 height 18
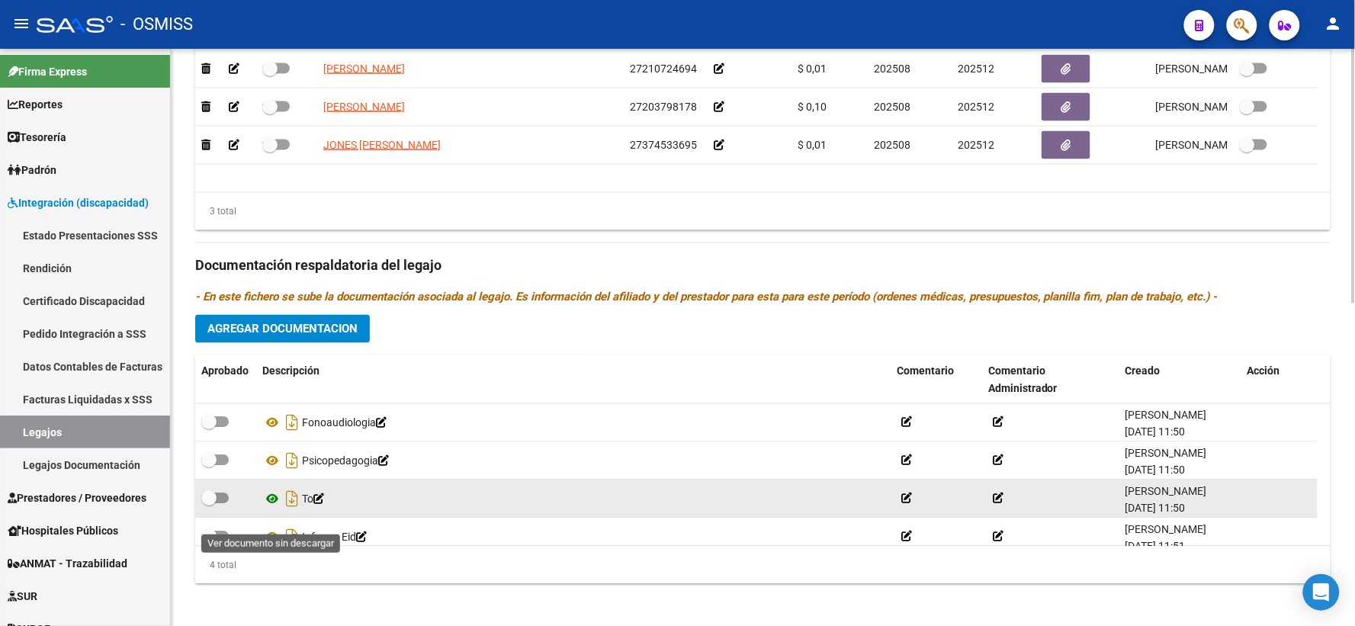
click at [271, 509] on icon at bounding box center [272, 499] width 20 height 18
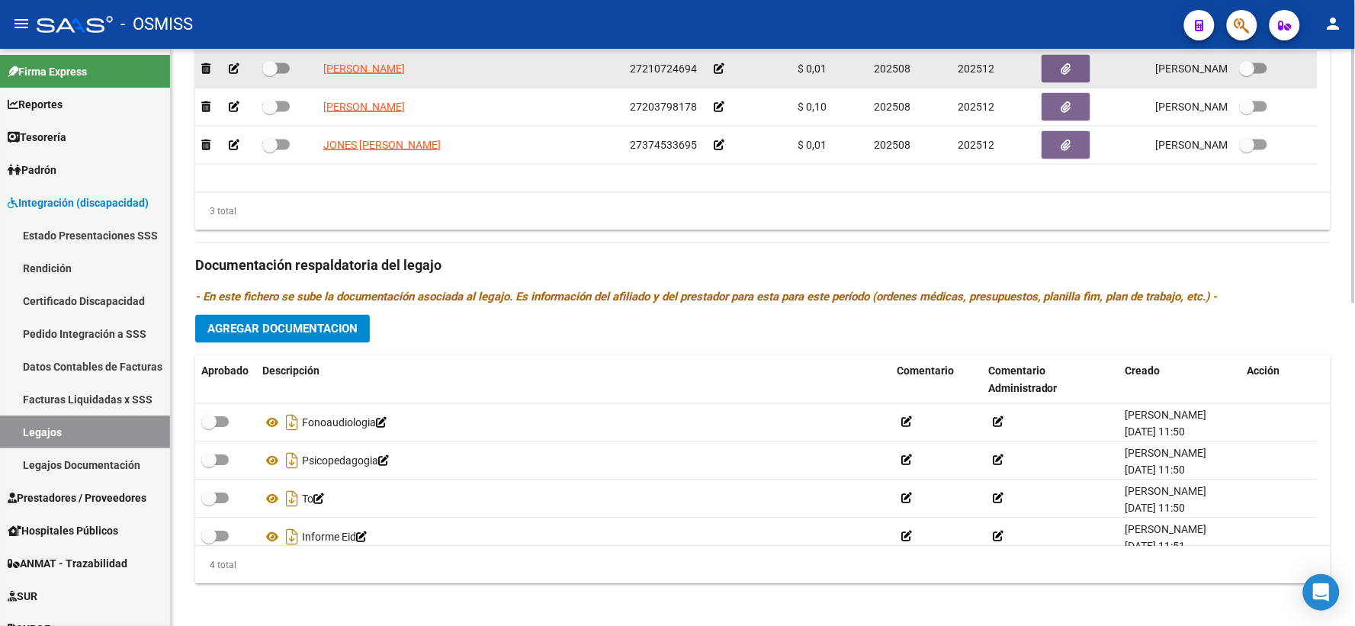
click at [719, 74] on icon at bounding box center [719, 68] width 11 height 11
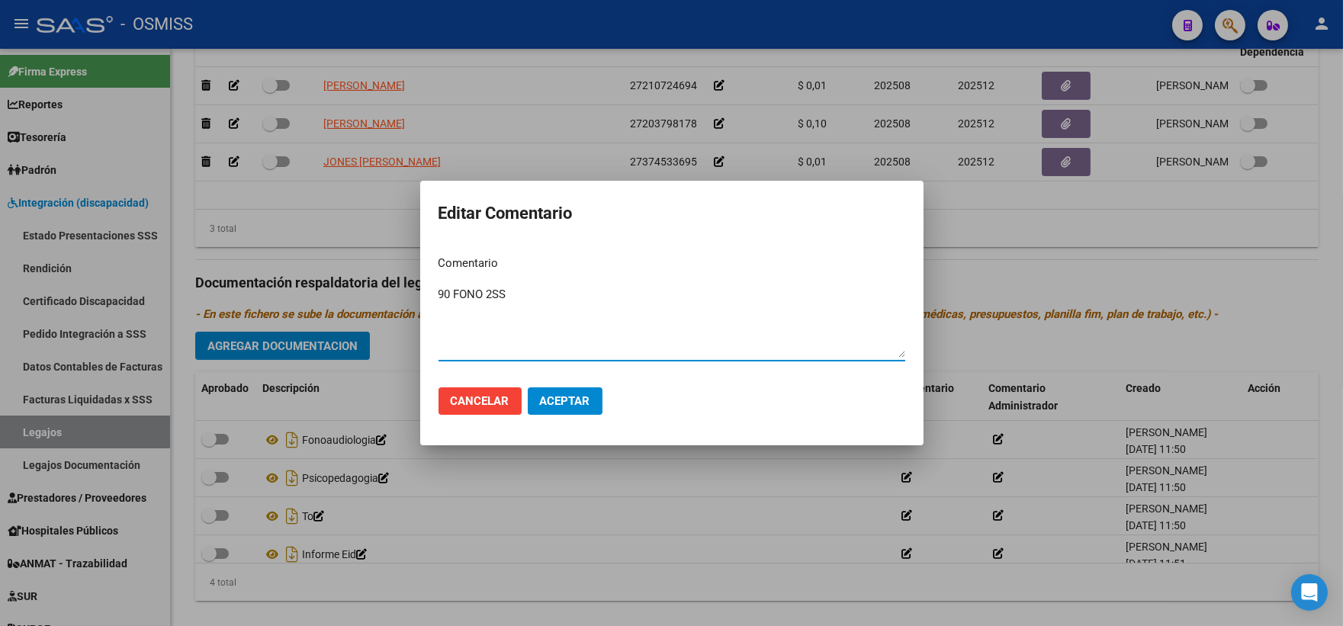
type textarea "90 FONO 2SS"
click at [552, 393] on button "Aceptar" at bounding box center [565, 401] width 75 height 27
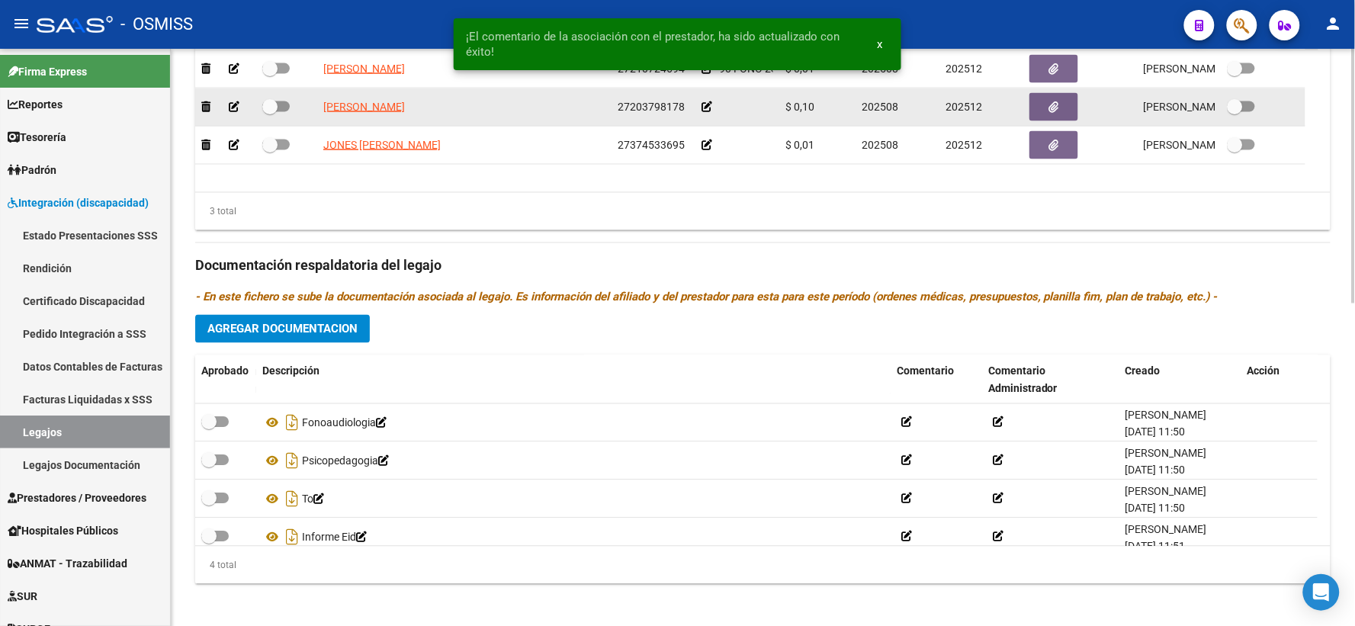
click at [706, 112] on icon at bounding box center [707, 106] width 11 height 11
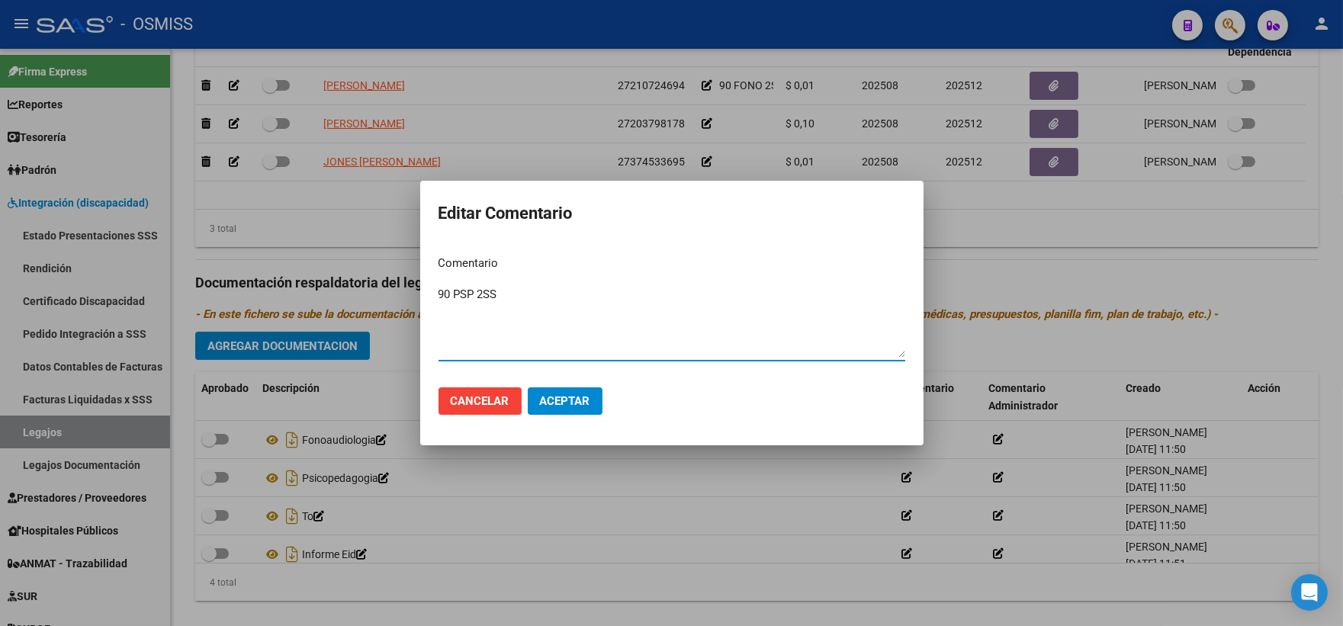
type textarea "90 PSP 2SS"
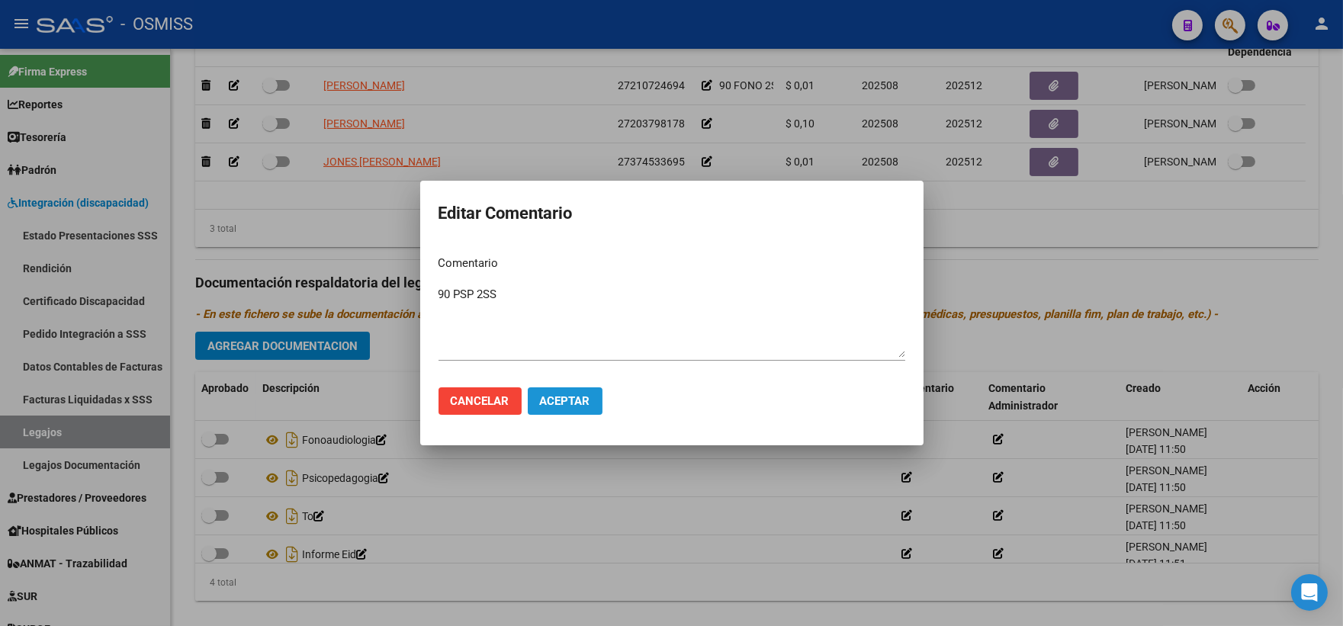
click at [535, 398] on button "Aceptar" at bounding box center [565, 401] width 75 height 27
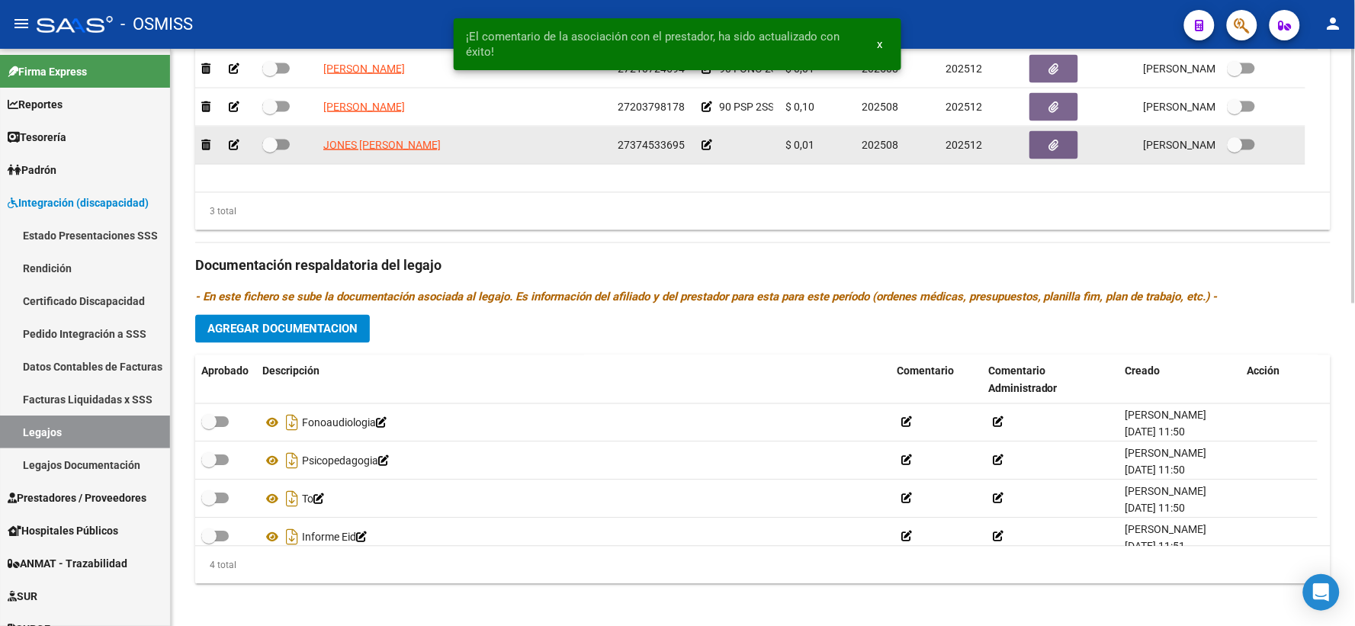
click at [711, 150] on icon at bounding box center [707, 145] width 11 height 11
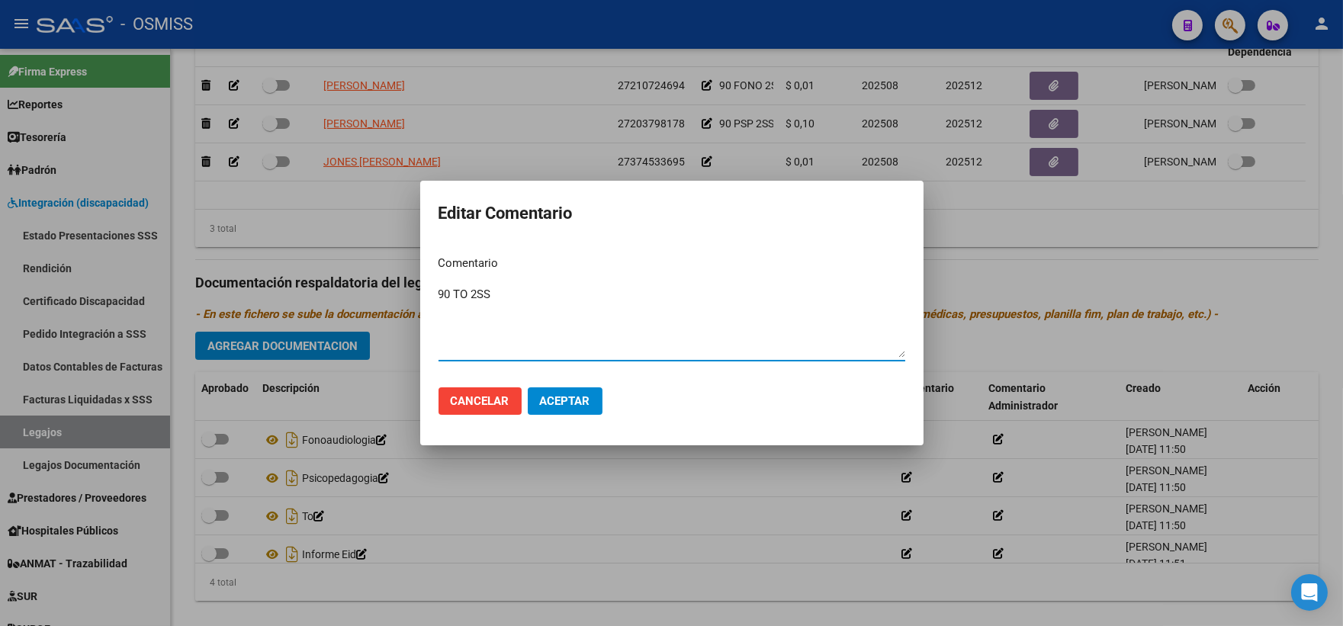
type textarea "90 TO 2SS"
click at [565, 388] on button "Aceptar" at bounding box center [565, 401] width 75 height 27
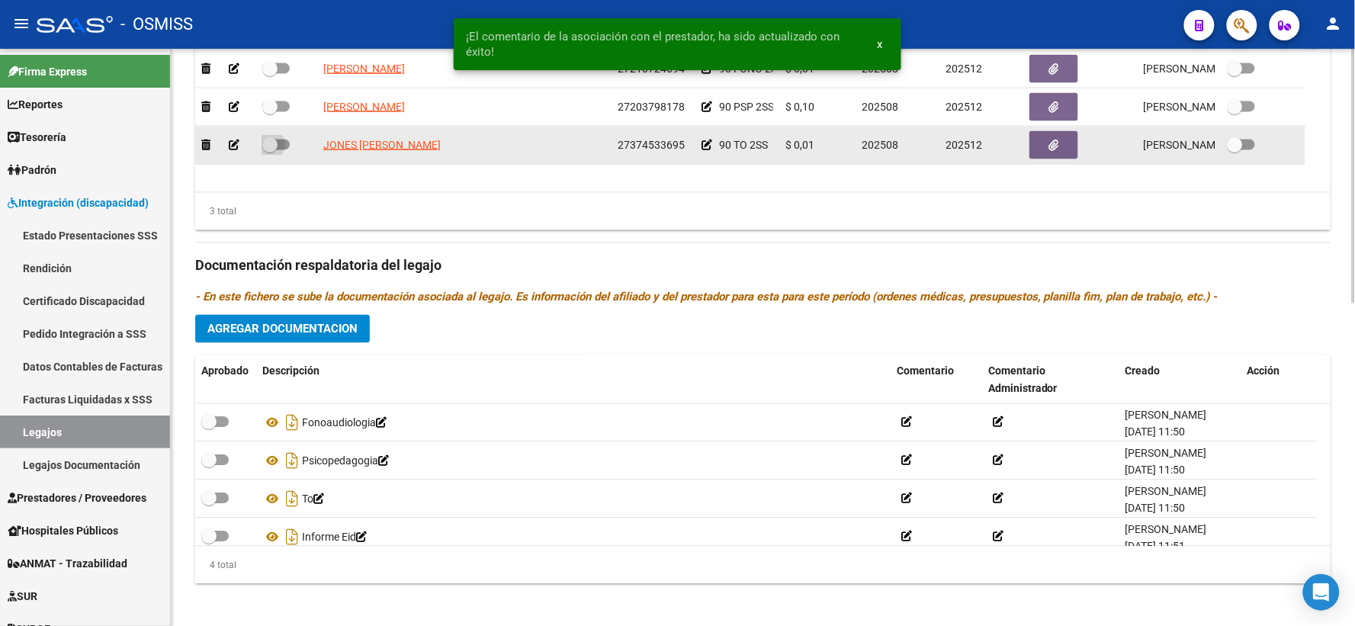
click at [272, 153] on span at bounding box center [269, 144] width 15 height 15
click at [270, 151] on input "checkbox" at bounding box center [269, 150] width 1 height 1
checkbox input "true"
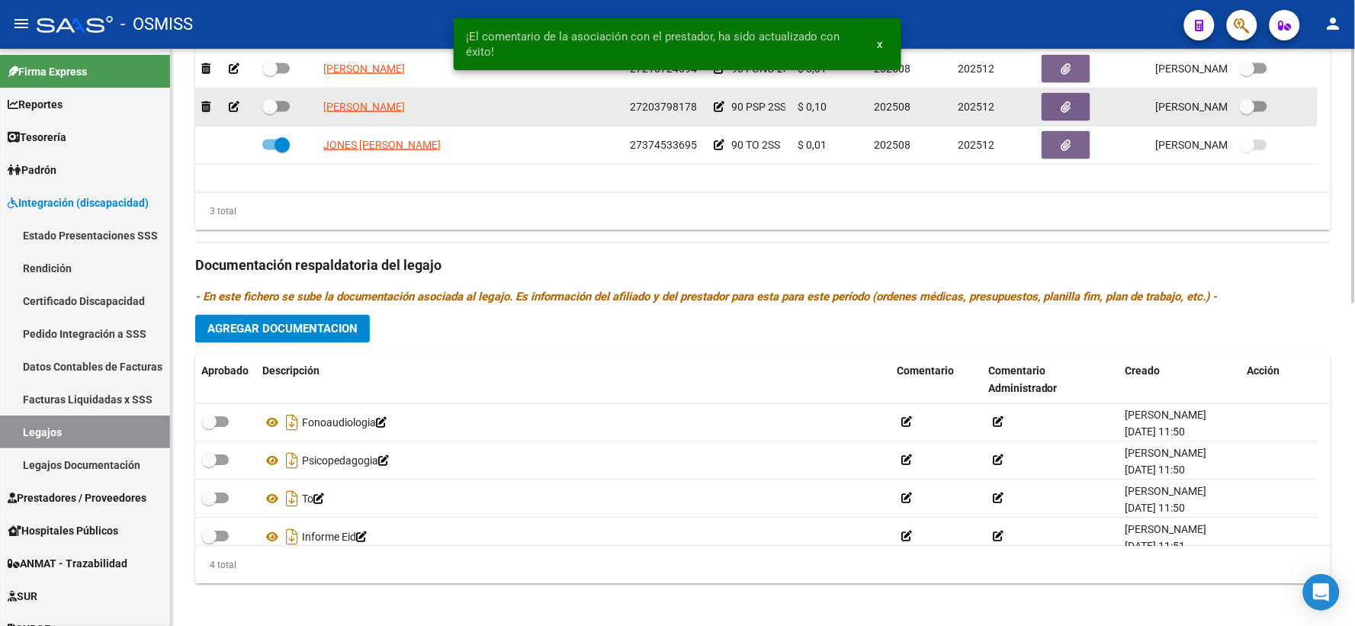
click at [270, 114] on span at bounding box center [269, 106] width 15 height 15
click at [270, 113] on input "checkbox" at bounding box center [269, 112] width 1 height 1
checkbox input "true"
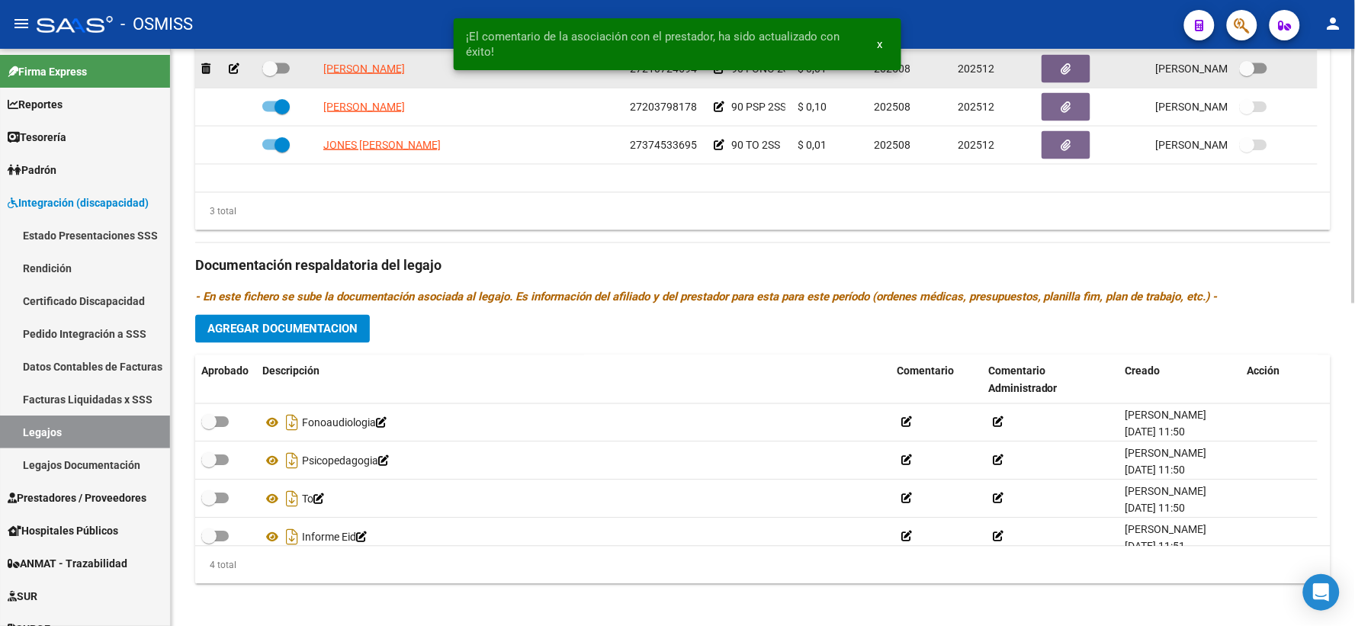
click at [268, 76] on span at bounding box center [269, 68] width 15 height 15
click at [269, 75] on input "checkbox" at bounding box center [269, 74] width 1 height 1
checkbox input "true"
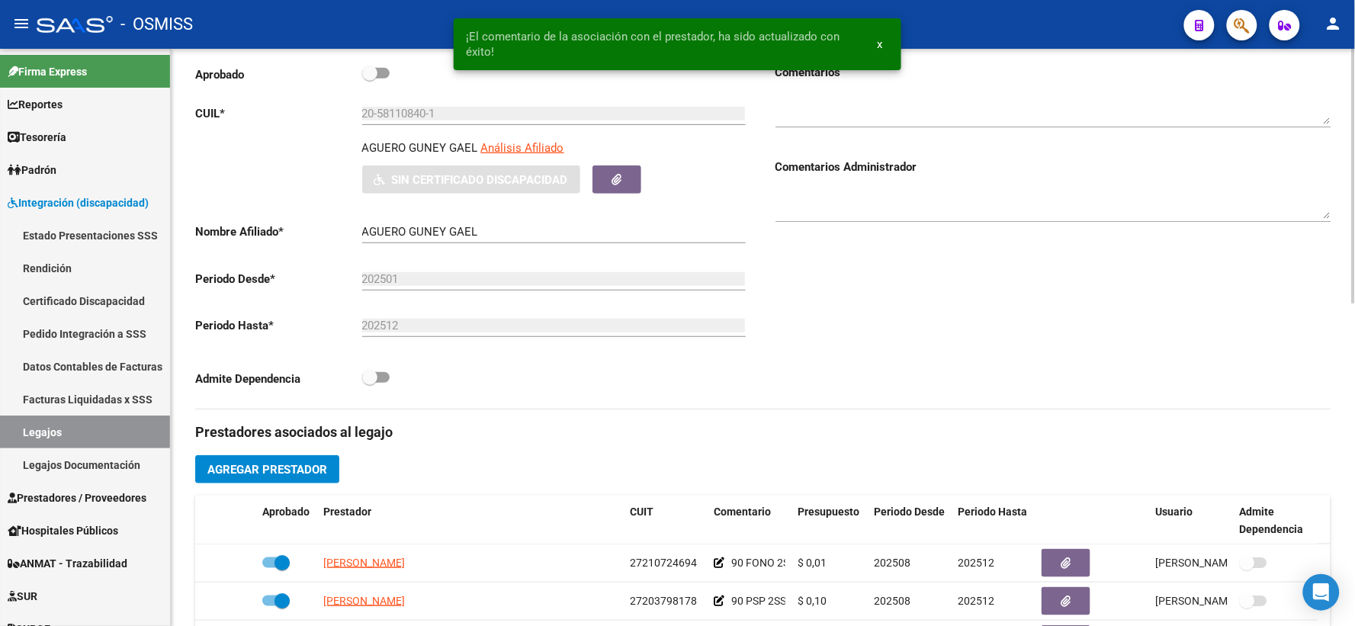
click at [374, 81] on span at bounding box center [369, 73] width 15 height 15
click at [370, 79] on input "checkbox" at bounding box center [369, 79] width 1 height 1
checkbox input "true"
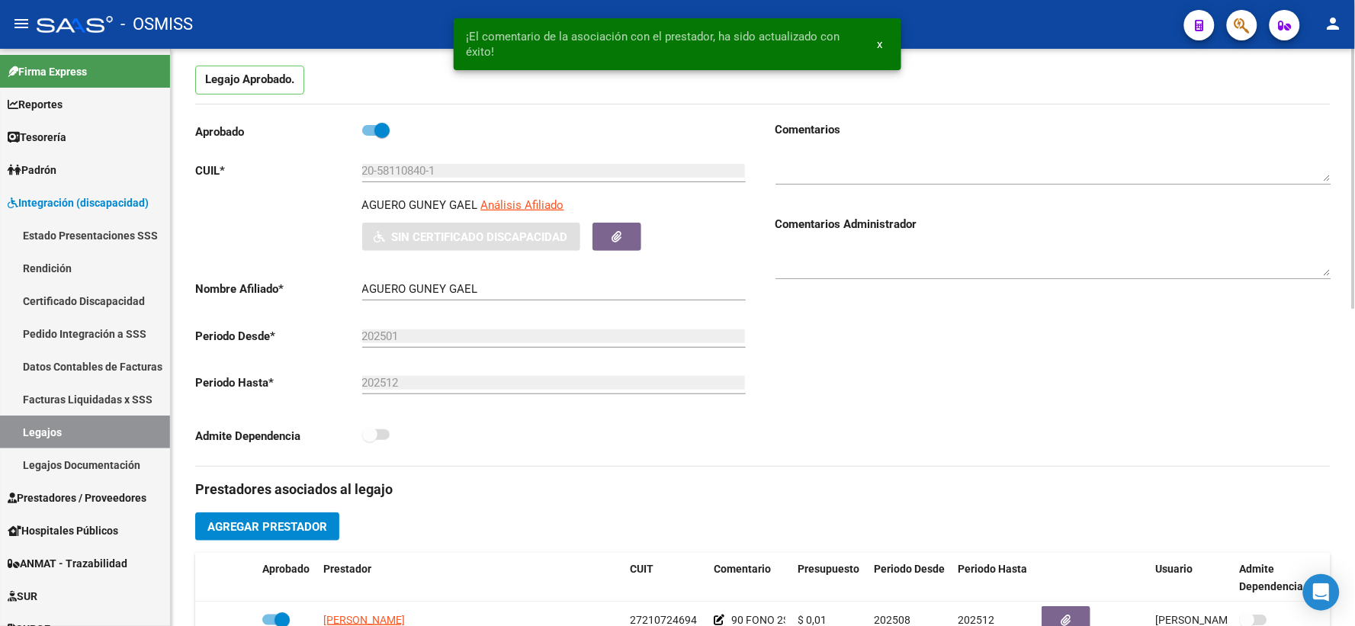
scroll to position [0, 0]
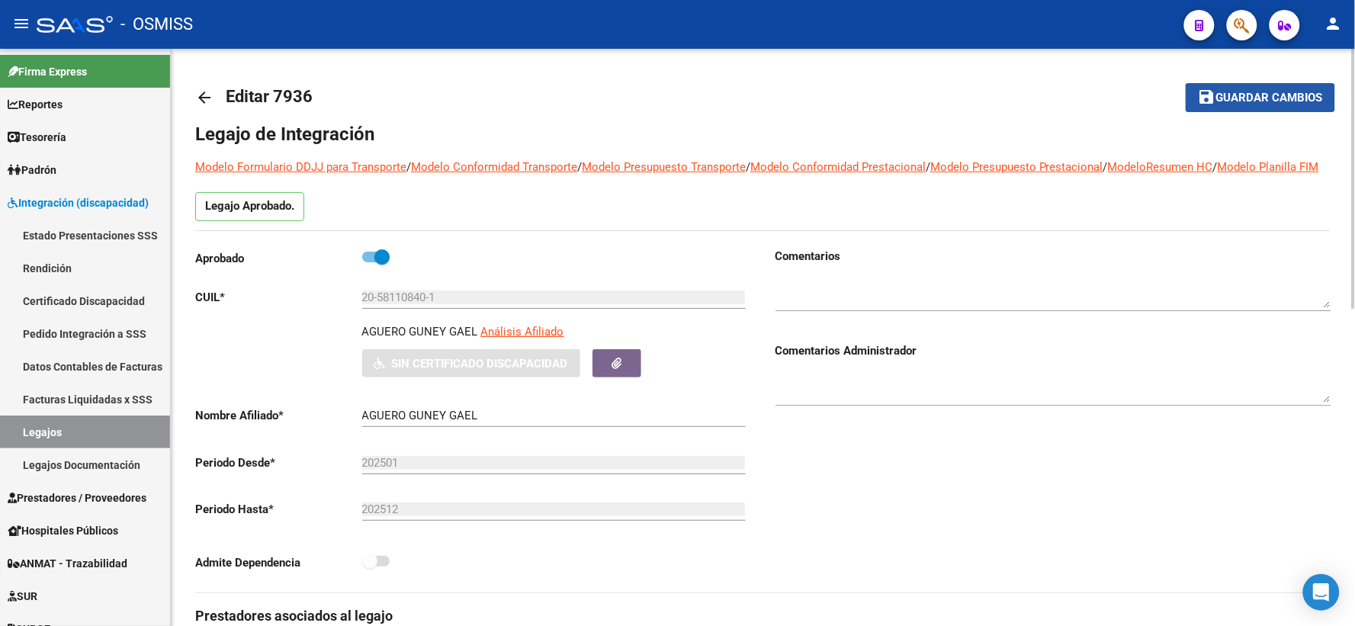
drag, startPoint x: 1260, startPoint y: 103, endPoint x: 1044, endPoint y: 238, distance: 255.3
click at [1253, 105] on button "save Guardar cambios" at bounding box center [1261, 97] width 150 height 28
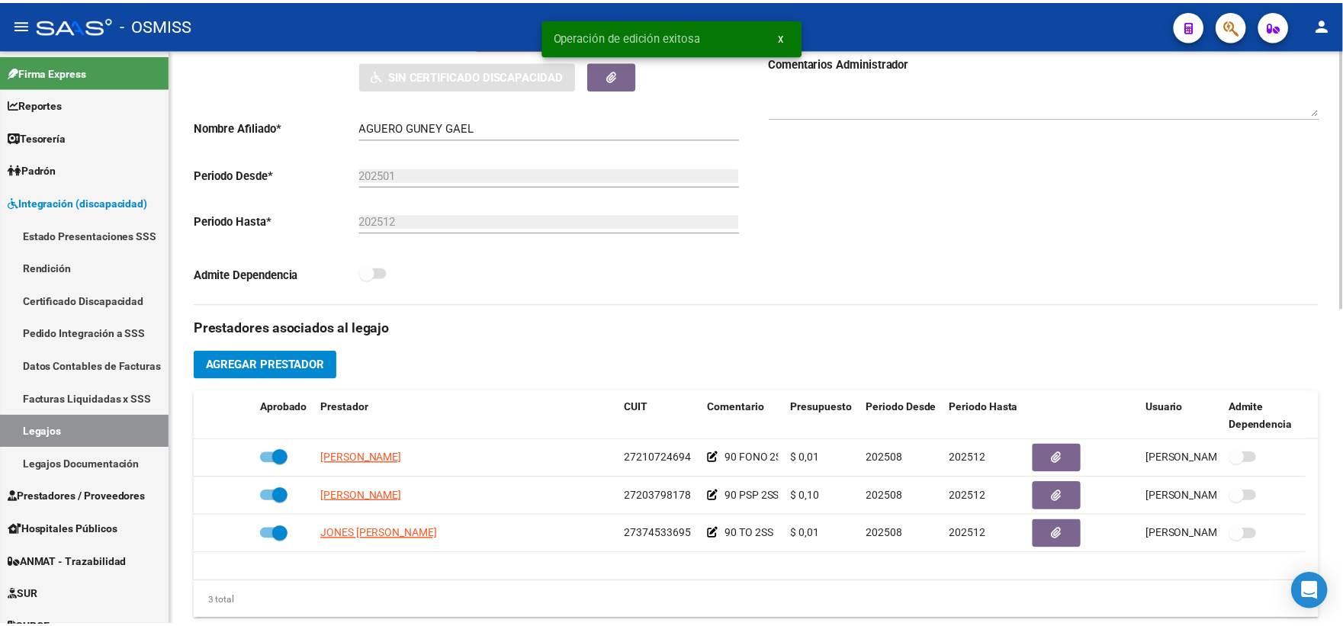
scroll to position [423, 0]
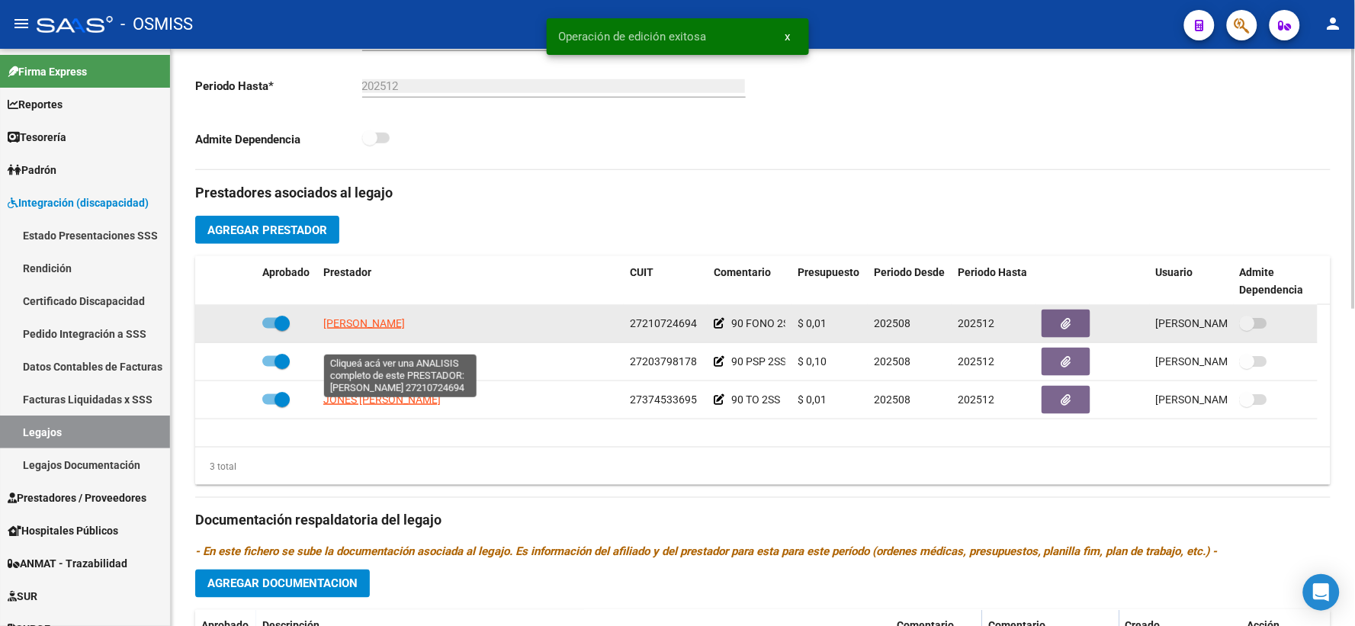
click at [378, 330] on span "[PERSON_NAME]" at bounding box center [364, 323] width 82 height 12
type textarea "27210724694"
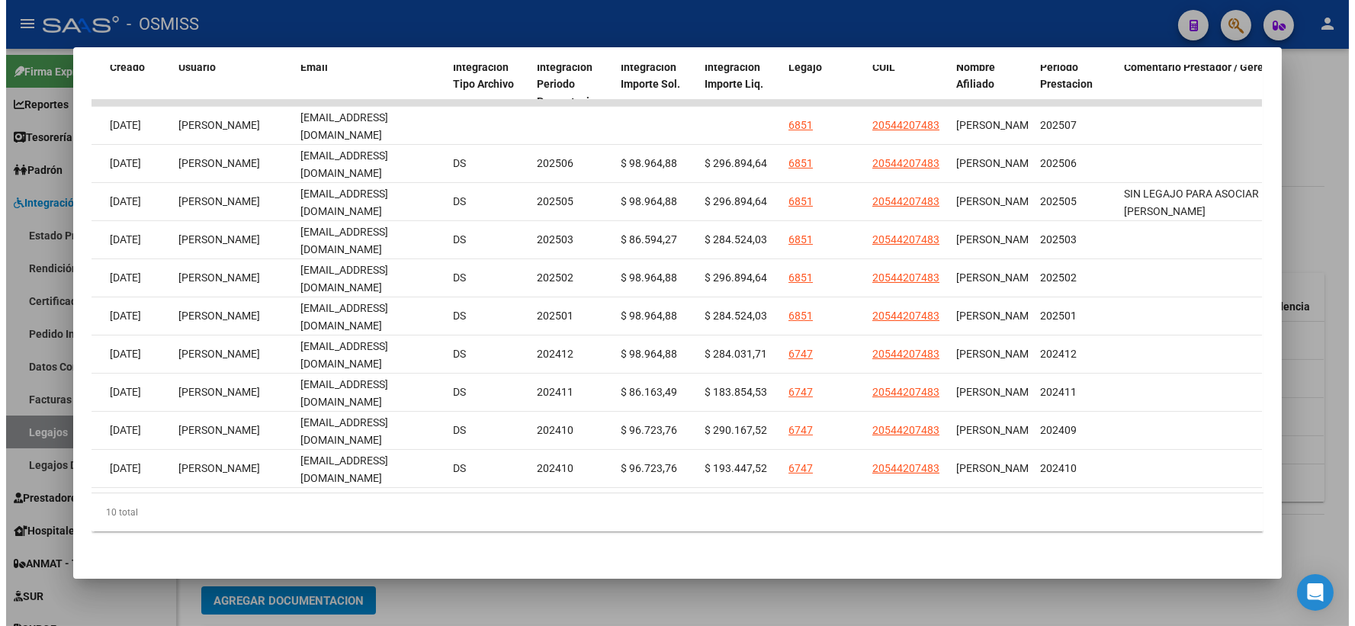
scroll to position [0, 1729]
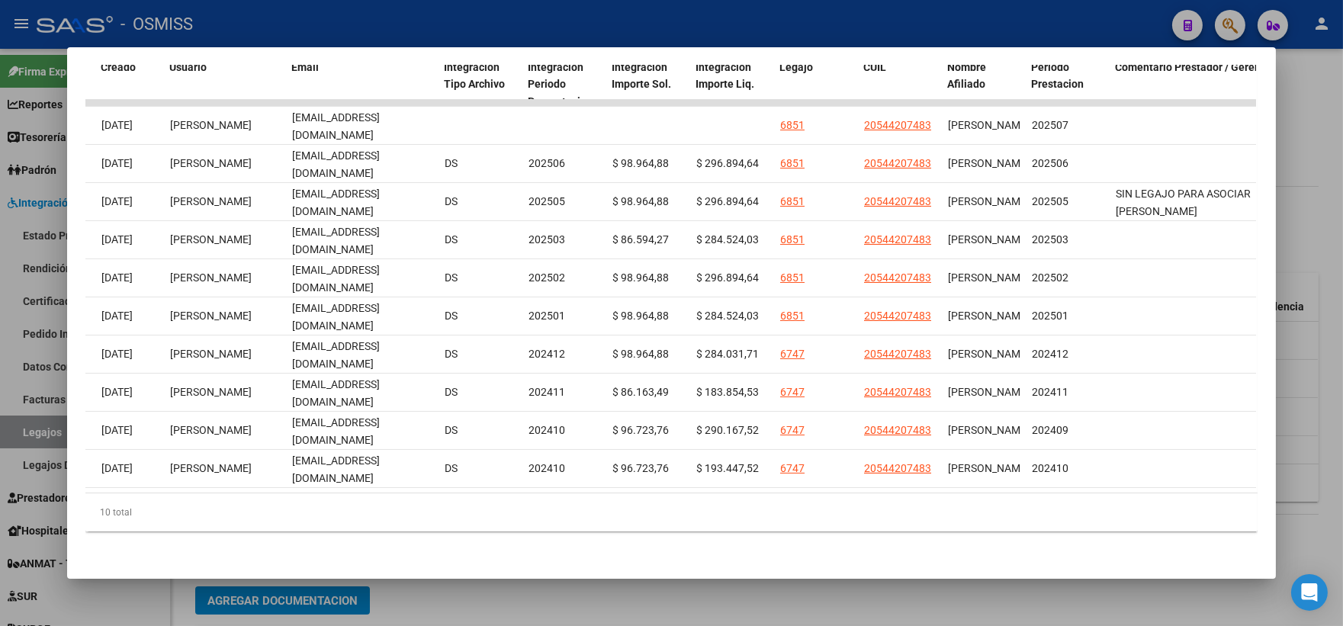
click at [1310, 185] on div at bounding box center [671, 313] width 1343 height 626
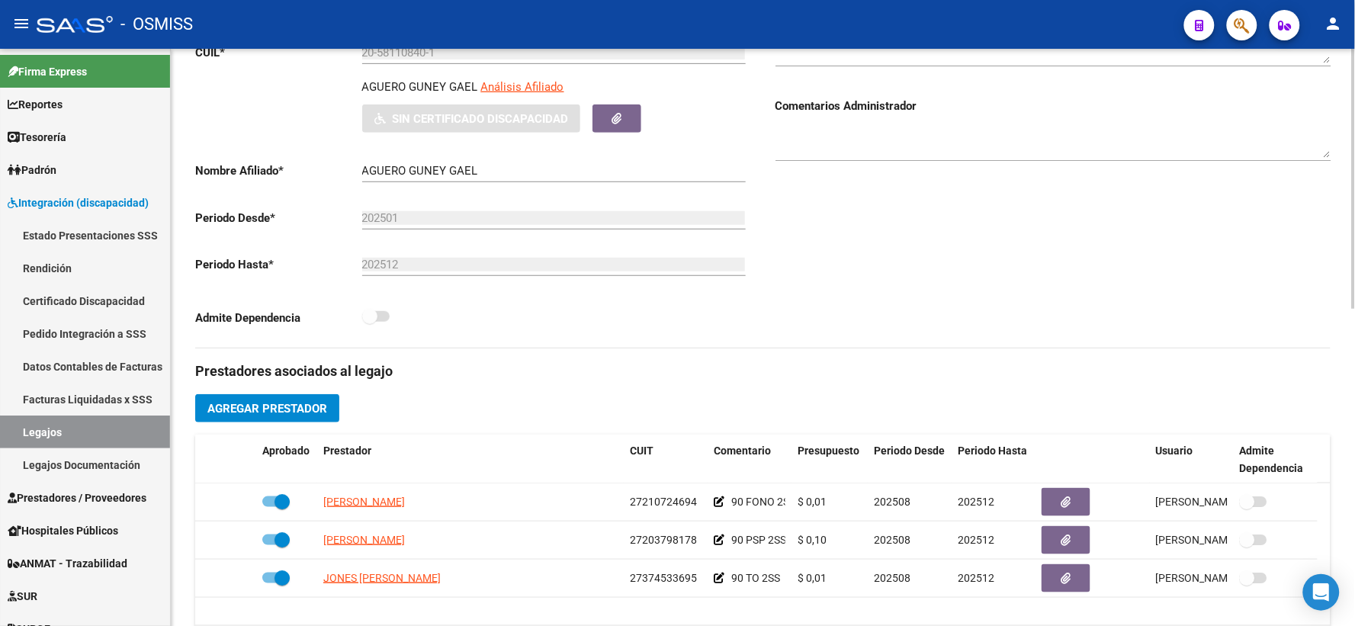
scroll to position [0, 0]
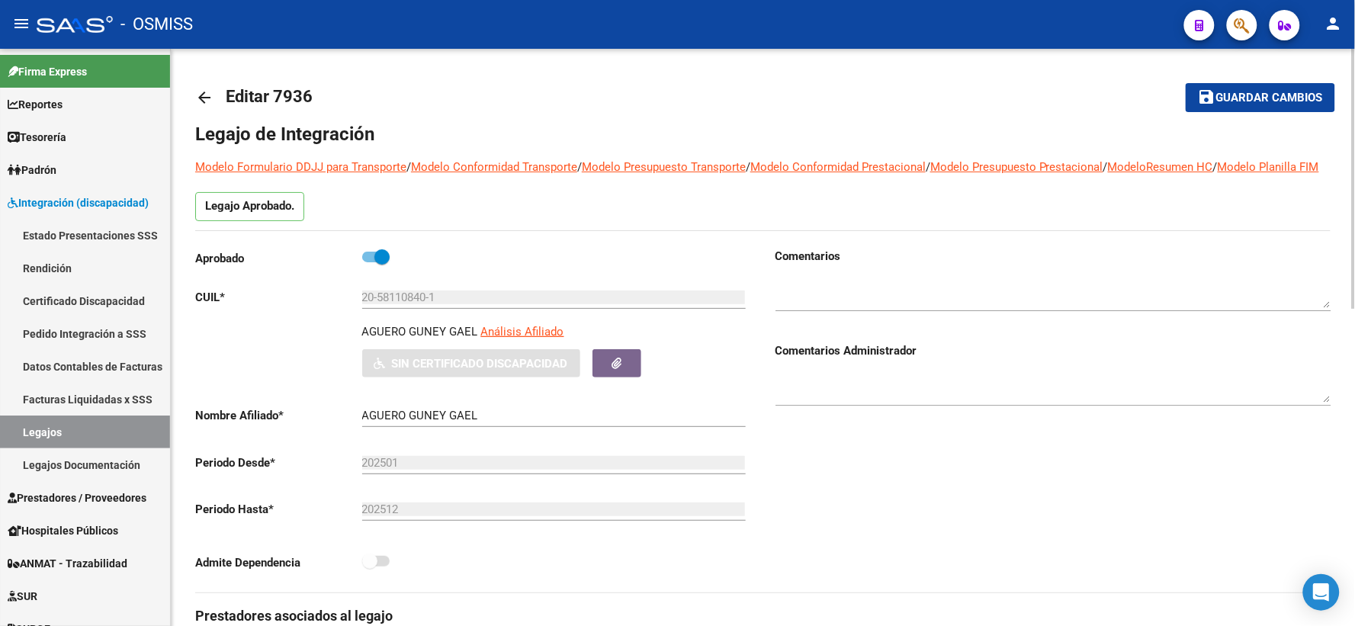
drag, startPoint x: 1249, startPoint y: 105, endPoint x: 1224, endPoint y: 100, distance: 26.3
click at [1224, 100] on button "save Guardar cambios" at bounding box center [1261, 97] width 150 height 28
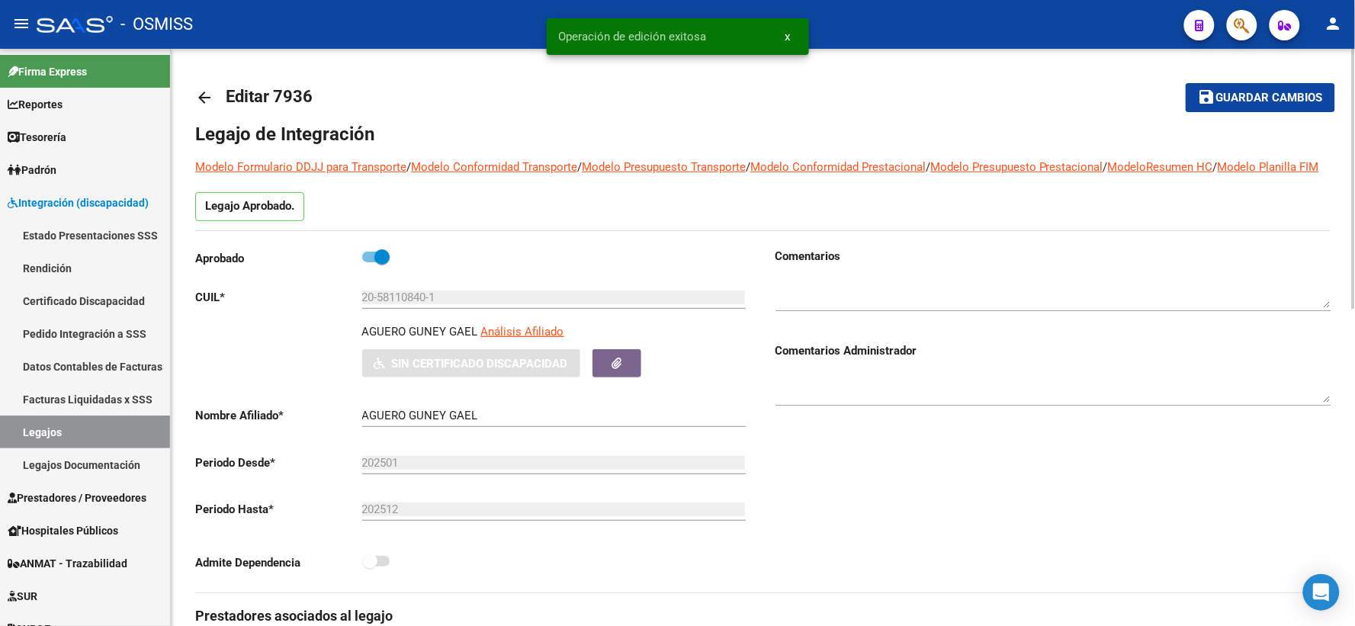
click at [208, 100] on mat-icon "arrow_back" at bounding box center [204, 97] width 18 height 18
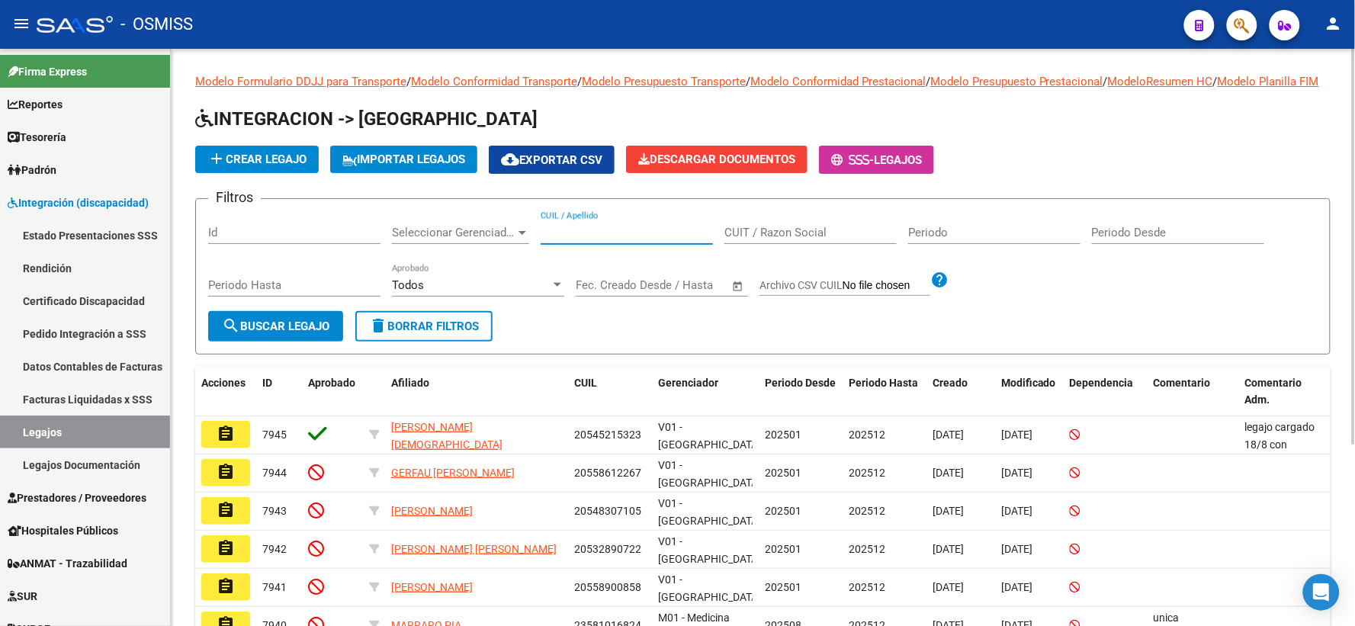
paste input "27592613374"
type input "27592613374"
click at [318, 331] on button "search Buscar Legajo" at bounding box center [275, 326] width 135 height 31
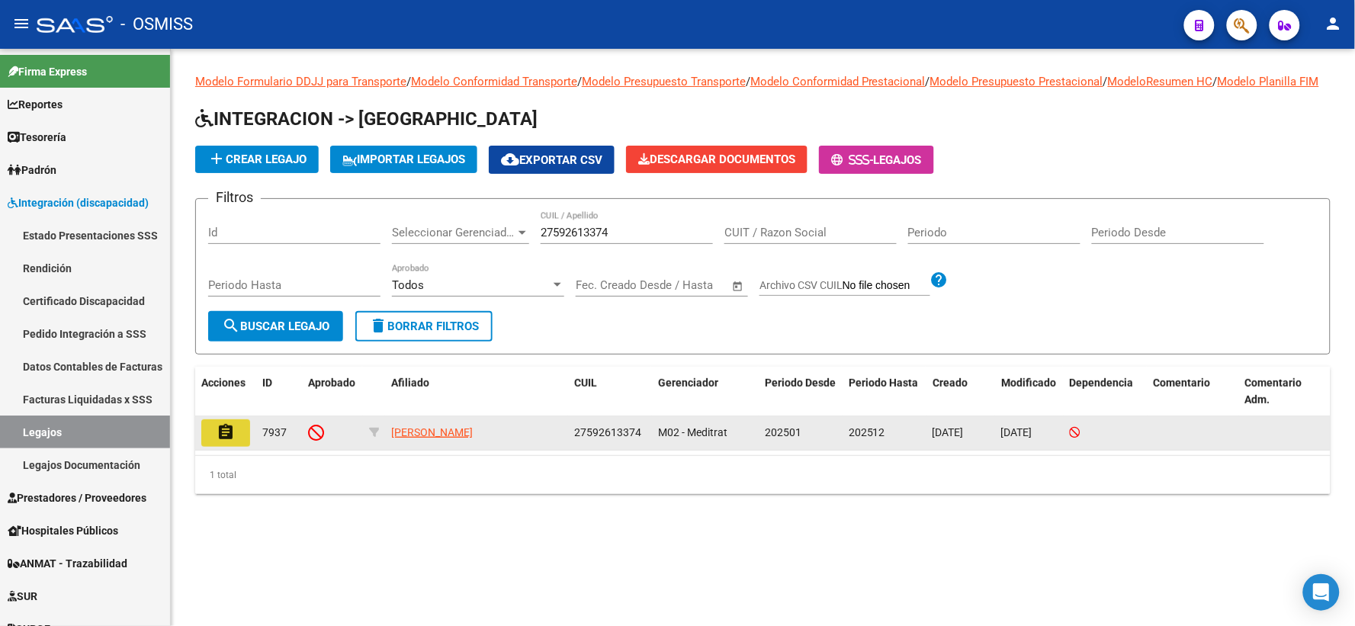
click at [235, 447] on button "assignment" at bounding box center [225, 433] width 49 height 27
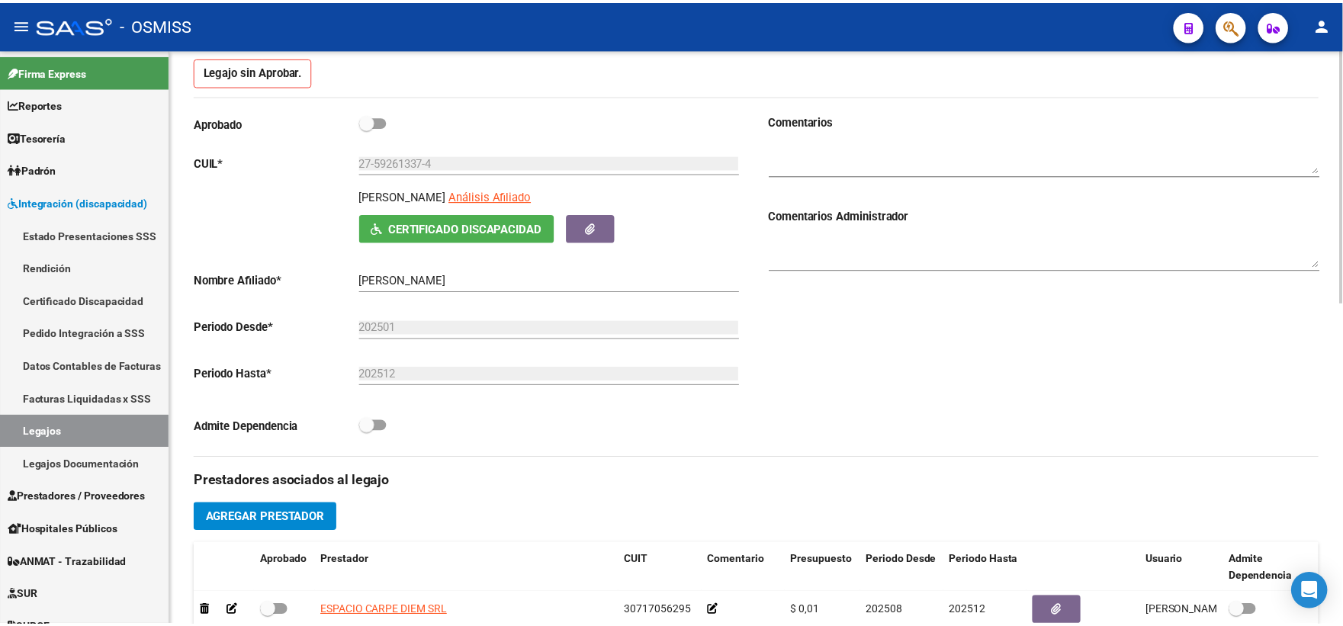
scroll to position [211, 0]
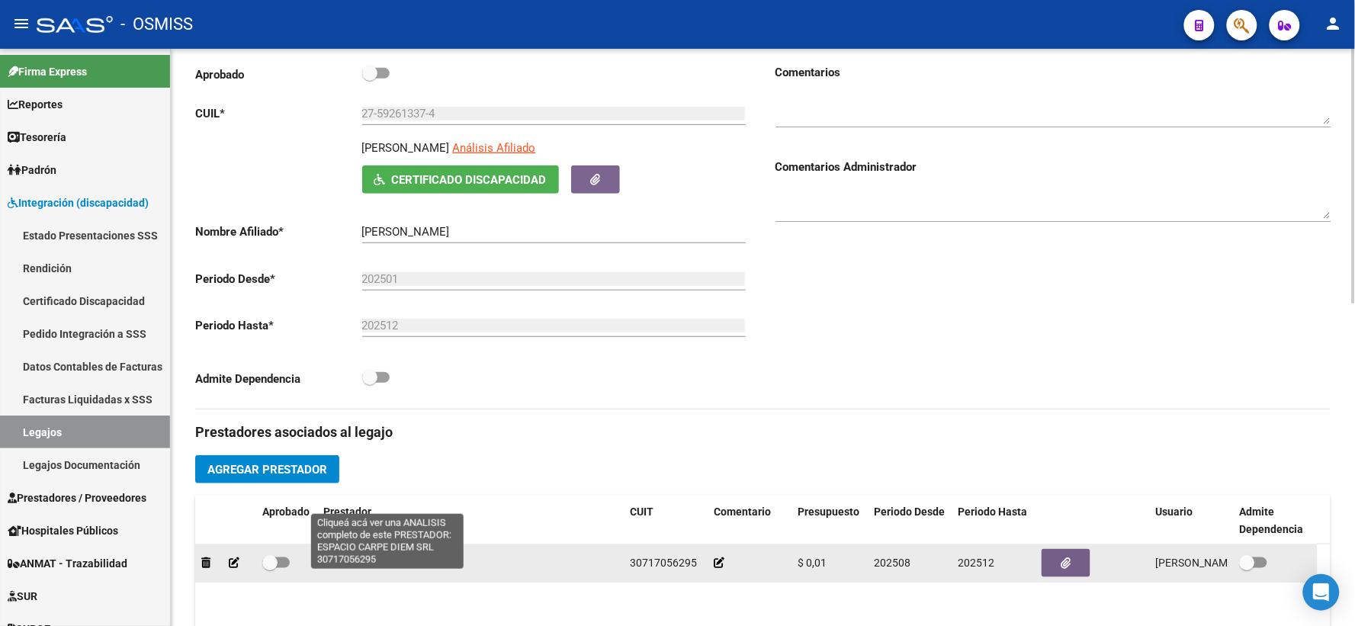
click at [421, 569] on span "ESPACIO CARPE DIEM SRL" at bounding box center [386, 563] width 127 height 12
type textarea "30717056295"
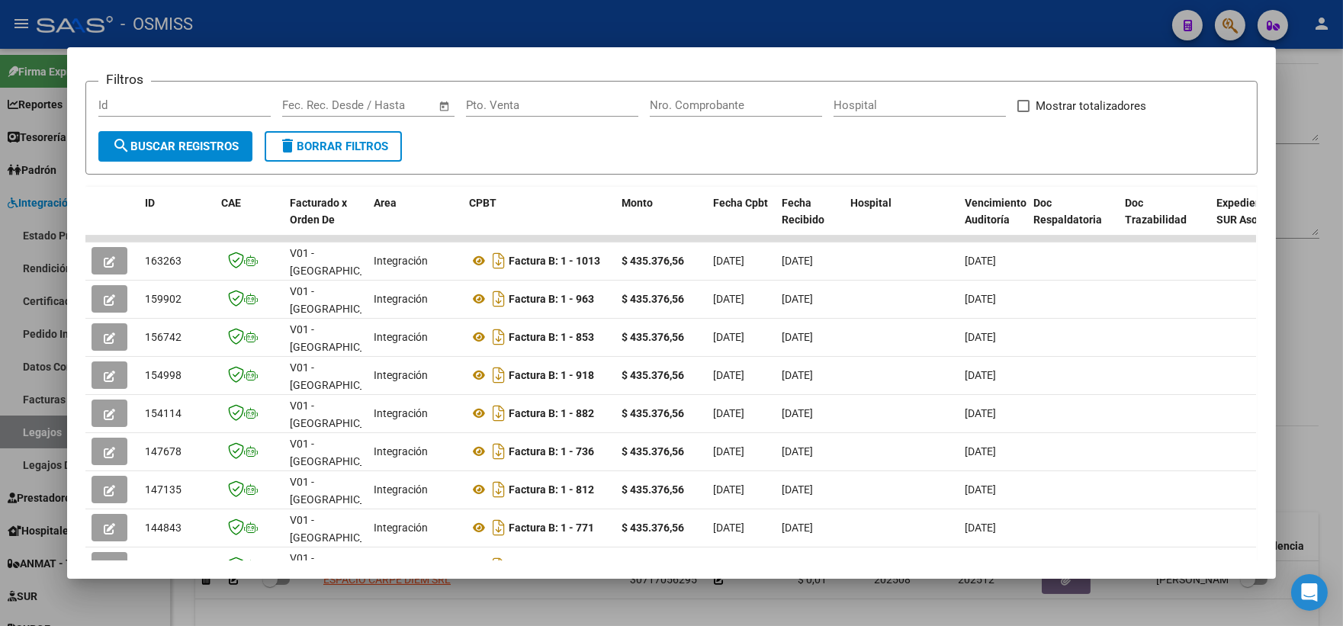
click at [1306, 346] on div at bounding box center [671, 313] width 1343 height 626
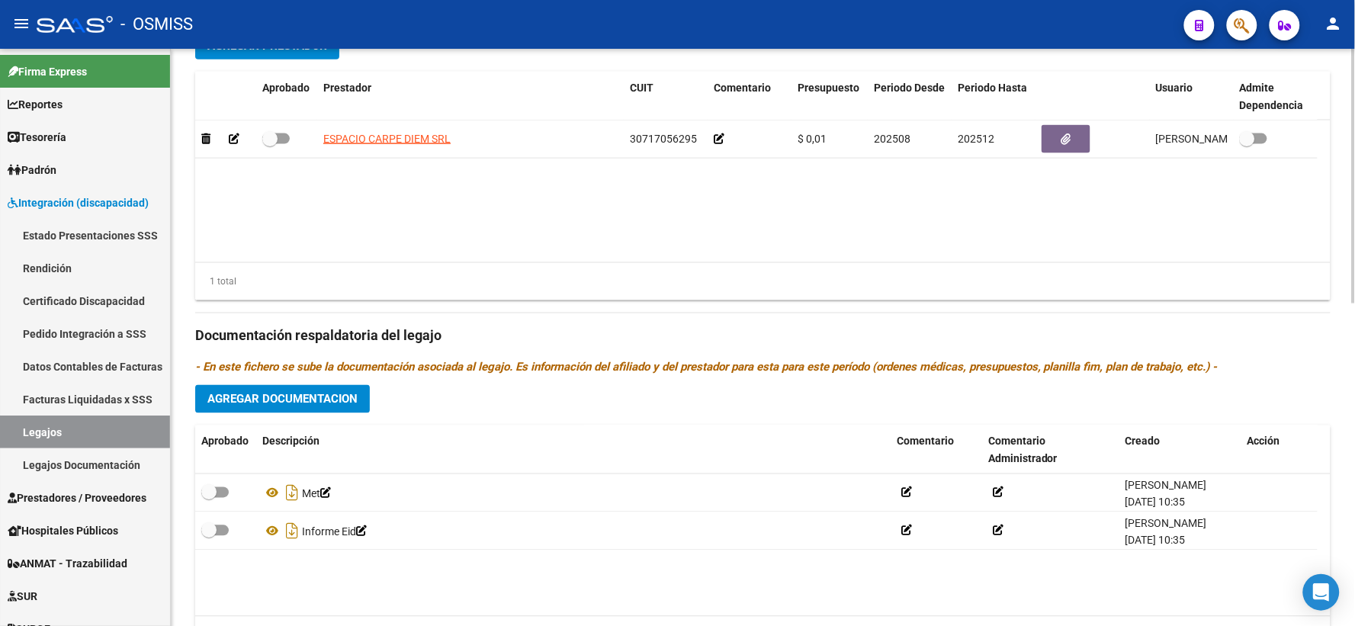
scroll to position [706, 0]
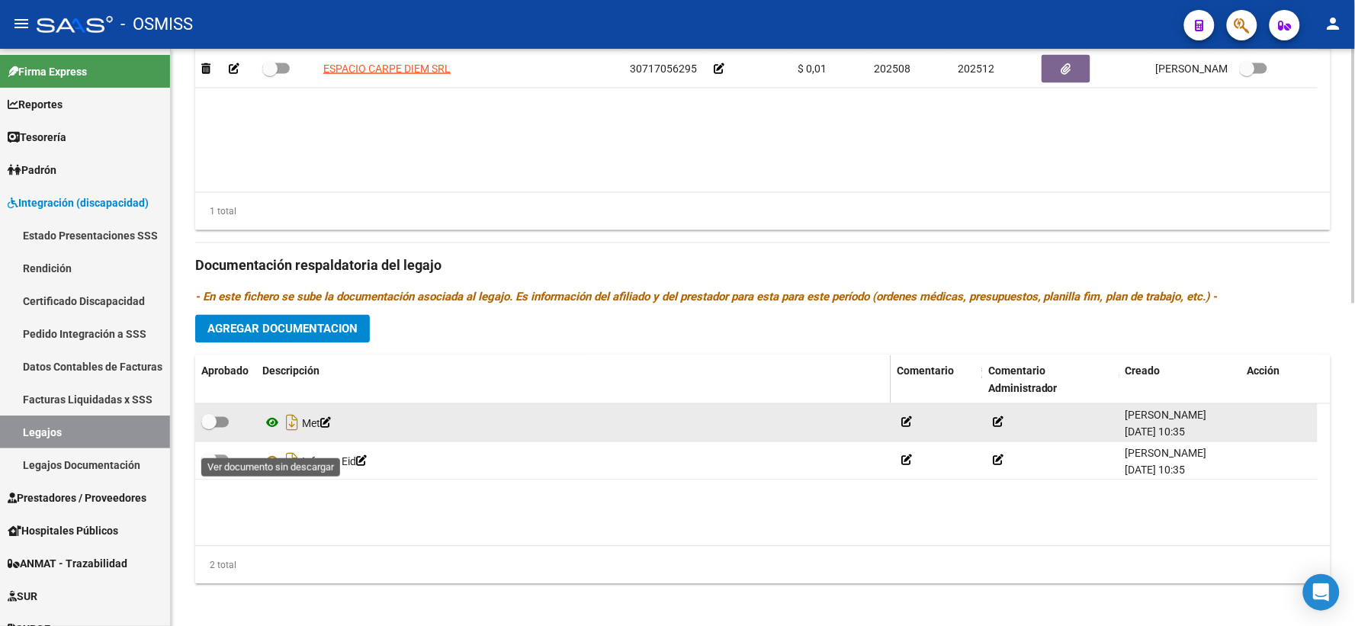
click at [271, 433] on icon at bounding box center [272, 423] width 20 height 18
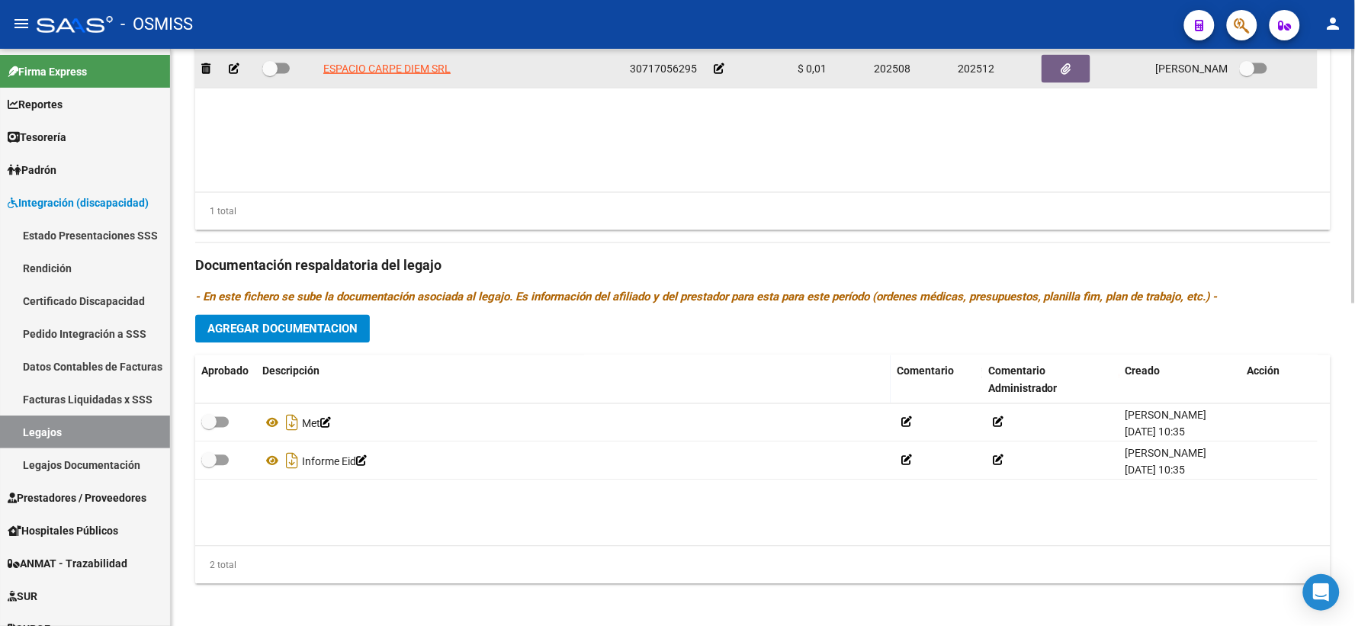
click at [720, 74] on icon at bounding box center [719, 68] width 11 height 11
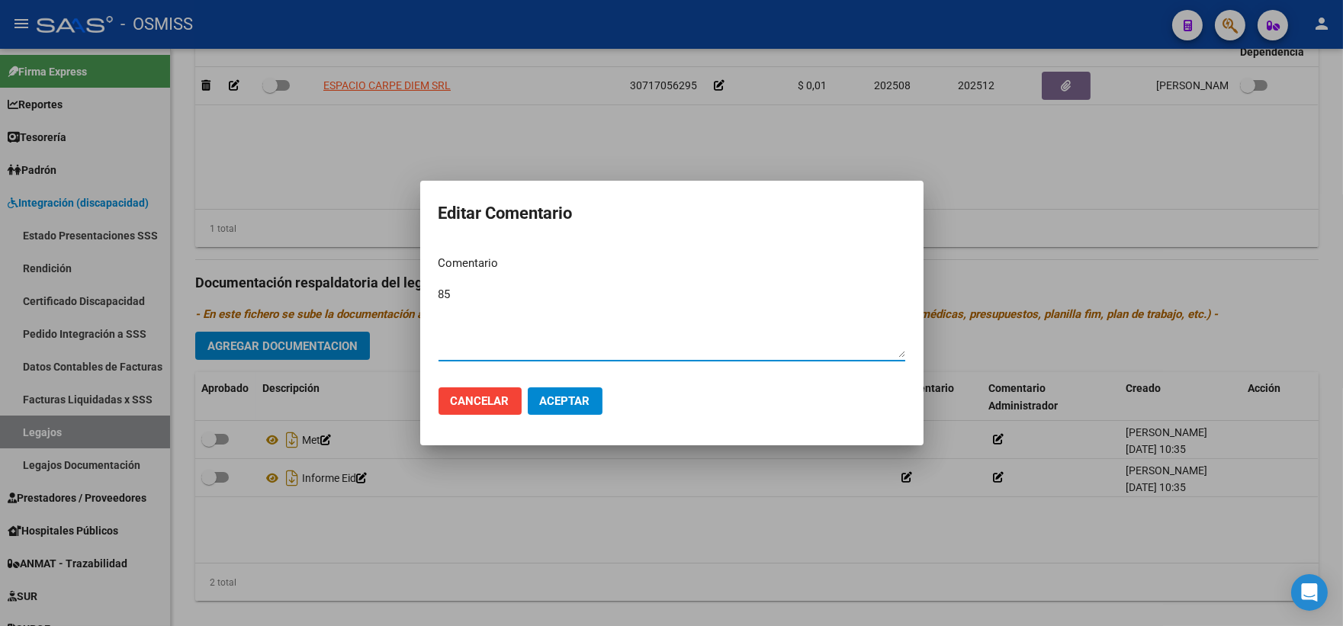
type textarea "85"
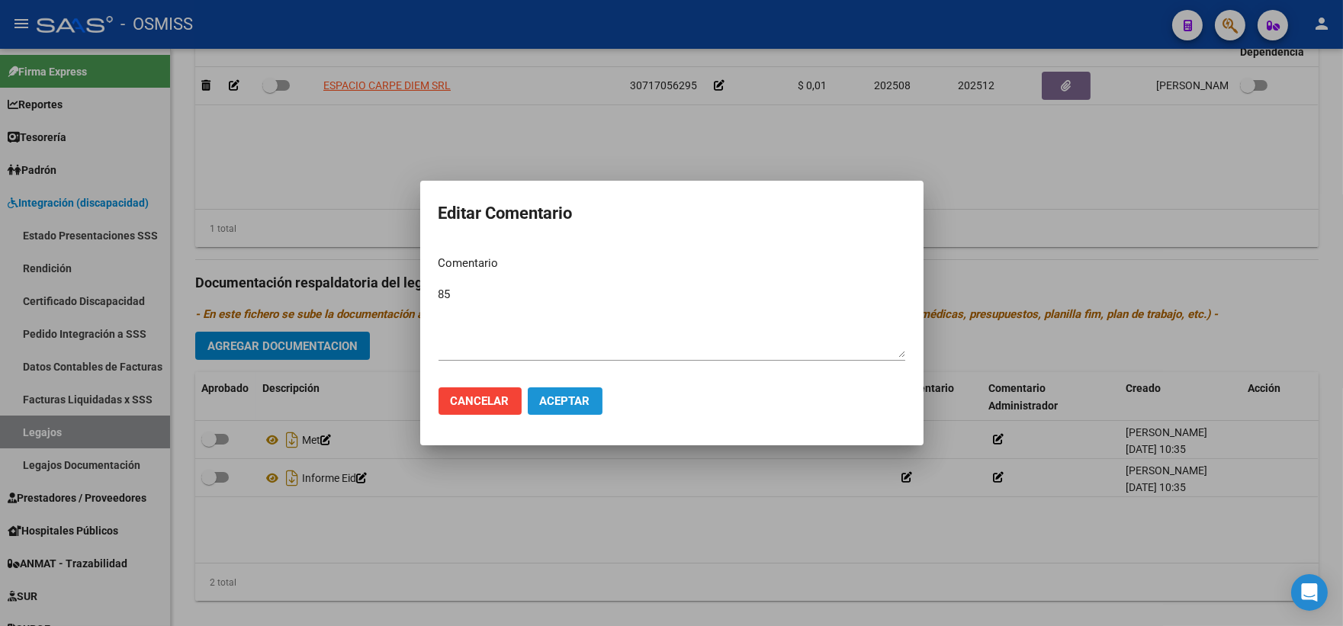
click at [535, 398] on button "Aceptar" at bounding box center [565, 401] width 75 height 27
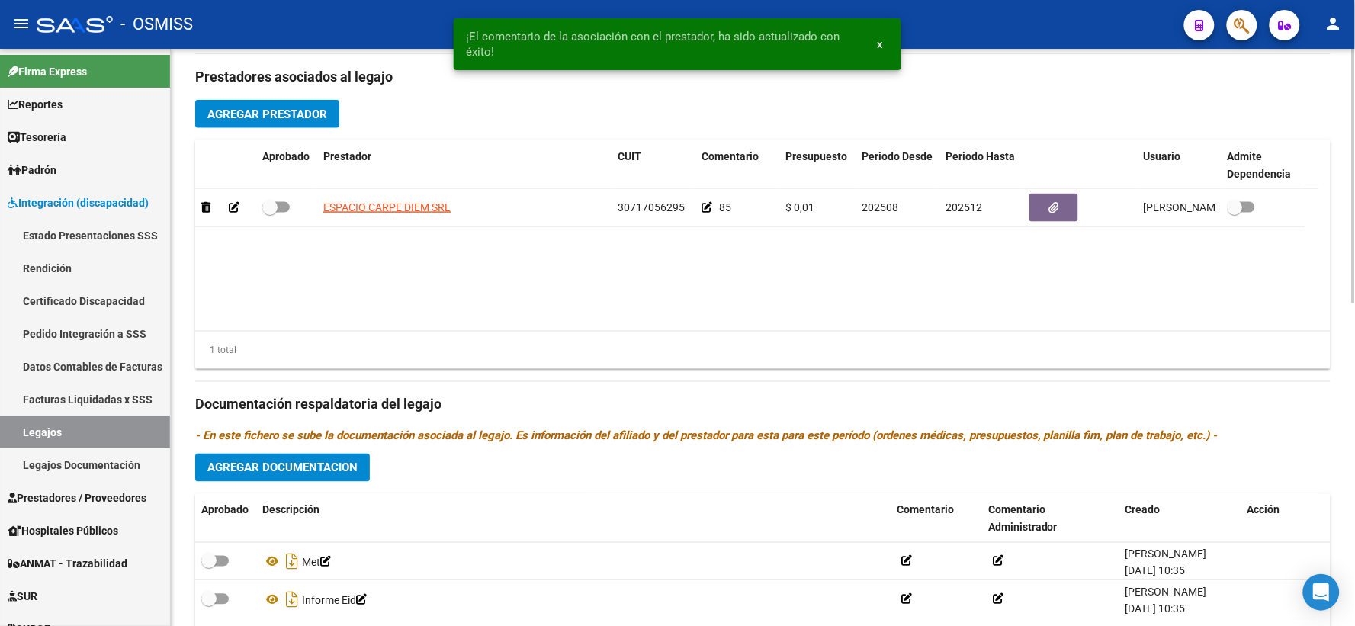
scroll to position [282, 0]
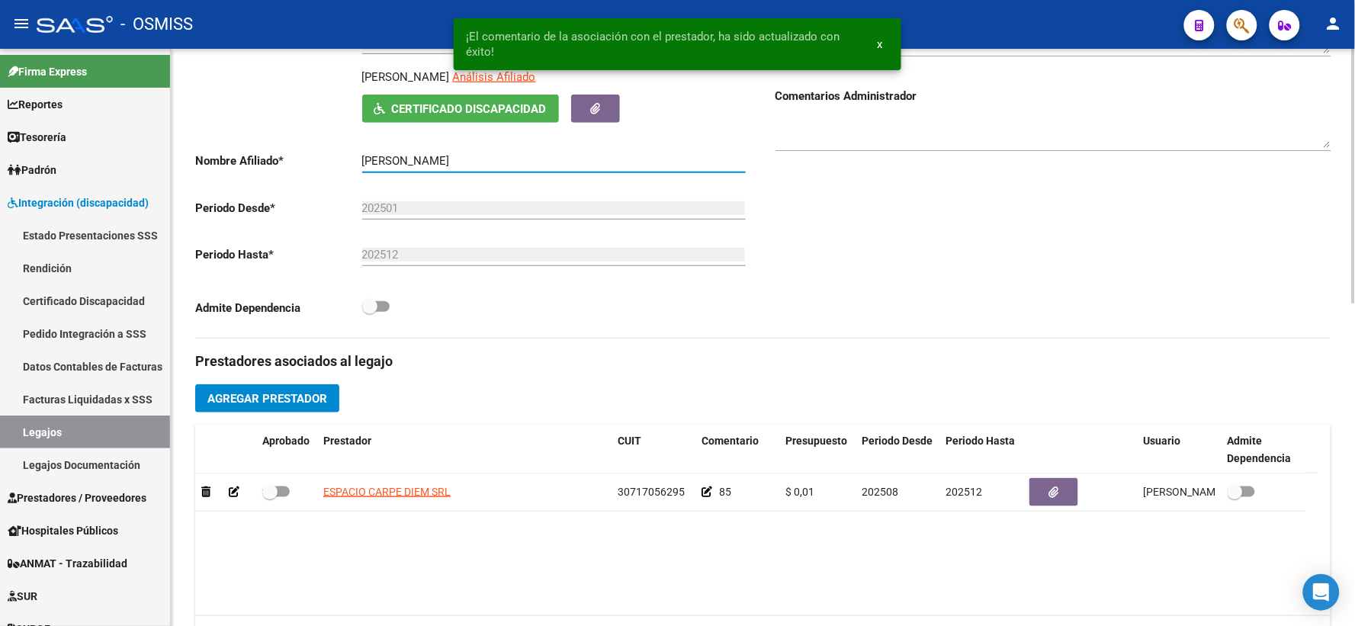
click at [378, 168] on input "[PERSON_NAME]" at bounding box center [554, 161] width 384 height 14
click at [379, 168] on input "[PERSON_NAME]" at bounding box center [554, 161] width 384 height 14
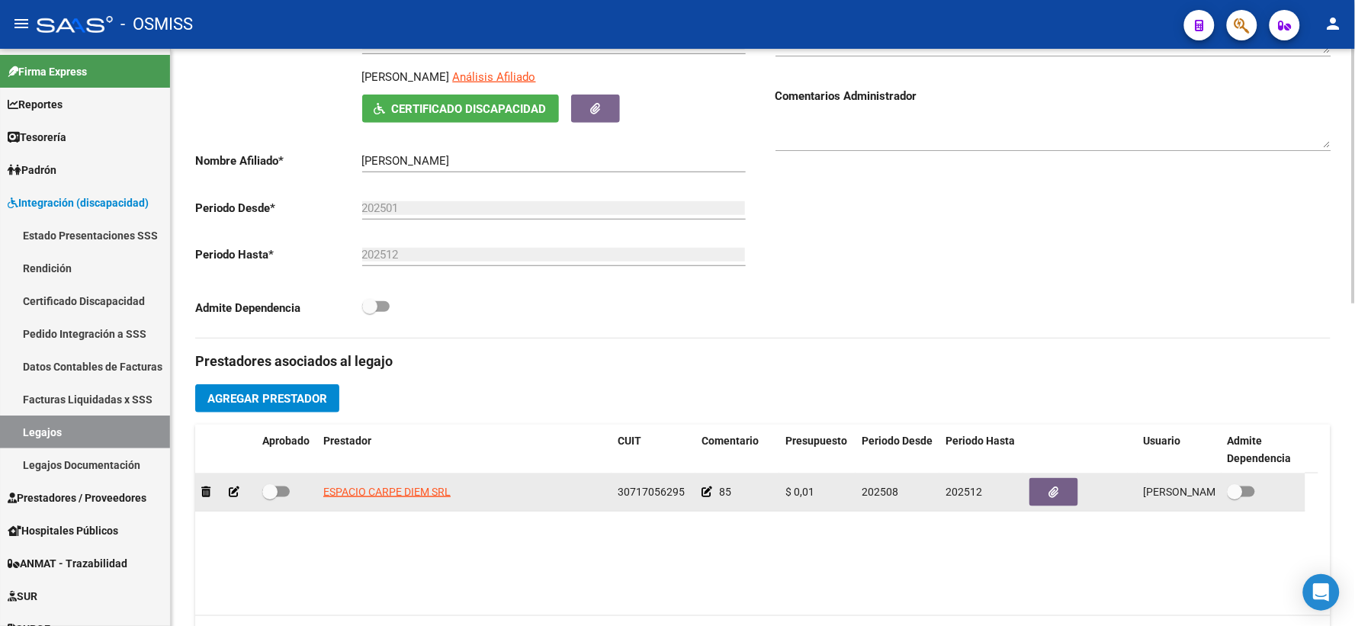
click at [709, 497] on icon at bounding box center [707, 492] width 11 height 11
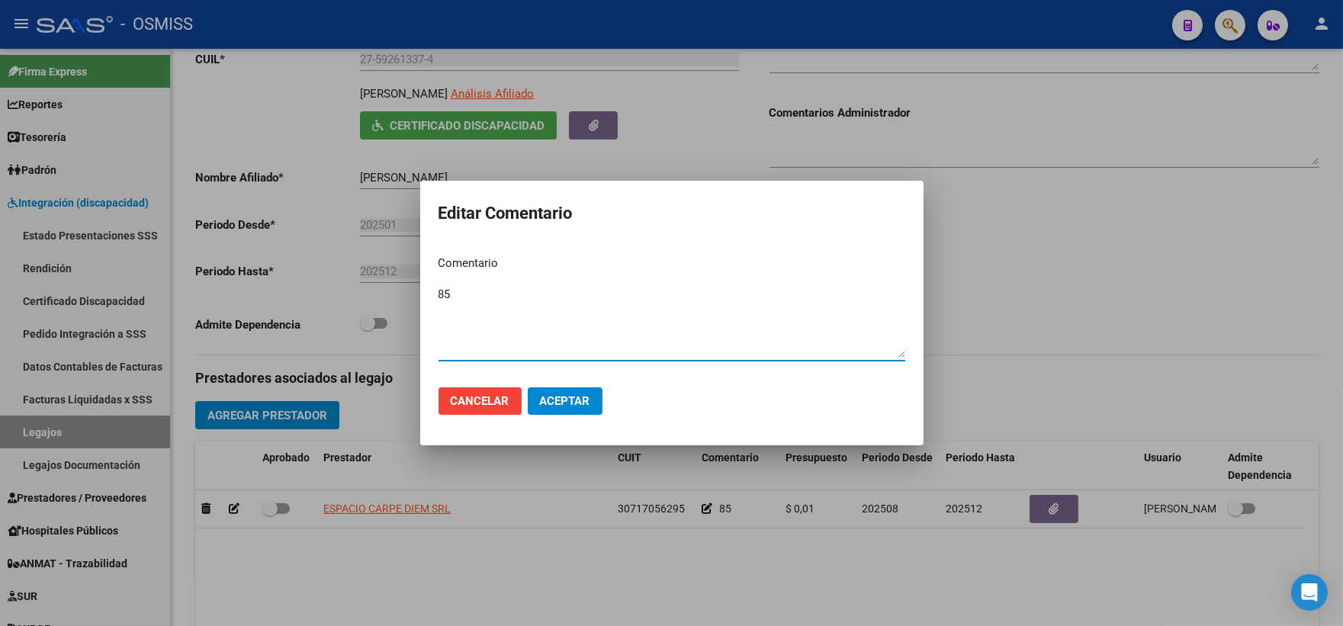
paste textarea "[PERSON_NAME]"
type textarea "85 ROMERO [PERSON_NAME]"
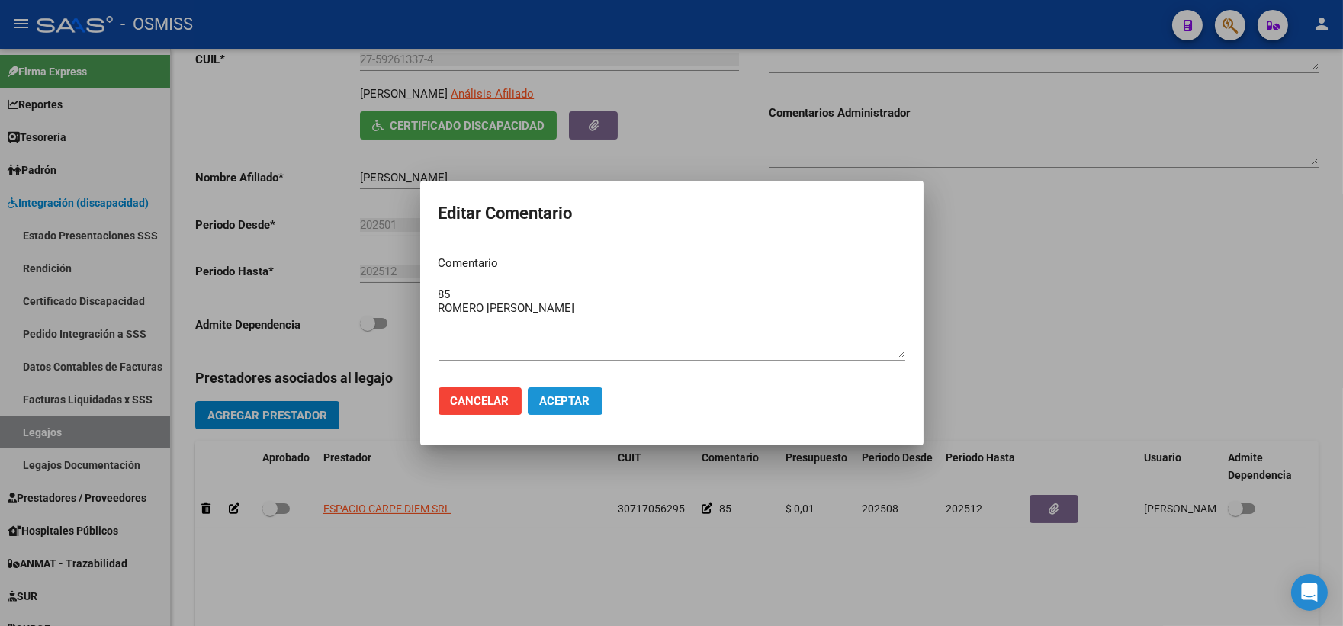
click at [561, 404] on span "Aceptar" at bounding box center [565, 401] width 50 height 14
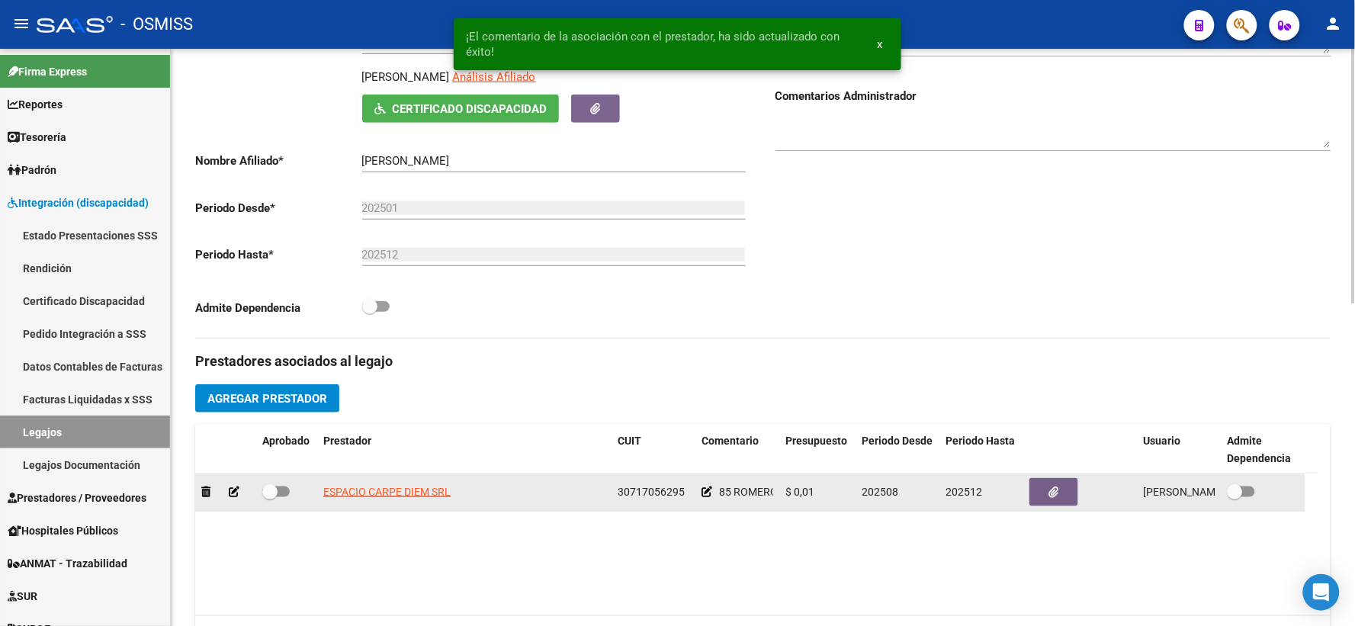
click at [272, 502] on datatable-body-cell at bounding box center [286, 492] width 61 height 37
click at [271, 500] on span at bounding box center [269, 491] width 15 height 15
click at [270, 498] on input "checkbox" at bounding box center [269, 497] width 1 height 1
checkbox input "true"
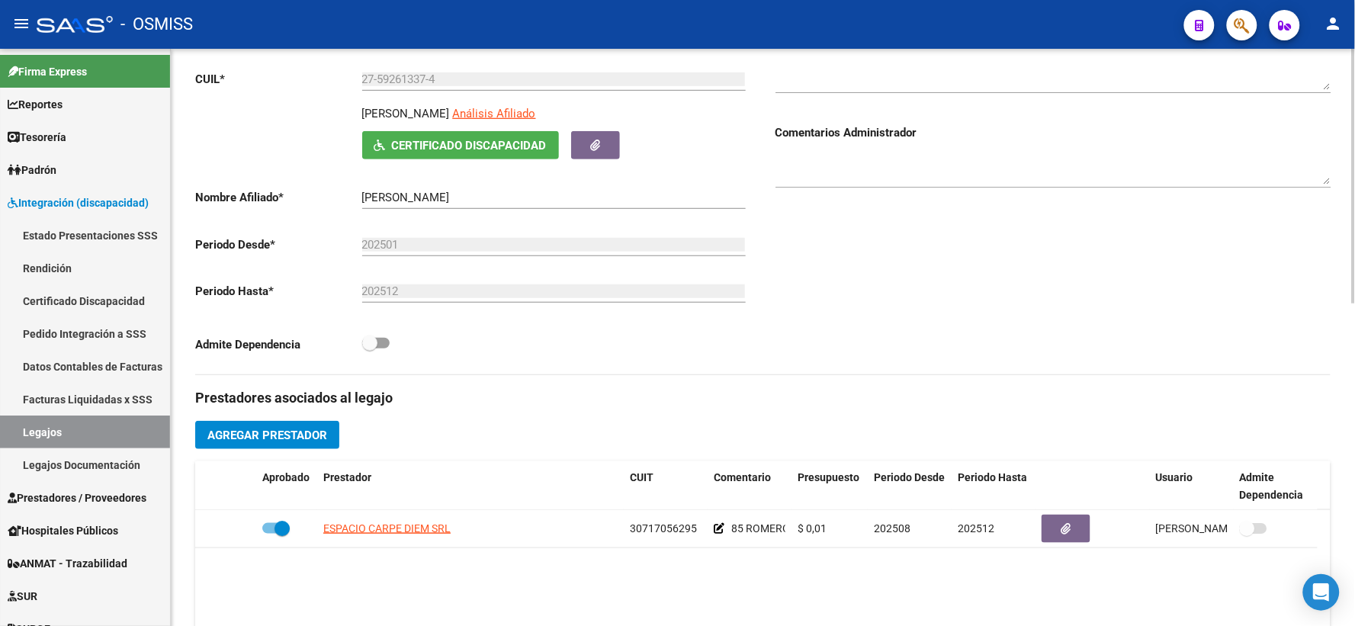
scroll to position [0, 0]
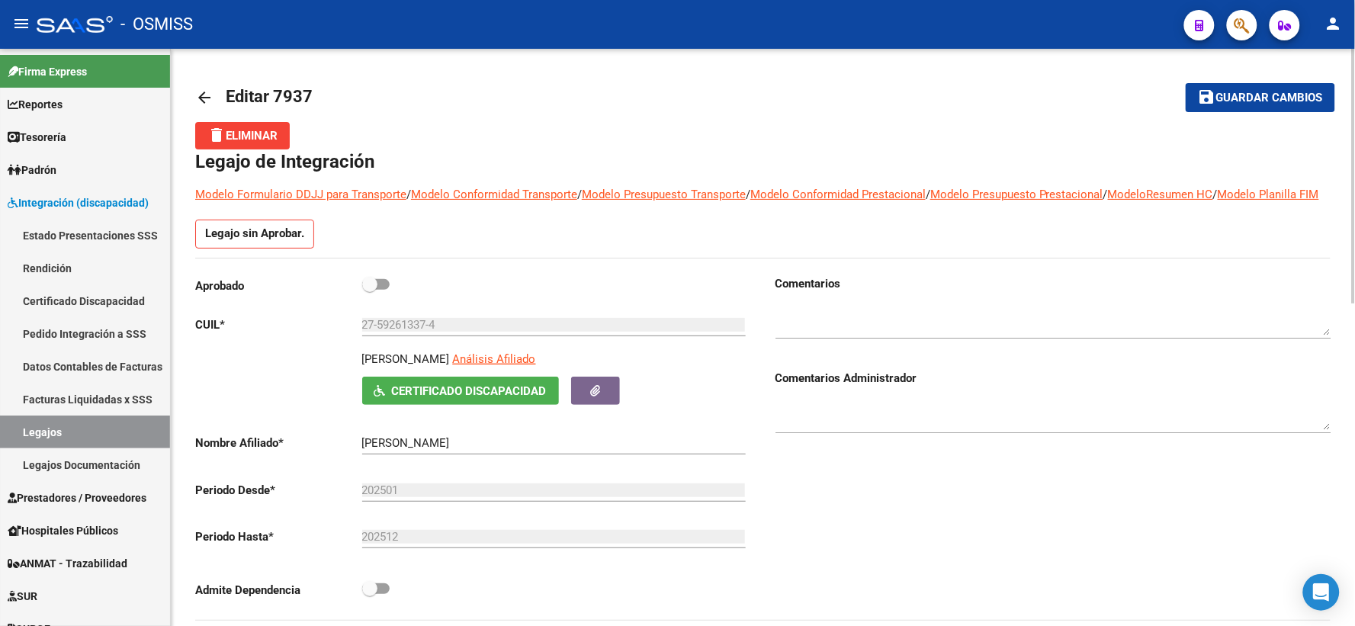
click at [365, 292] on span at bounding box center [369, 284] width 15 height 15
click at [369, 291] on input "checkbox" at bounding box center [369, 290] width 1 height 1
checkbox input "true"
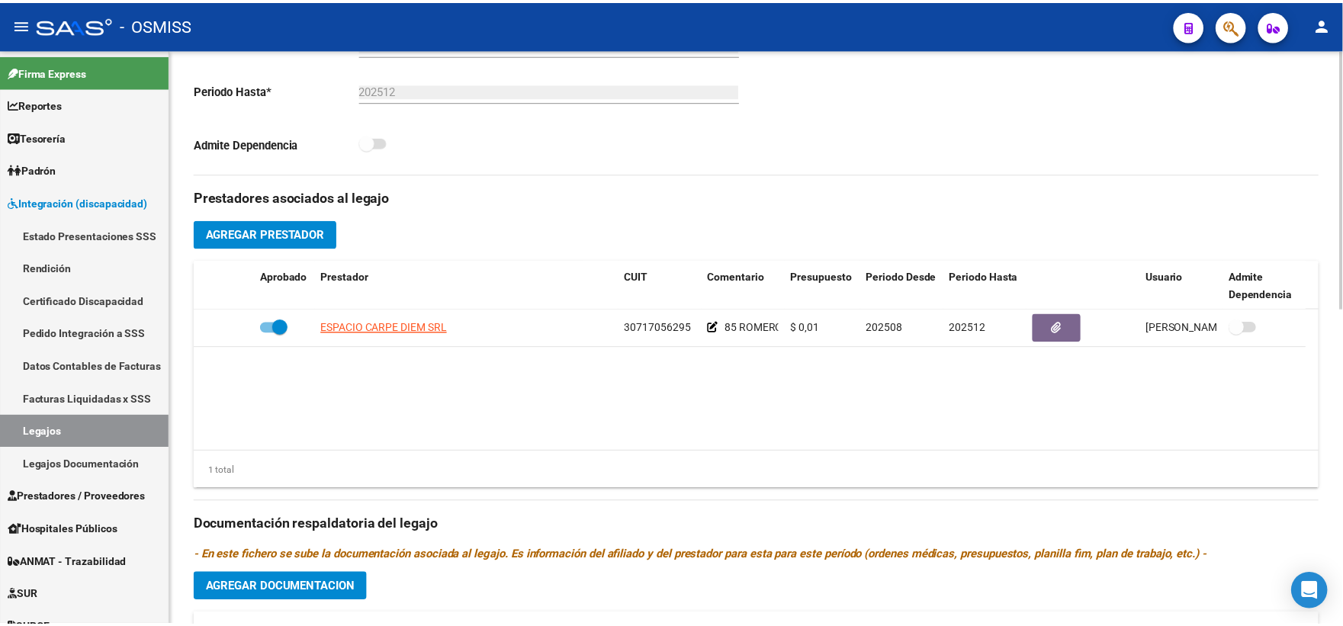
scroll to position [423, 0]
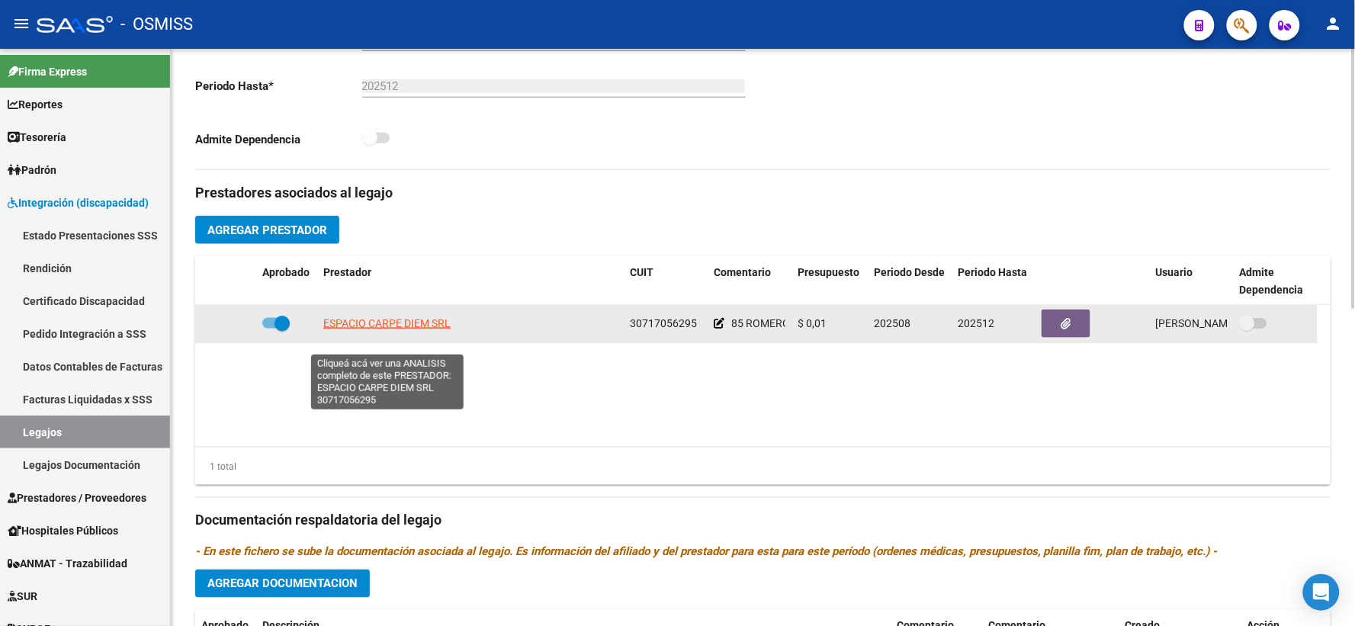
click at [353, 330] on span "ESPACIO CARPE DIEM SRL" at bounding box center [386, 323] width 127 height 12
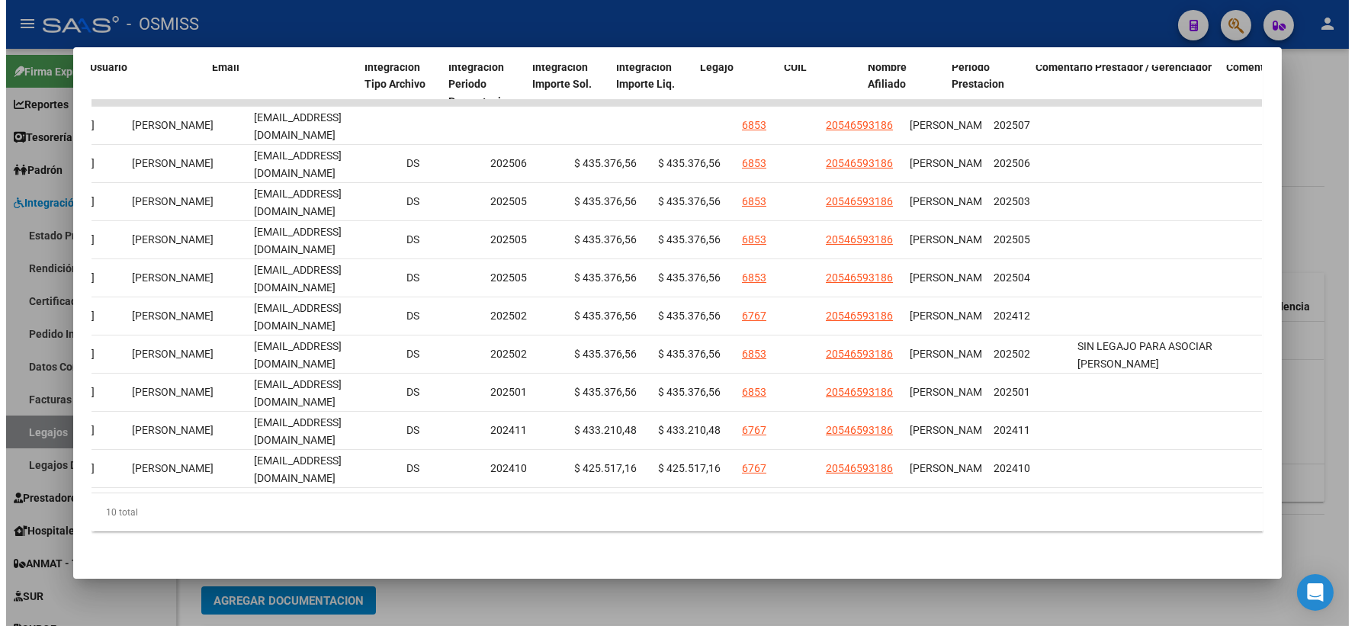
scroll to position [0, 1818]
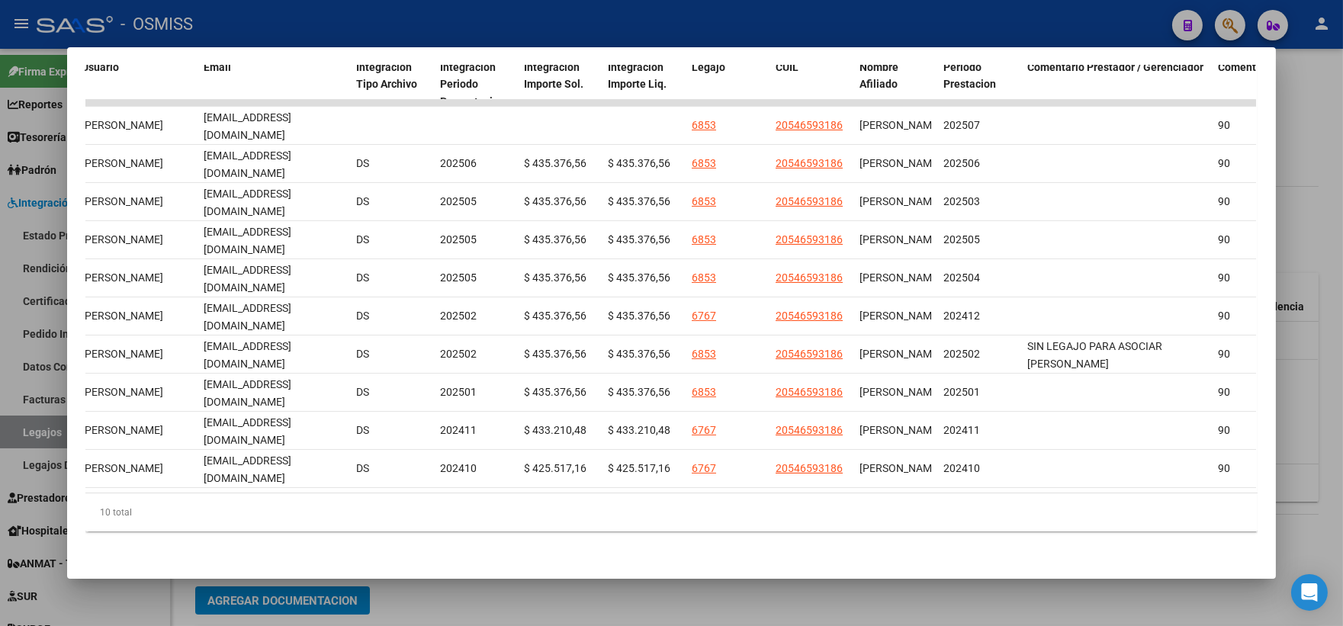
click at [1316, 178] on div at bounding box center [671, 313] width 1343 height 626
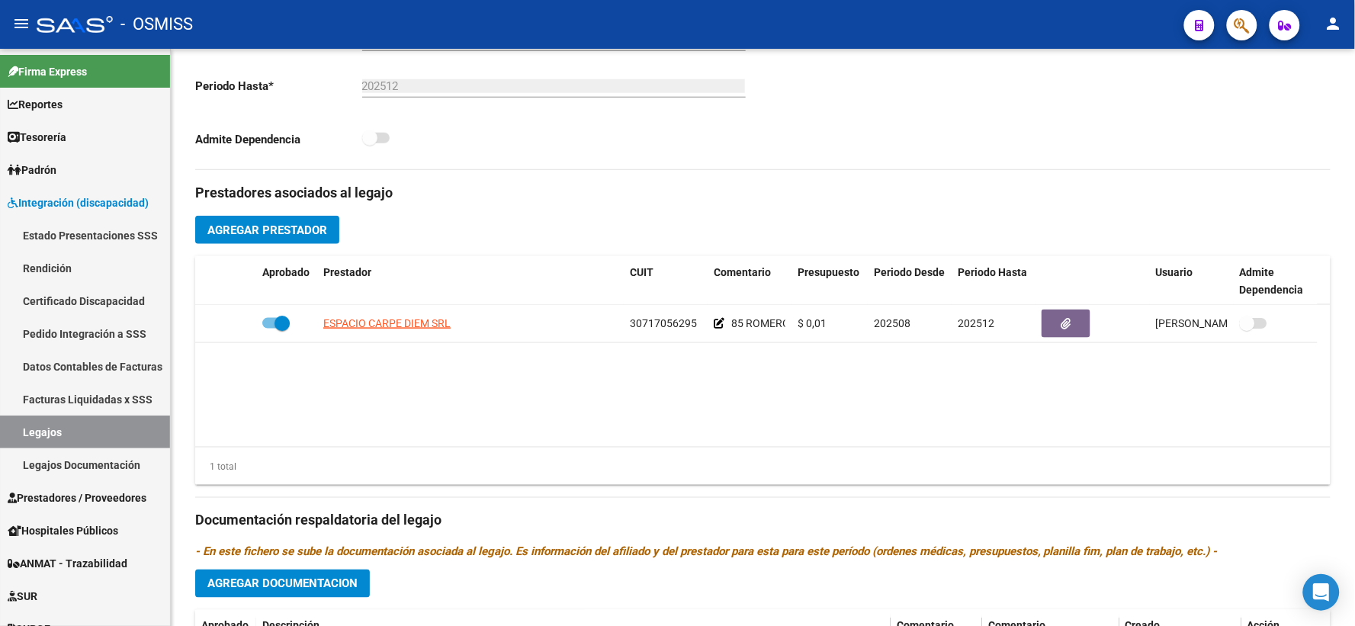
scroll to position [0, 0]
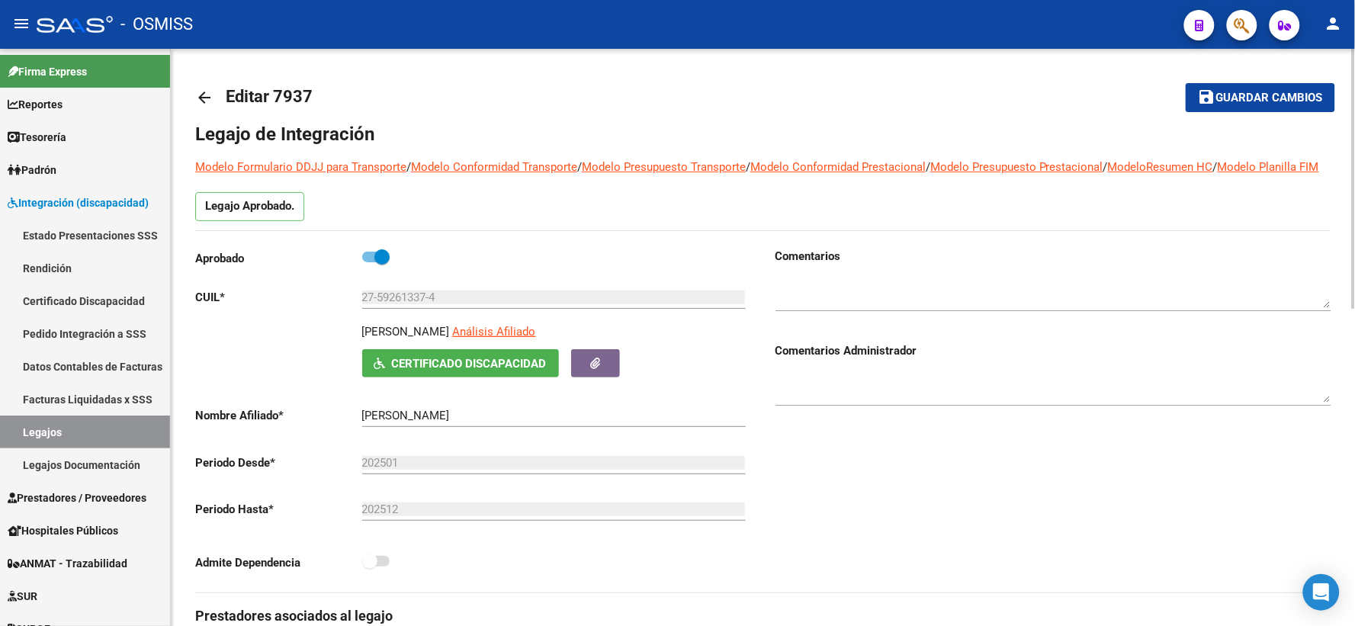
click at [865, 378] on div at bounding box center [1054, 382] width 556 height 47
type textarea "18/8 FALTA DOCU MAIE"
click at [1240, 85] on button "save Guardar cambios" at bounding box center [1261, 97] width 150 height 28
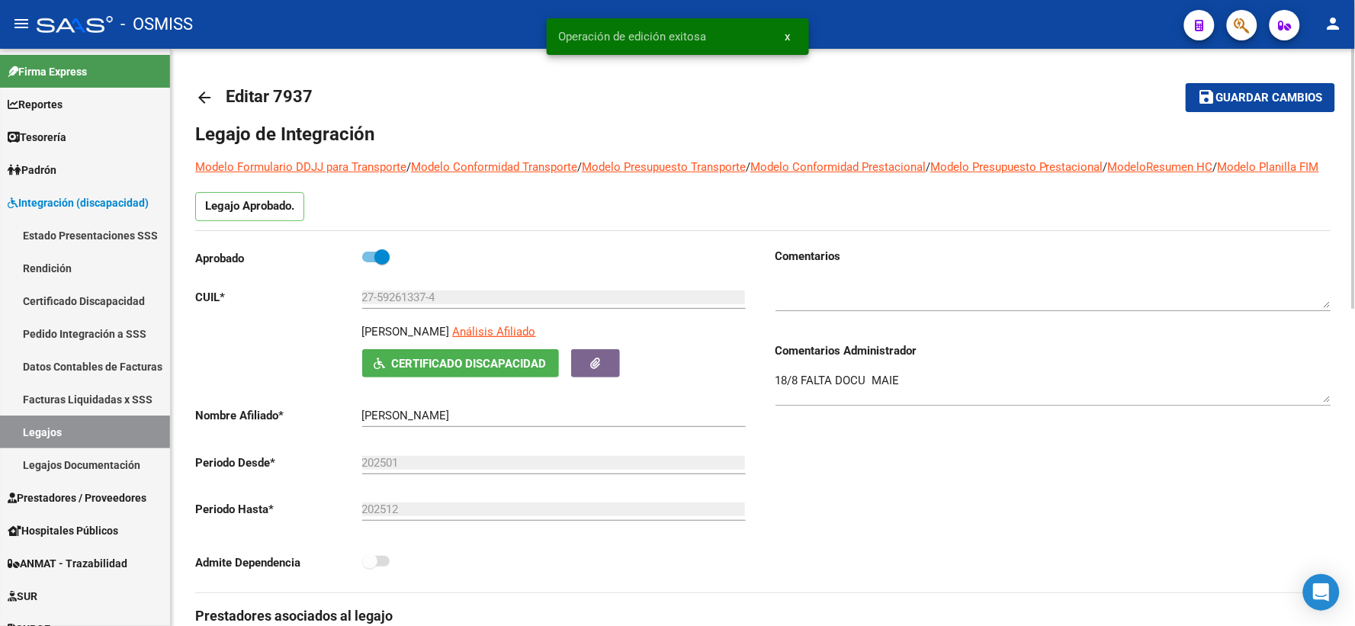
click at [207, 94] on mat-icon "arrow_back" at bounding box center [204, 97] width 18 height 18
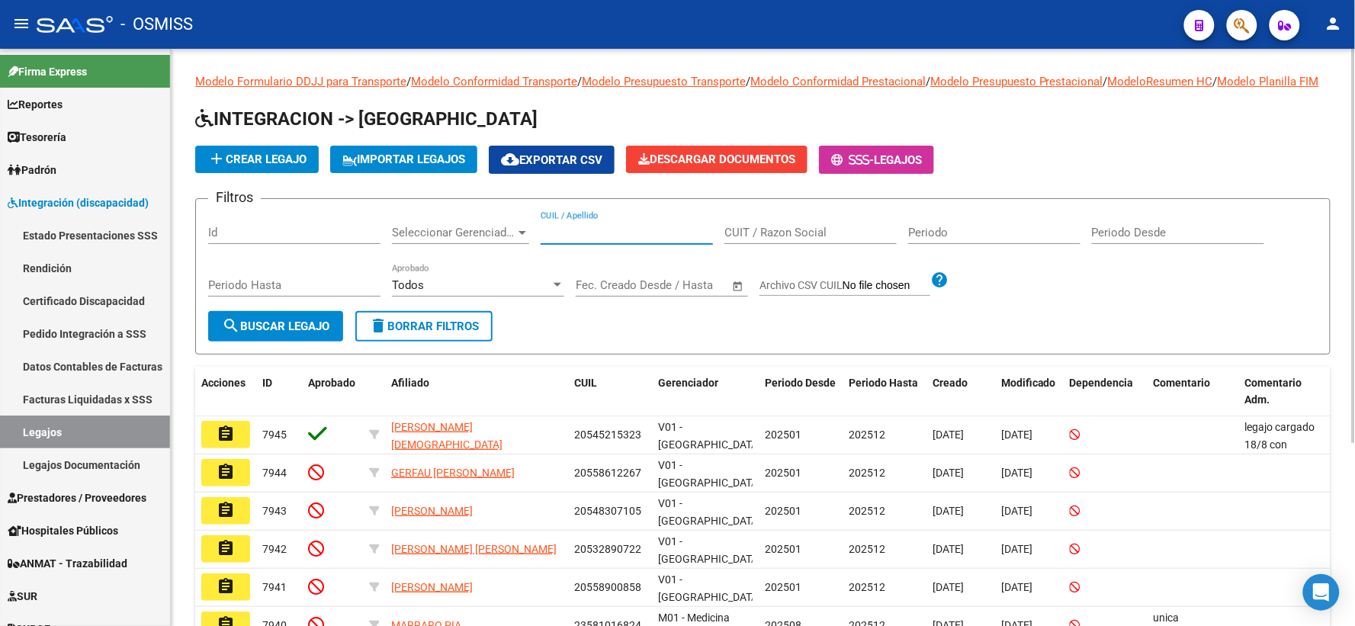
paste input "27563335543"
type input "27563335543"
click at [280, 333] on span "search Buscar Legajo" at bounding box center [276, 327] width 108 height 14
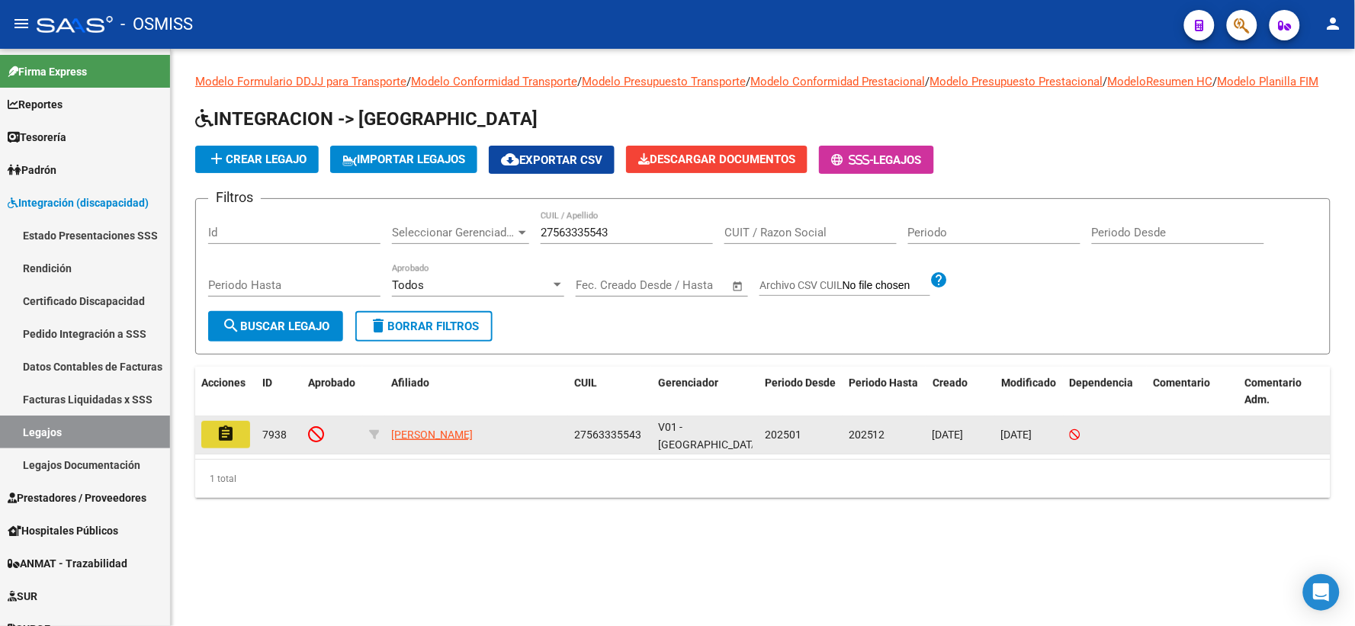
click at [217, 443] on mat-icon "assignment" at bounding box center [226, 434] width 18 height 18
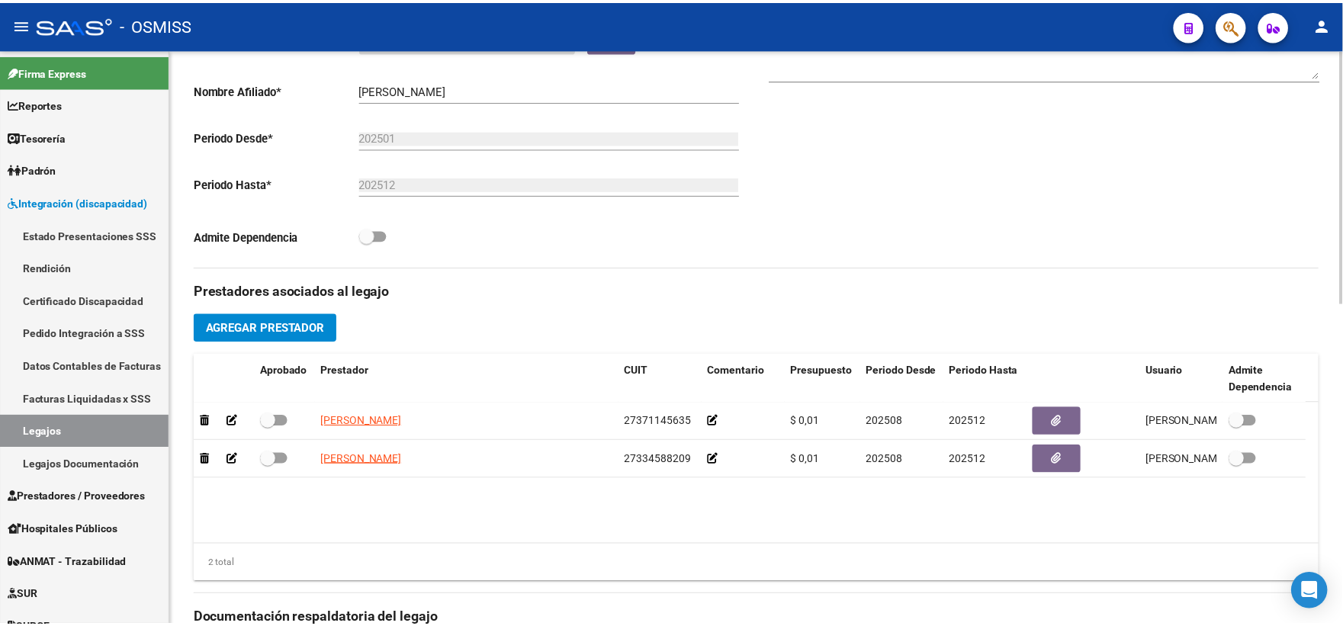
scroll to position [423, 0]
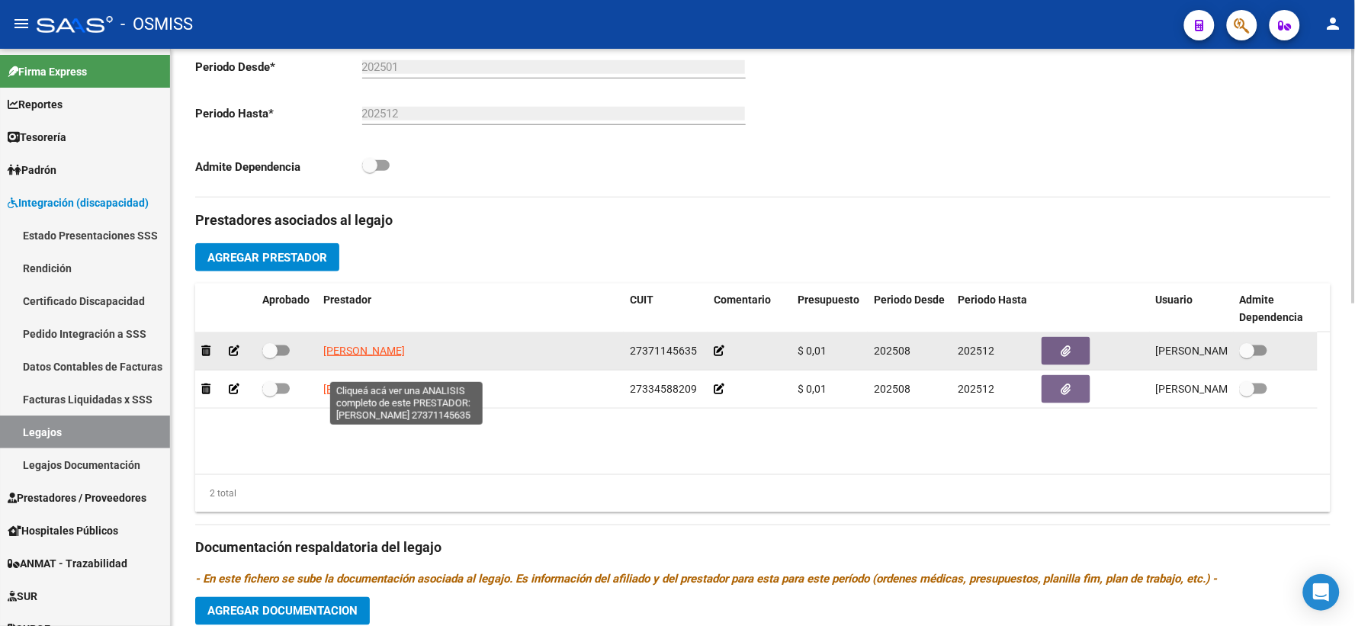
click at [405, 357] on span "[PERSON_NAME]" at bounding box center [364, 351] width 82 height 12
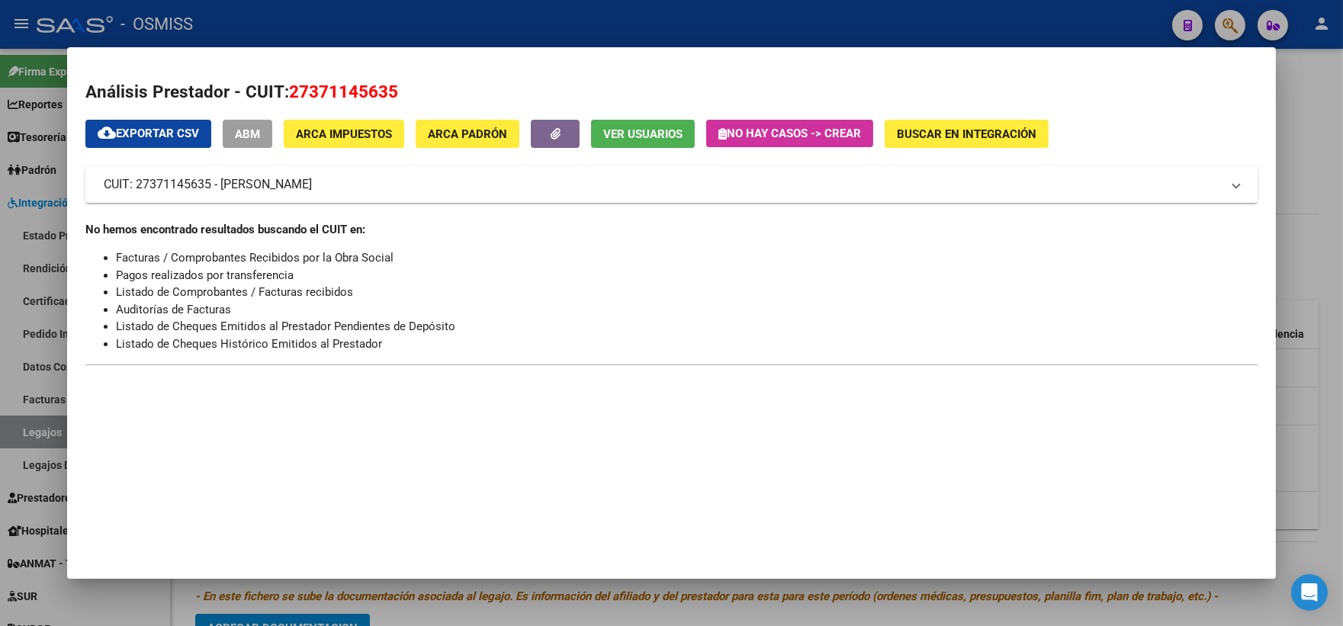
drag, startPoint x: 1299, startPoint y: 384, endPoint x: 1263, endPoint y: 384, distance: 35.9
click at [1298, 384] on div at bounding box center [671, 313] width 1343 height 626
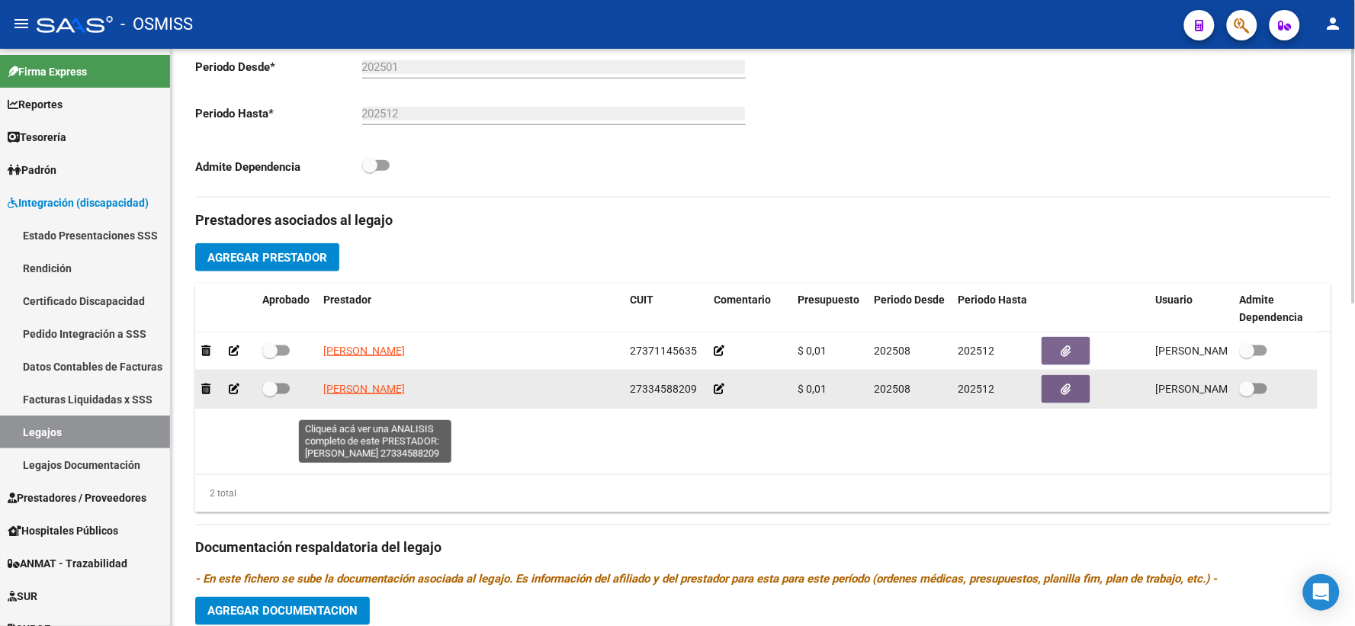
click at [368, 395] on span "[PERSON_NAME]" at bounding box center [364, 389] width 82 height 12
type textarea "27334588209"
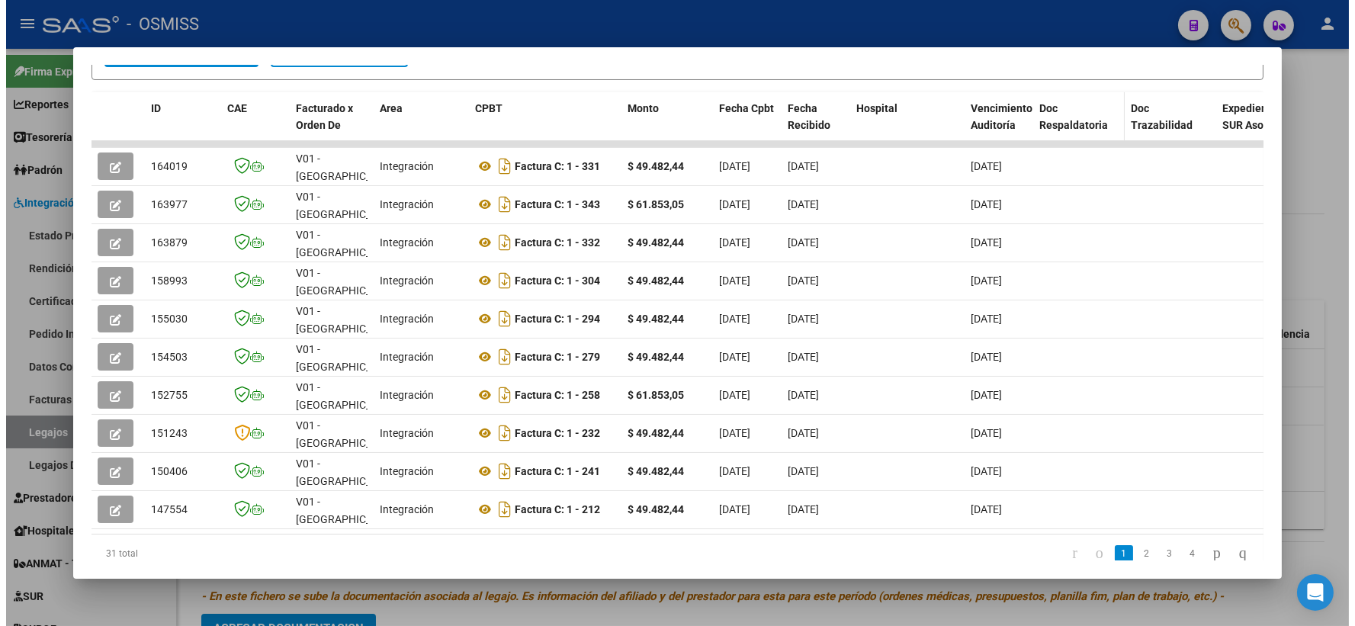
scroll to position [353, 0]
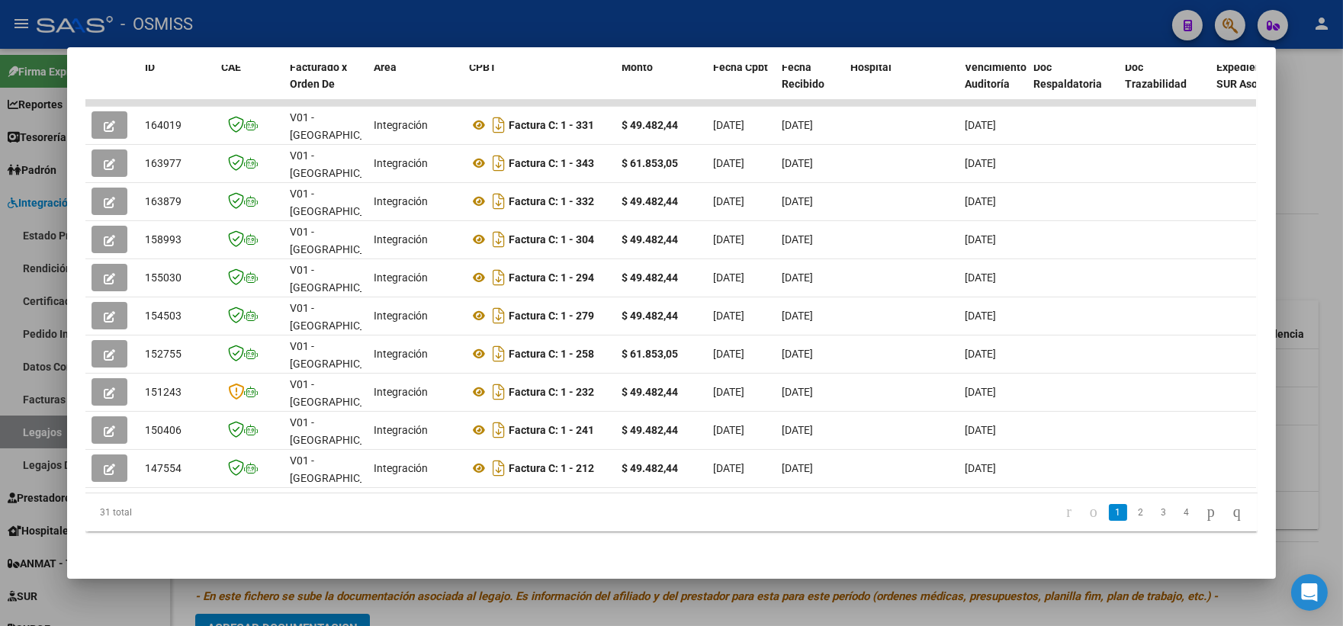
click at [1320, 428] on div at bounding box center [671, 313] width 1343 height 626
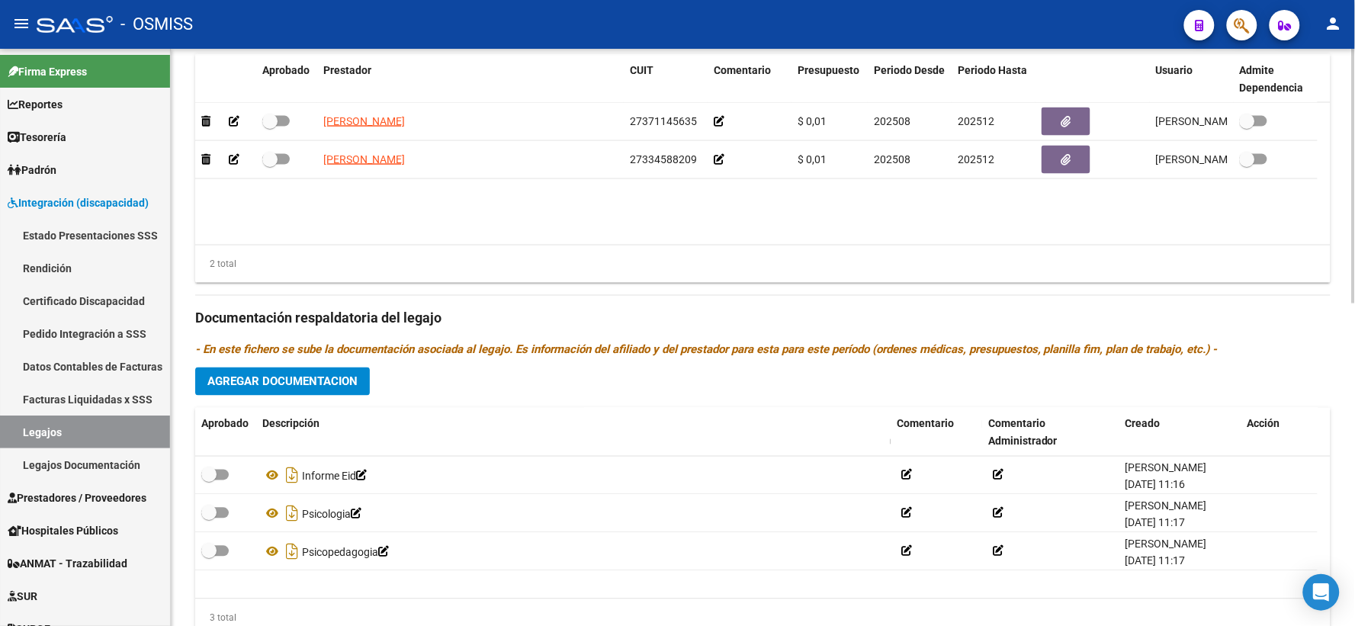
scroll to position [706, 0]
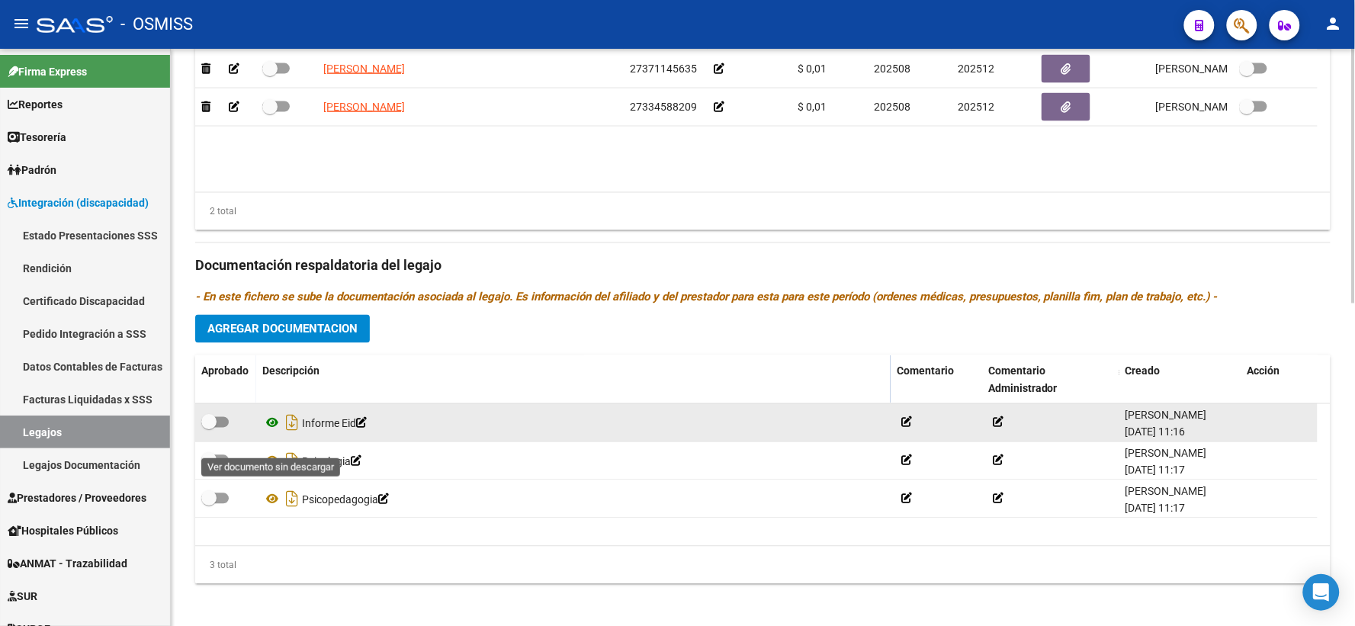
click at [275, 433] on icon at bounding box center [272, 423] width 20 height 18
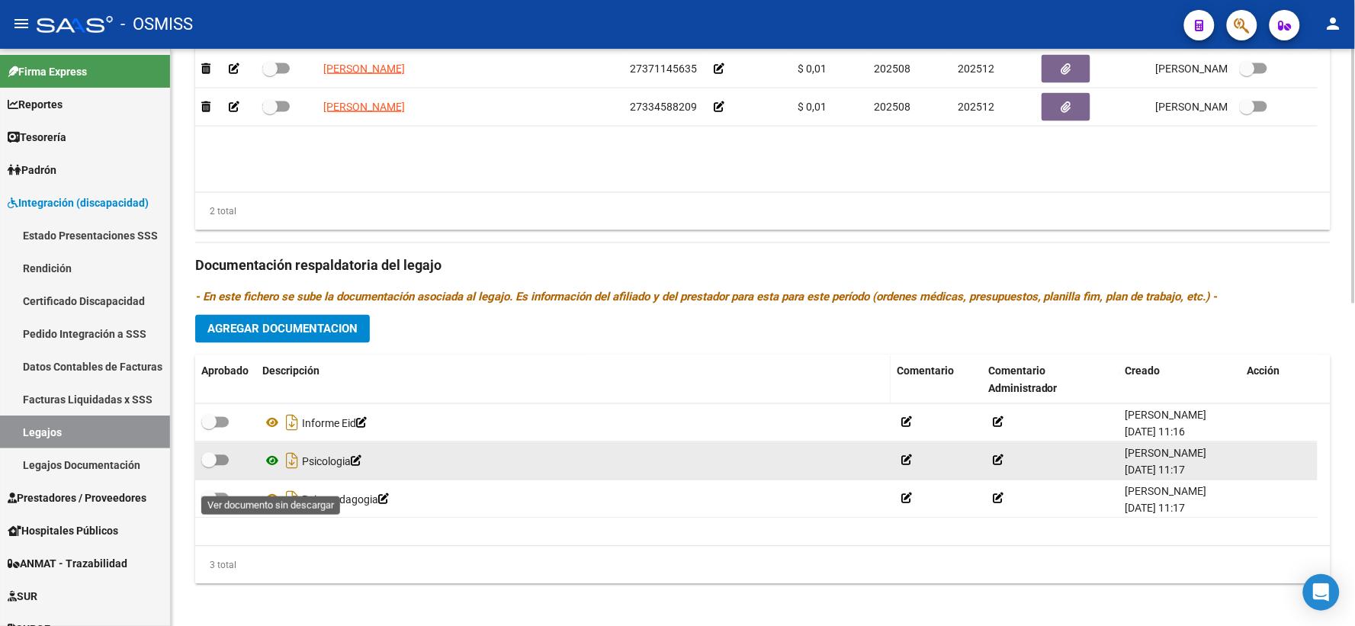
click at [273, 471] on icon at bounding box center [272, 461] width 20 height 18
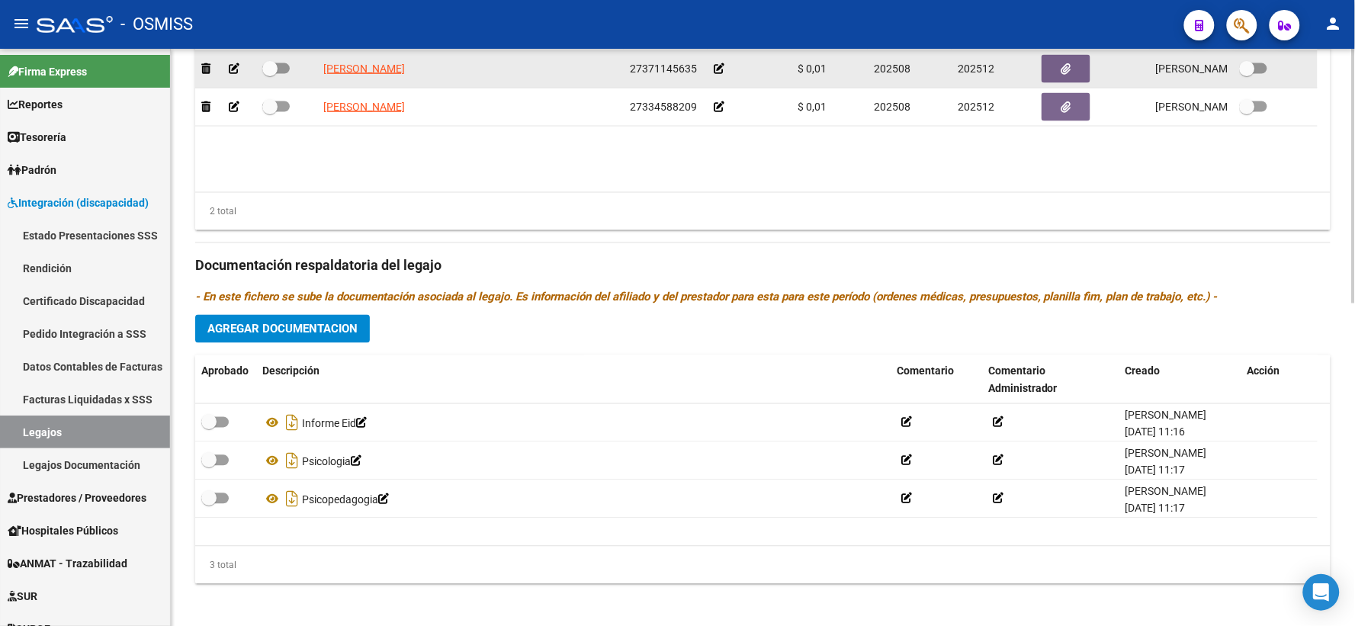
click at [718, 74] on icon at bounding box center [719, 68] width 11 height 11
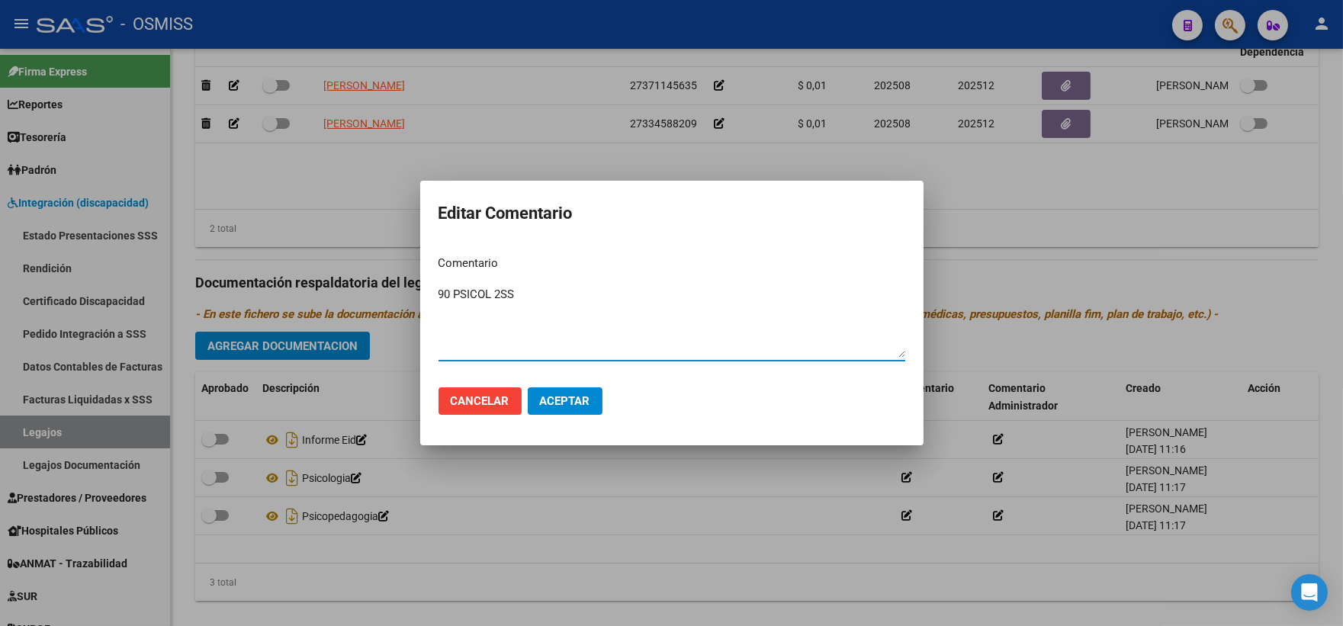
type textarea "90 PSICOL 2SS"
drag, startPoint x: 564, startPoint y: 397, endPoint x: 494, endPoint y: 445, distance: 85.5
click at [546, 413] on button "Aceptar" at bounding box center [565, 401] width 75 height 27
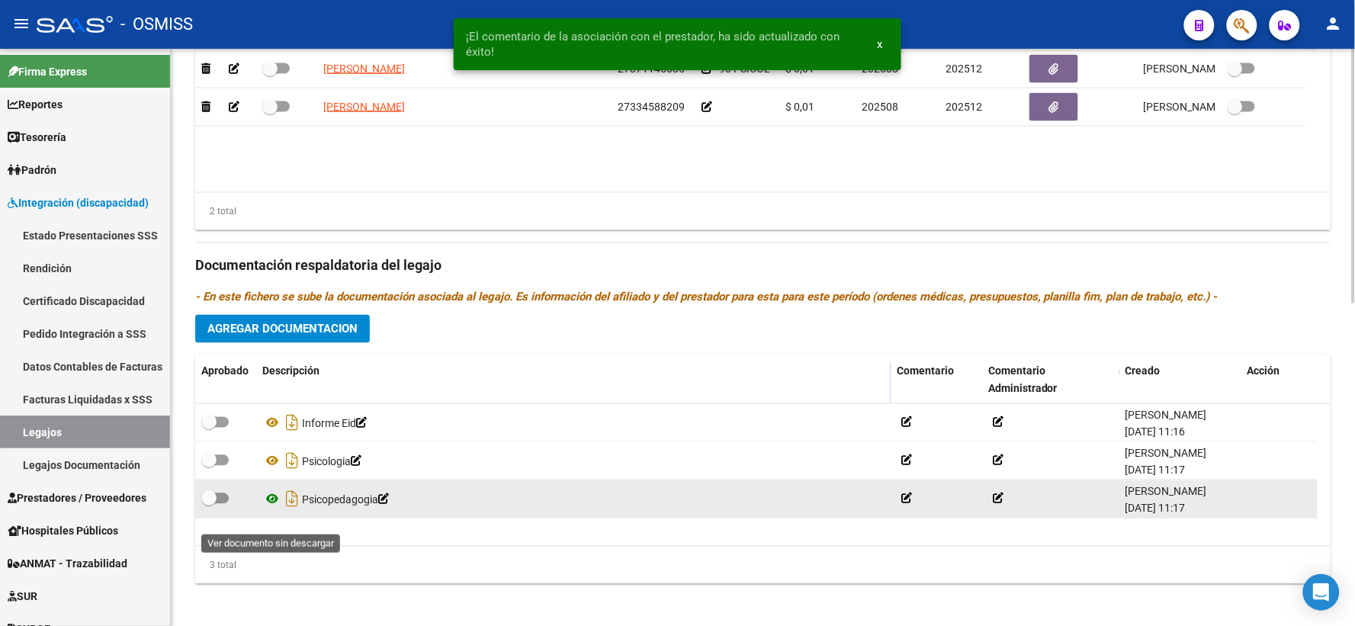
click at [276, 509] on icon at bounding box center [272, 499] width 20 height 18
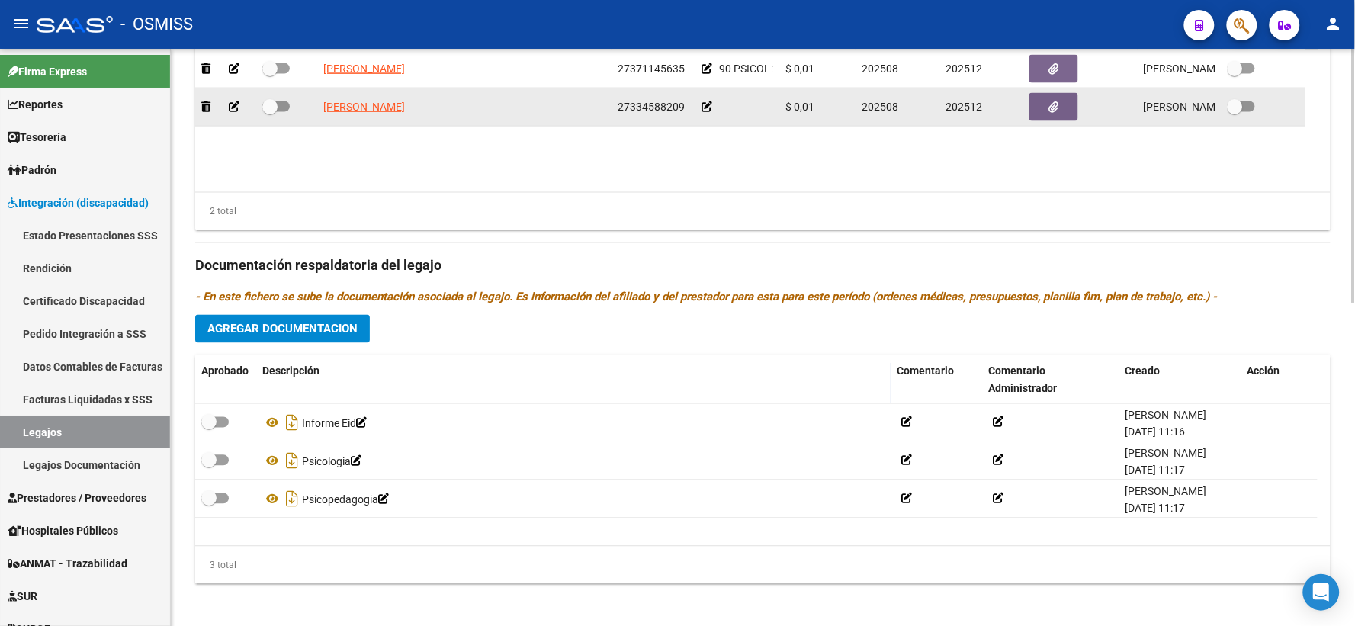
click at [706, 112] on icon at bounding box center [707, 106] width 11 height 11
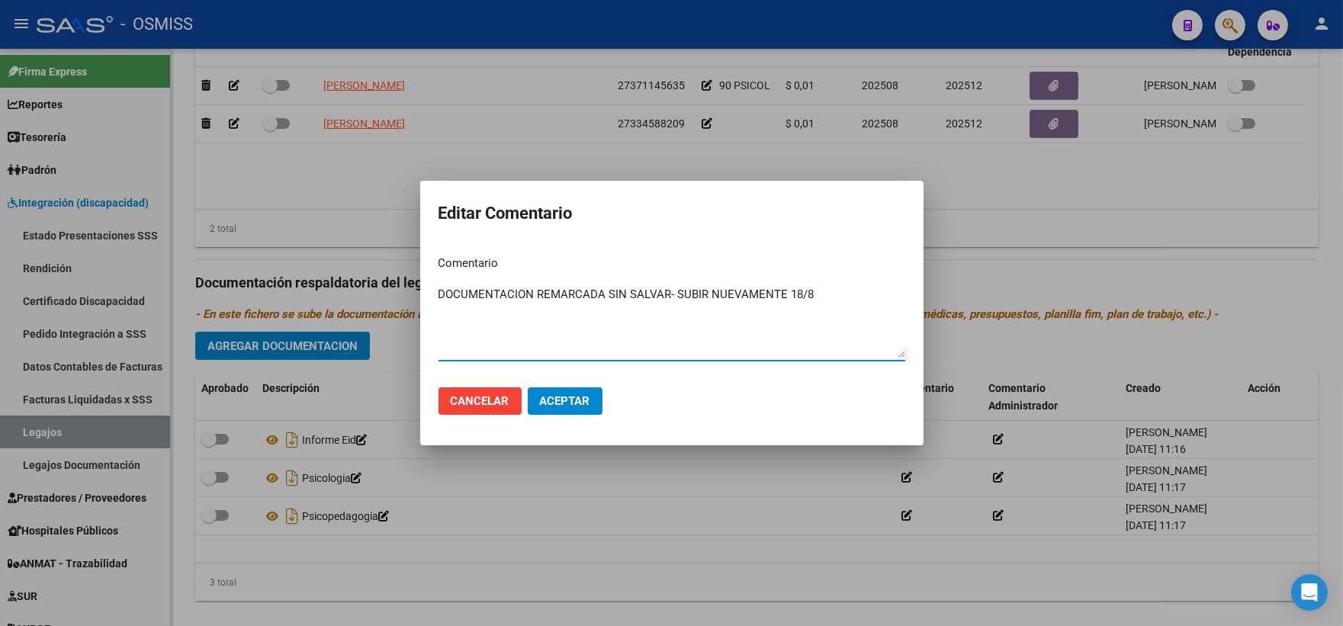
drag, startPoint x: 803, startPoint y: 295, endPoint x: 436, endPoint y: 310, distance: 367.2
click at [436, 310] on mat-dialog-content "Comentario DOCUMENTACION REMARCADA SIN SALVAR- SUBIR NUEVAMENTE 18/8 Ingresar e…" at bounding box center [671, 309] width 503 height 132
type textarea "DOCUMENTACION REMARCADA SIN SALVAR- SUBIR NUEVAMENTE 18/8"
click at [555, 402] on span "Aceptar" at bounding box center [565, 401] width 50 height 14
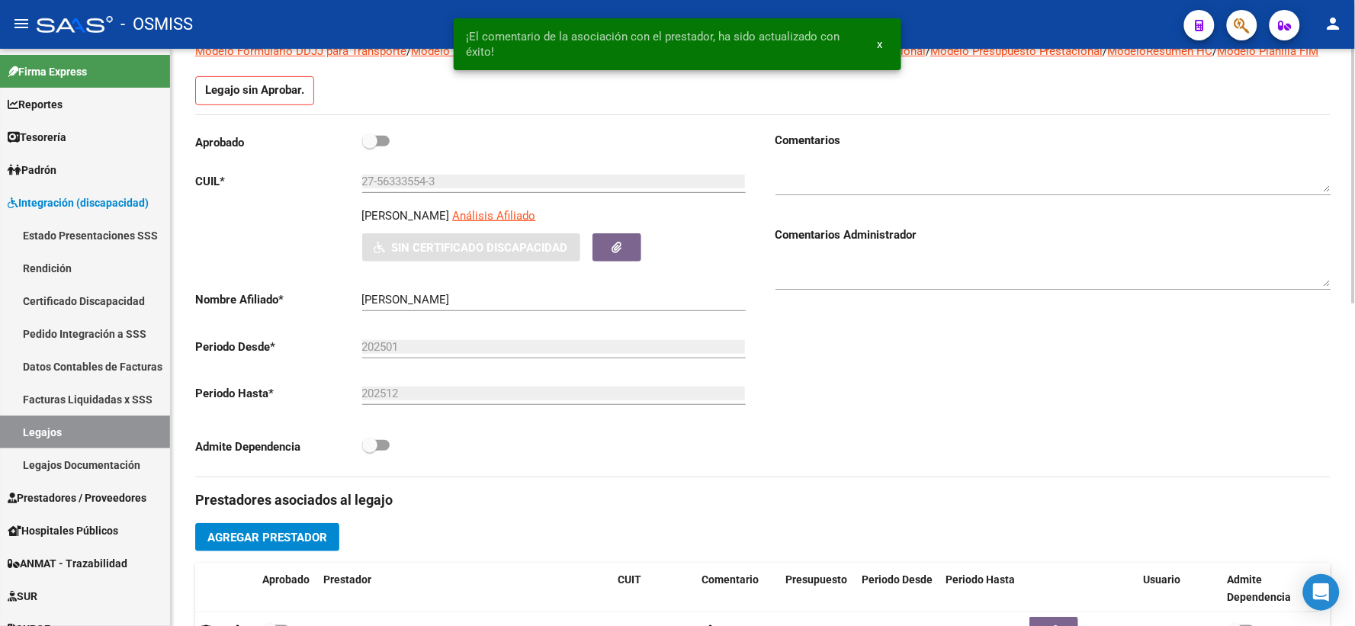
scroll to position [141, 0]
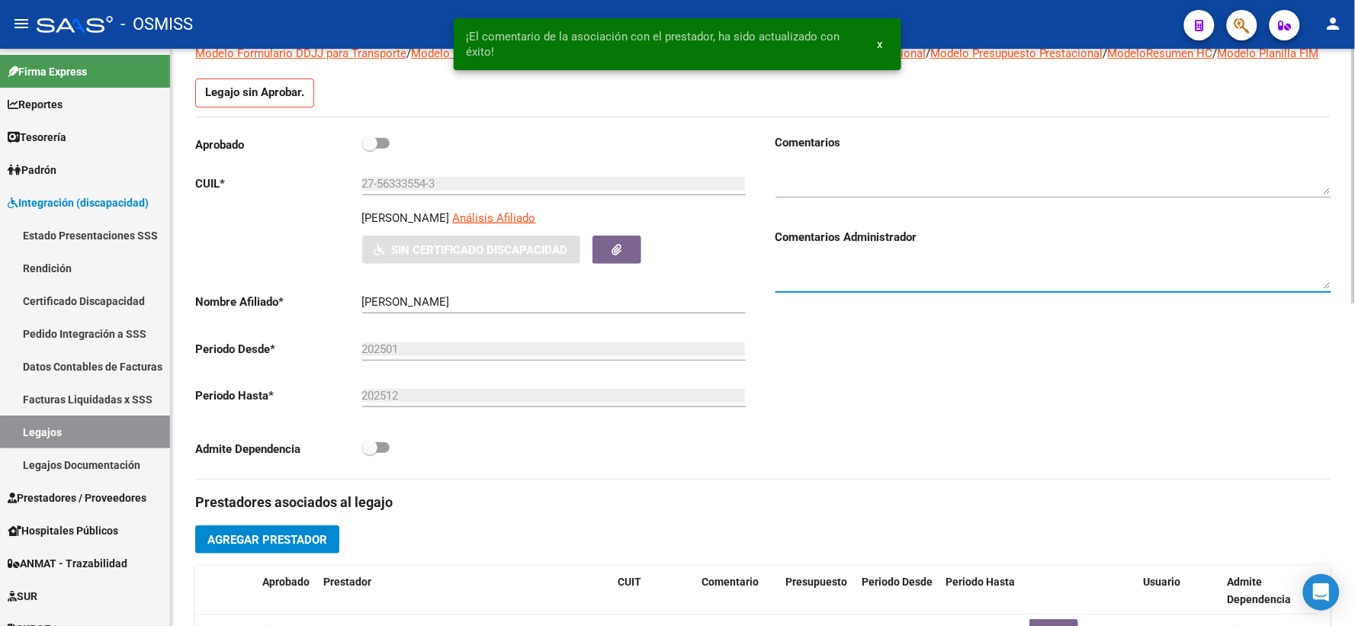
paste textarea "DOCUMENTACION REMARCADA SIN SALVAR- SUBIR NUEVAMENTE 18/8"
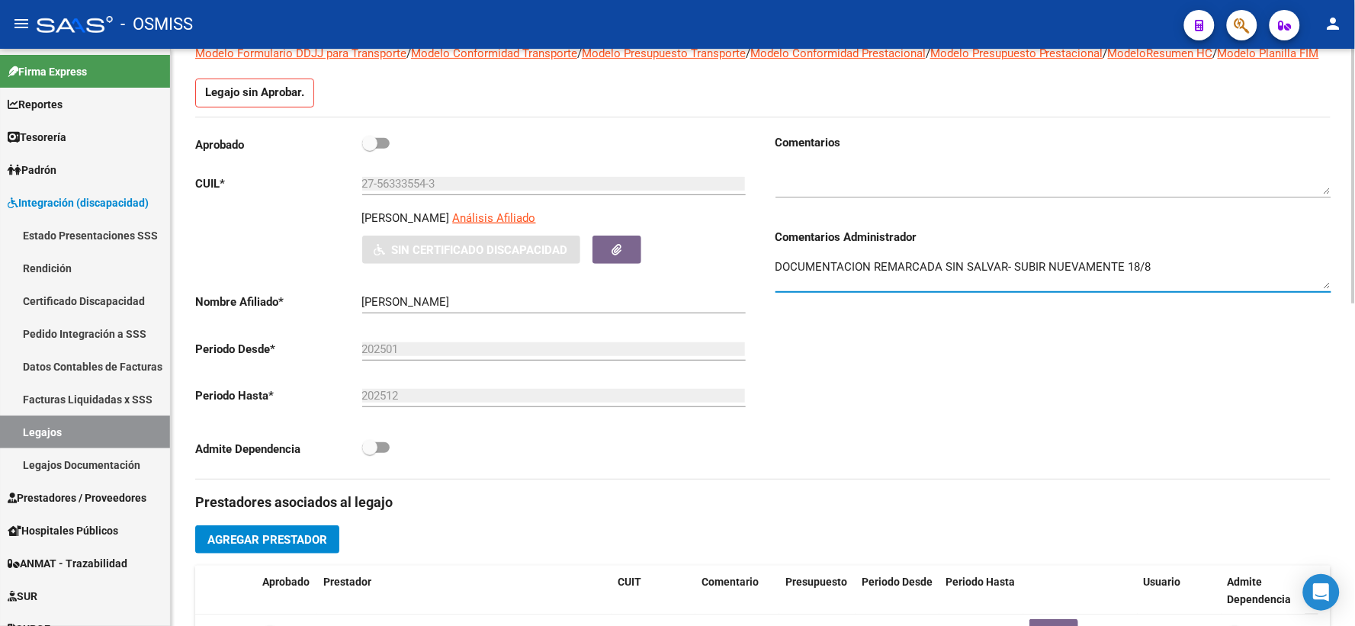
click at [776, 285] on textarea "DOCUMENTACION REMARCADA SIN SALVAR- SUBIR NUEVAMENTE 18/8" at bounding box center [1054, 274] width 556 height 31
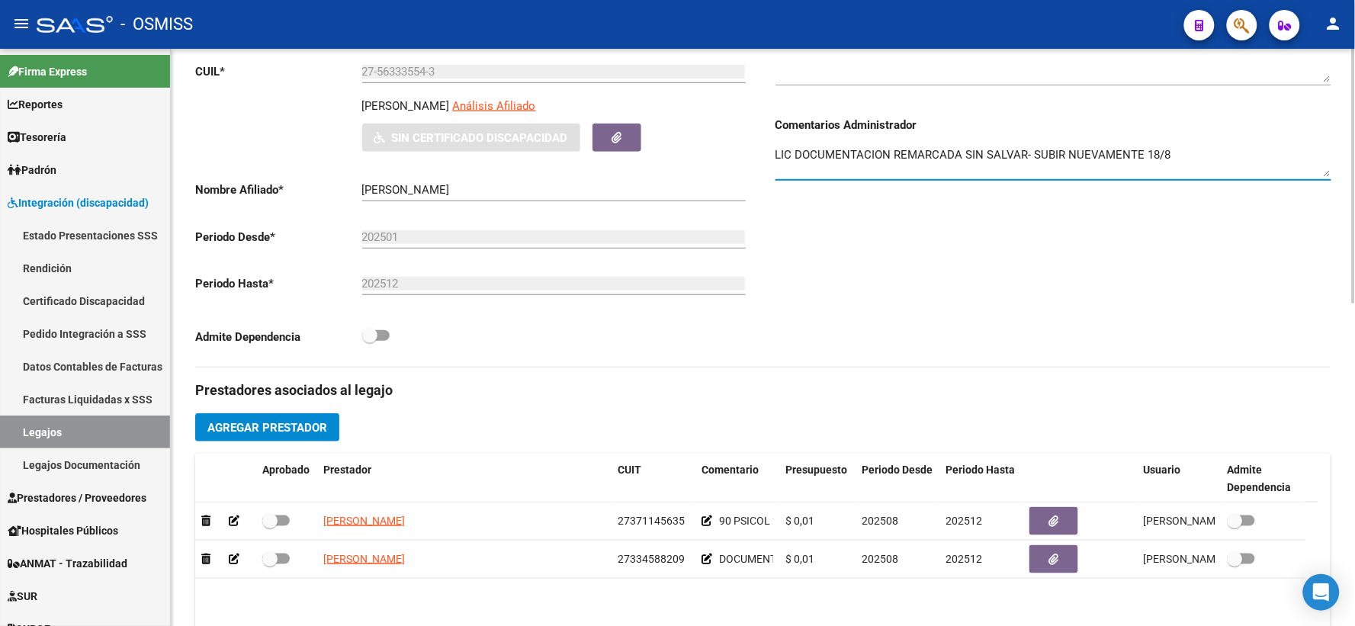
scroll to position [211, 0]
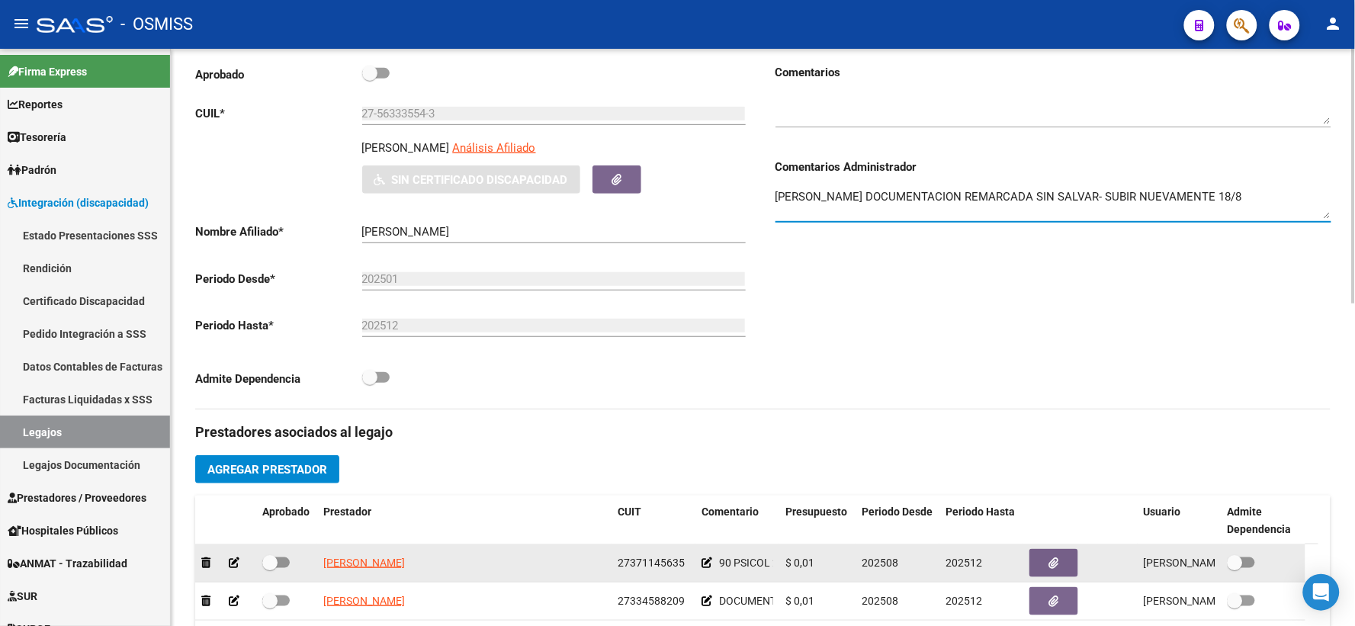
type textarea "[PERSON_NAME] DOCUMENTACION REMARCADA SIN SALVAR- SUBIR NUEVAMENTE 18/8"
click at [268, 571] on span at bounding box center [269, 562] width 15 height 15
click at [269, 569] on input "checkbox" at bounding box center [269, 568] width 1 height 1
checkbox input "true"
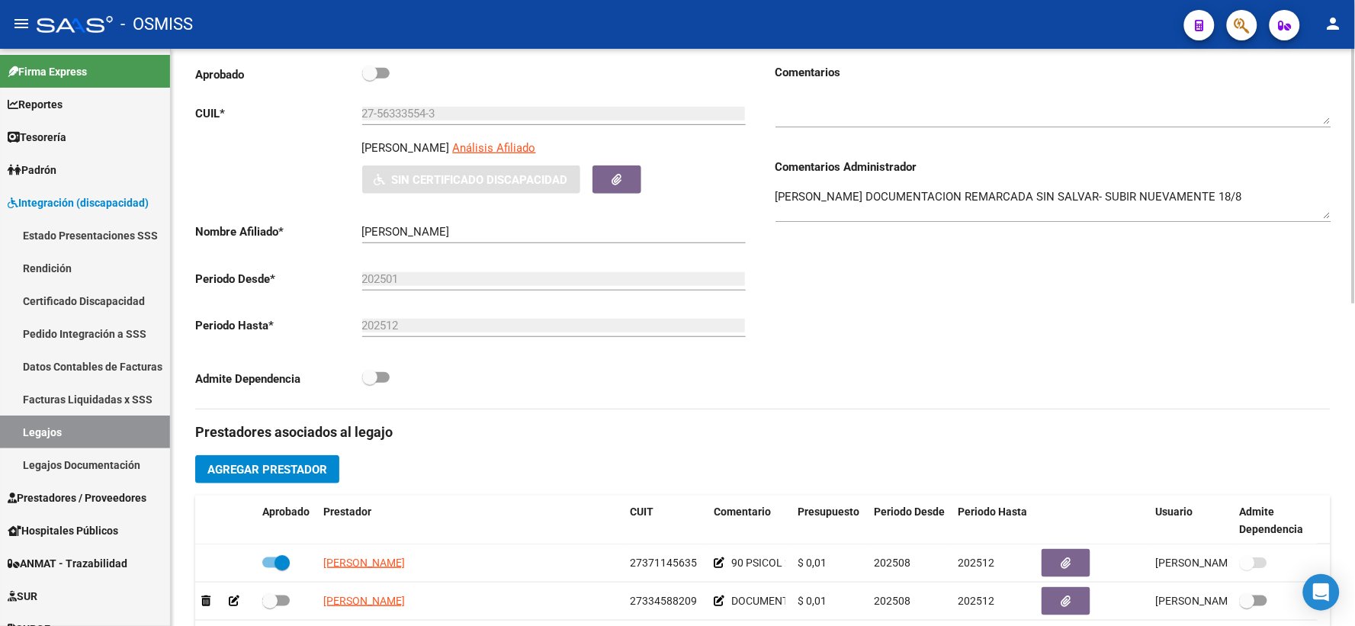
click at [374, 81] on span at bounding box center [369, 73] width 15 height 15
click at [370, 79] on input "checkbox" at bounding box center [369, 79] width 1 height 1
checkbox input "true"
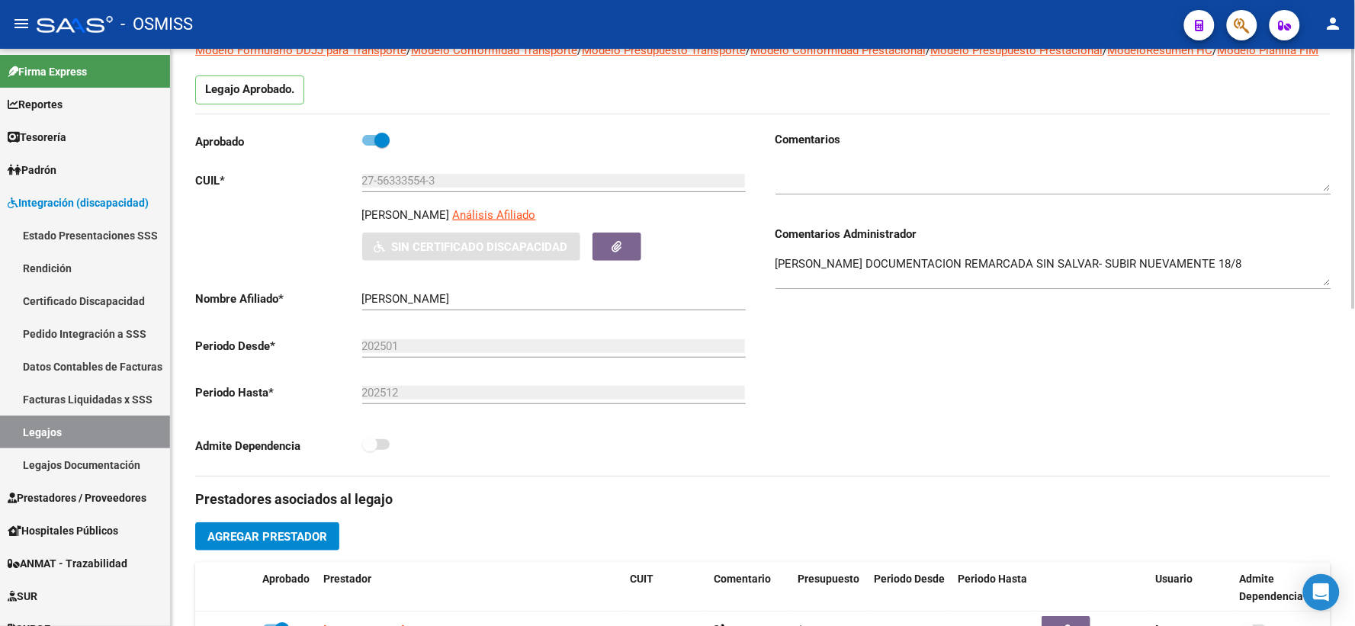
scroll to position [0, 0]
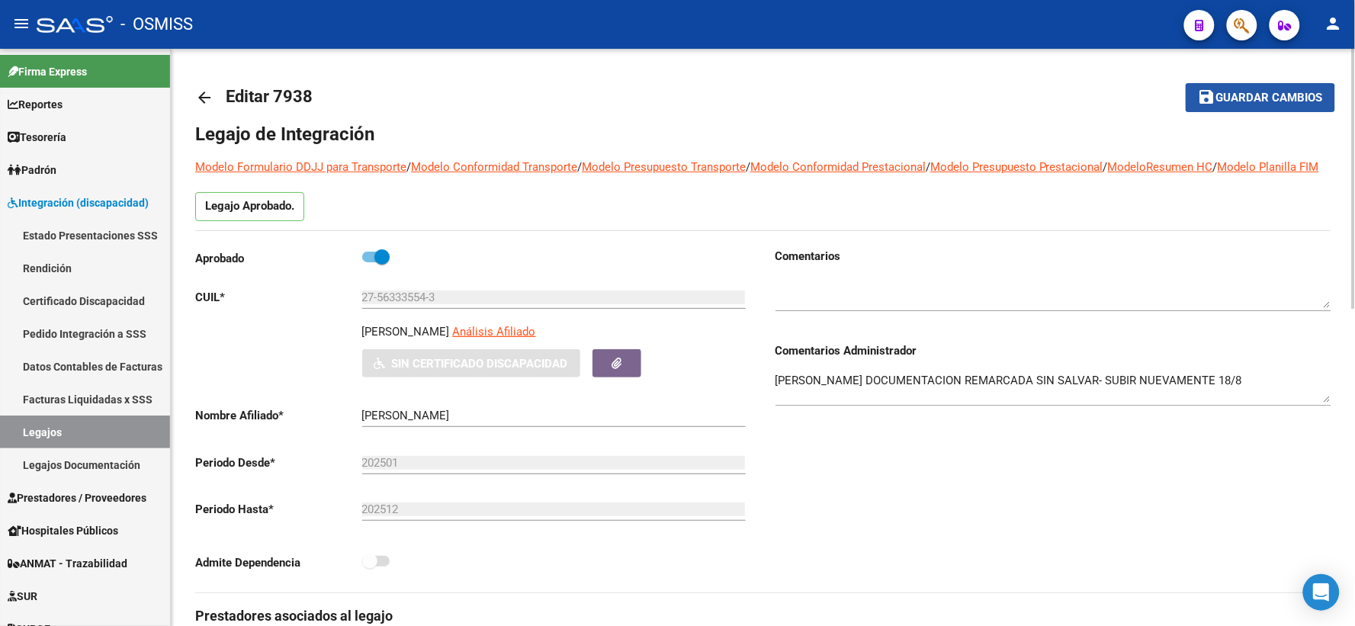
click at [1249, 101] on span "Guardar cambios" at bounding box center [1270, 99] width 107 height 14
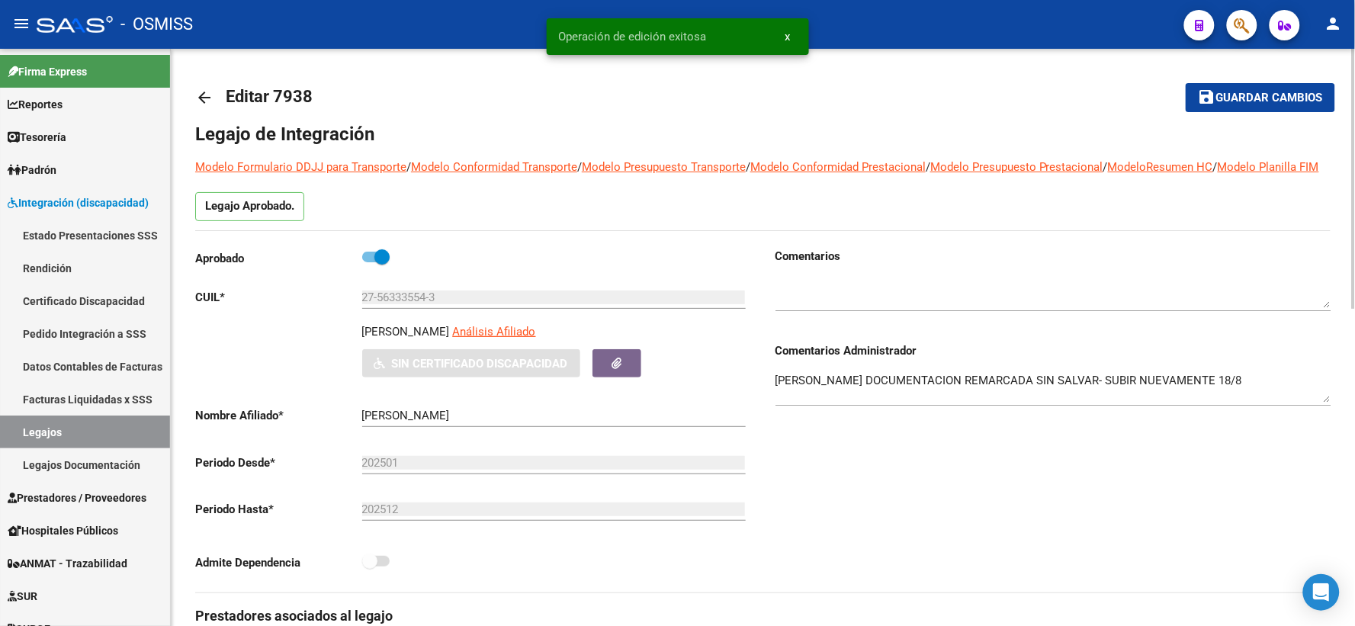
click at [208, 101] on mat-icon "arrow_back" at bounding box center [204, 97] width 18 height 18
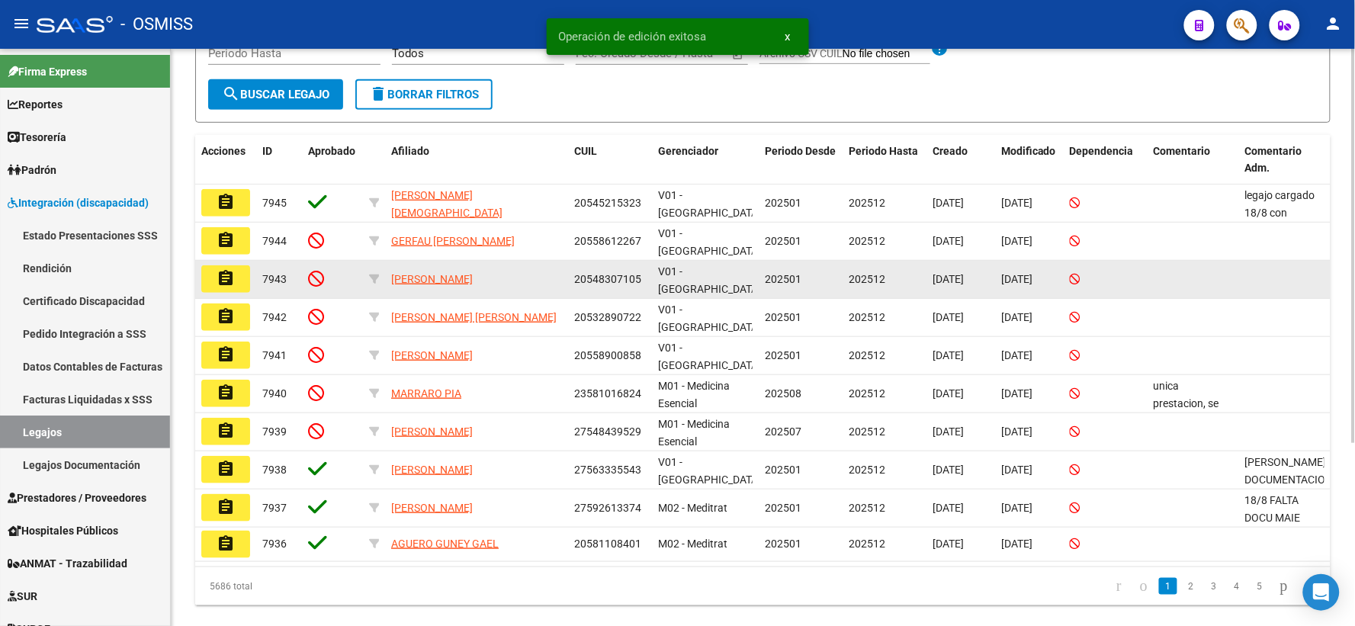
scroll to position [269, 0]
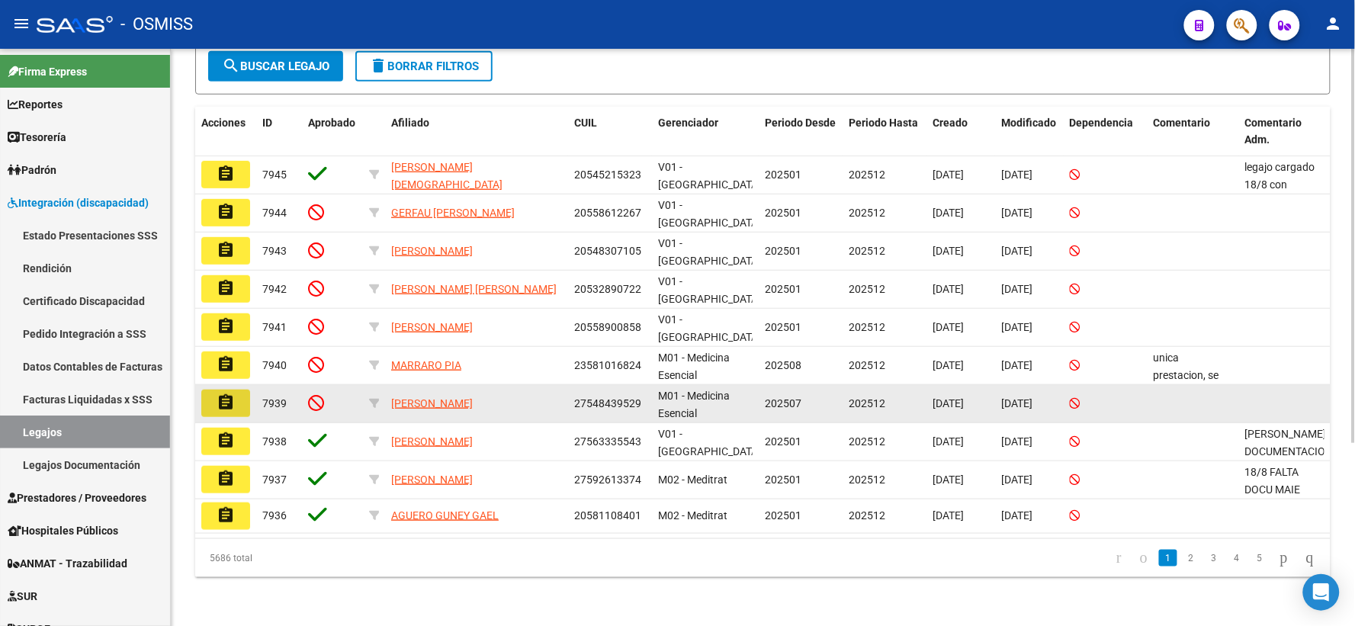
click at [224, 397] on mat-icon "assignment" at bounding box center [226, 403] width 18 height 18
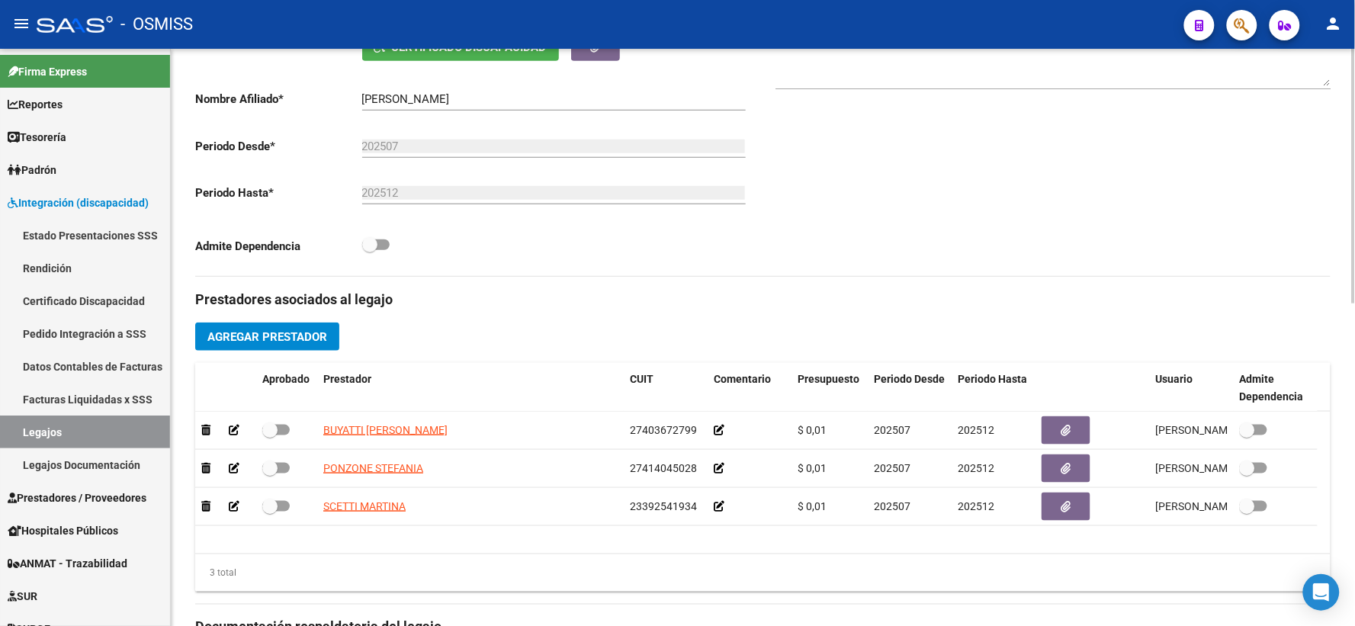
scroll to position [353, 0]
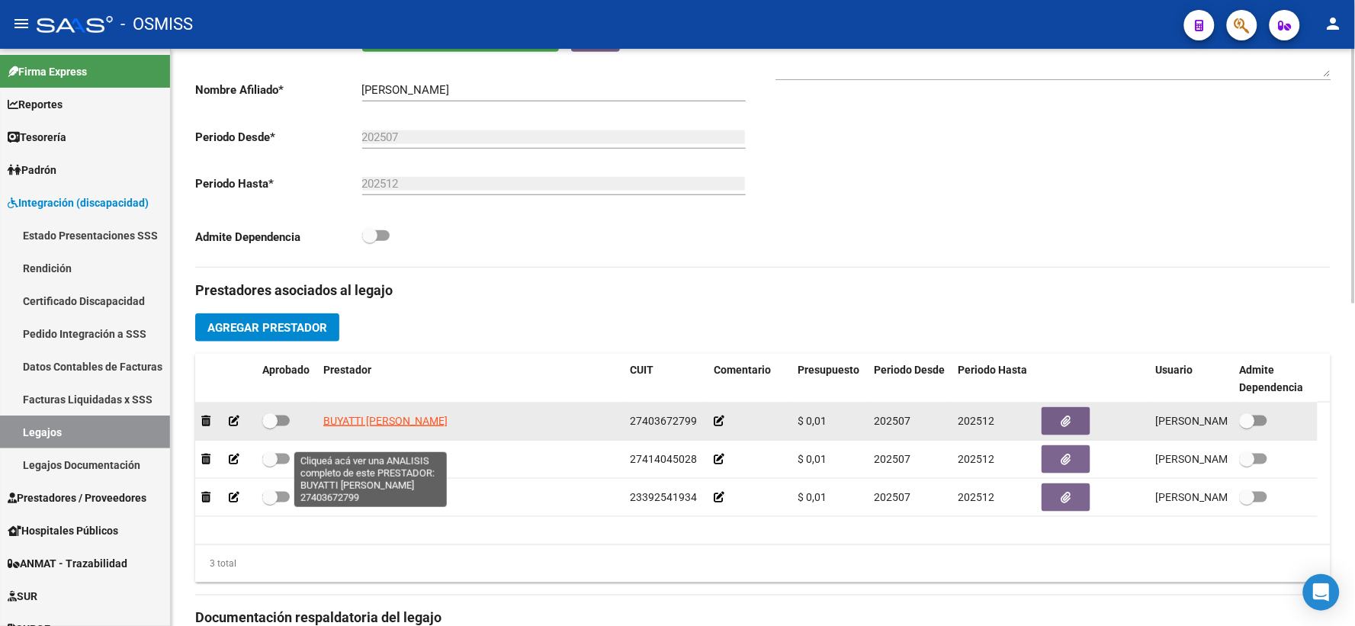
click at [392, 427] on span "BUYATTI [PERSON_NAME]" at bounding box center [385, 421] width 124 height 12
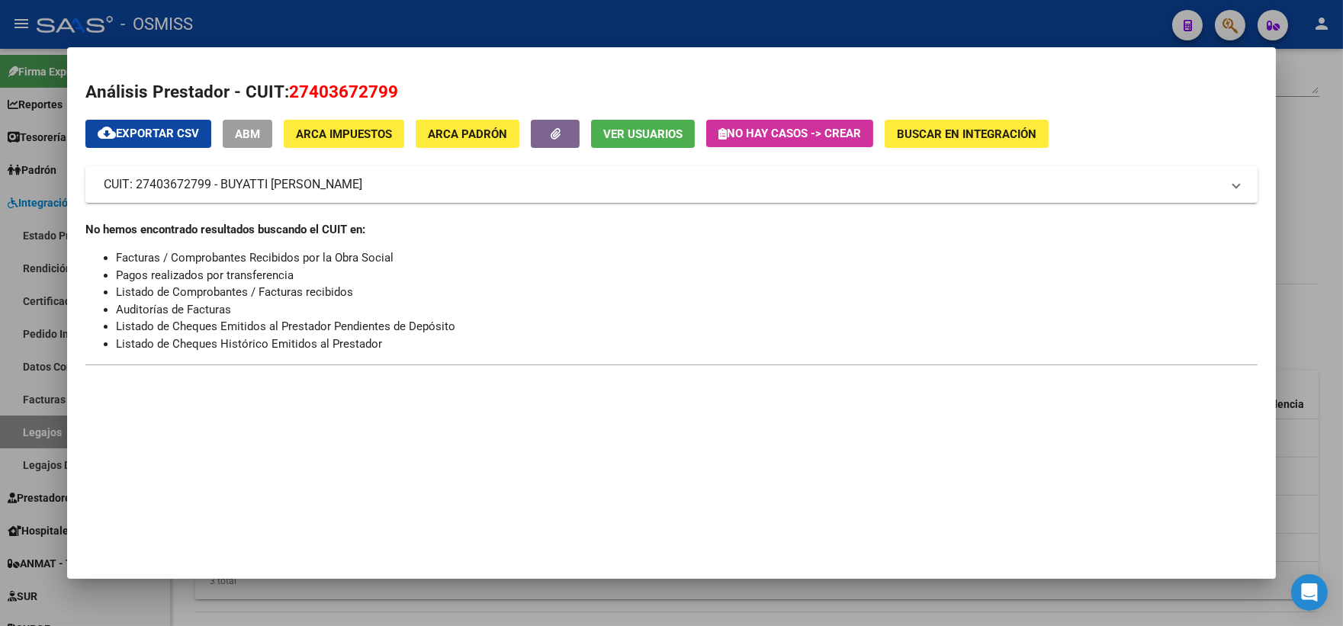
click at [1310, 340] on div at bounding box center [671, 313] width 1343 height 626
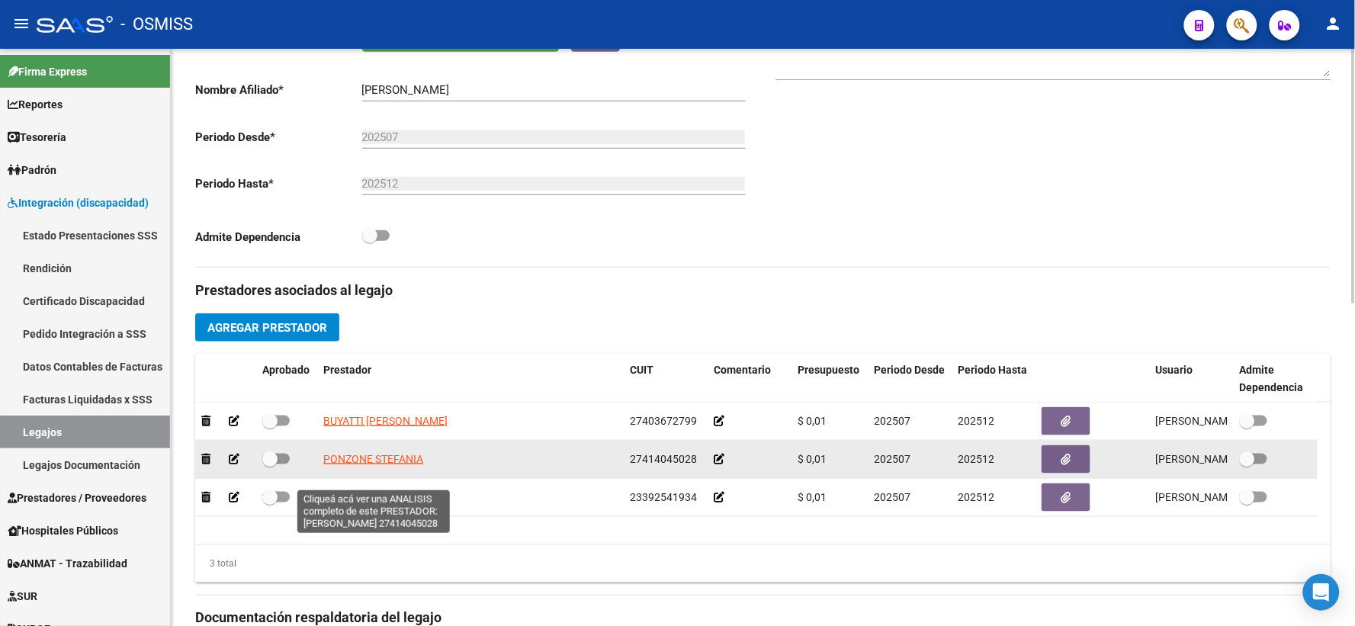
click at [375, 465] on span "PONZONE STEFANIA" at bounding box center [373, 459] width 100 height 12
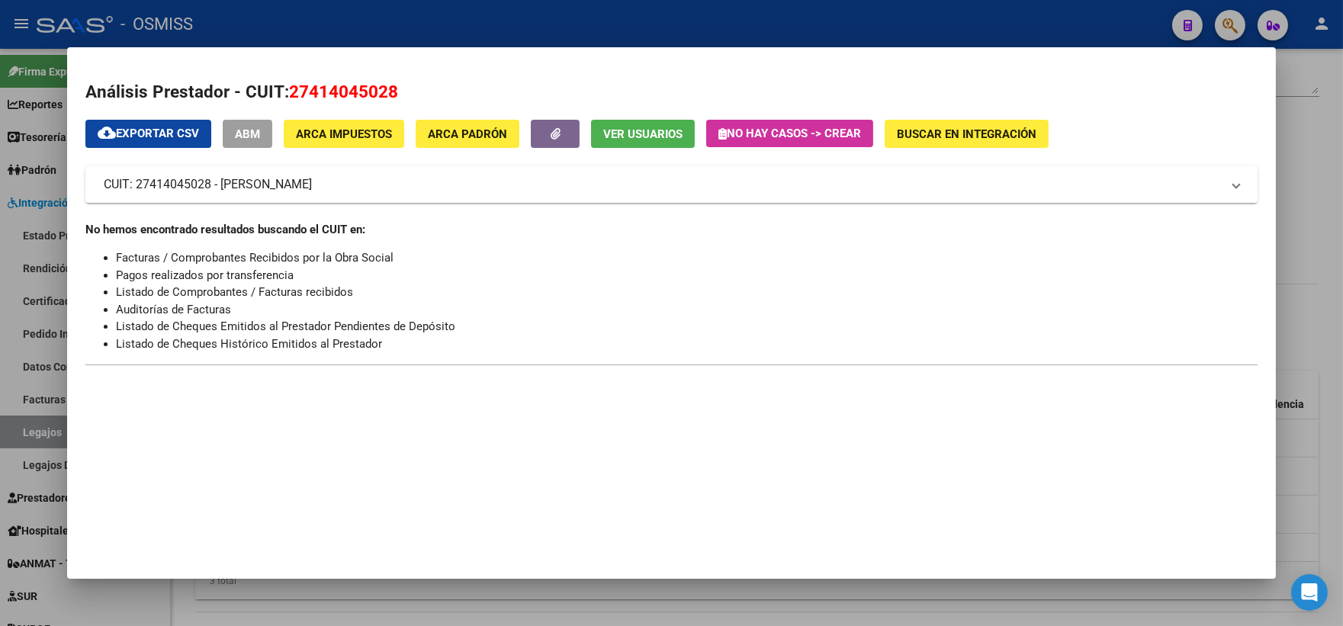
click at [1305, 322] on div at bounding box center [671, 313] width 1343 height 626
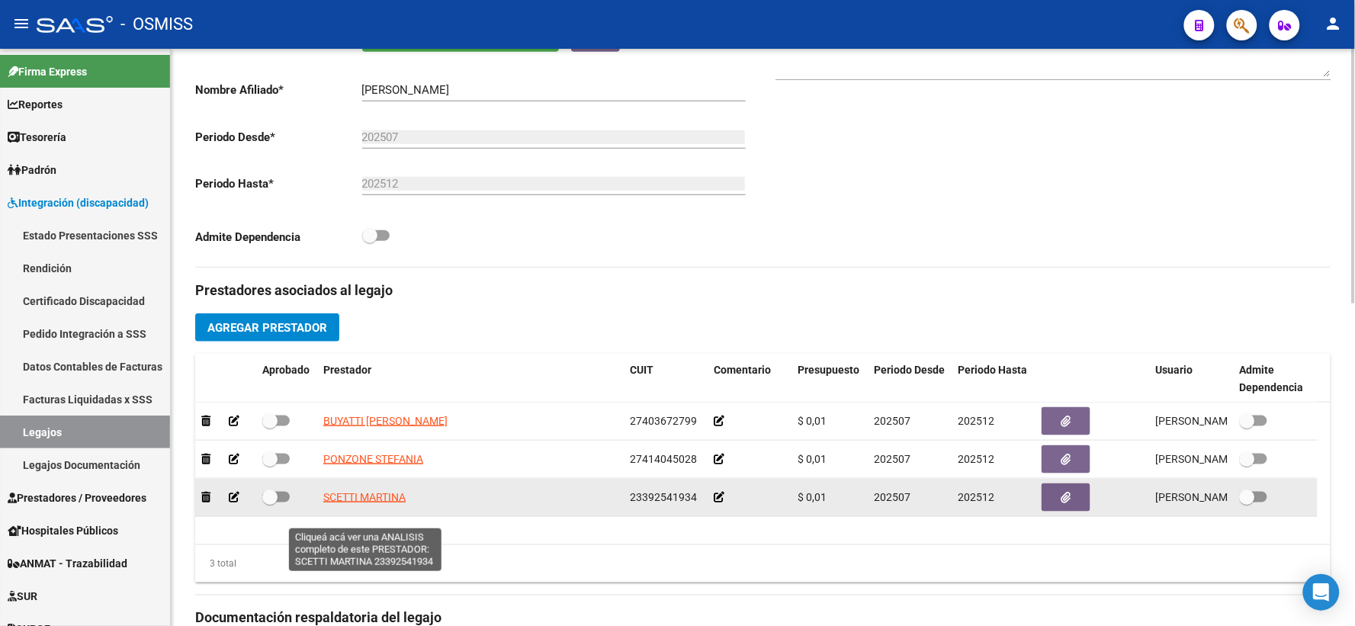
click at [368, 503] on span "SCETTI MARTINA" at bounding box center [364, 497] width 82 height 12
type textarea "23392541934"
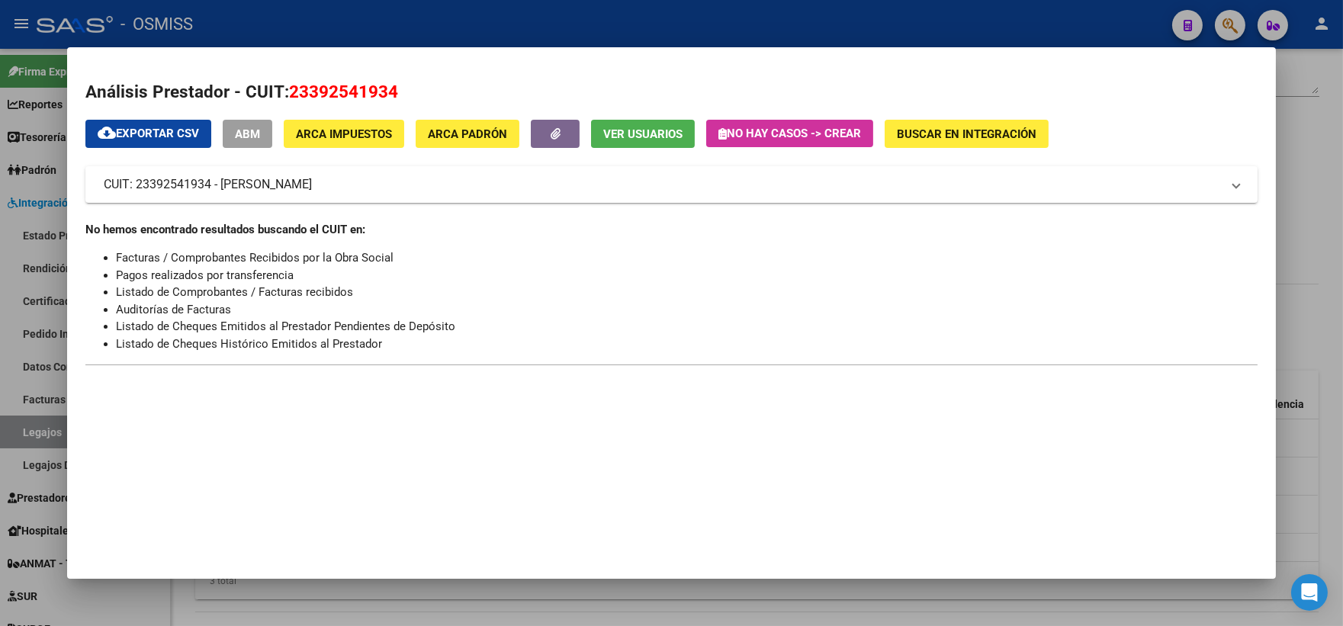
click at [1310, 310] on div at bounding box center [671, 313] width 1343 height 626
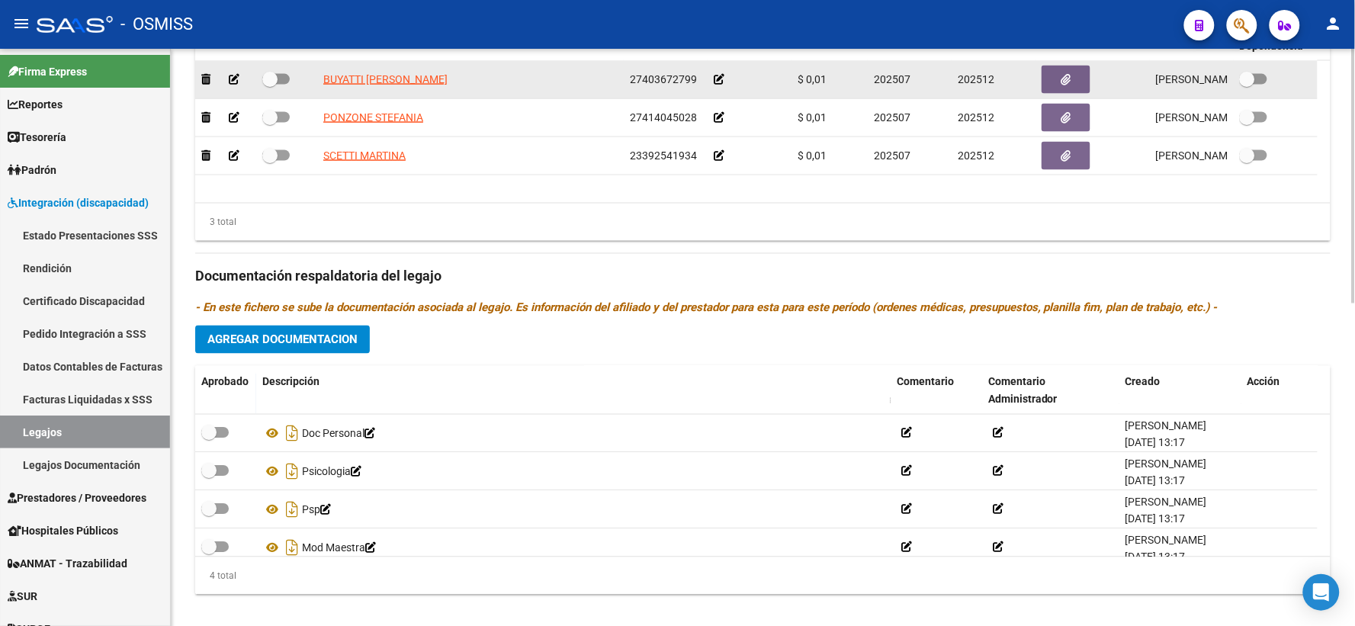
scroll to position [732, 0]
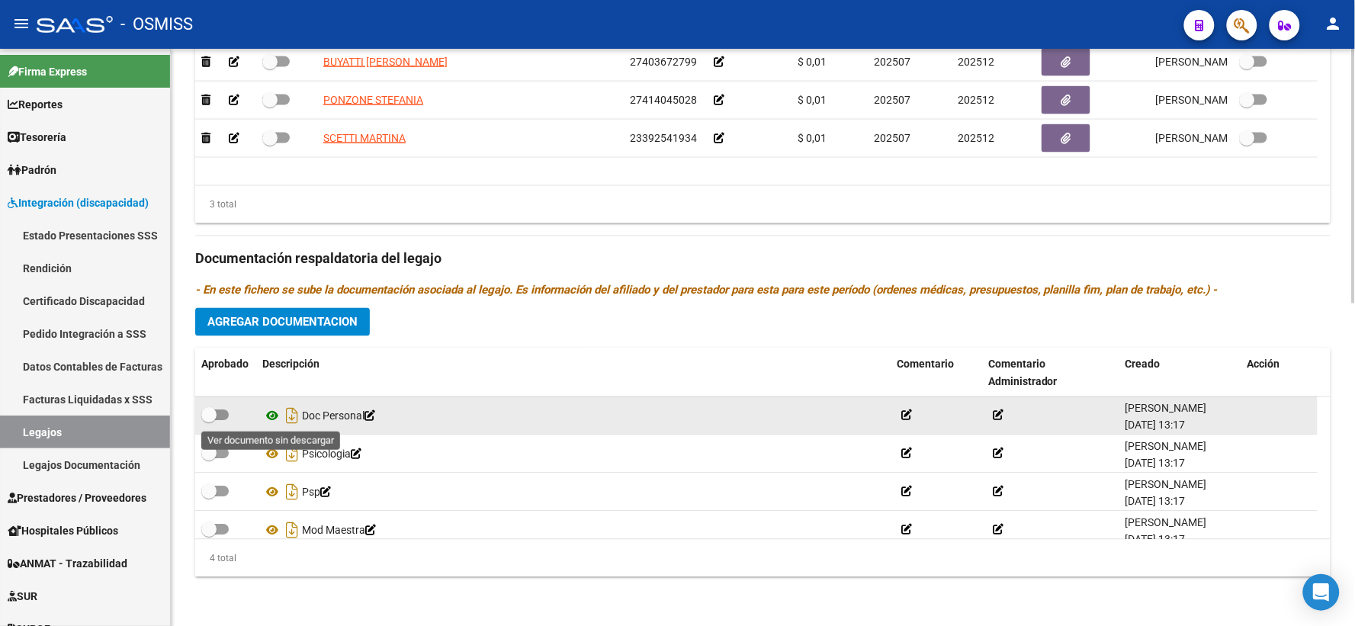
click at [272, 420] on icon at bounding box center [272, 416] width 20 height 18
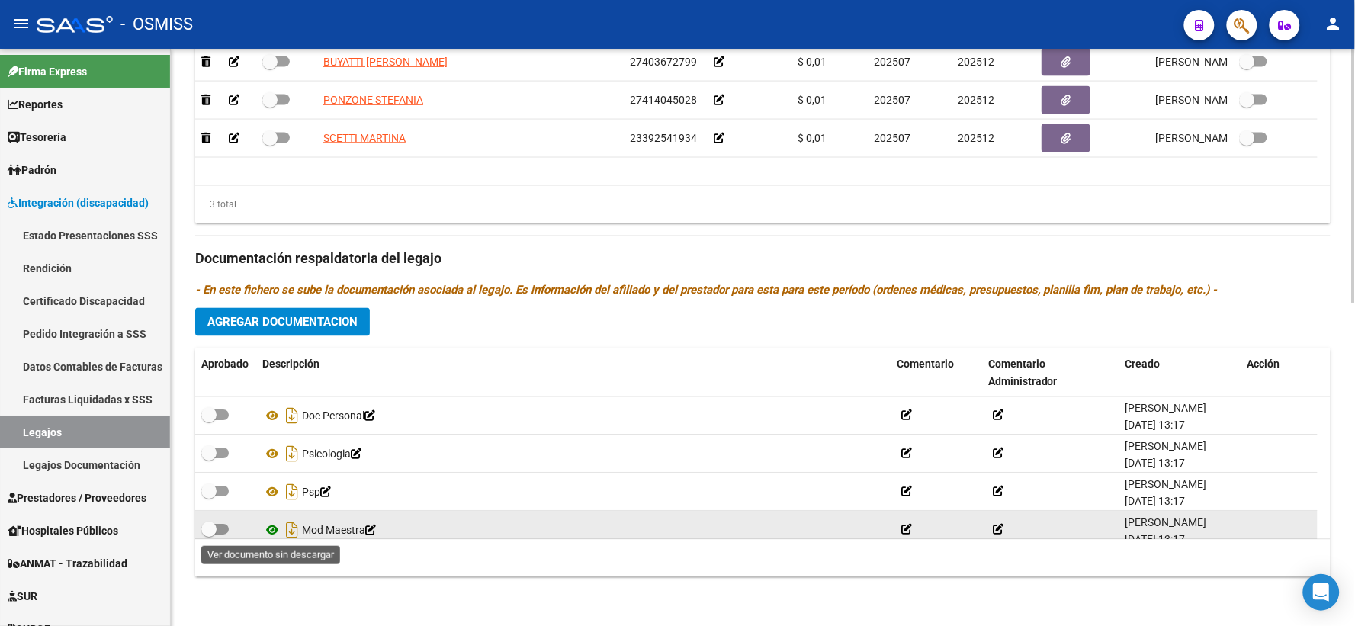
click at [273, 532] on icon at bounding box center [272, 531] width 20 height 18
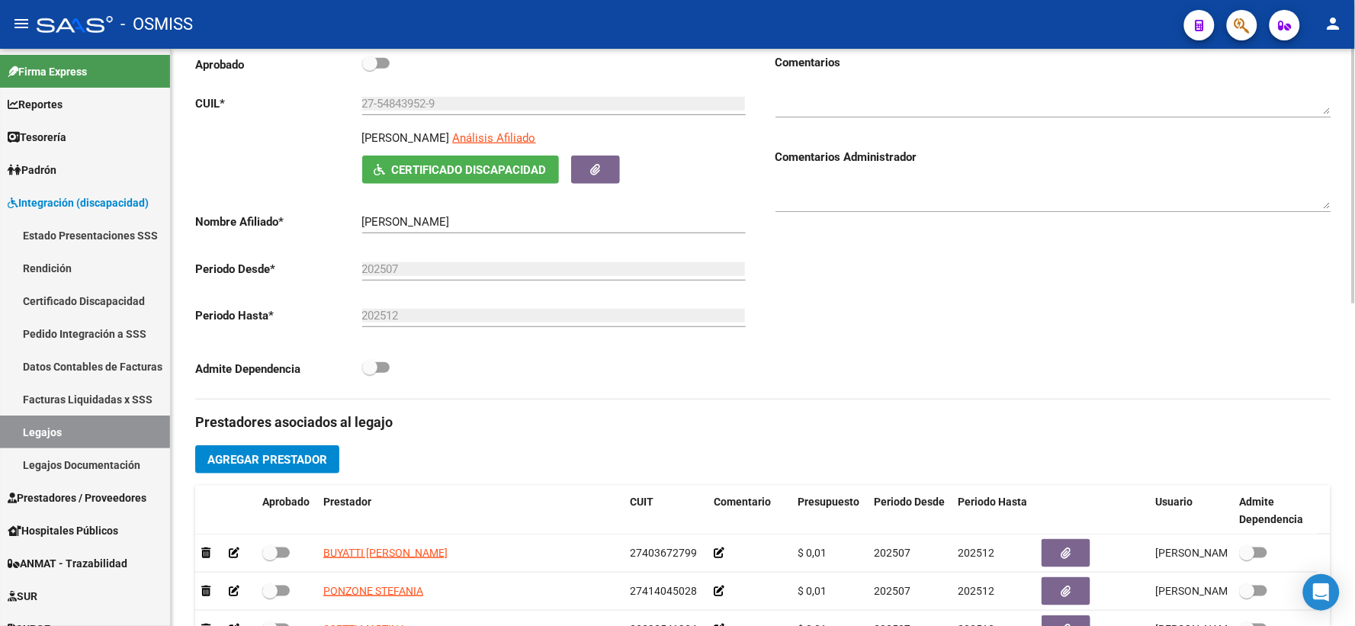
scroll to position [166, 0]
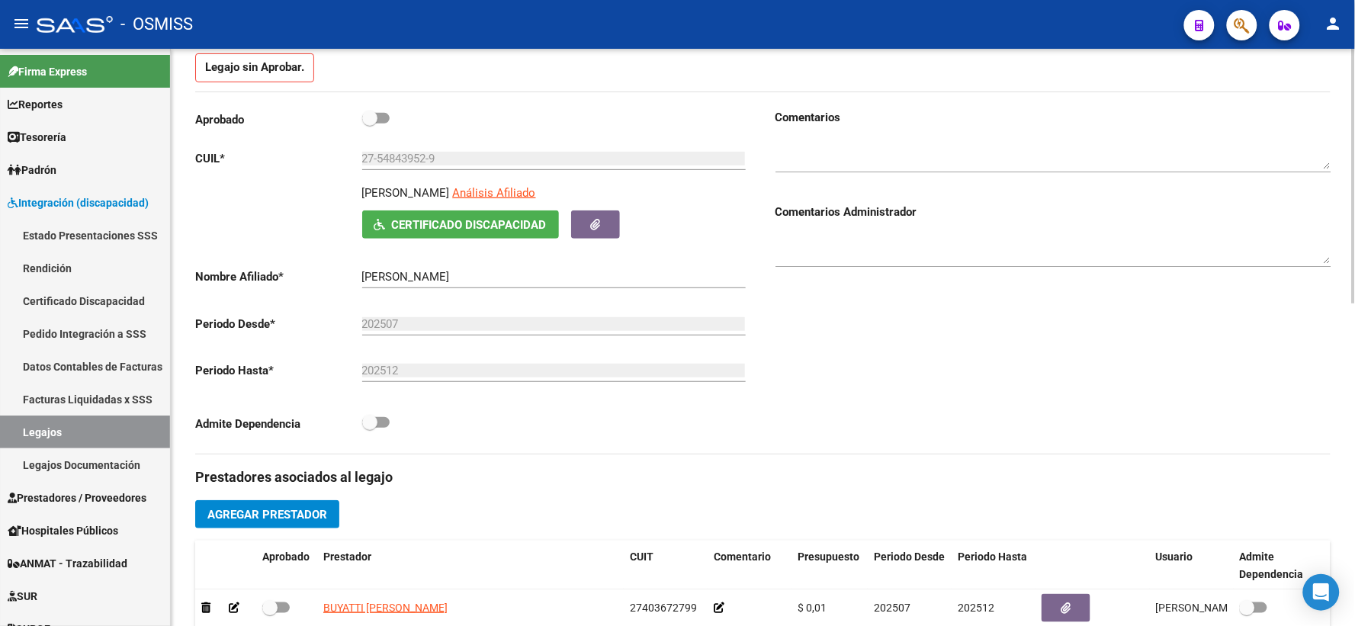
click at [887, 249] on div at bounding box center [1054, 243] width 556 height 47
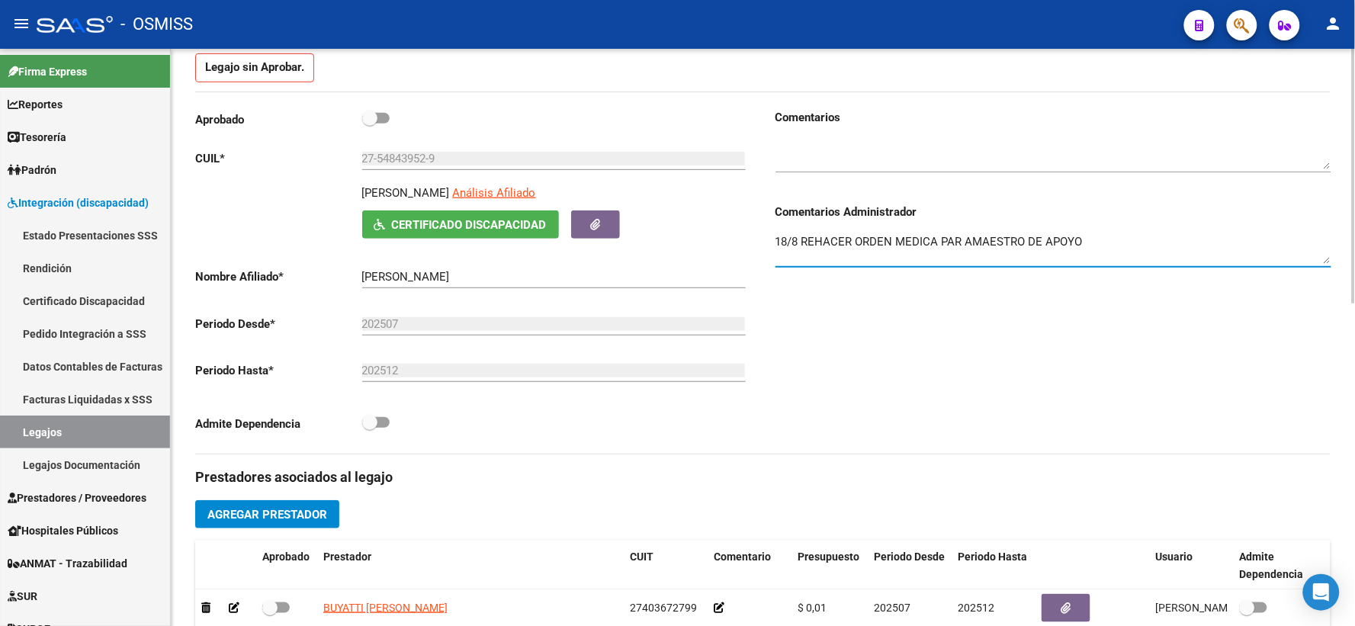
click at [976, 260] on textarea "18/8 REHACER ORDEN MEDICA PAR AMAESTRO DE APOYO" at bounding box center [1054, 248] width 556 height 31
drag, startPoint x: 1096, startPoint y: 261, endPoint x: 712, endPoint y: 262, distance: 383.7
click at [712, 262] on div "Aprobado CUIL * 27-54843952-9 Ingresar CUIL [PERSON_NAME] Afiliado Certificado …" at bounding box center [763, 281] width 1136 height 345
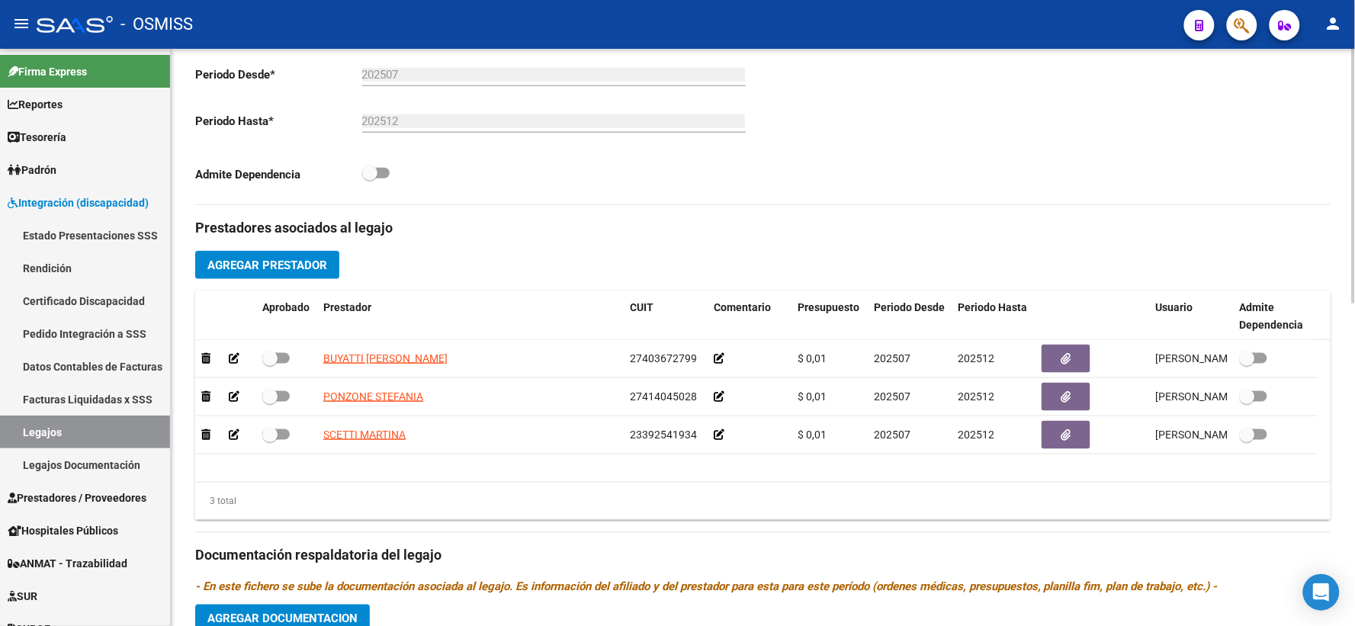
scroll to position [450, 0]
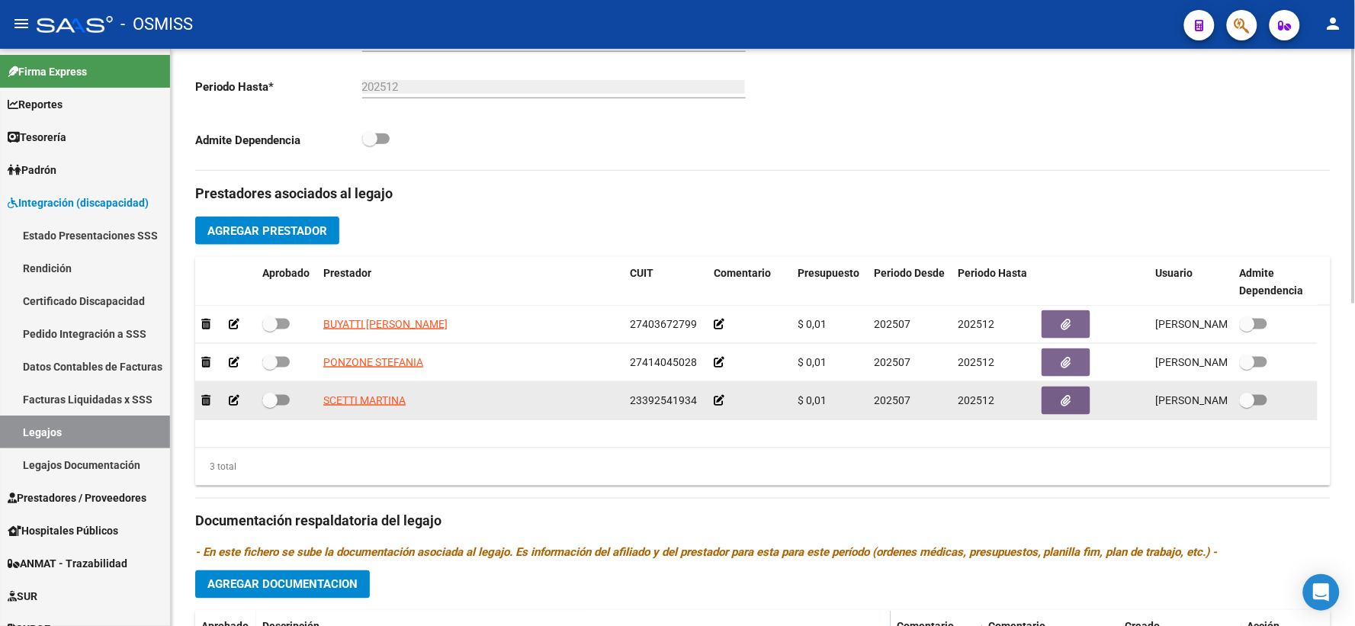
type textarea "18/8 REHACER ORDEN MEDICA PARA MAESTRO DE APOYO"
click at [720, 406] on icon at bounding box center [719, 400] width 11 height 11
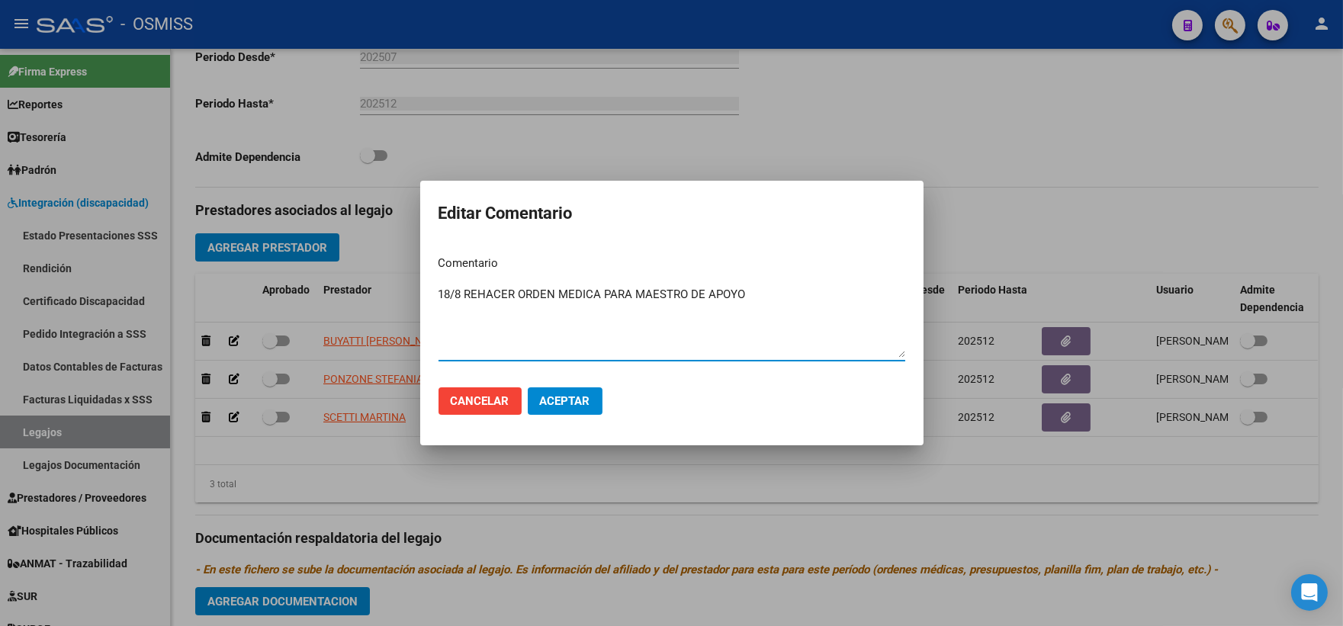
type textarea "18/8 REHACER ORDEN MEDICA PARA MAESTRO DE APOYO"
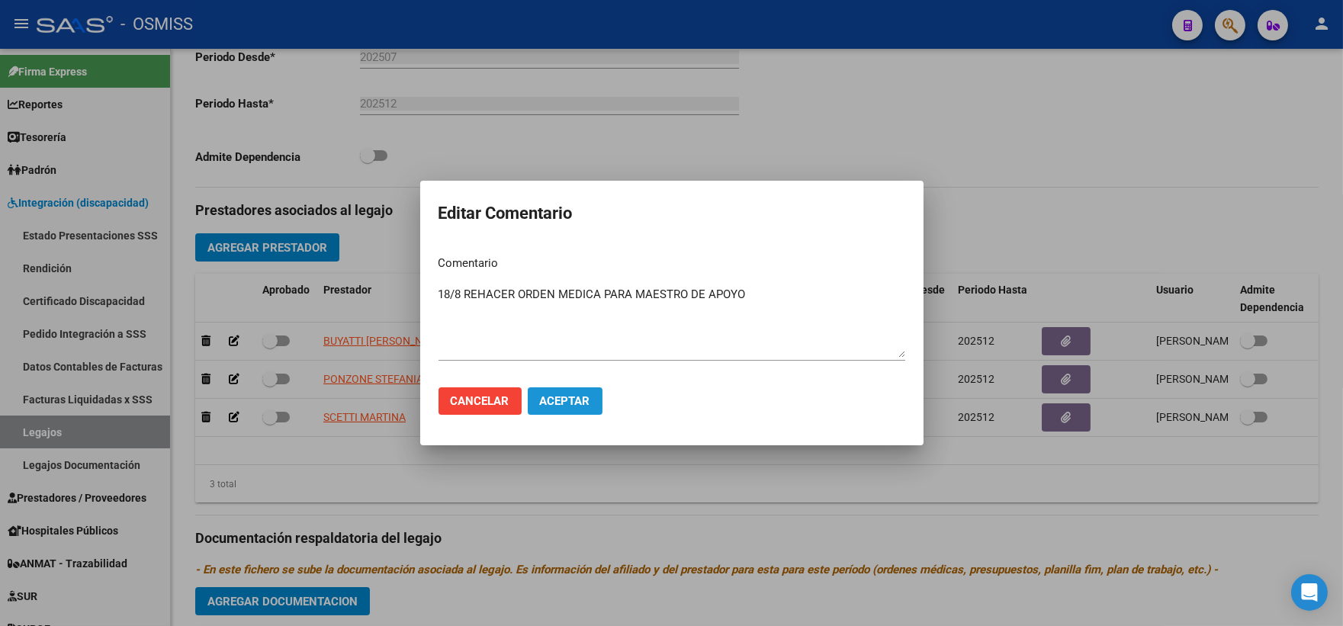
click at [551, 401] on span "Aceptar" at bounding box center [565, 401] width 50 height 14
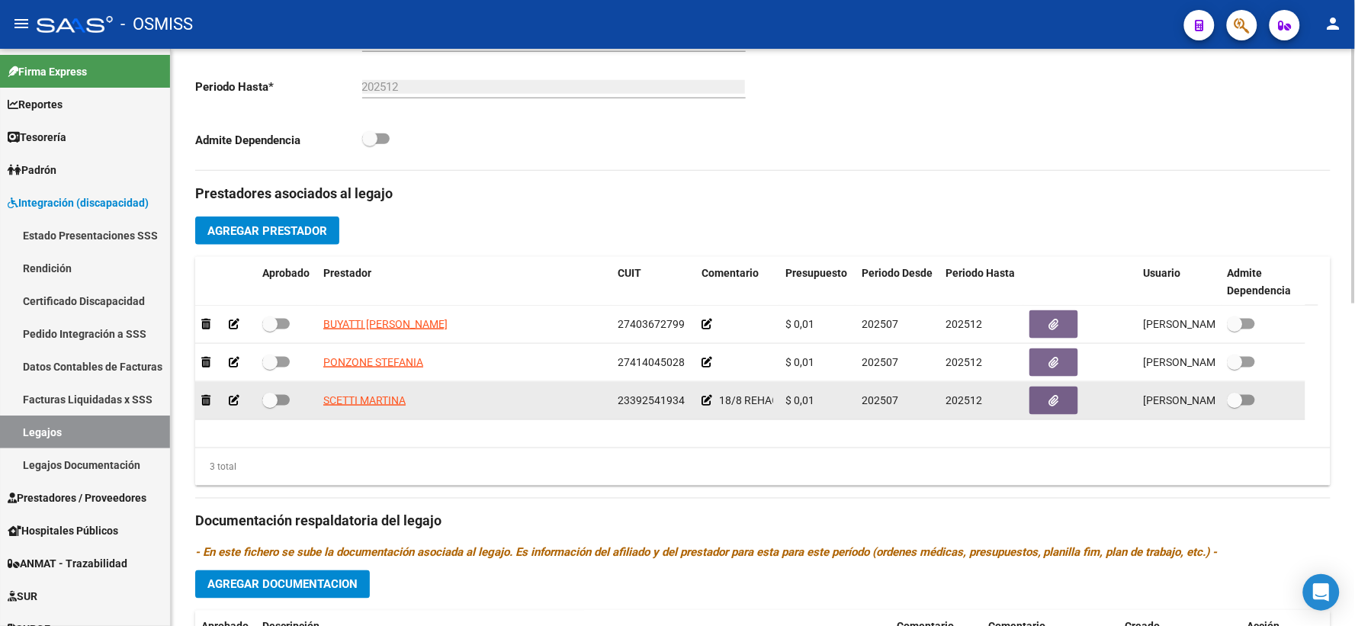
click at [705, 406] on icon at bounding box center [707, 400] width 11 height 11
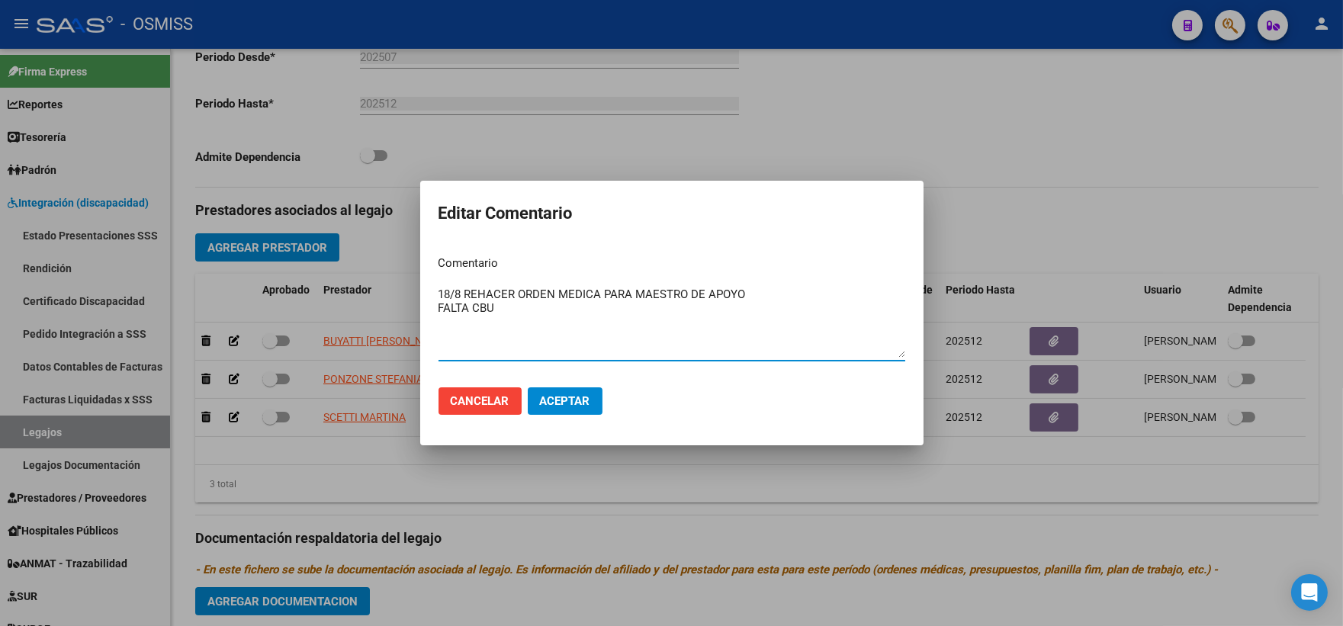
type textarea "18/8 REHACER ORDEN MEDICA PARA MAESTRO DE APOYO FALTA CBU"
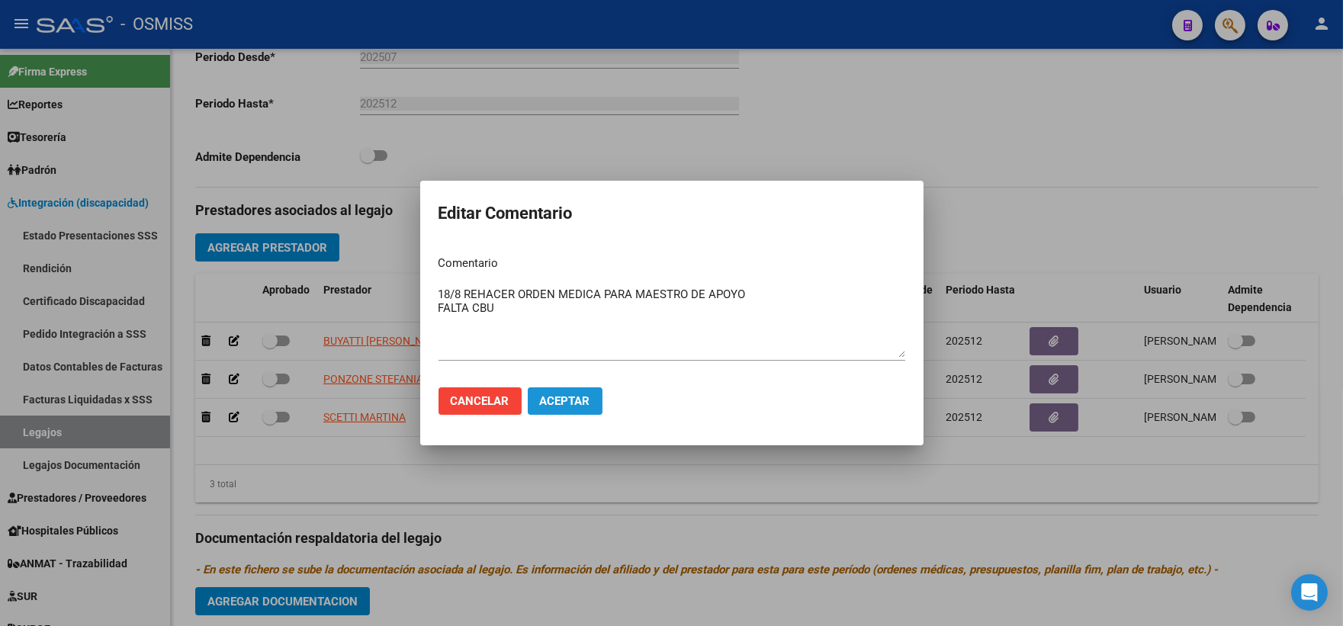
drag, startPoint x: 574, startPoint y: 393, endPoint x: 1053, endPoint y: 285, distance: 490.2
click at [578, 392] on button "Aceptar" at bounding box center [565, 401] width 75 height 27
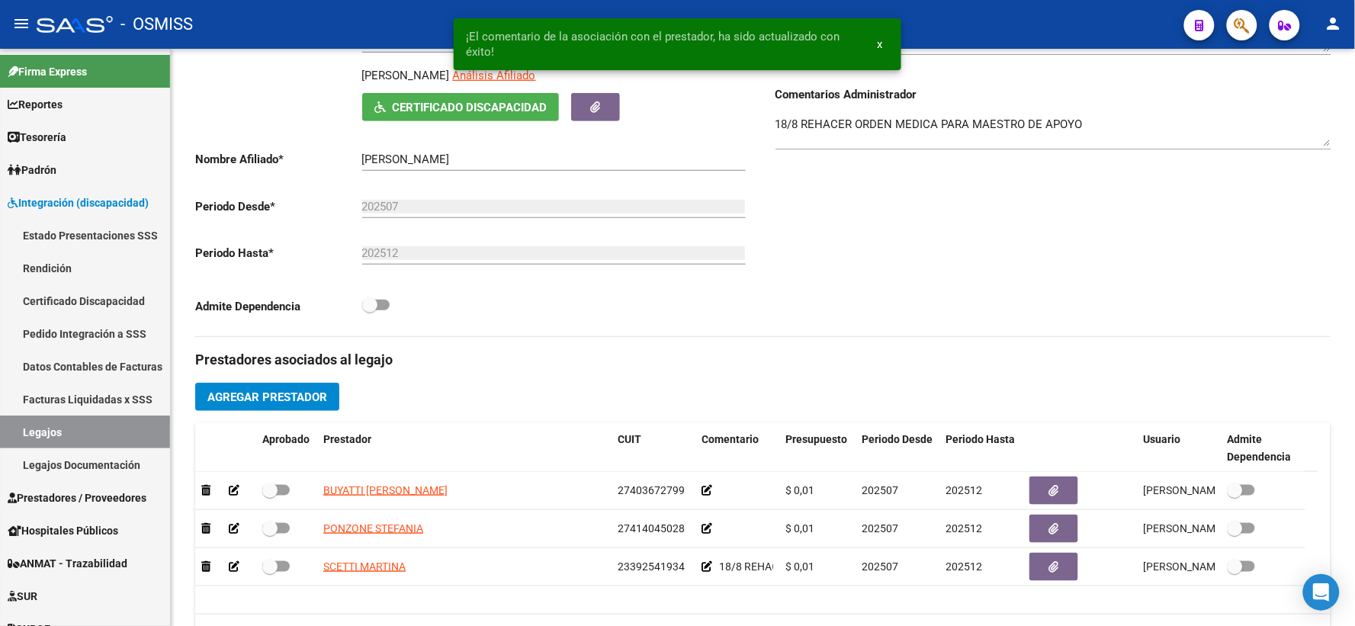
scroll to position [166, 0]
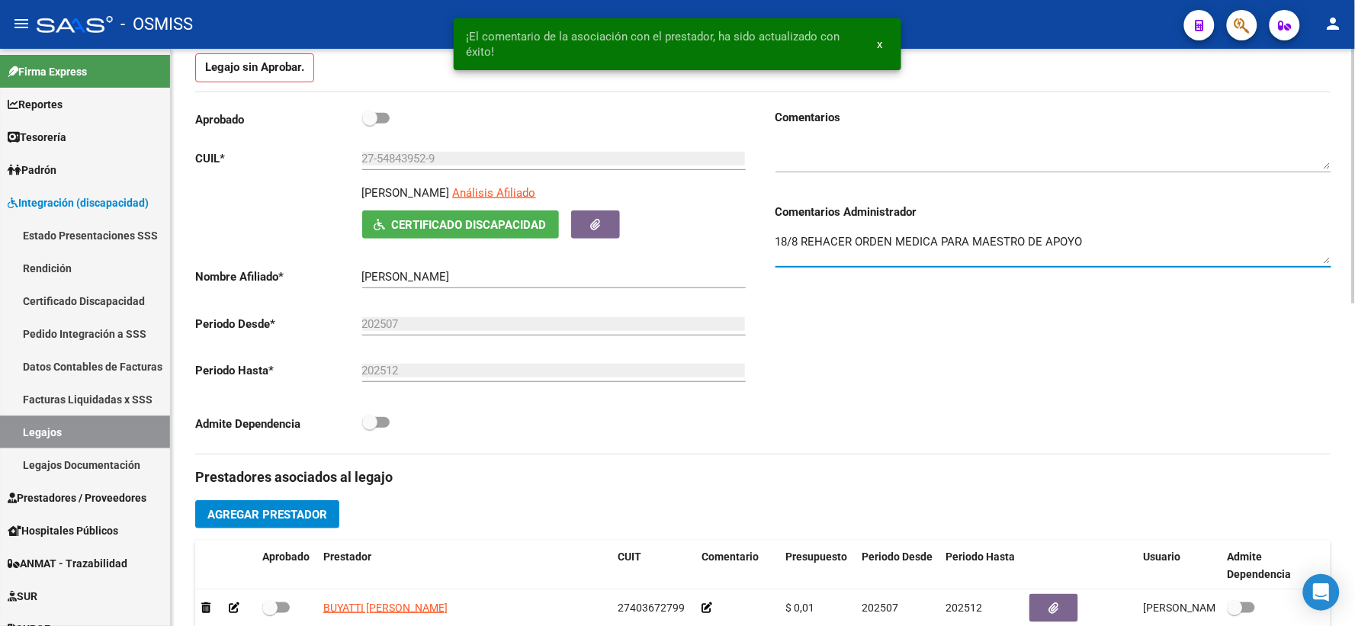
click at [1114, 253] on textarea "18/8 REHACER ORDEN MEDICA PARA MAESTRO DE APOYO" at bounding box center [1054, 248] width 556 height 31
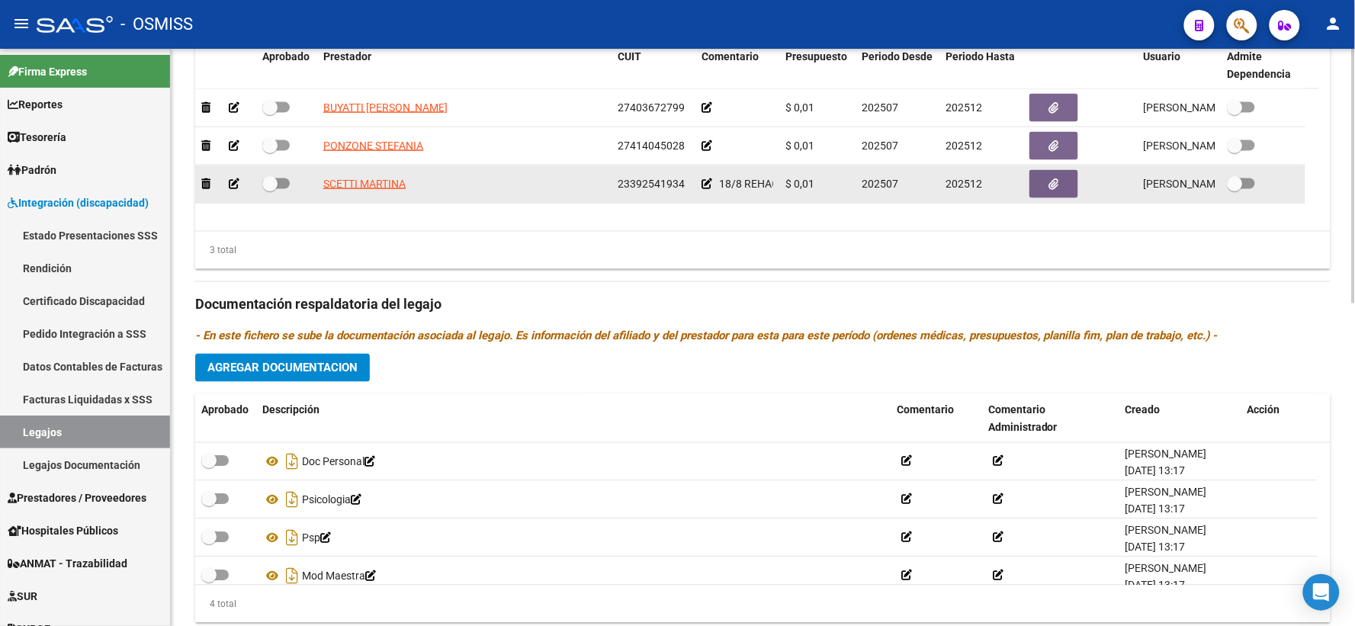
scroll to position [732, 0]
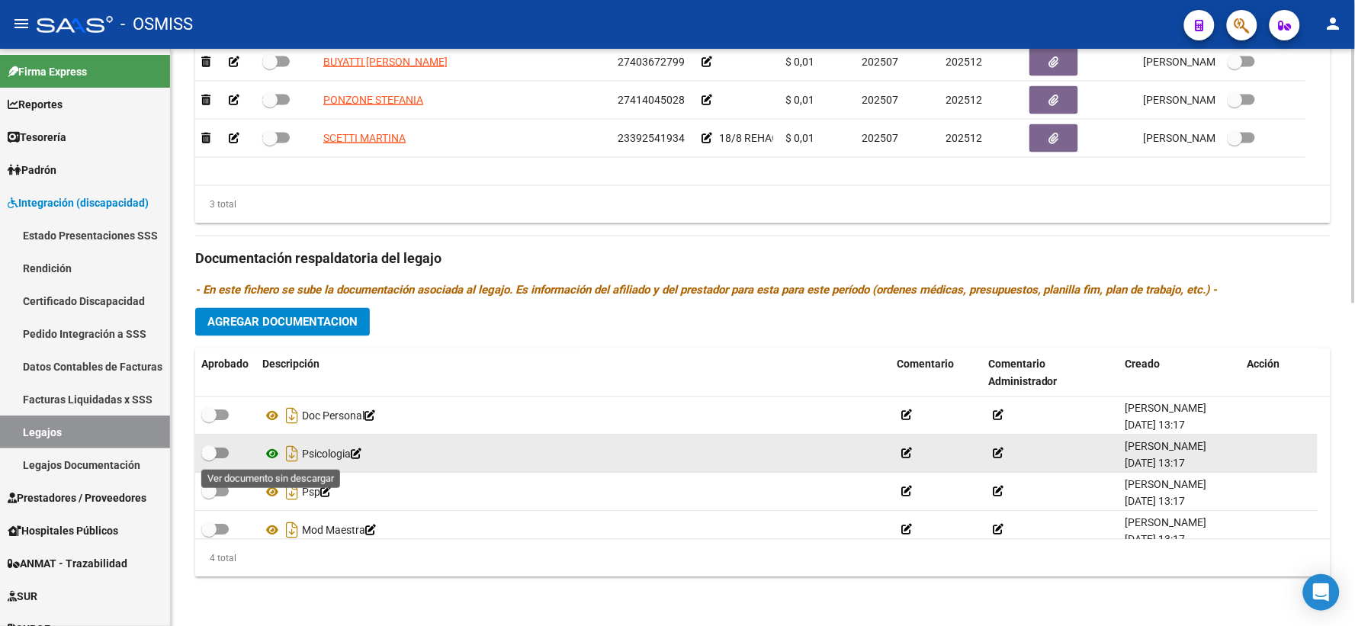
type textarea "18/8 REHACER ORDEN MEDICA PARA MAESTRO DE APOYO- FALTA CBU"
click at [271, 458] on icon at bounding box center [272, 454] width 20 height 18
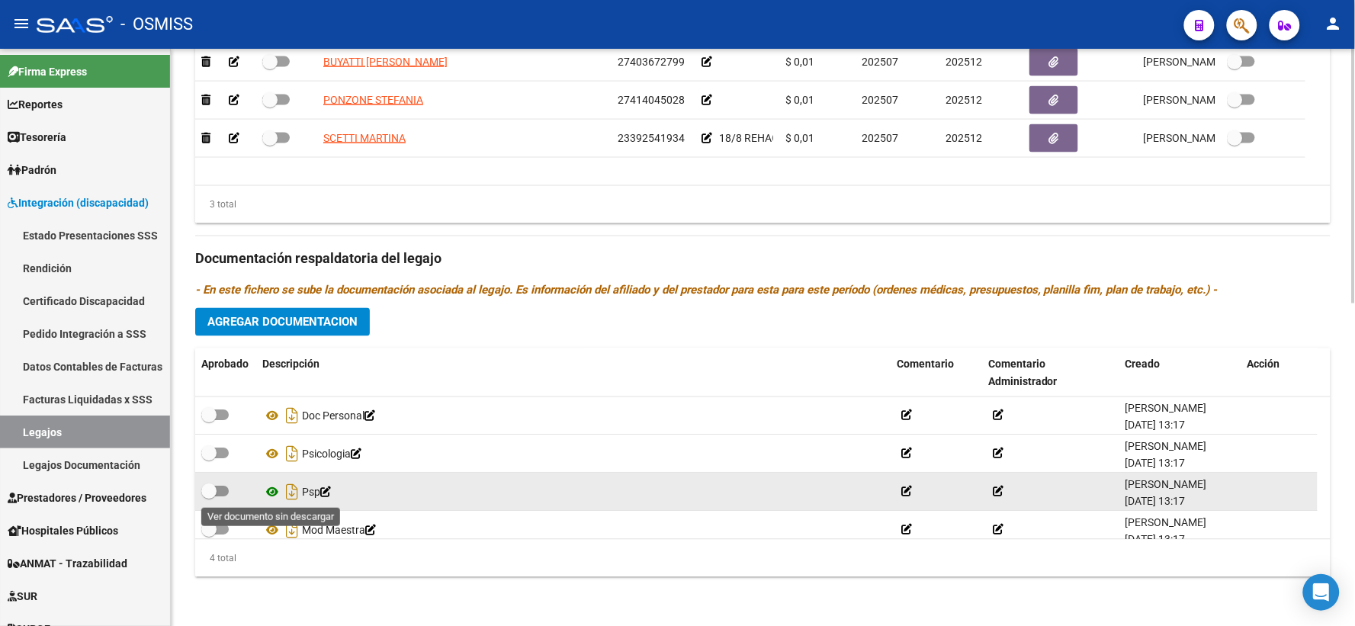
click at [265, 493] on icon at bounding box center [272, 493] width 20 height 18
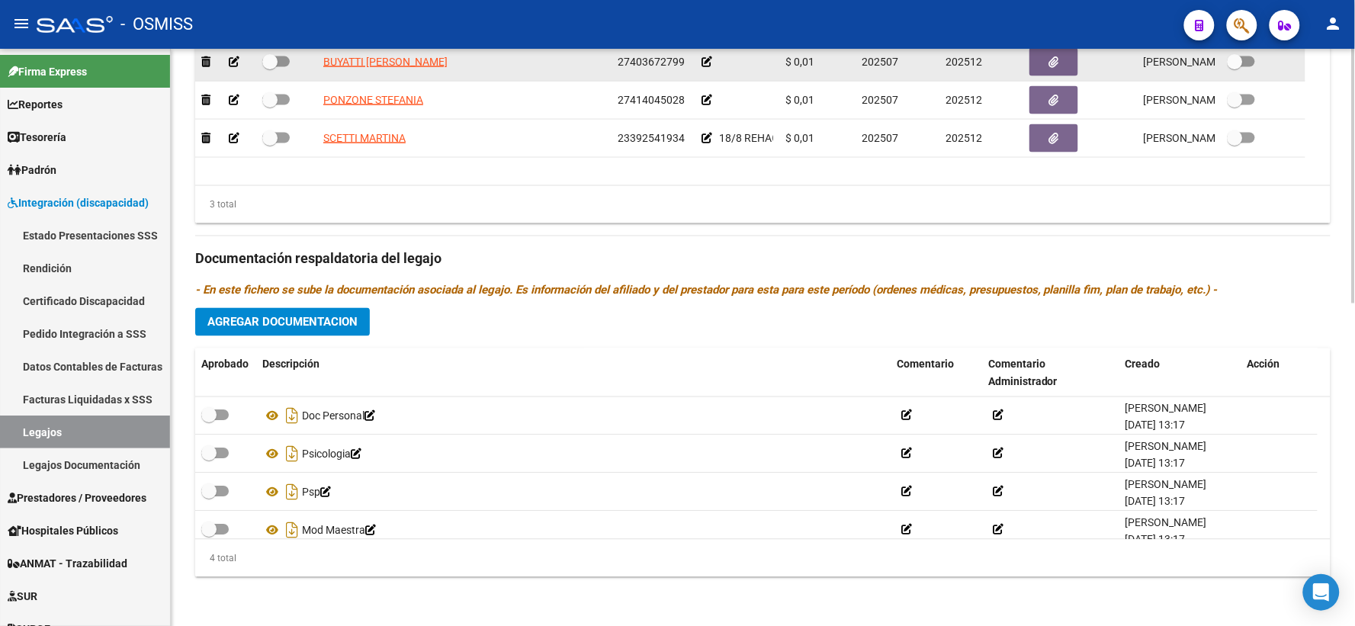
click at [706, 64] on icon at bounding box center [707, 61] width 11 height 11
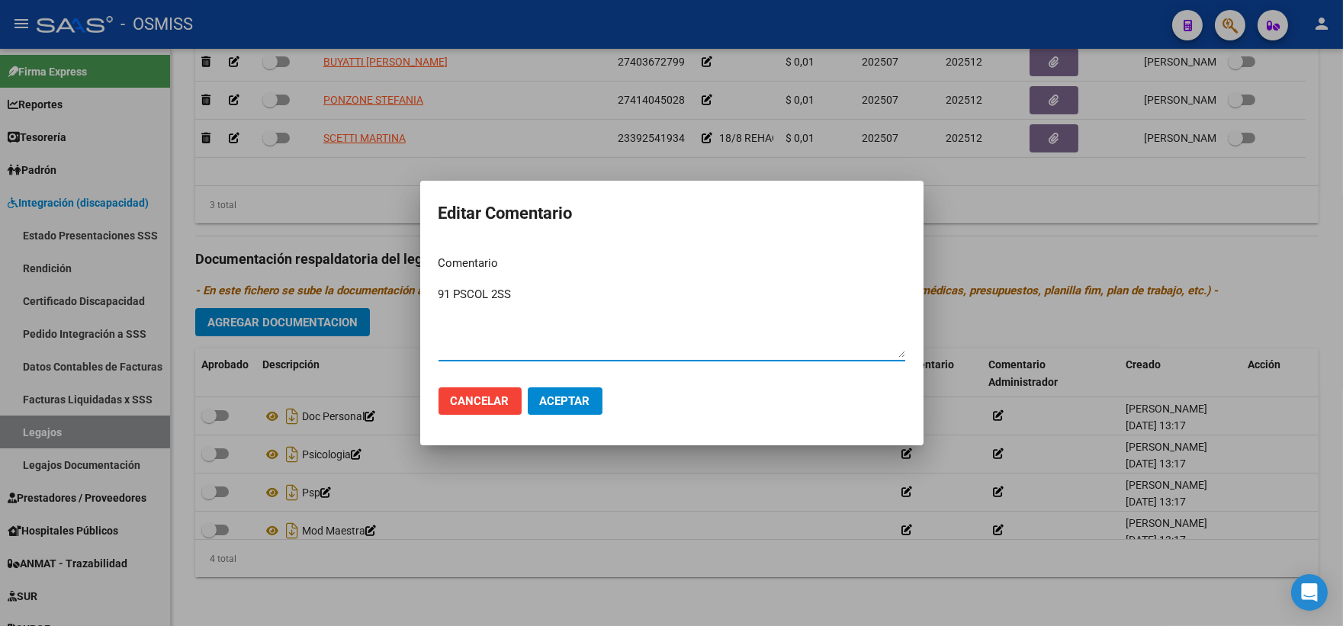
type textarea "91 PSCOL 2SS"
drag, startPoint x: 562, startPoint y: 401, endPoint x: 570, endPoint y: 387, distance: 16.4
click at [562, 399] on span "Aceptar" at bounding box center [565, 401] width 50 height 14
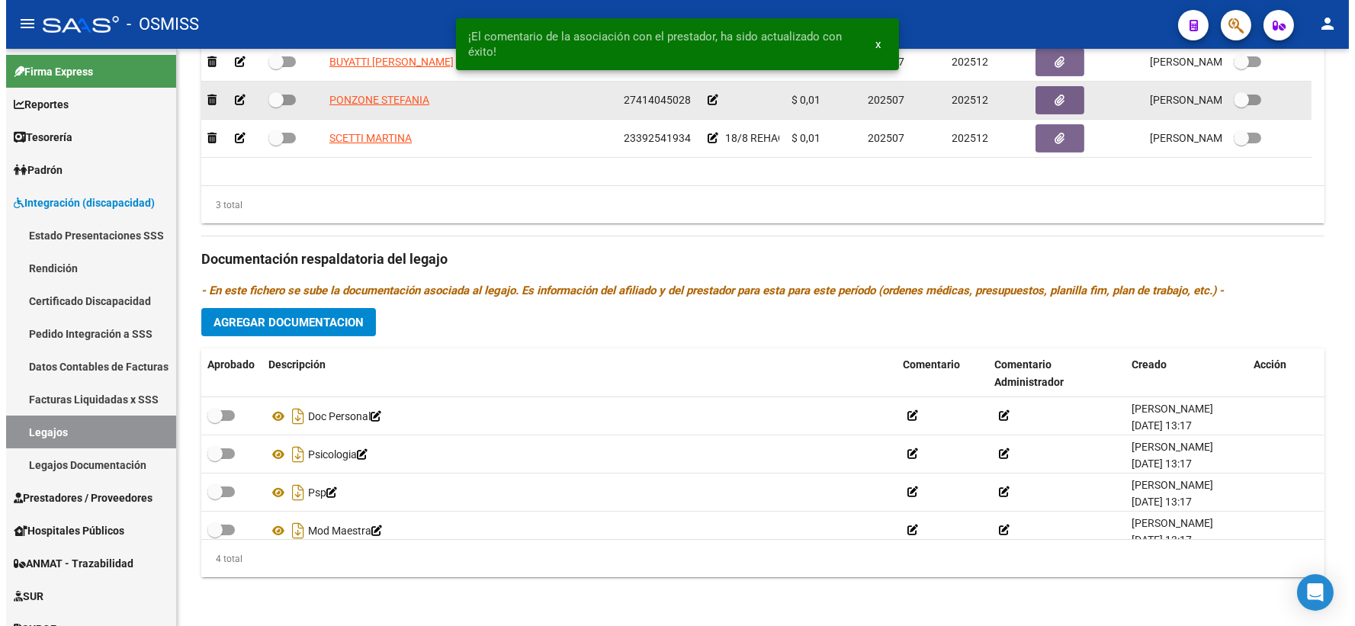
scroll to position [726, 0]
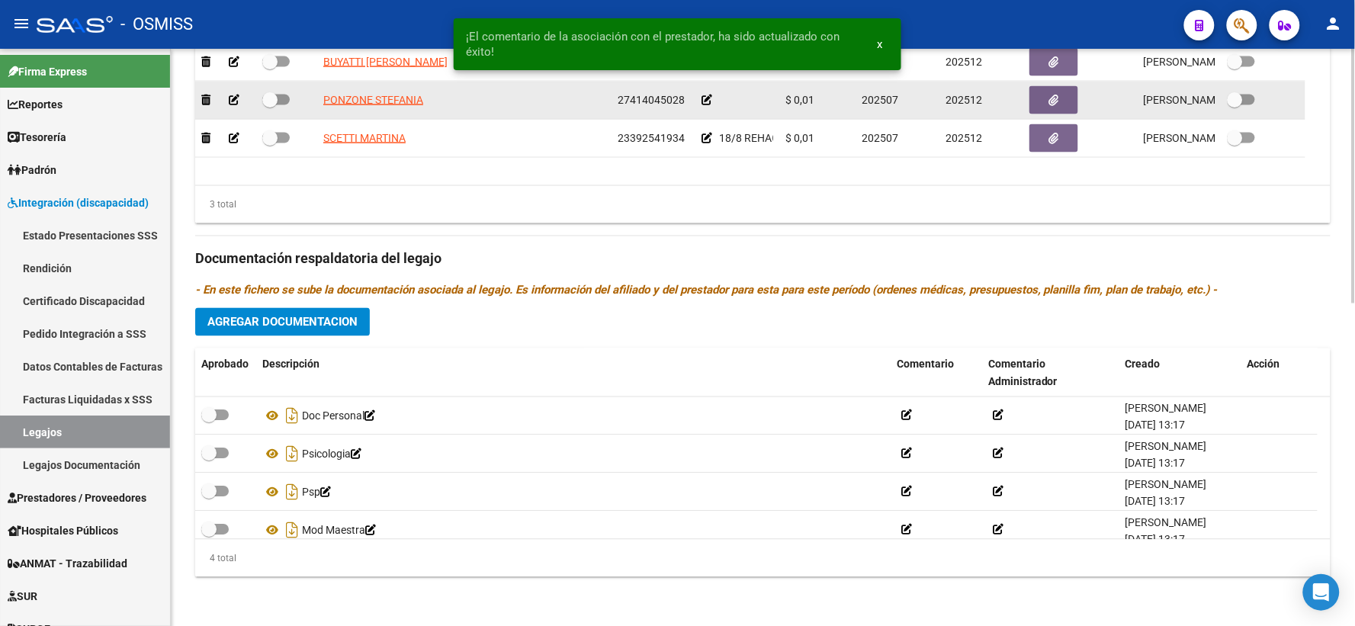
click at [706, 105] on icon at bounding box center [707, 100] width 11 height 11
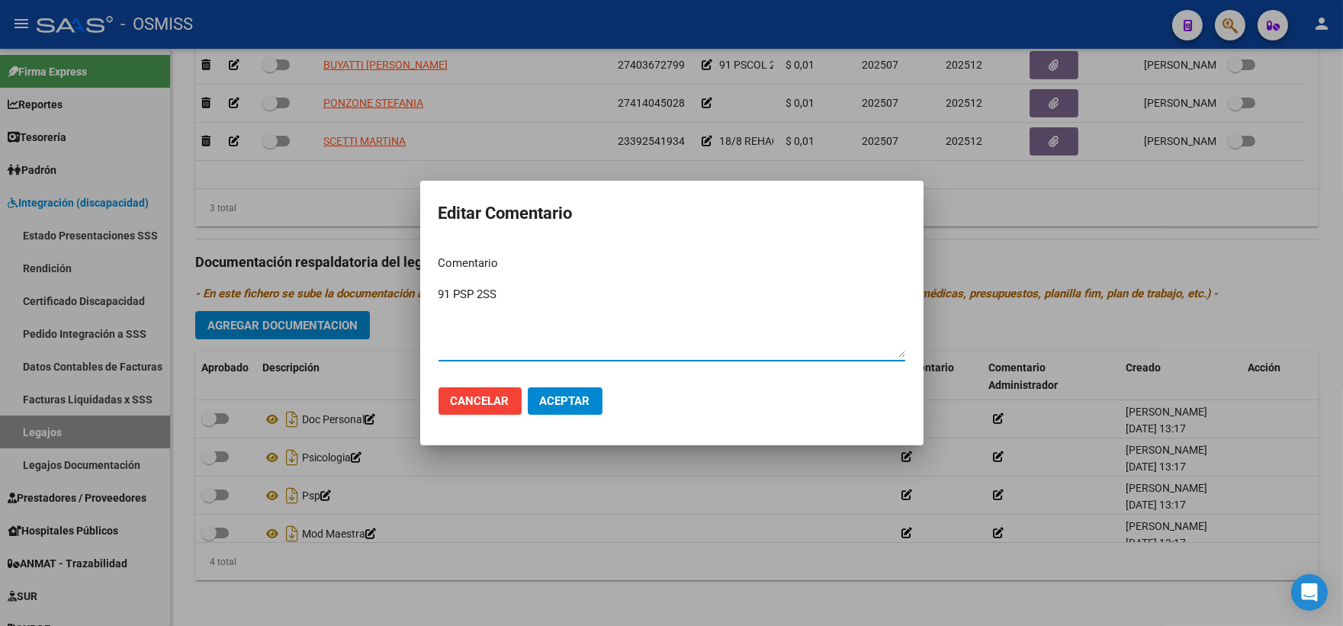
type textarea "91 PSP 2SS"
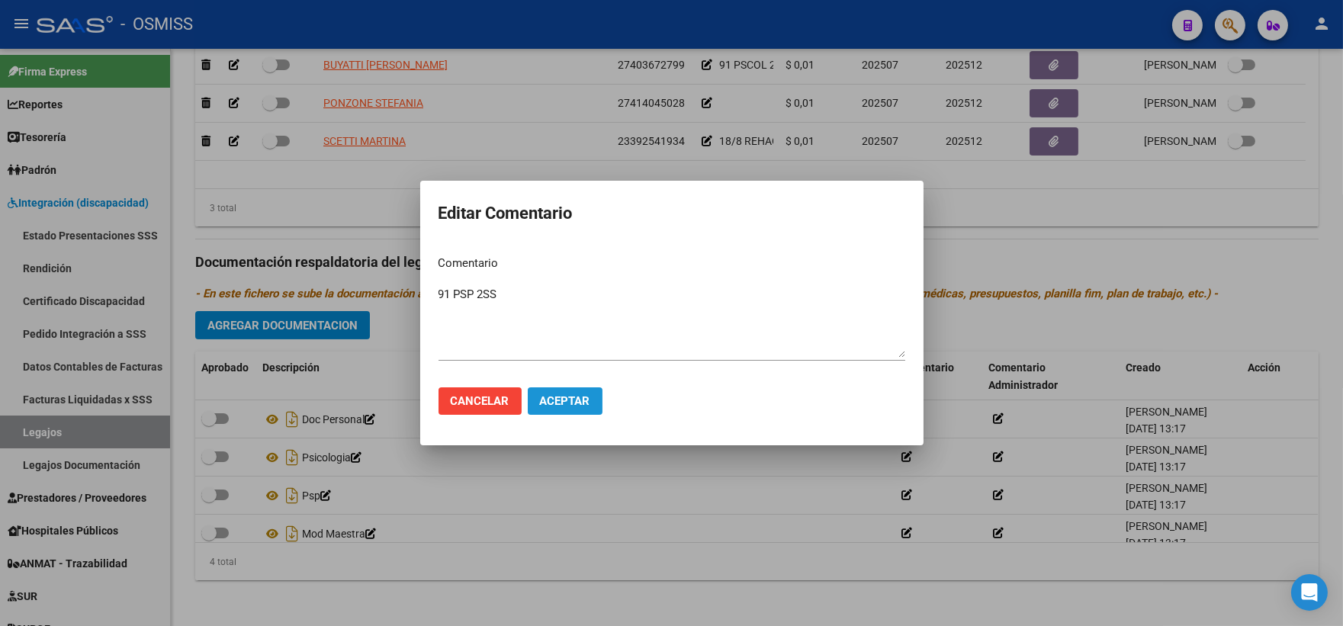
click at [576, 392] on button "Aceptar" at bounding box center [565, 401] width 75 height 27
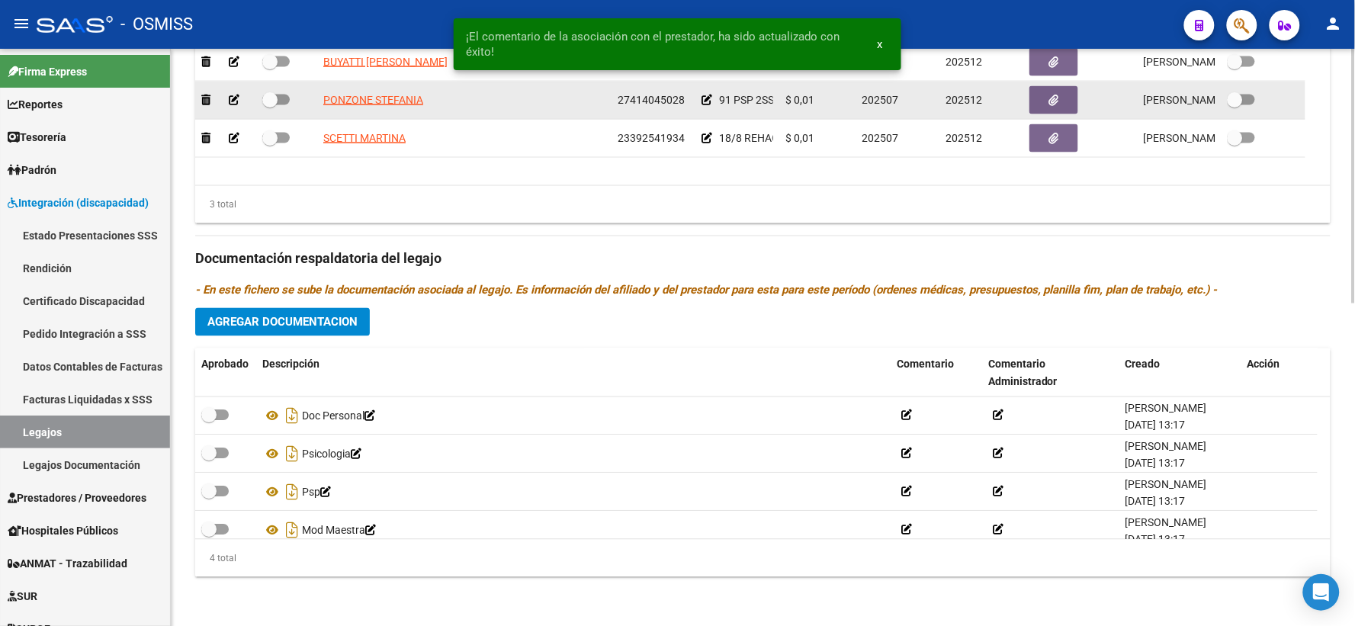
click at [271, 105] on span at bounding box center [269, 99] width 15 height 15
click at [270, 105] on input "checkbox" at bounding box center [269, 105] width 1 height 1
checkbox input "true"
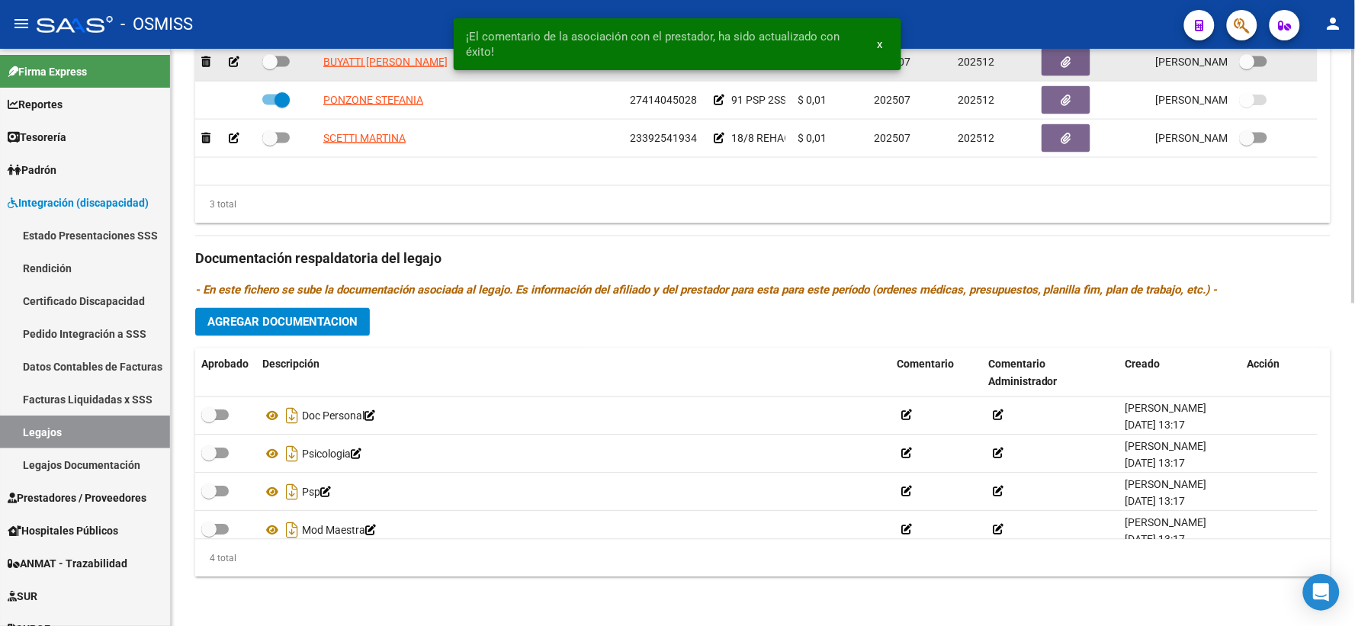
drag, startPoint x: 273, startPoint y: 65, endPoint x: 282, endPoint y: 79, distance: 16.5
click at [273, 69] on span at bounding box center [269, 61] width 15 height 15
click at [270, 68] on input "checkbox" at bounding box center [269, 67] width 1 height 1
checkbox input "true"
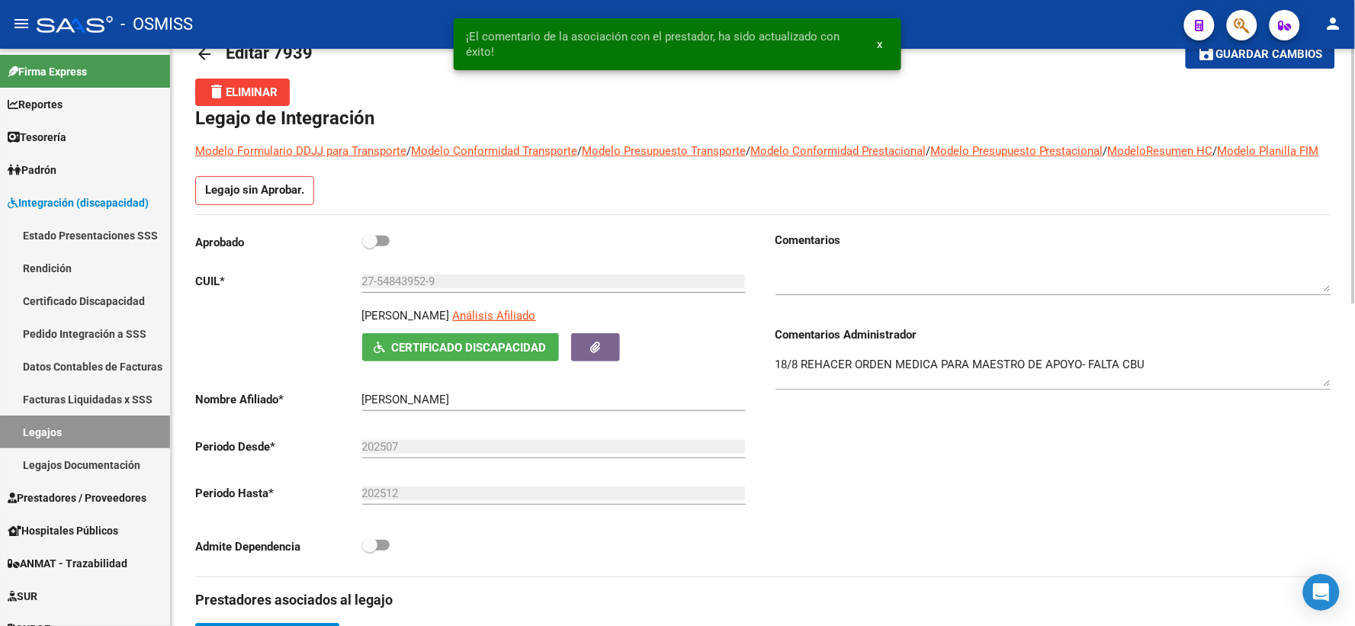
scroll to position [20, 0]
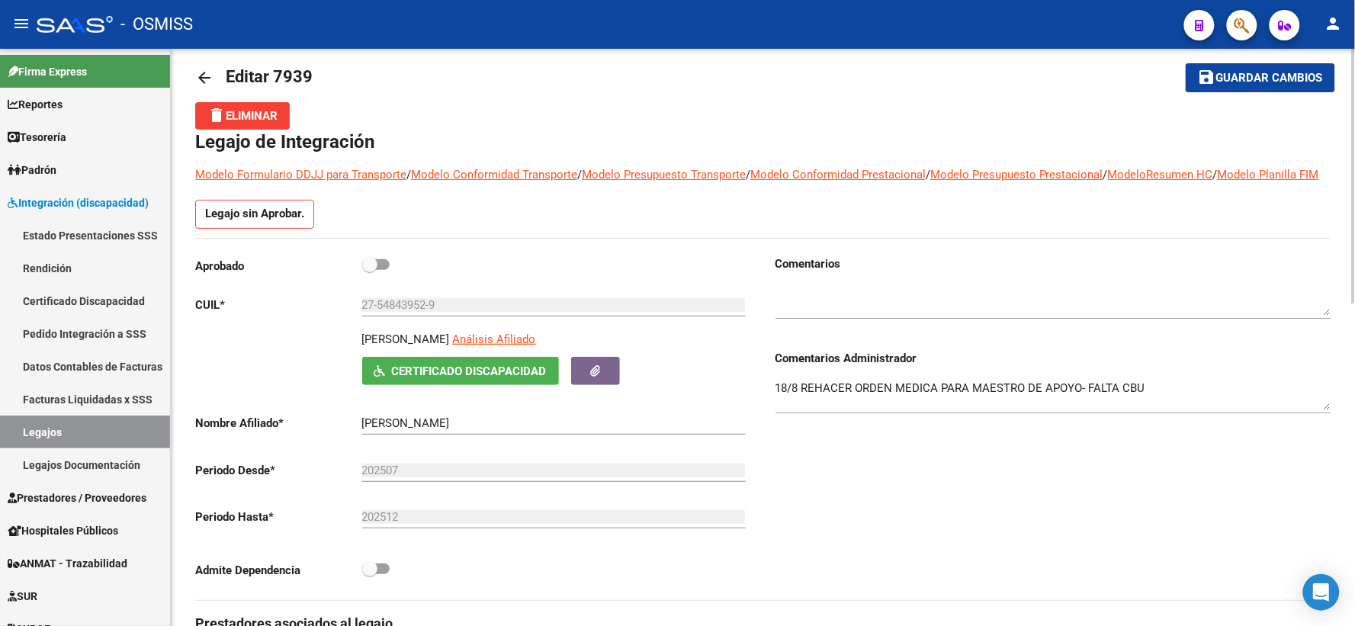
drag, startPoint x: 368, startPoint y: 279, endPoint x: 397, endPoint y: 302, distance: 36.9
click at [397, 302] on div "Aprobado CUIL * 27-54843952-9 Ingresar CUIL [PERSON_NAME] Análisis Afiliado Cer…" at bounding box center [473, 422] width 556 height 333
click at [375, 272] on span at bounding box center [369, 264] width 15 height 15
click at [370, 271] on input "checkbox" at bounding box center [369, 270] width 1 height 1
checkbox input "true"
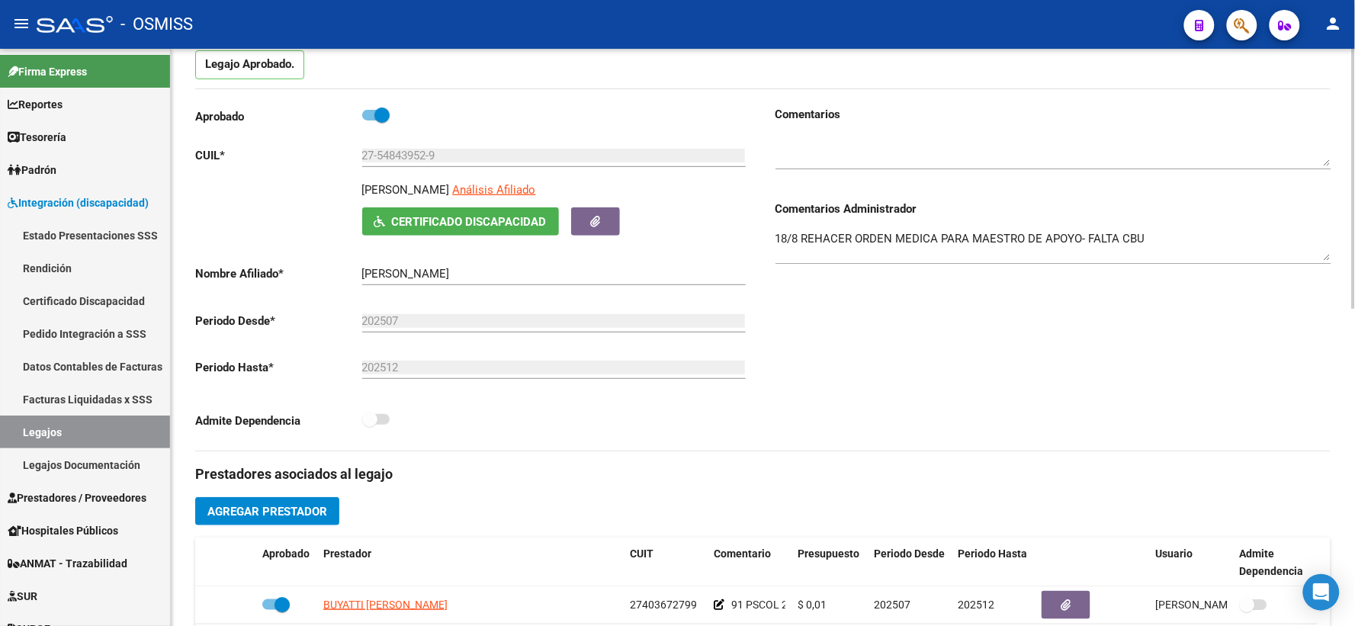
scroll to position [139, 0]
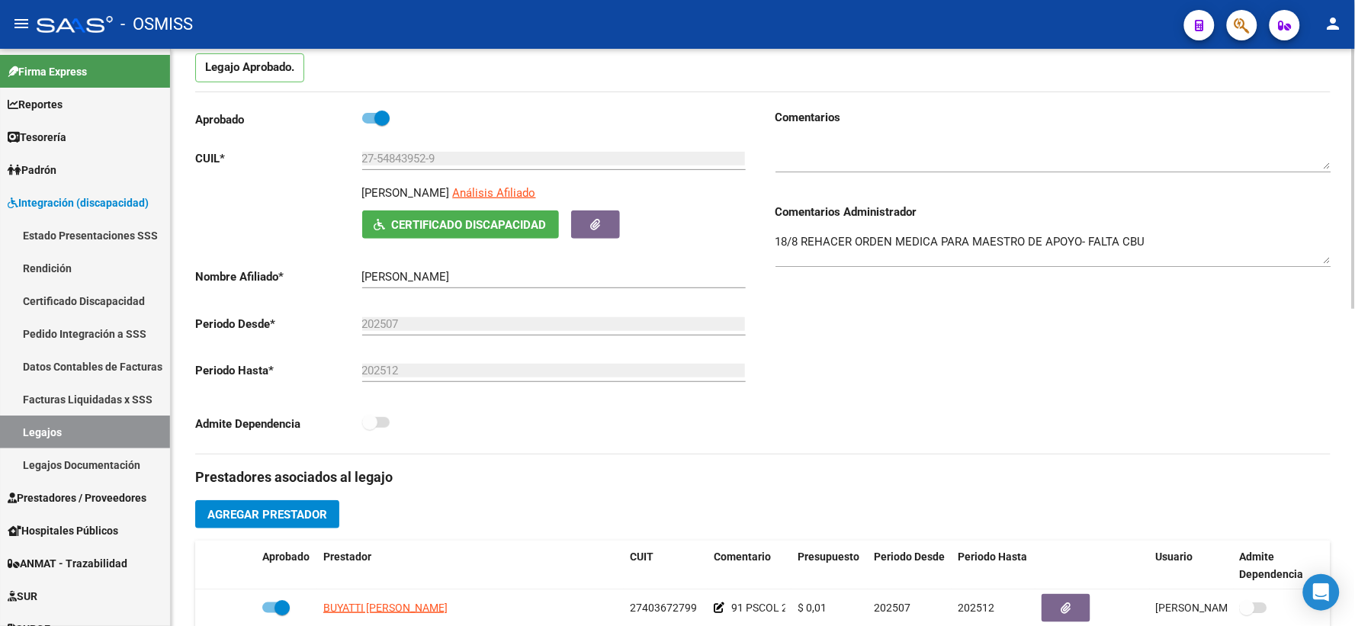
click at [1208, 241] on div "18/8 REHACER ORDEN MEDICA PARA MAESTRO DE APOYO- FALTA CBU" at bounding box center [1054, 243] width 556 height 47
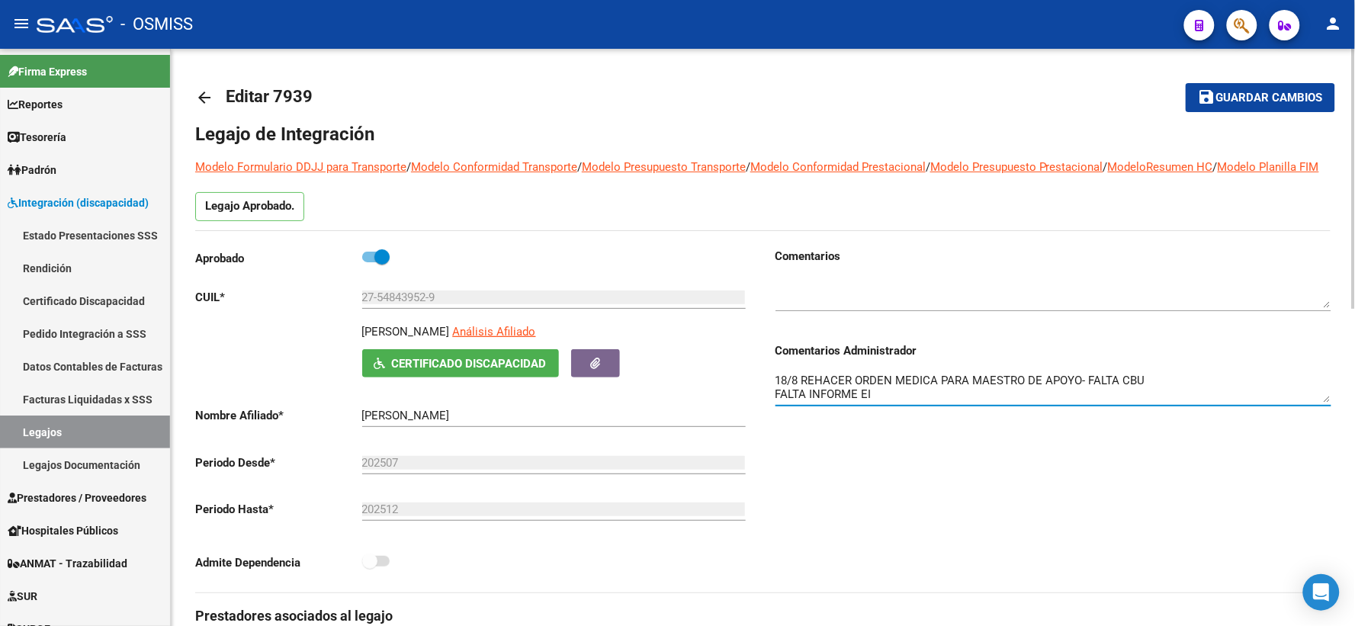
type textarea "18/8 REHACER ORDEN MEDICA PARA MAESTRO DE APOYO- FALTA CBU FALTA INFORME EI"
click at [1243, 95] on span "Guardar cambios" at bounding box center [1270, 99] width 107 height 14
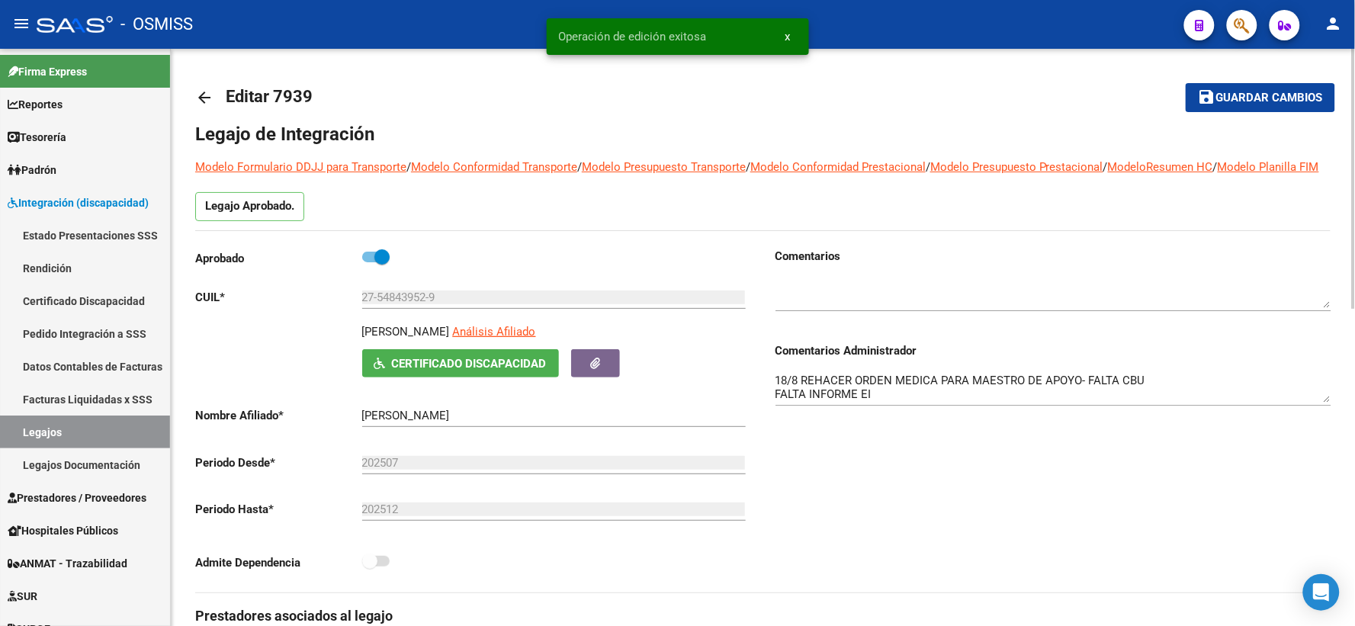
click at [198, 95] on mat-icon "arrow_back" at bounding box center [204, 97] width 18 height 18
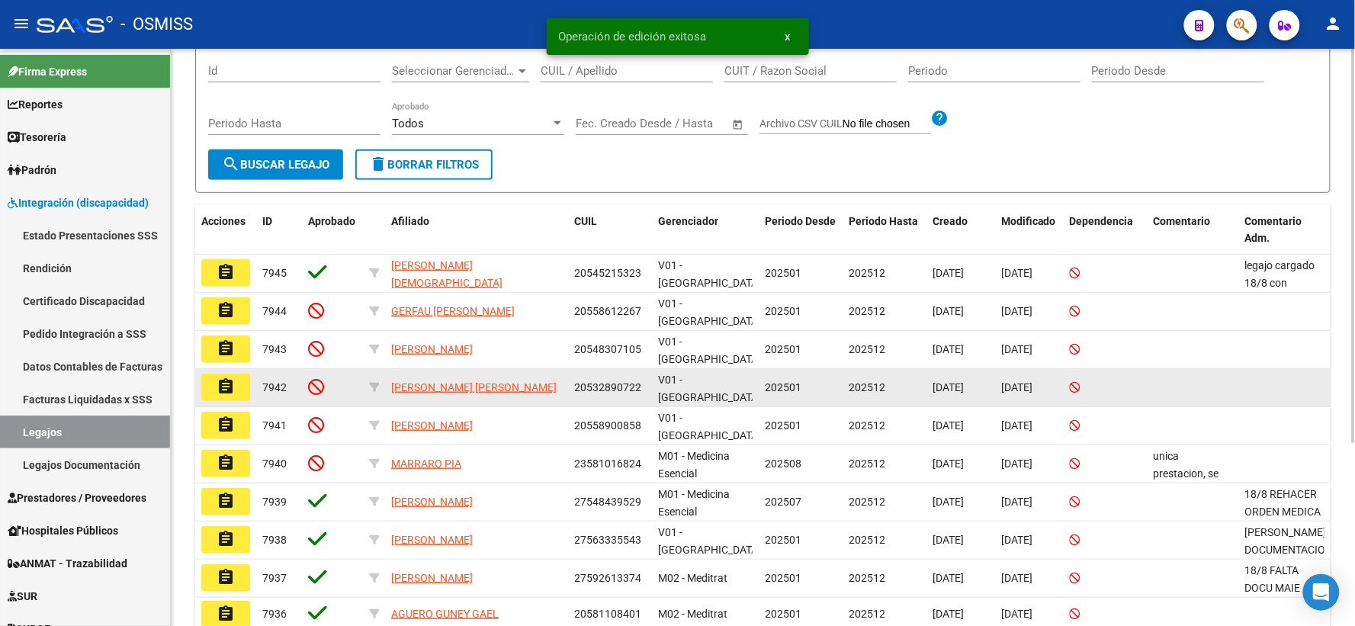
scroll to position [211, 0]
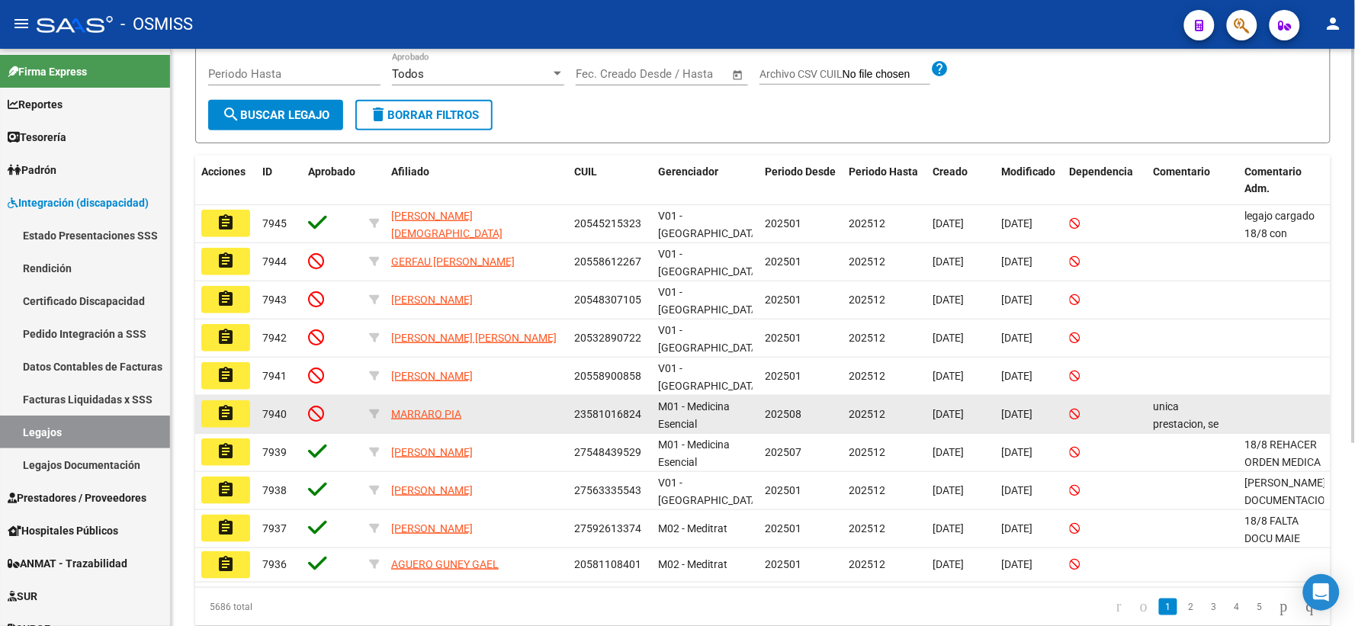
click at [626, 420] on span "23581016824" at bounding box center [607, 414] width 67 height 12
click at [624, 420] on span "23581016824" at bounding box center [607, 414] width 67 height 12
copy span "23581016824"
